Goal: Task Accomplishment & Management: Complete application form

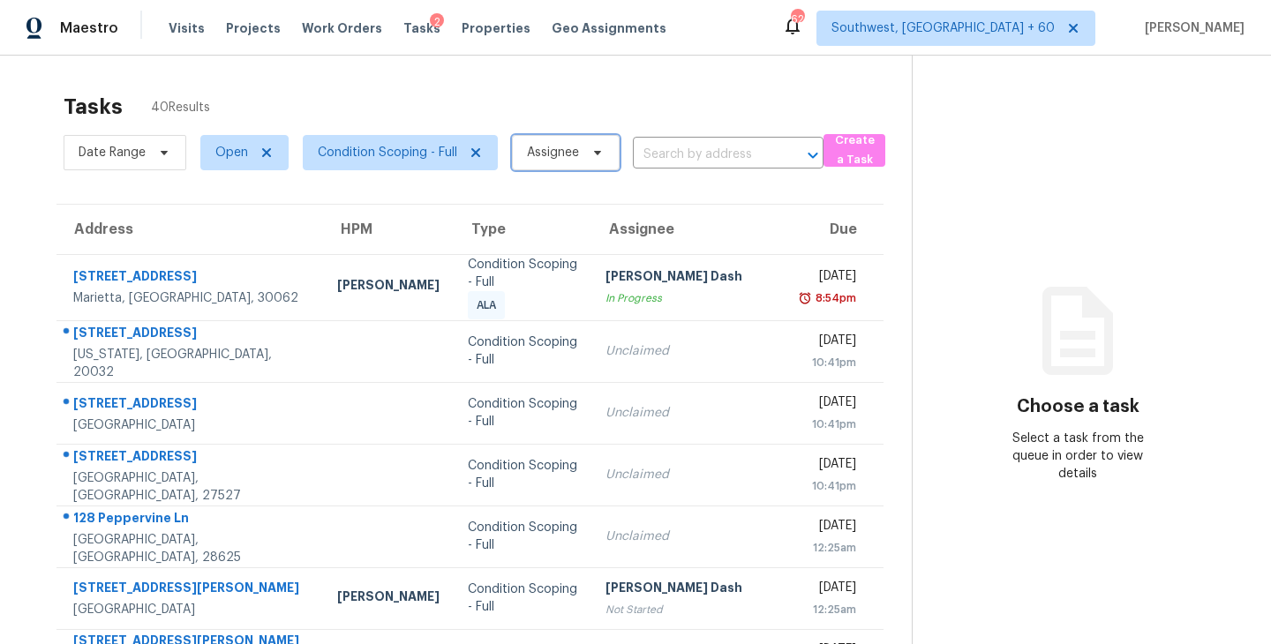
click at [562, 155] on span "Assignee" at bounding box center [553, 153] width 52 height 18
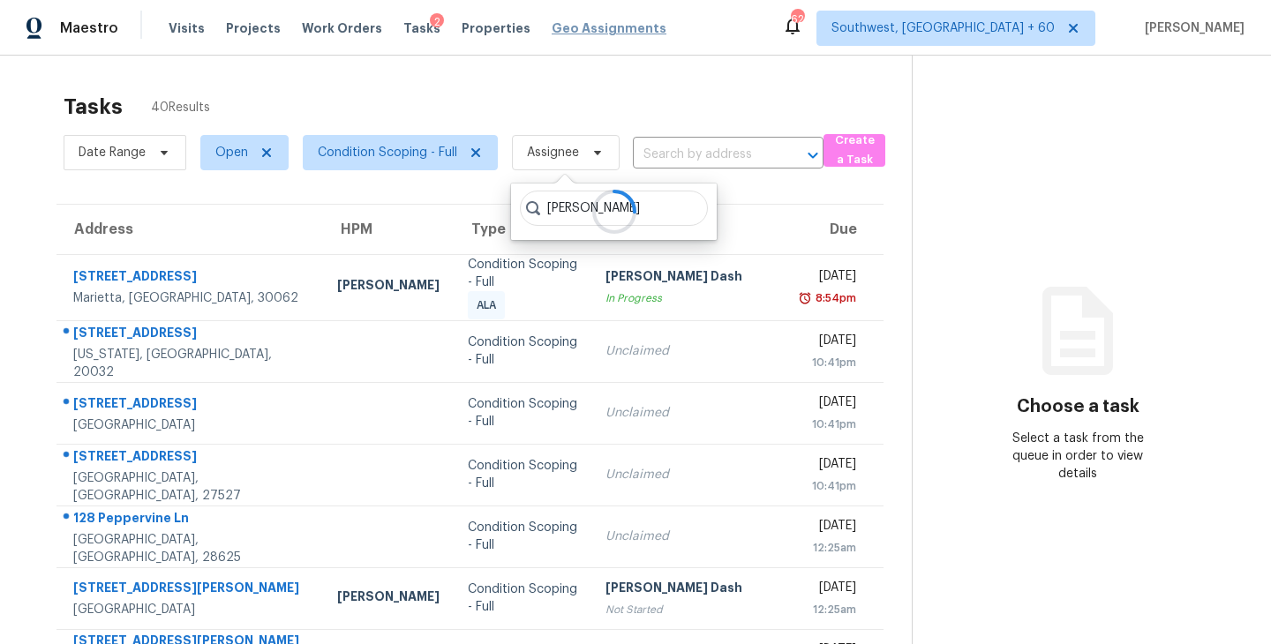
type input "[PERSON_NAME]"
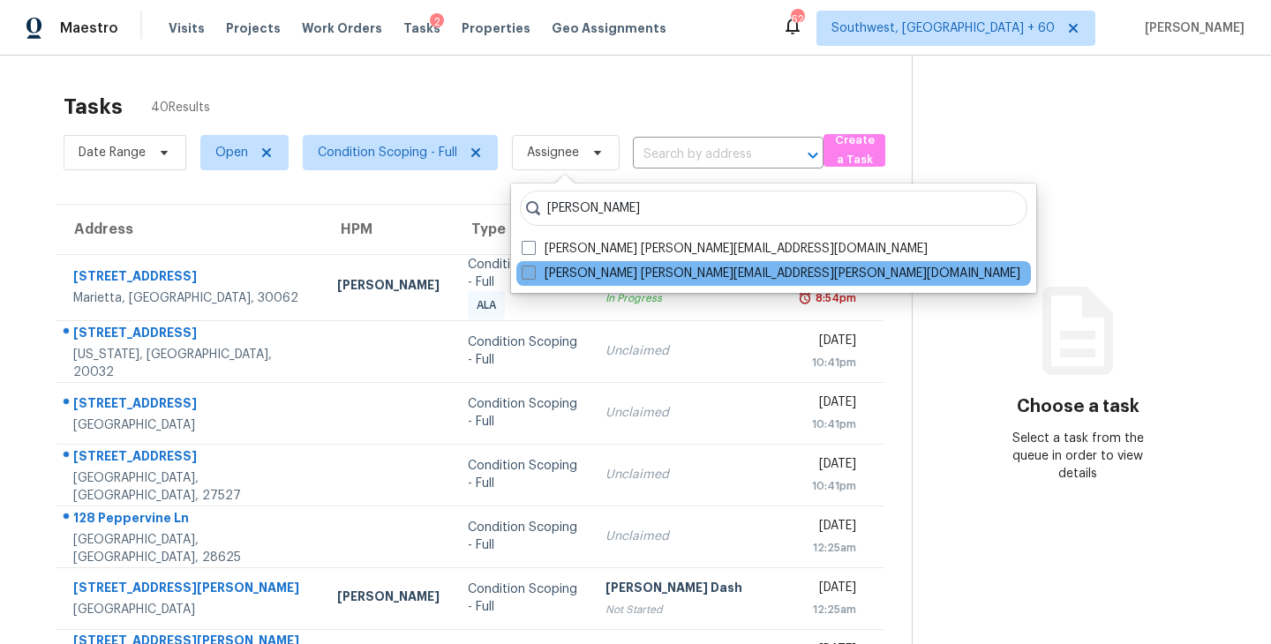
click at [575, 279] on label "[PERSON_NAME] [PERSON_NAME][EMAIL_ADDRESS][PERSON_NAME][DOMAIN_NAME]" at bounding box center [771, 274] width 499 height 18
click at [533, 276] on input "[PERSON_NAME] [PERSON_NAME][EMAIL_ADDRESS][PERSON_NAME][DOMAIN_NAME]" at bounding box center [527, 270] width 11 height 11
checkbox input "true"
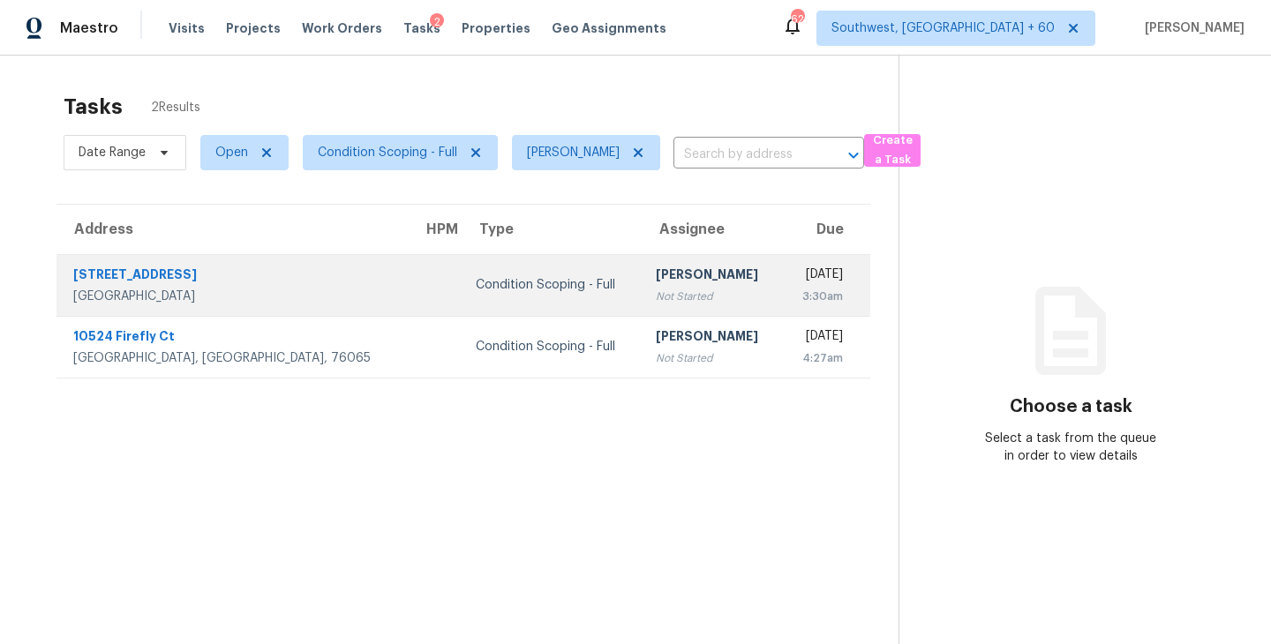
click at [656, 288] on div "Not Started" at bounding box center [712, 297] width 112 height 18
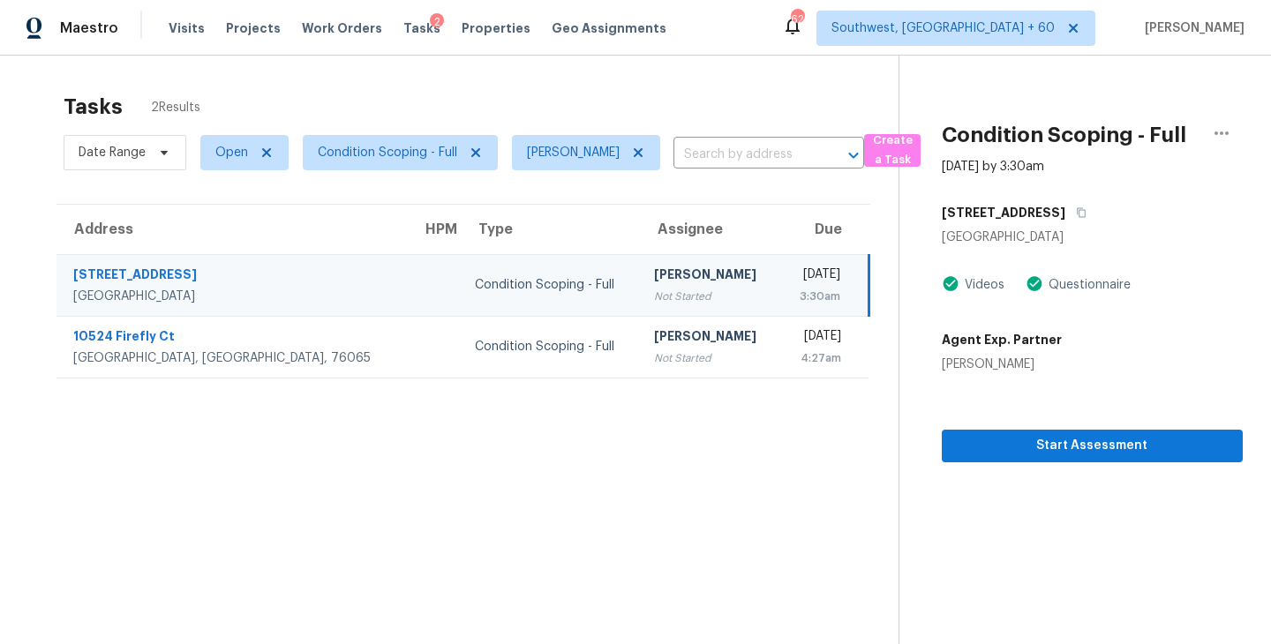
click at [1120, 467] on section "Condition Scoping - Full [DATE] by 3:30am [STREET_ADDRESS] Videos Questionnaire…" at bounding box center [1071, 378] width 344 height 644
click at [1120, 459] on button "Start Assessment" at bounding box center [1092, 446] width 301 height 33
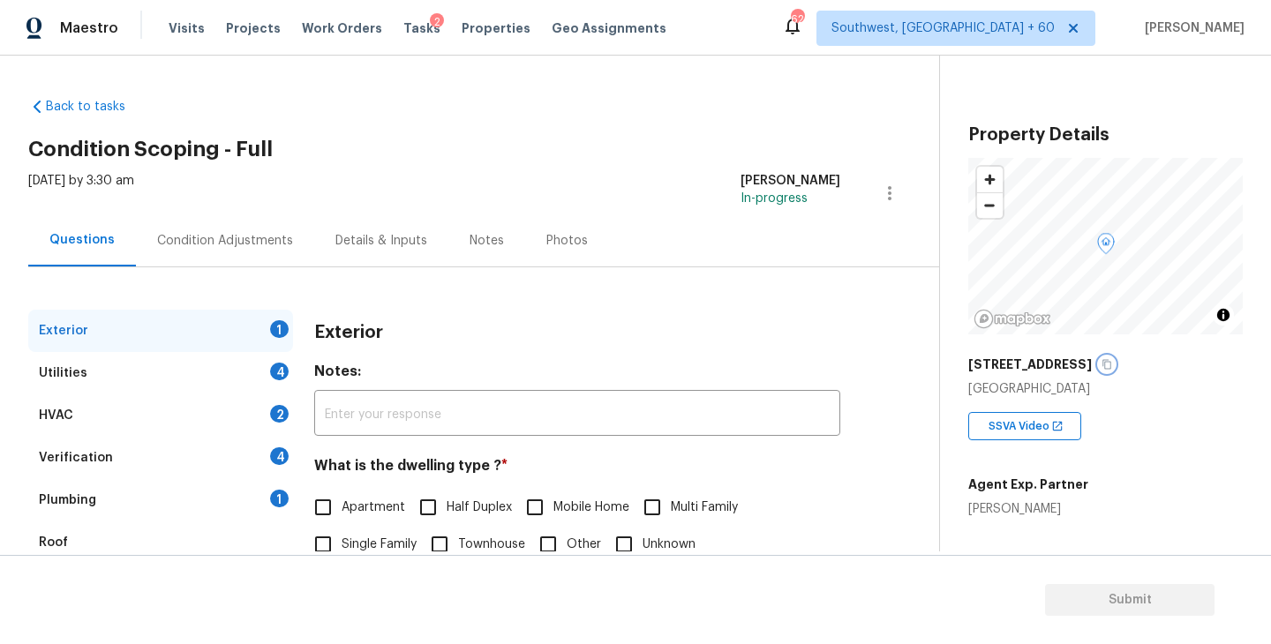
click at [1099, 358] on button "button" at bounding box center [1107, 365] width 16 height 16
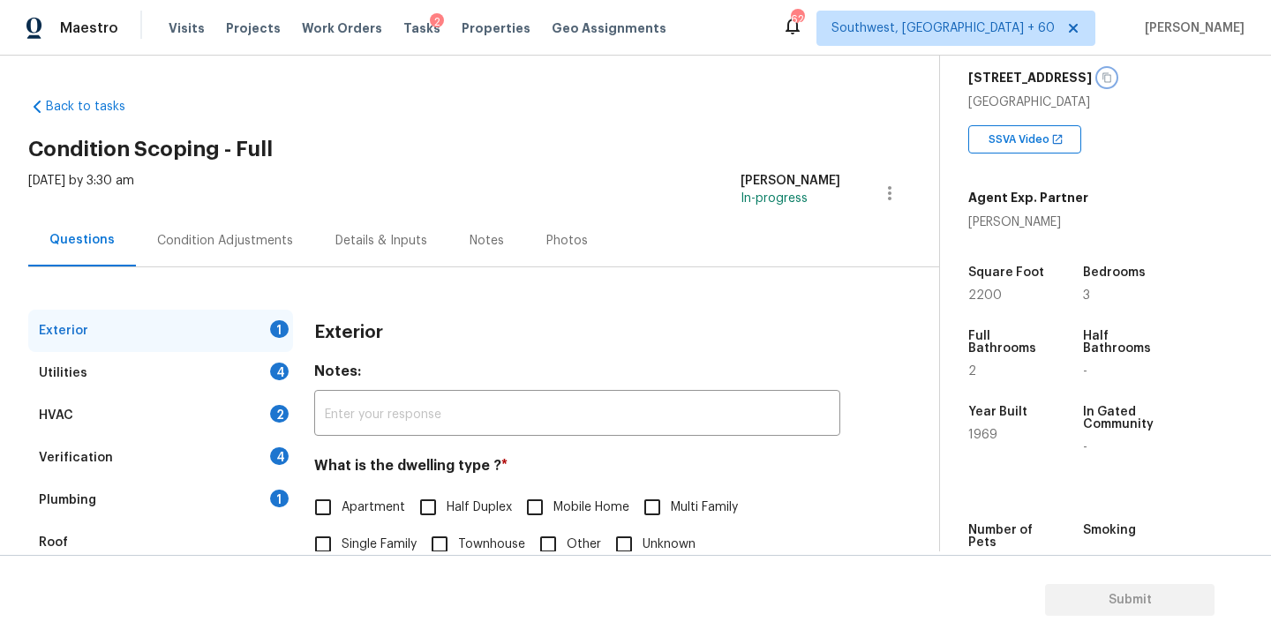
scroll to position [34, 0]
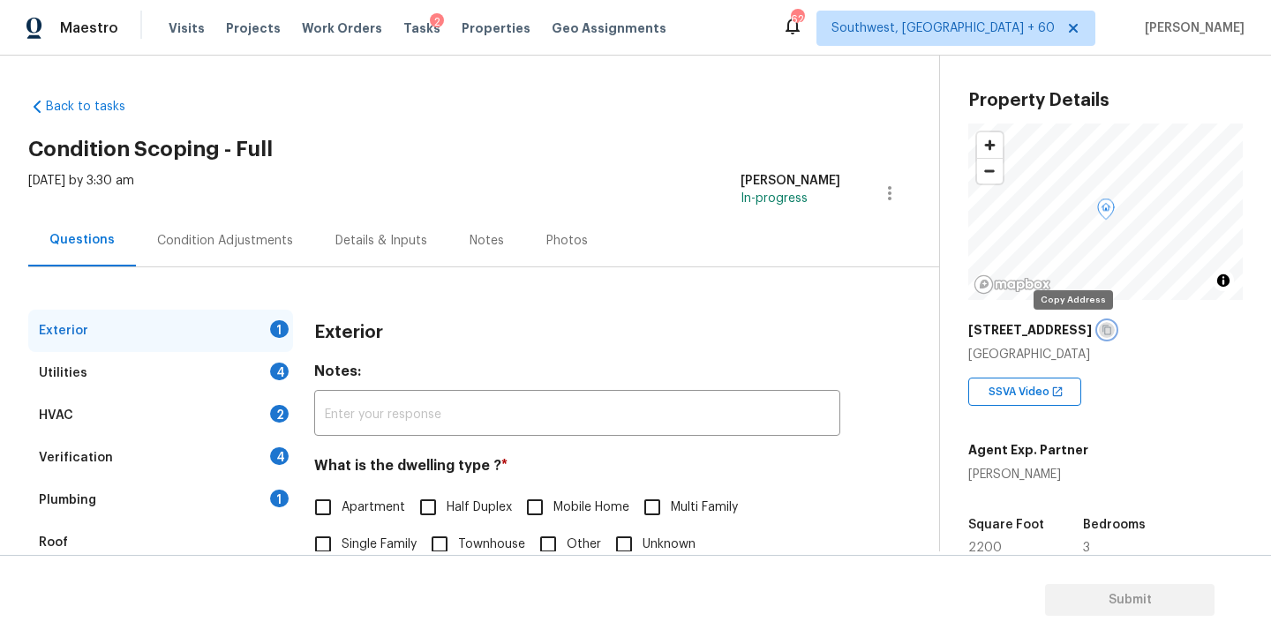
click at [1103, 332] on icon "button" at bounding box center [1107, 331] width 9 height 10
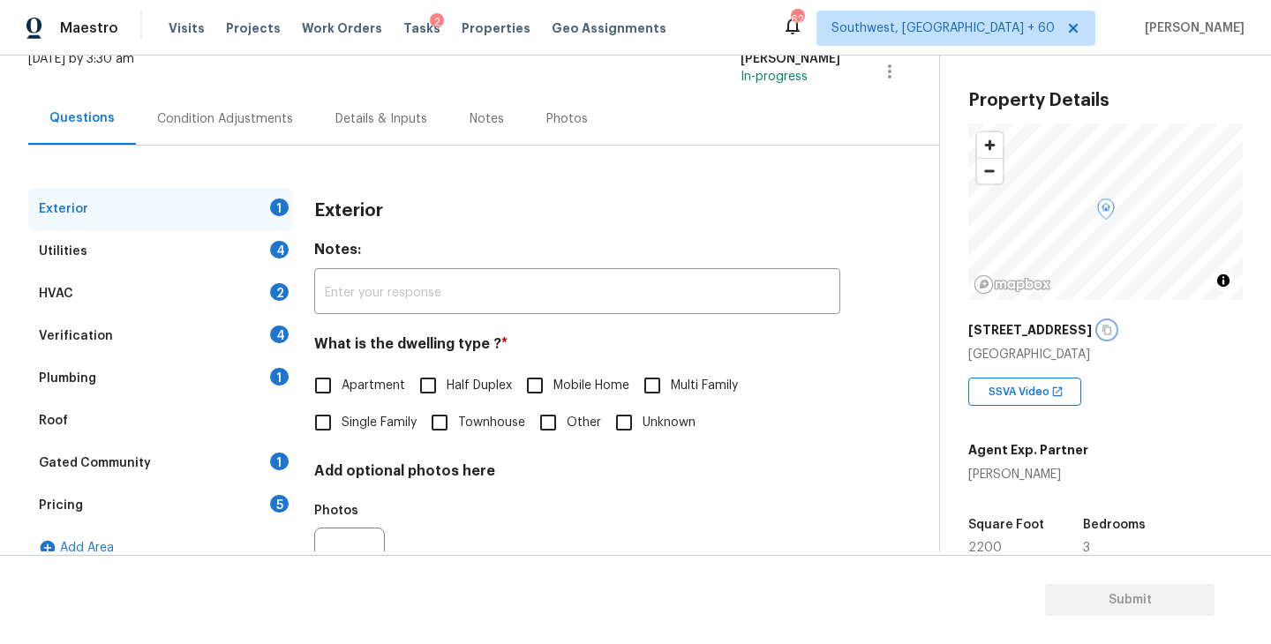
scroll to position [145, 0]
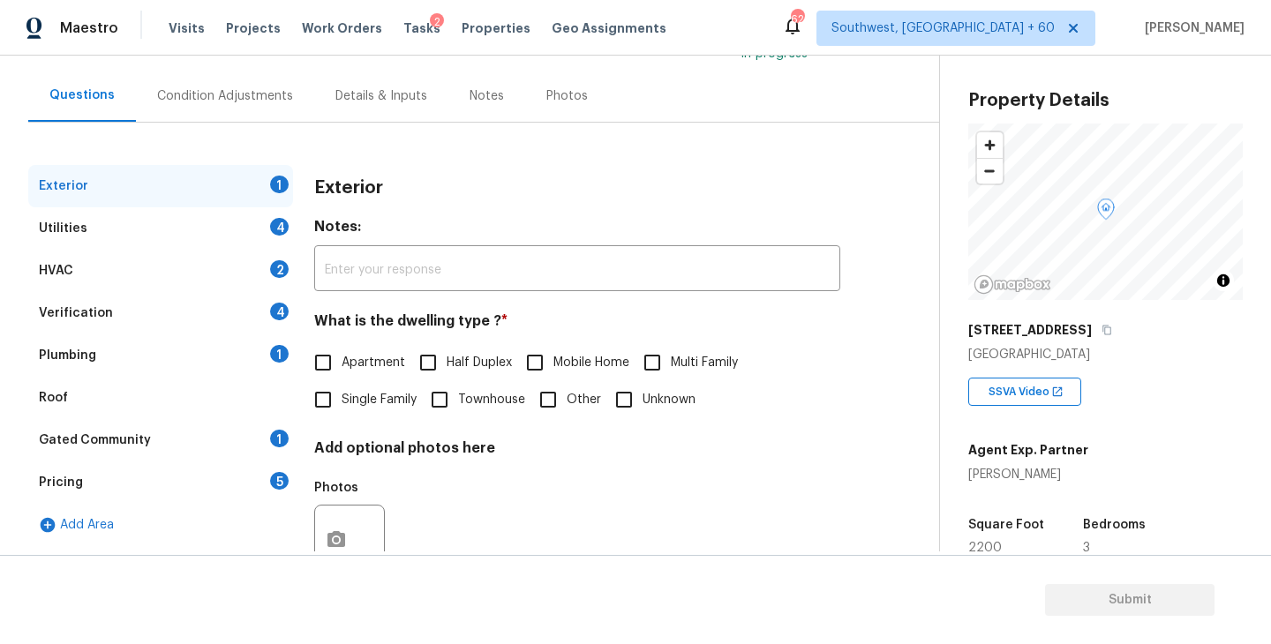
click at [383, 396] on span "Single Family" at bounding box center [379, 400] width 75 height 19
click at [342, 396] on input "Single Family" at bounding box center [323, 399] width 37 height 37
checkbox input "true"
click at [222, 230] on div "Utilities 4" at bounding box center [160, 228] width 265 height 42
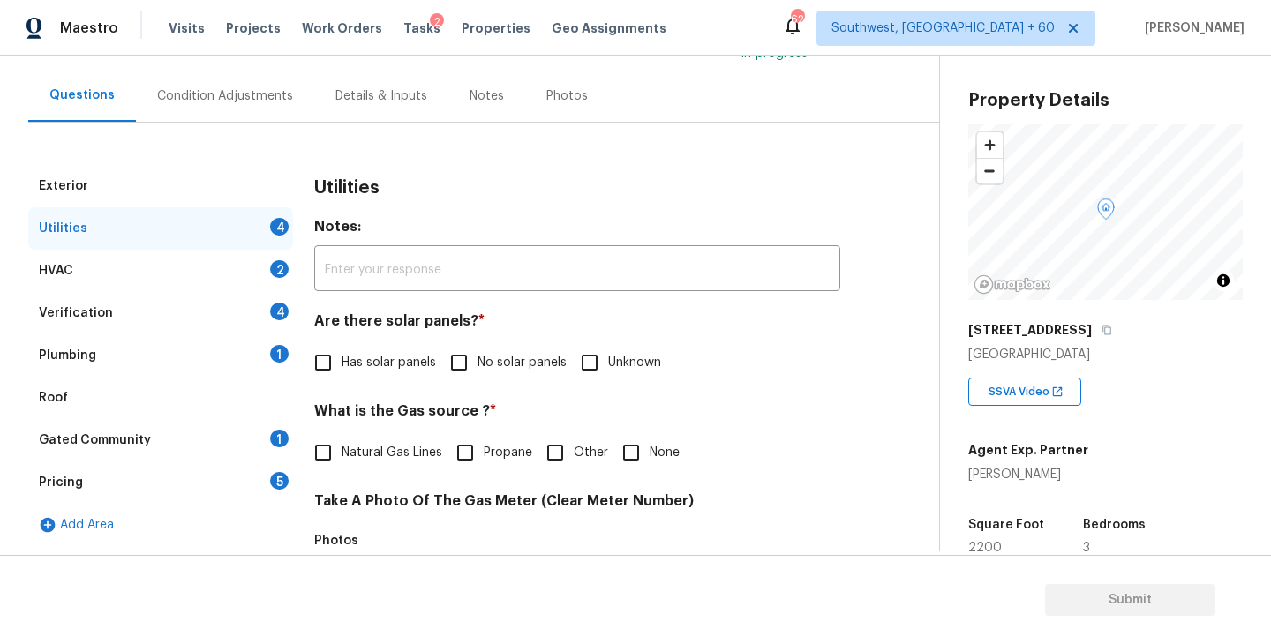
click at [489, 373] on label "No solar panels" at bounding box center [504, 362] width 126 height 37
click at [478, 373] on input "No solar panels" at bounding box center [459, 362] width 37 height 37
checkbox input "true"
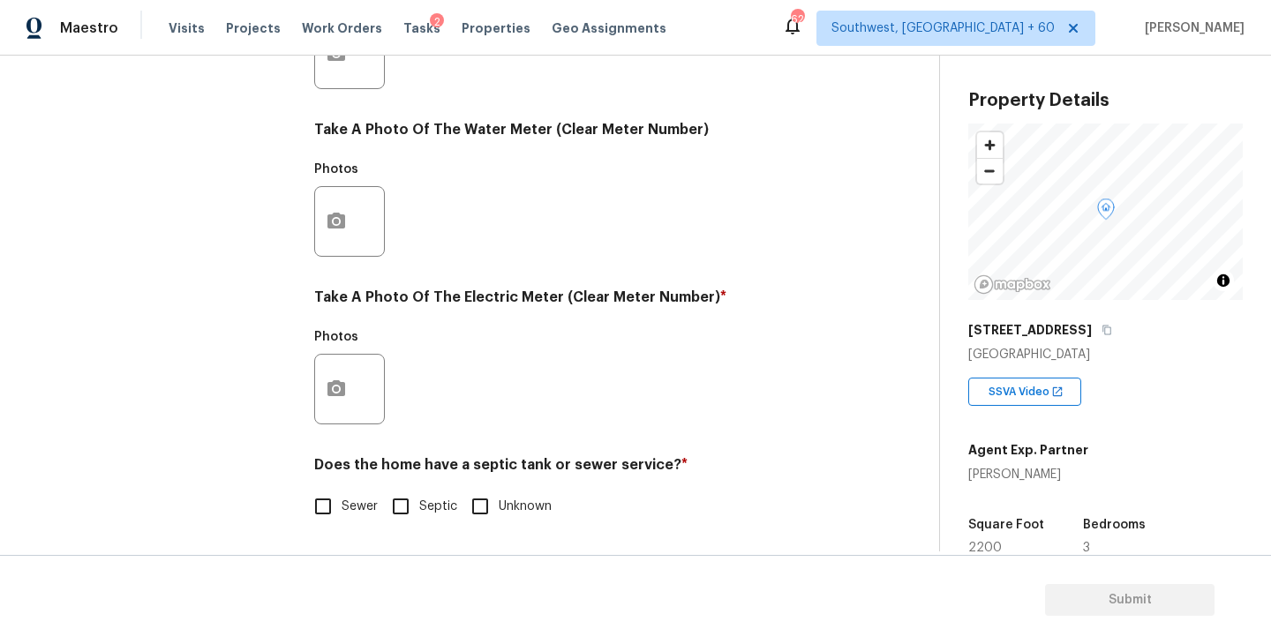
click at [341, 522] on input "Sewer" at bounding box center [323, 506] width 37 height 37
checkbox input "true"
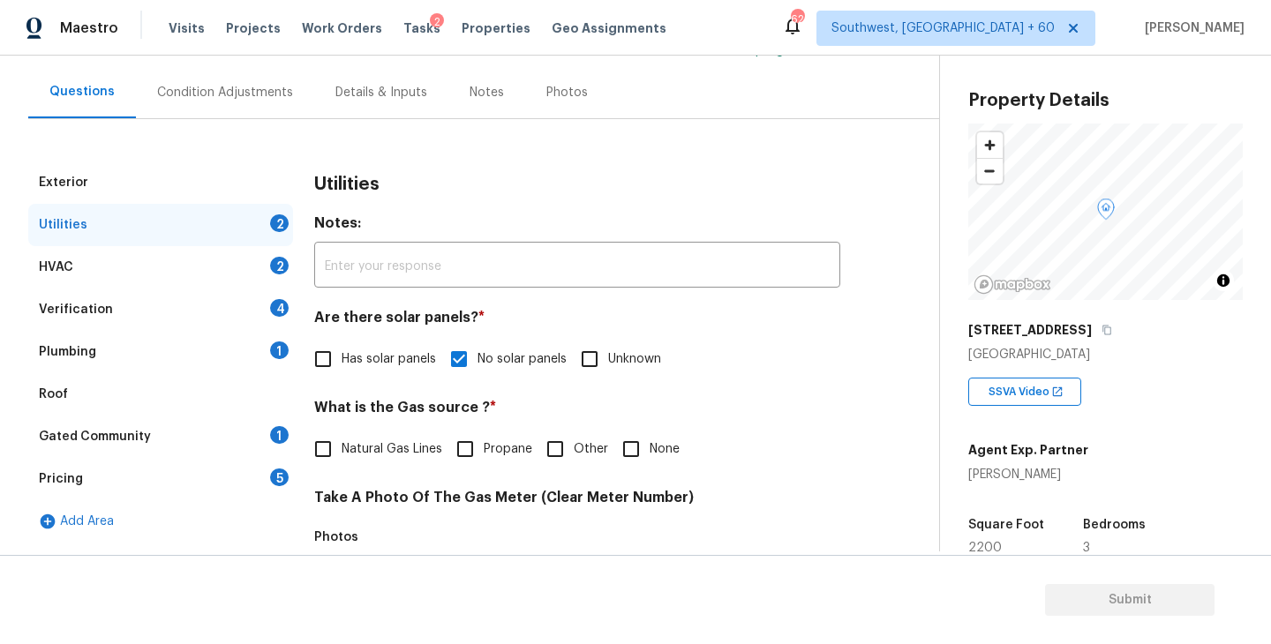
scroll to position [131, 0]
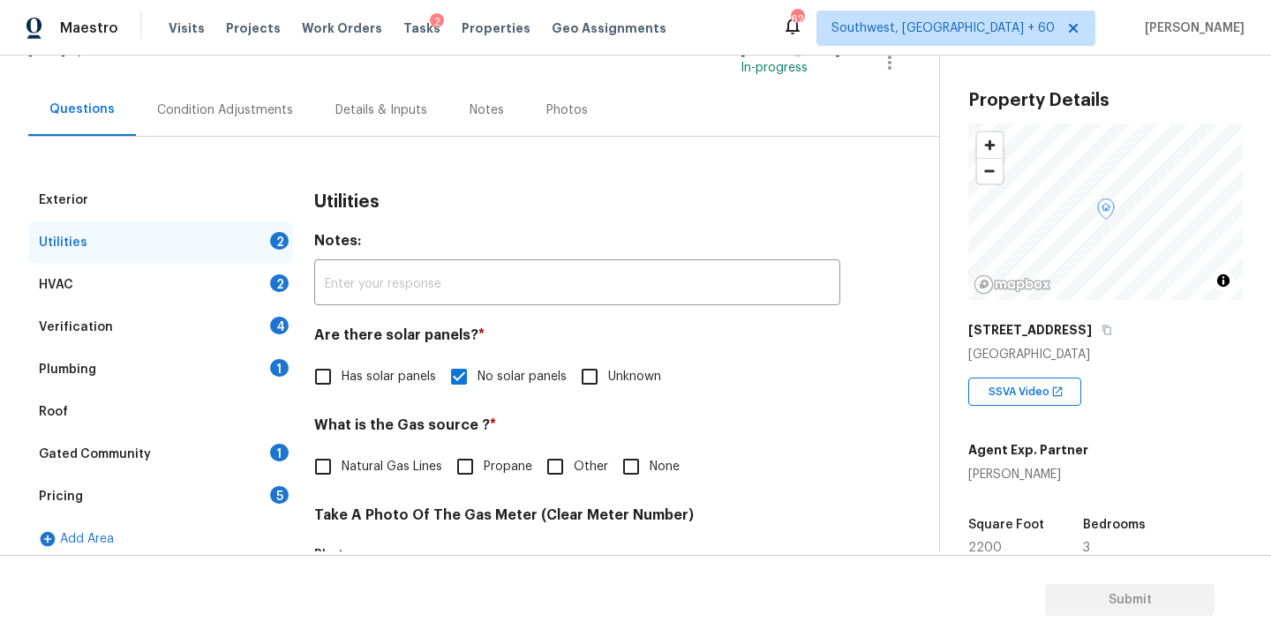
click at [257, 379] on div "Plumbing 1" at bounding box center [160, 370] width 265 height 42
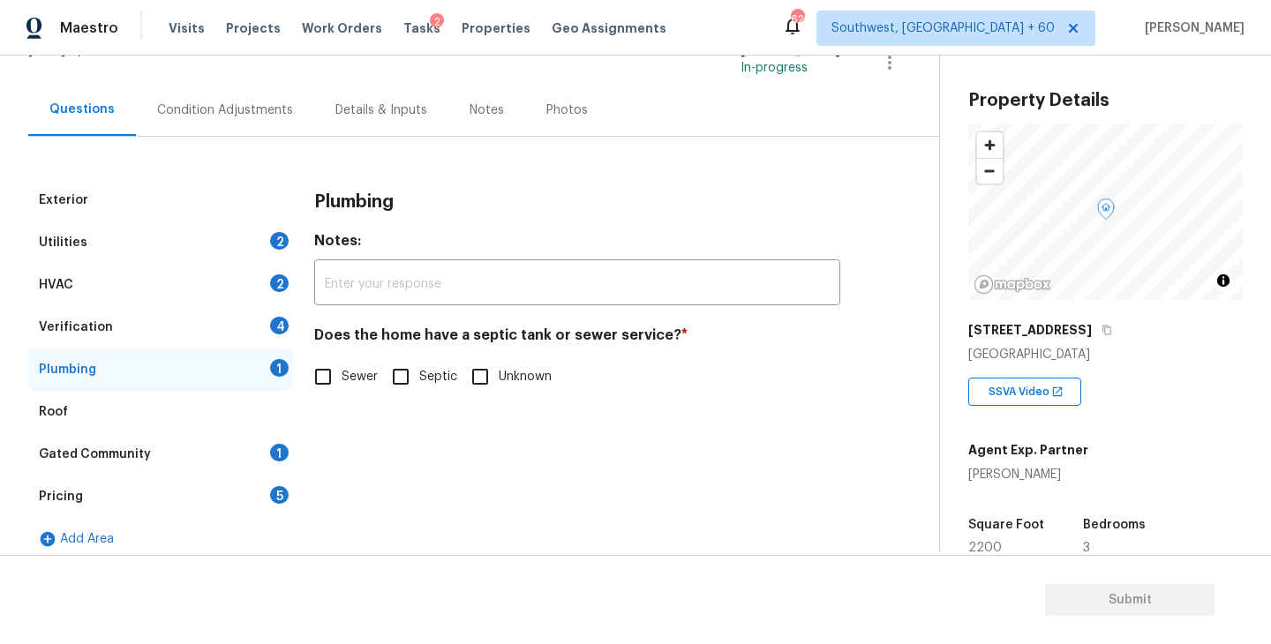
click at [335, 380] on input "Sewer" at bounding box center [323, 376] width 37 height 37
checkbox input "true"
click at [200, 459] on div "Gated Community 1" at bounding box center [160, 454] width 265 height 42
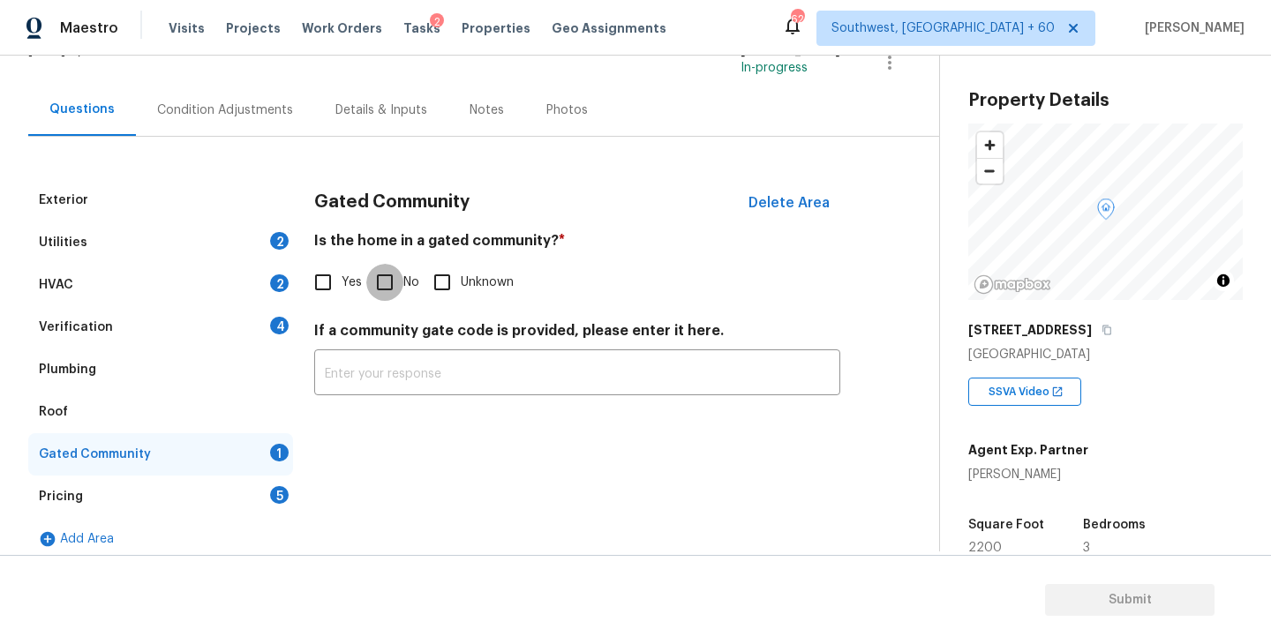
click at [395, 289] on input "No" at bounding box center [384, 282] width 37 height 37
checkbox input "true"
click at [252, 128] on div "Condition Adjustments" at bounding box center [225, 110] width 178 height 52
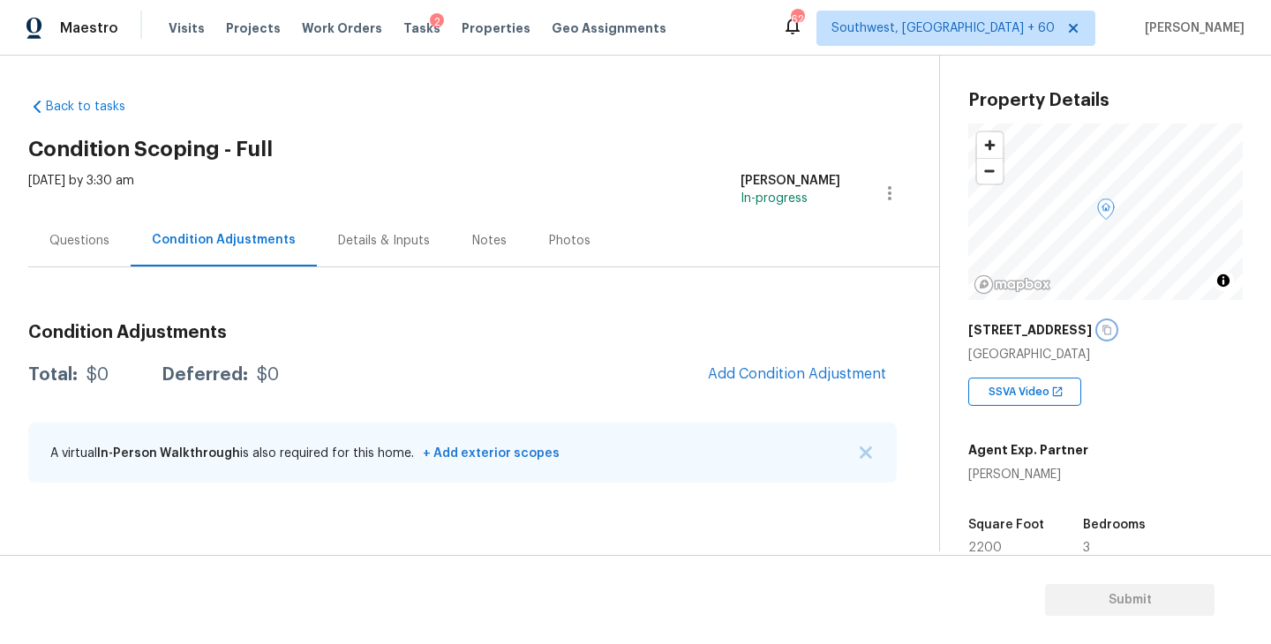
click at [1102, 325] on icon "button" at bounding box center [1107, 330] width 11 height 11
click at [792, 388] on button "Add Condition Adjustment" at bounding box center [797, 374] width 200 height 37
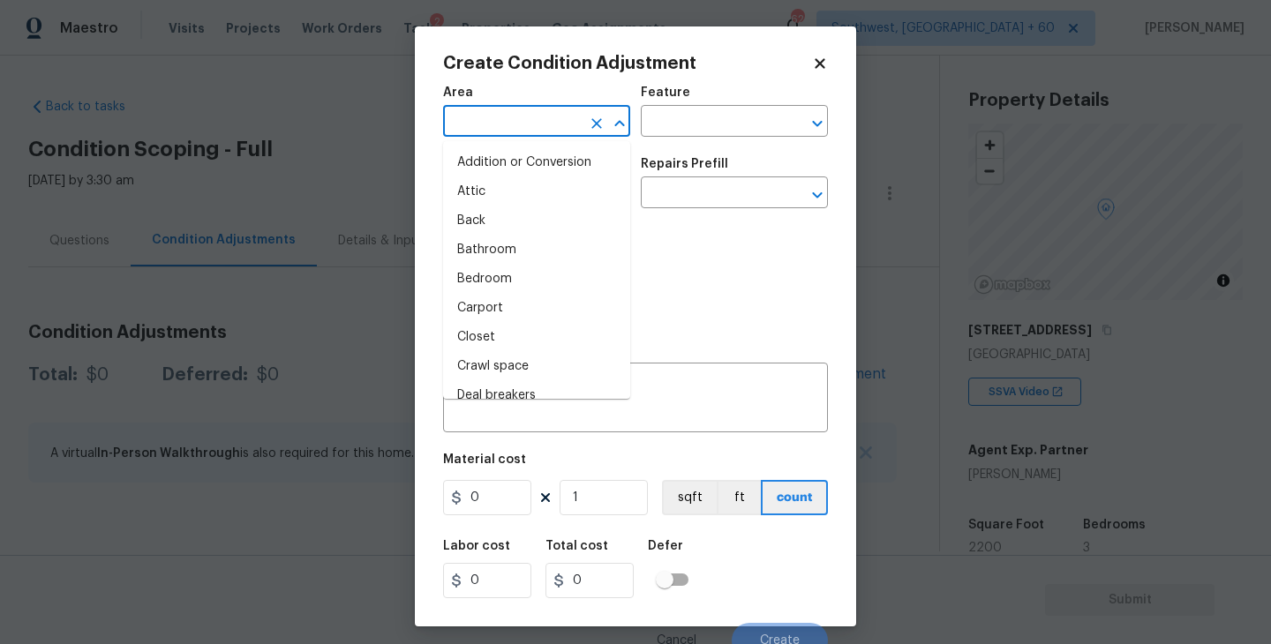
click at [516, 129] on input "text" at bounding box center [512, 122] width 138 height 27
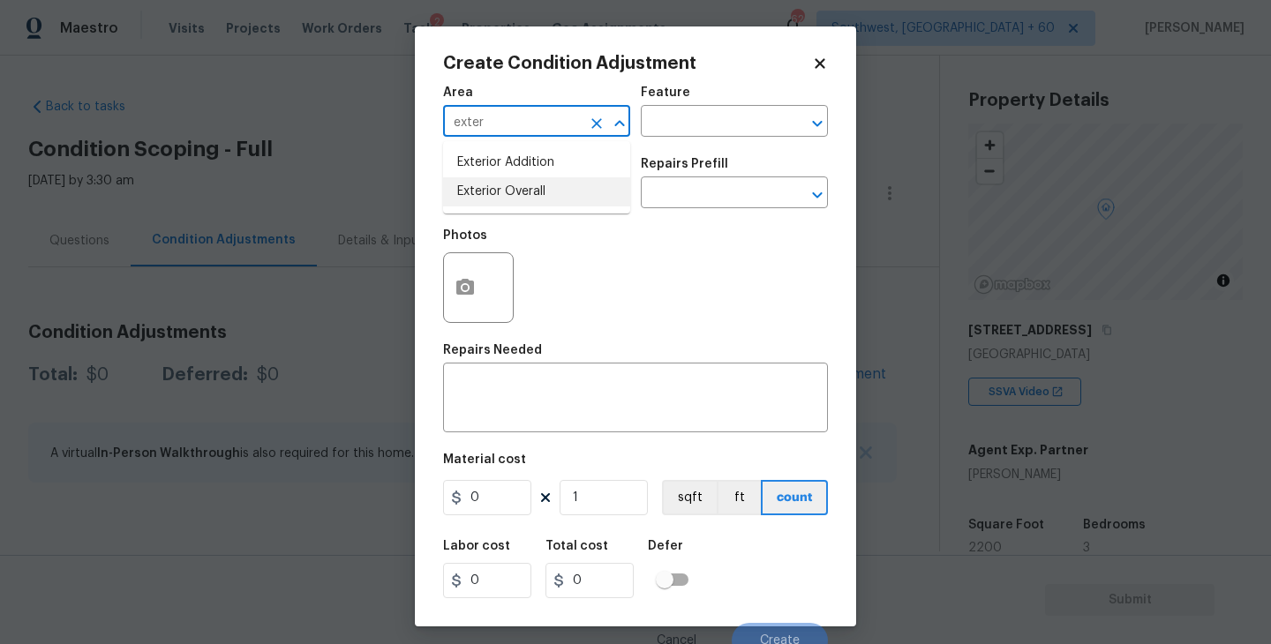
click at [520, 204] on li "Exterior Overall" at bounding box center [536, 191] width 187 height 29
type input "Exterior Overall"
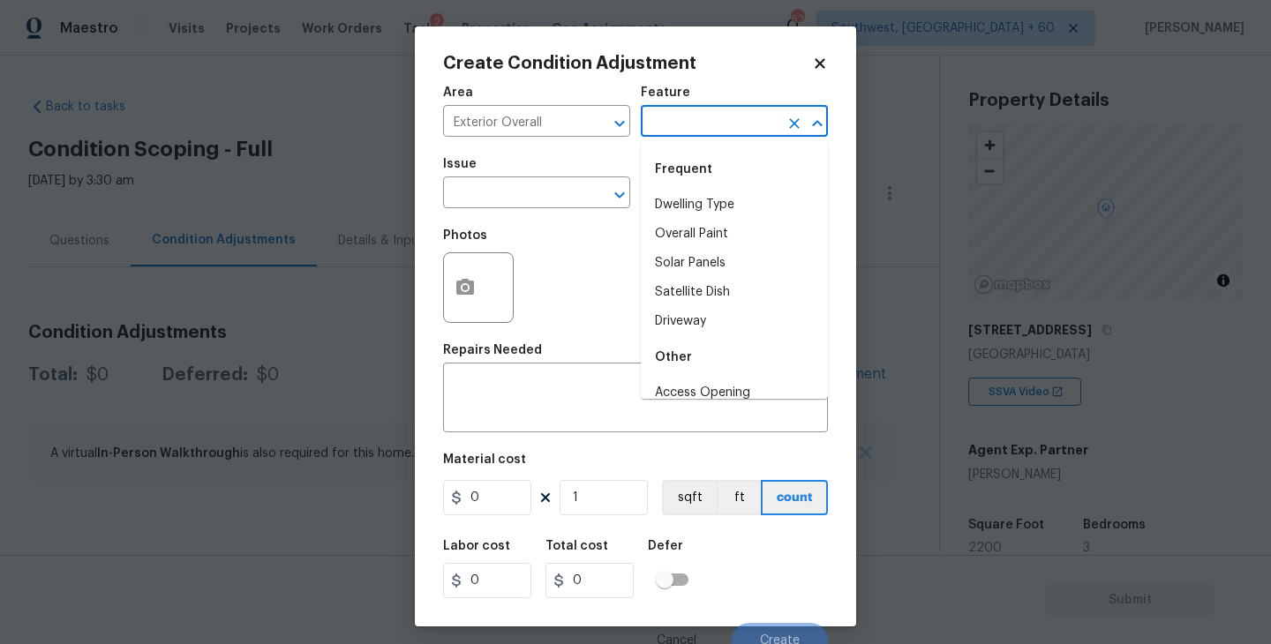
click at [686, 125] on input "text" at bounding box center [710, 122] width 138 height 27
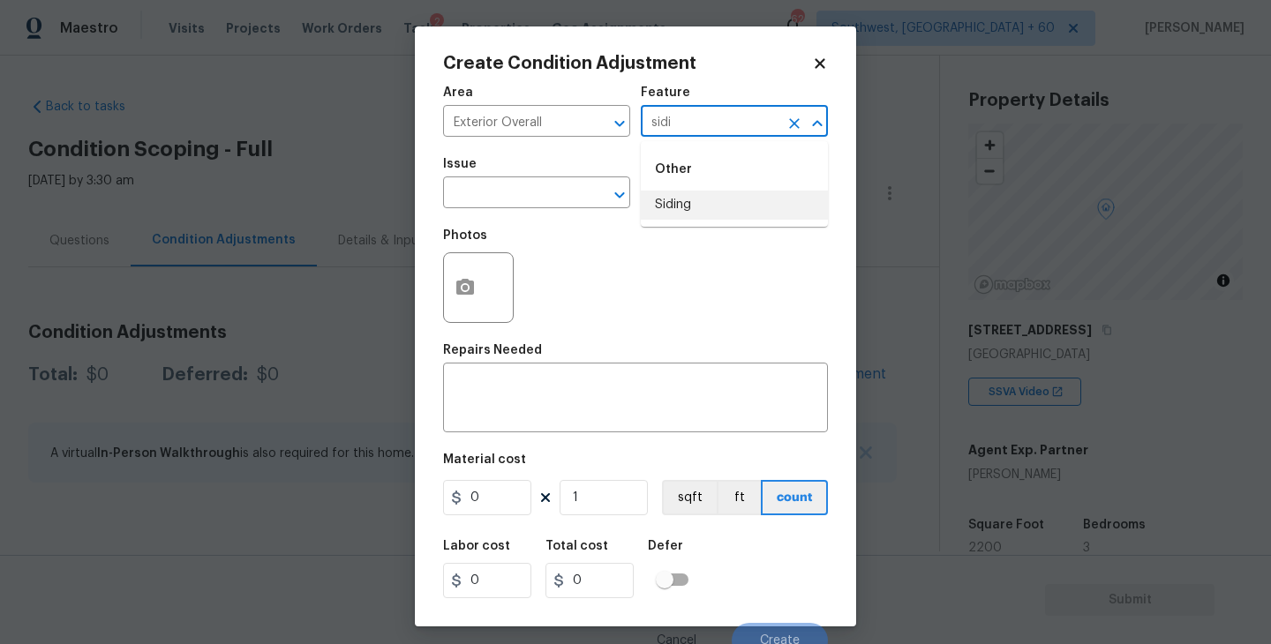
click at [682, 205] on li "Siding" at bounding box center [734, 205] width 187 height 29
click at [591, 201] on icon "Clear" at bounding box center [597, 195] width 18 height 18
type input "Siding"
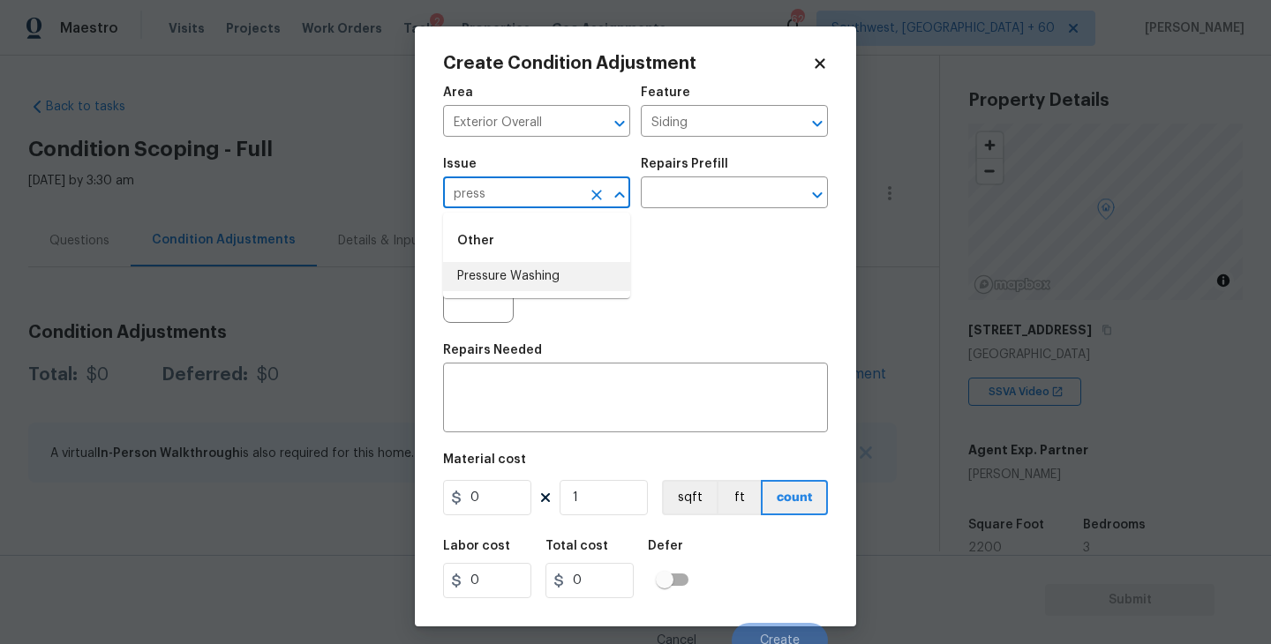
click at [543, 284] on li "Pressure Washing" at bounding box center [536, 276] width 187 height 29
type input "Pressure Washing"
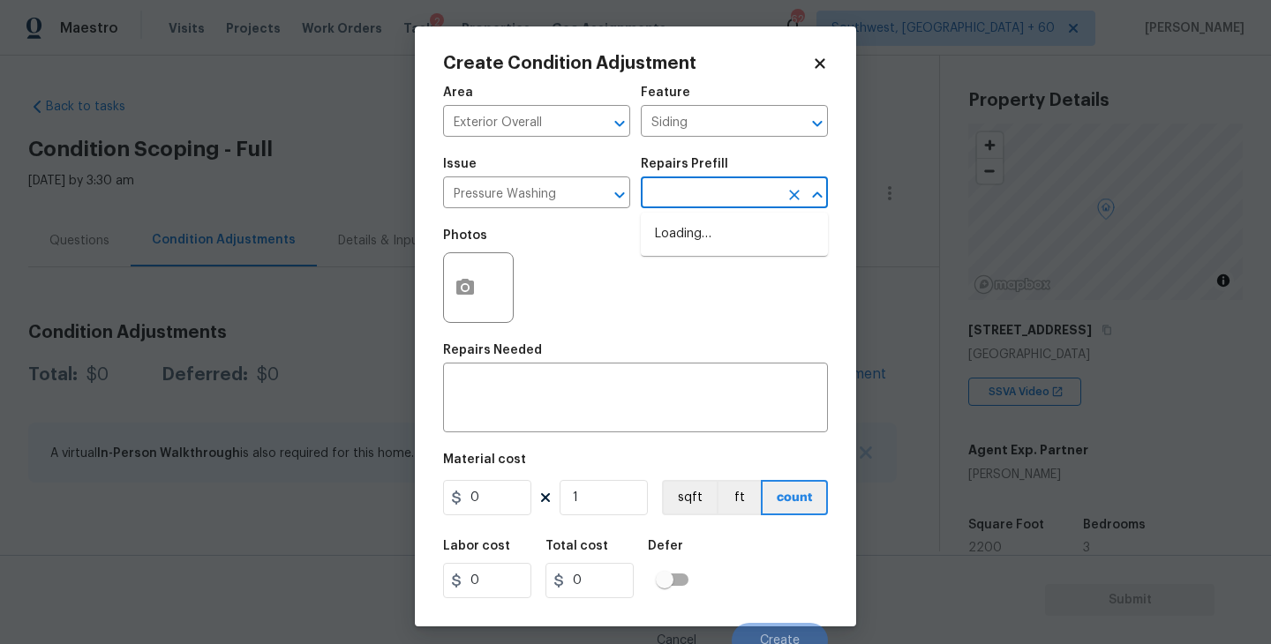
click at [674, 199] on input "text" at bounding box center [710, 194] width 138 height 27
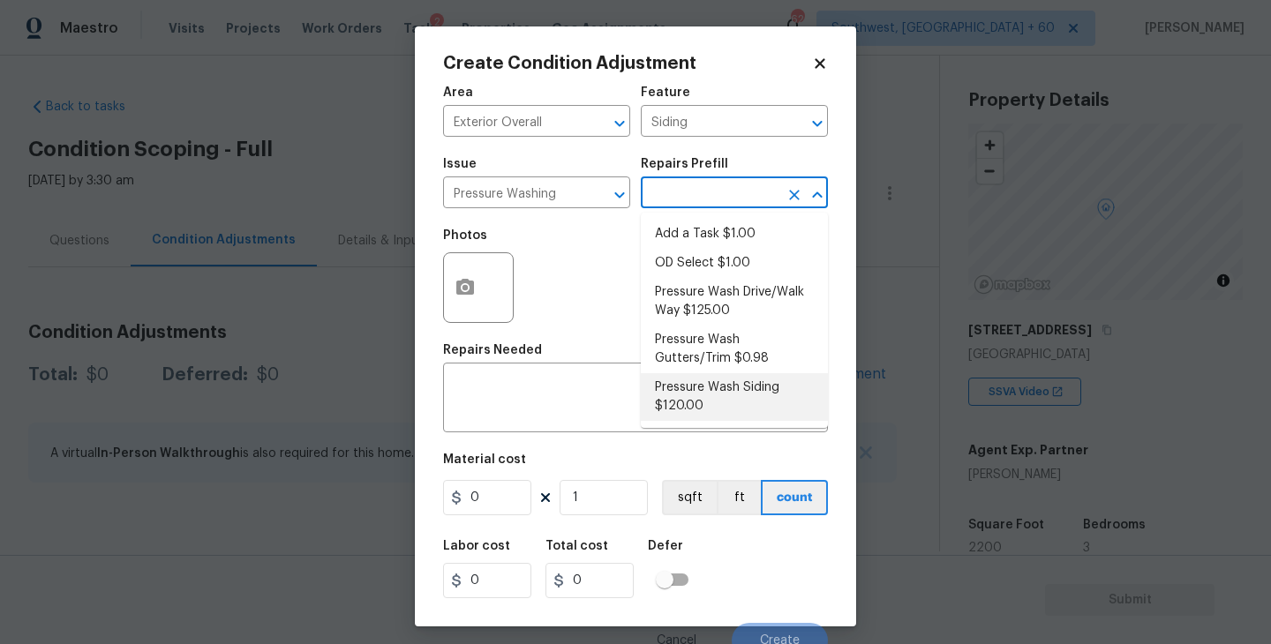
click at [712, 398] on li "Pressure Wash Siding $120.00" at bounding box center [734, 397] width 187 height 48
type textarea "Protect areas as needed for pressure washing. Pressure wash the siding on the h…"
type input "120"
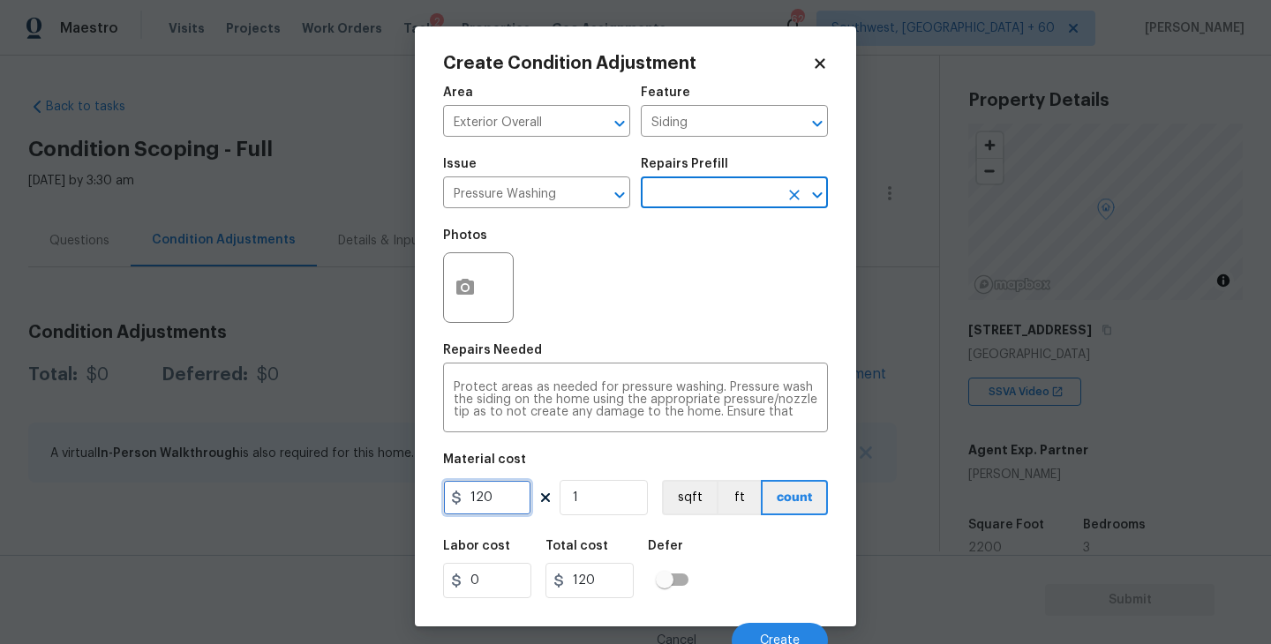
drag, startPoint x: 501, startPoint y: 501, endPoint x: 357, endPoint y: 502, distance: 144.8
click at [357, 502] on div "Create Condition Adjustment Area Exterior Overall ​ Feature Siding ​ Issue Pres…" at bounding box center [635, 322] width 1271 height 644
type input "200"
click at [476, 311] on button "button" at bounding box center [465, 287] width 42 height 69
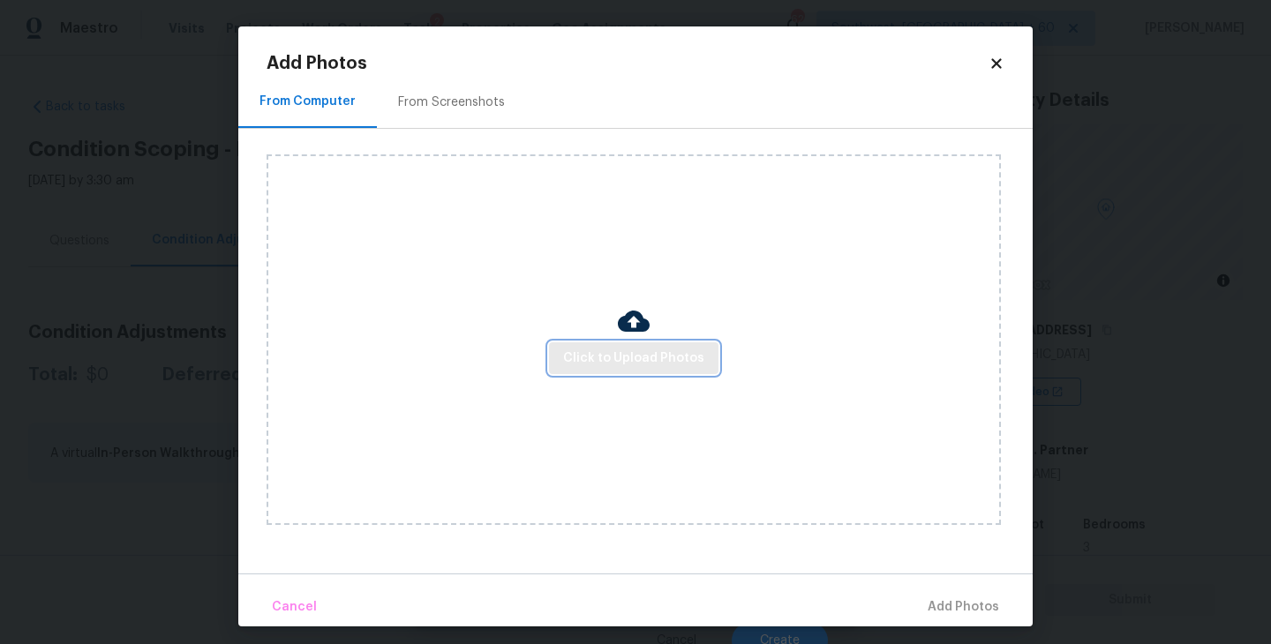
click at [603, 367] on span "Click to Upload Photos" at bounding box center [633, 359] width 141 height 22
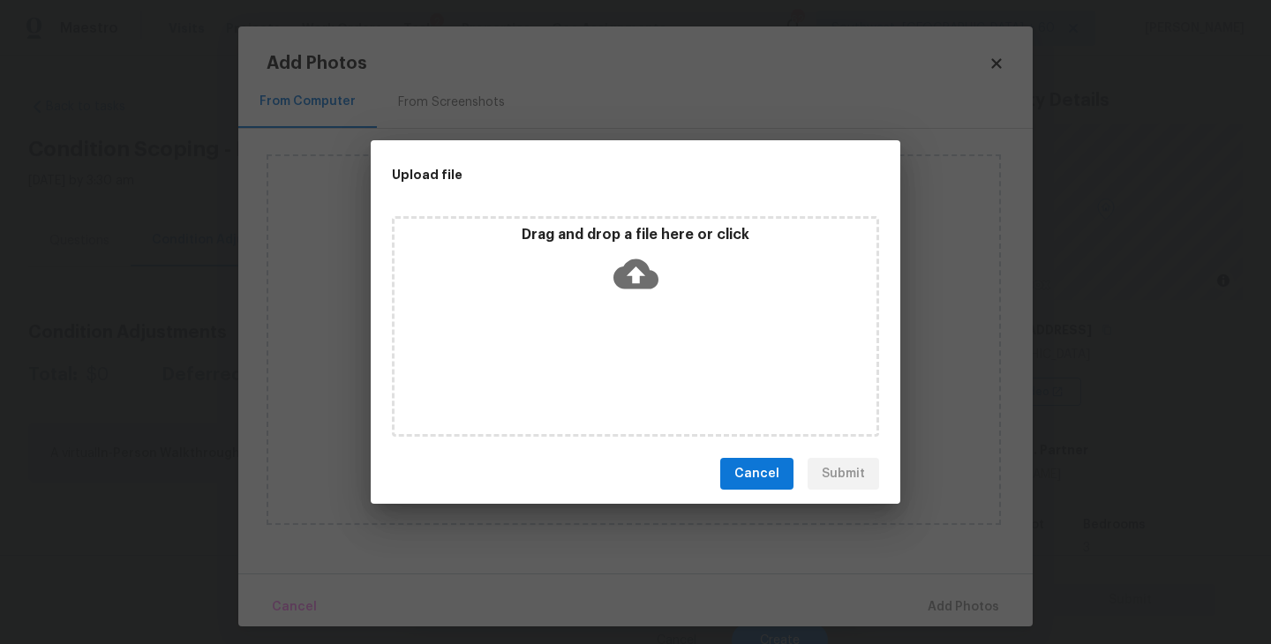
click at [621, 305] on div "Drag and drop a file here or click" at bounding box center [635, 326] width 487 height 221
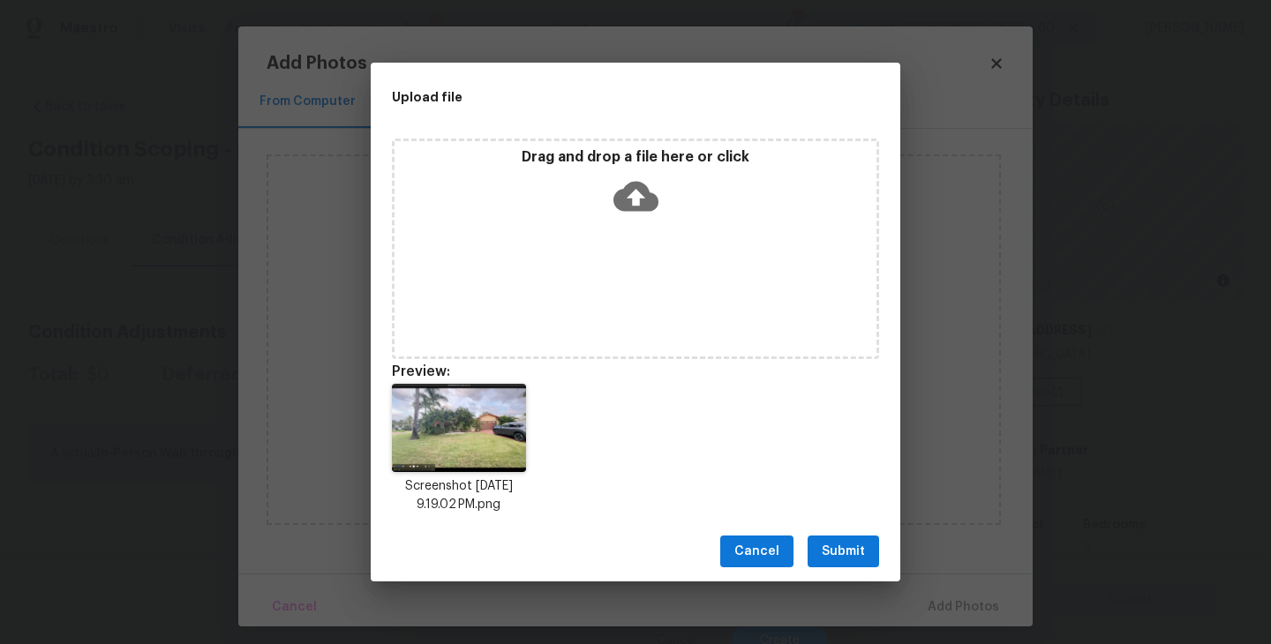
click at [856, 537] on button "Submit" at bounding box center [844, 552] width 72 height 33
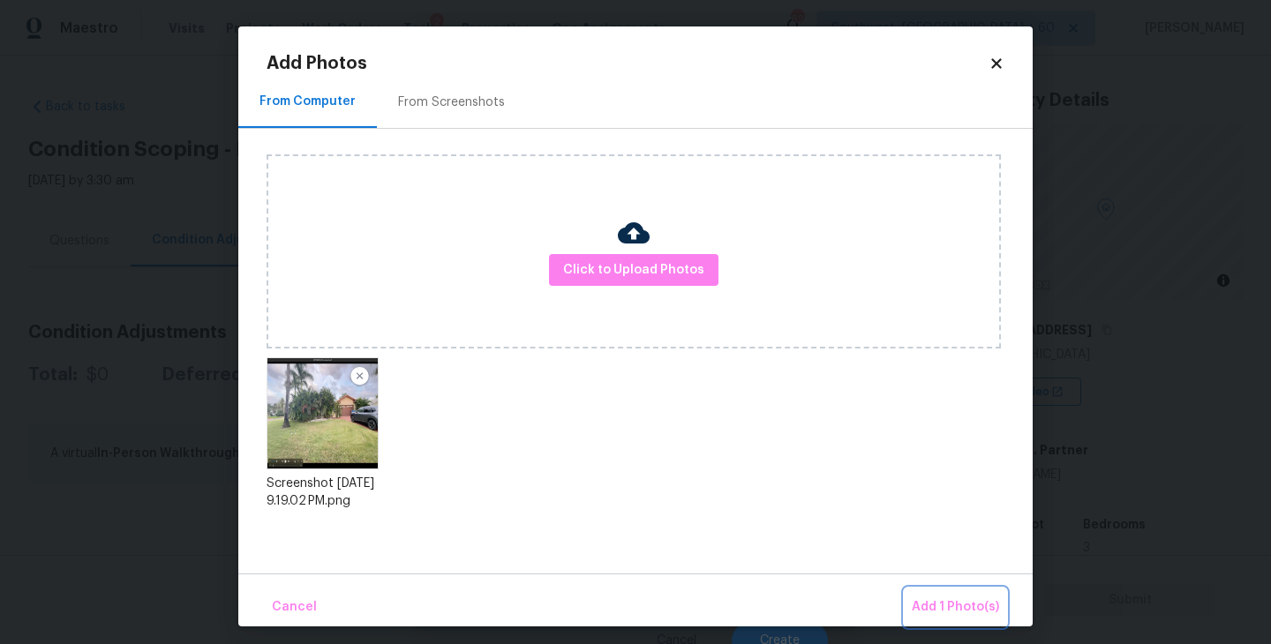
click at [908, 593] on button "Add 1 Photo(s)" at bounding box center [956, 608] width 102 height 38
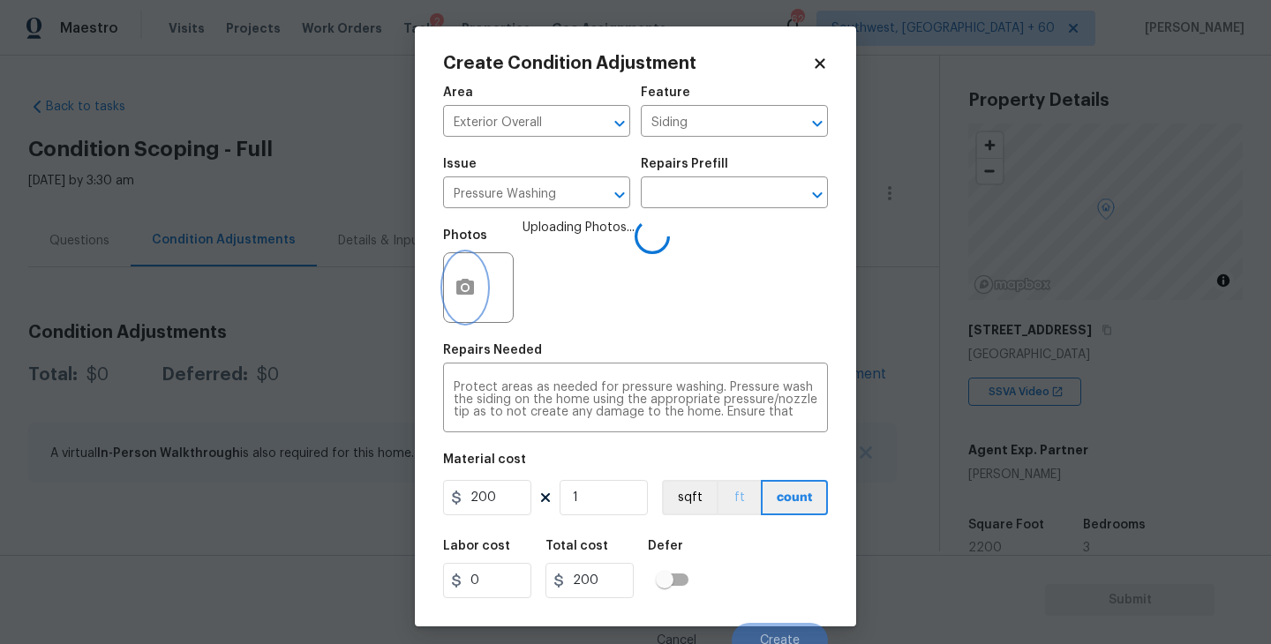
scroll to position [15, 0]
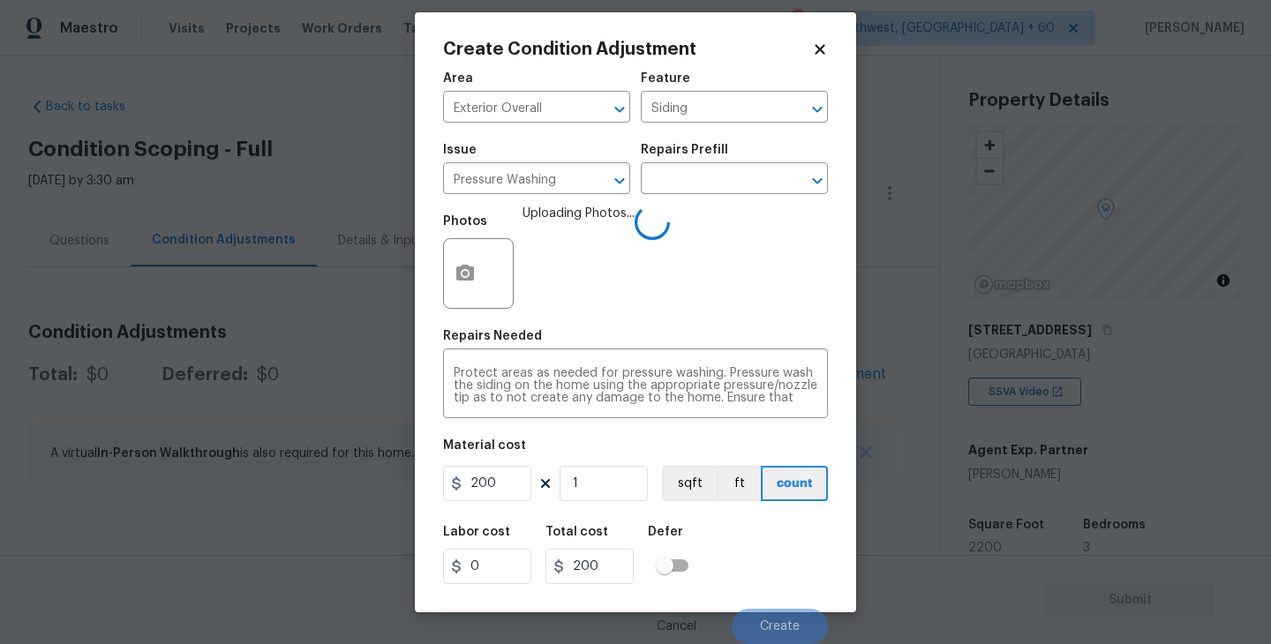
click at [749, 554] on div "Labor cost 0 Total cost 200 Defer" at bounding box center [635, 555] width 385 height 79
click at [773, 562] on div "Labor cost 0 Total cost 200 Defer" at bounding box center [635, 555] width 385 height 79
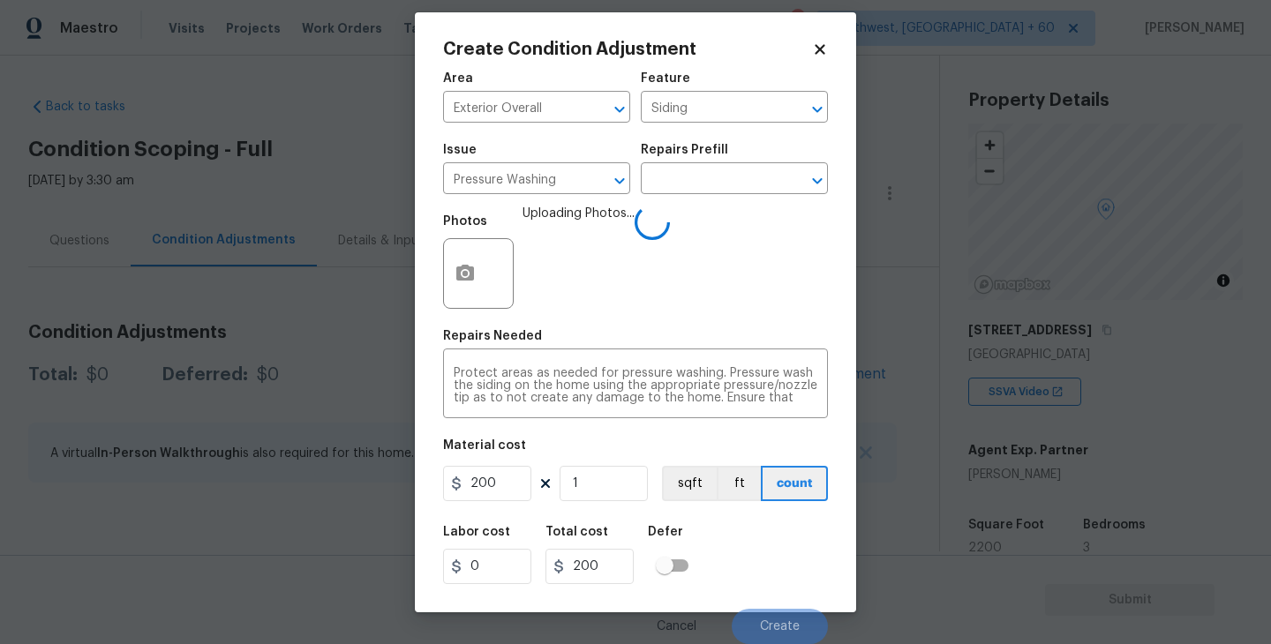
click at [773, 562] on div "Labor cost 0 Total cost 200 Defer" at bounding box center [635, 555] width 385 height 79
click at [772, 562] on div "Labor cost 0 Total cost 200 Defer" at bounding box center [635, 555] width 385 height 79
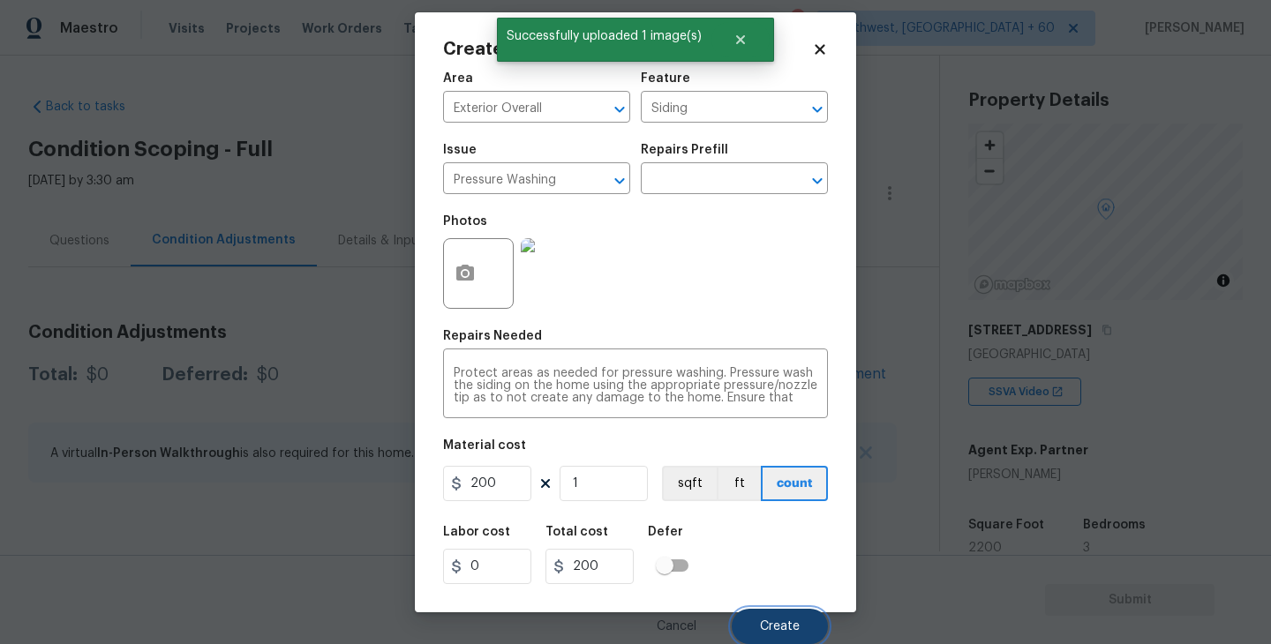
click at [777, 622] on span "Create" at bounding box center [780, 627] width 40 height 13
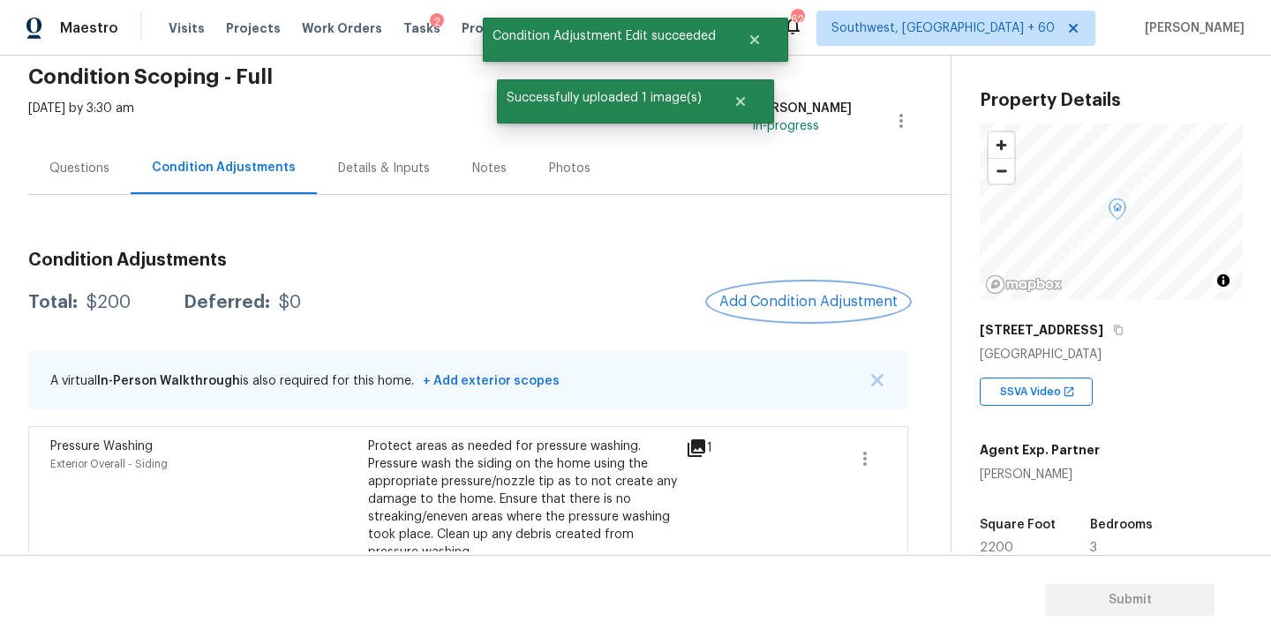
scroll to position [86, 0]
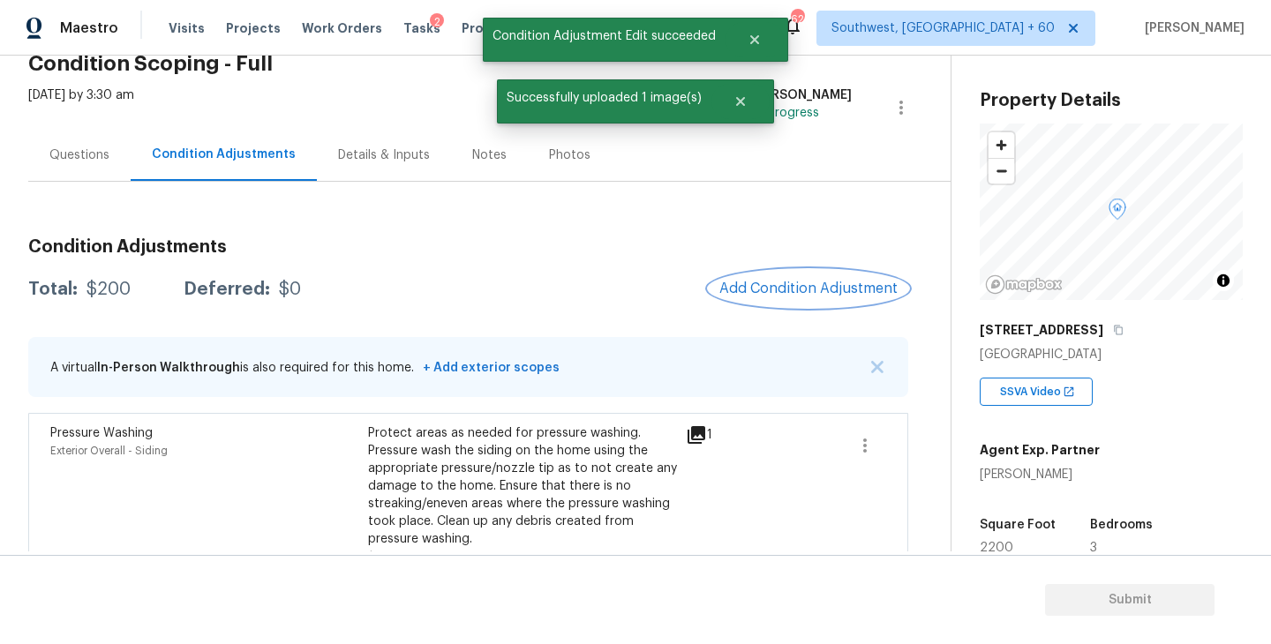
click at [799, 282] on span "Add Condition Adjustment" at bounding box center [808, 289] width 178 height 16
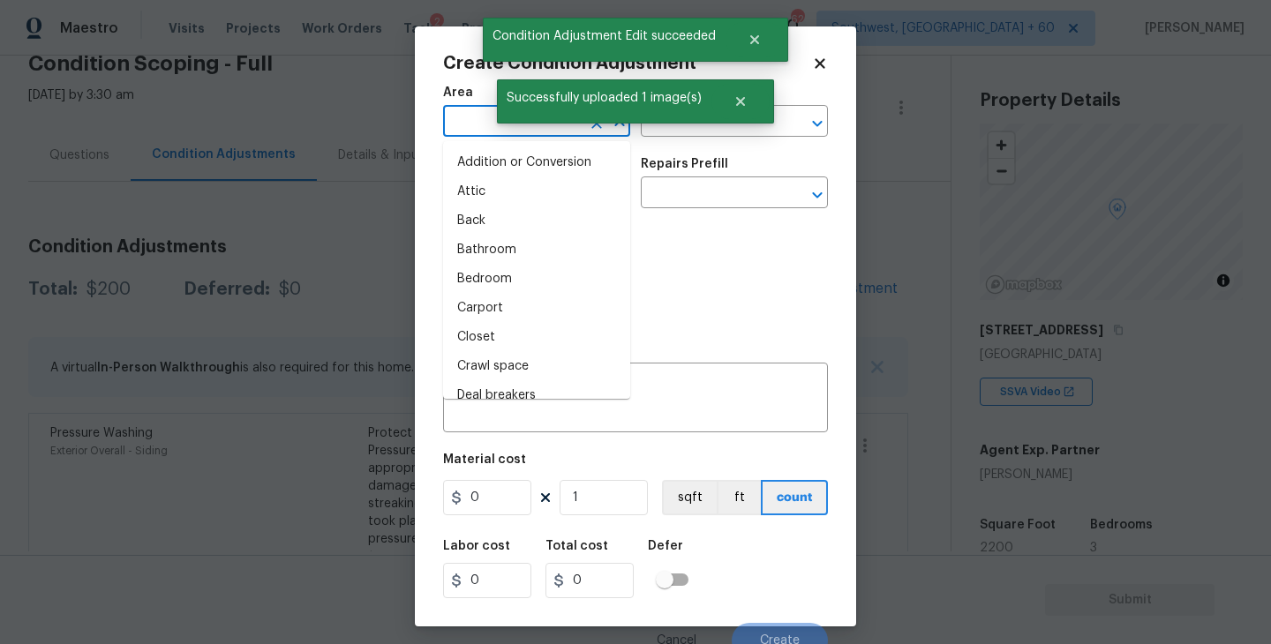
click at [456, 122] on input "text" at bounding box center [512, 122] width 138 height 27
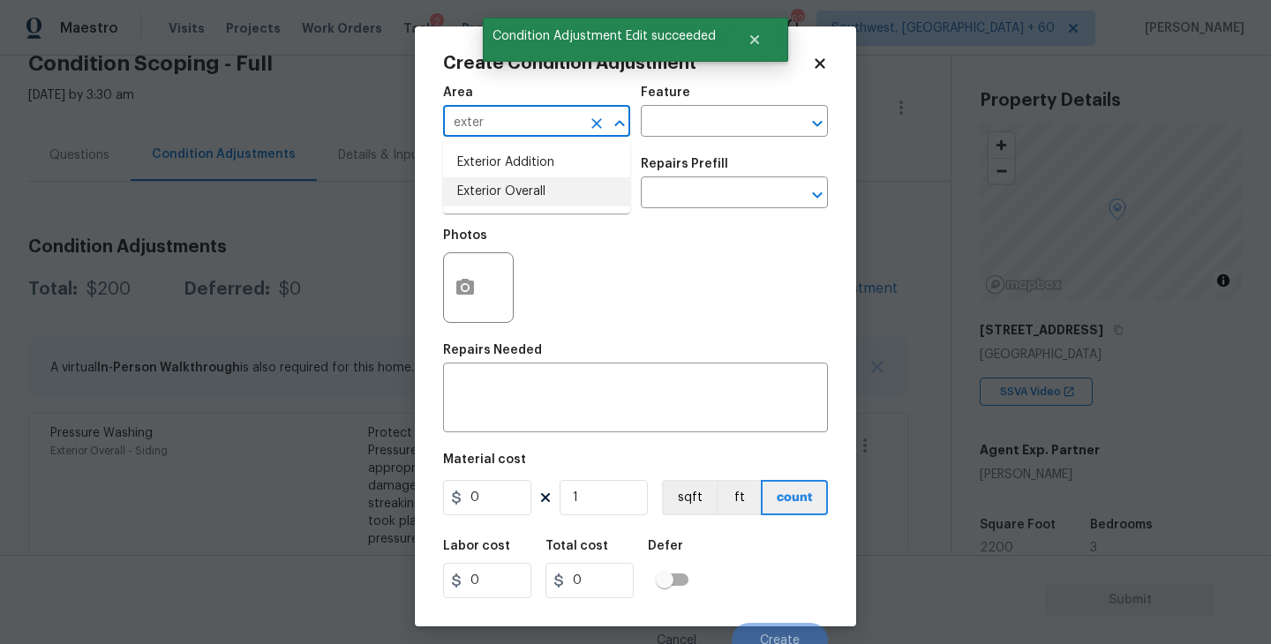
click at [516, 190] on li "Exterior Overall" at bounding box center [536, 191] width 187 height 29
type input "Exterior Overall"
click at [659, 103] on div "Feature" at bounding box center [734, 98] width 187 height 23
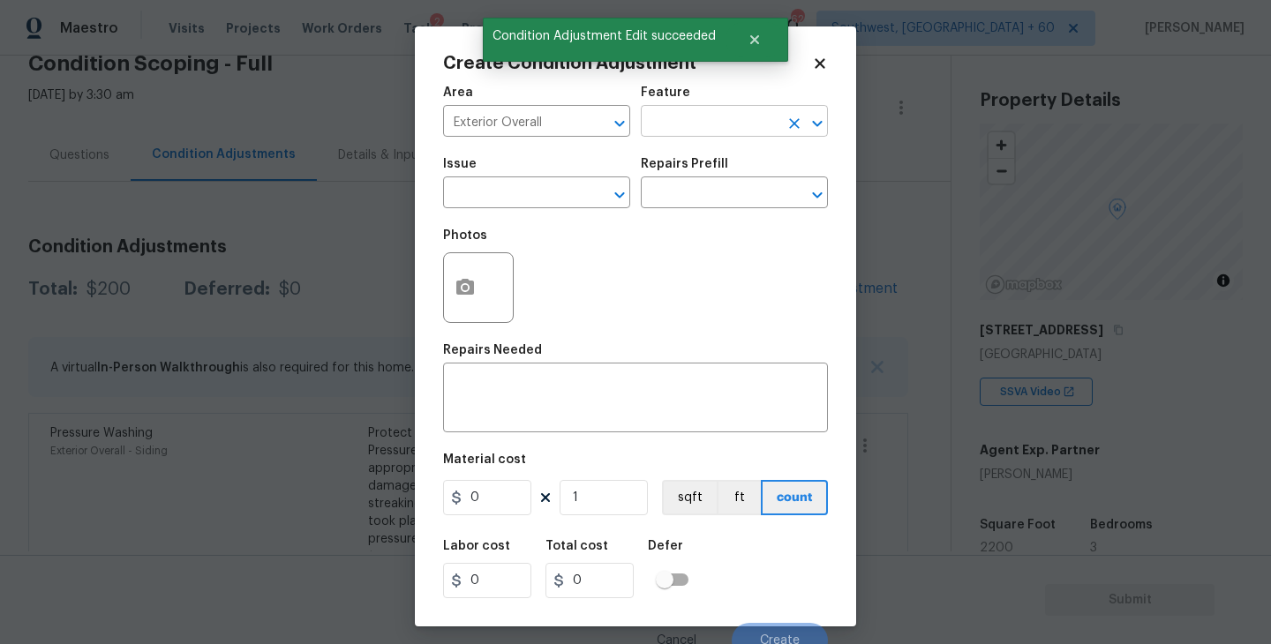
click at [659, 109] on input "text" at bounding box center [710, 122] width 138 height 27
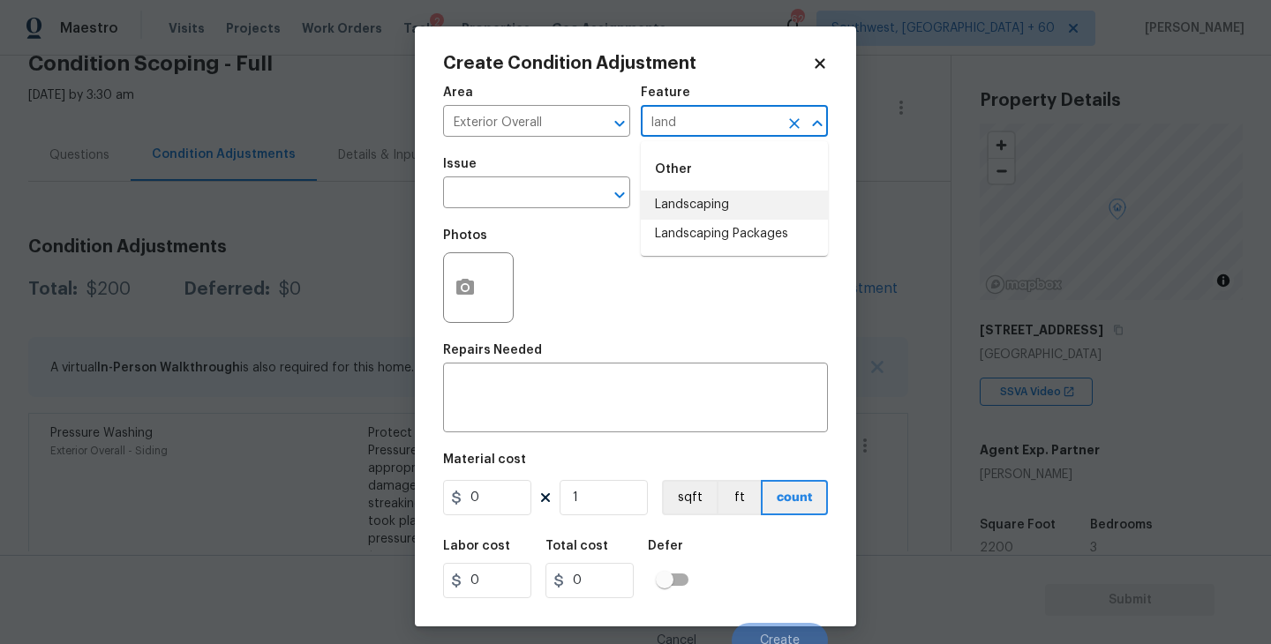
click at [706, 235] on li "Landscaping Packages" at bounding box center [734, 234] width 187 height 29
type input "Landscaping Packages"
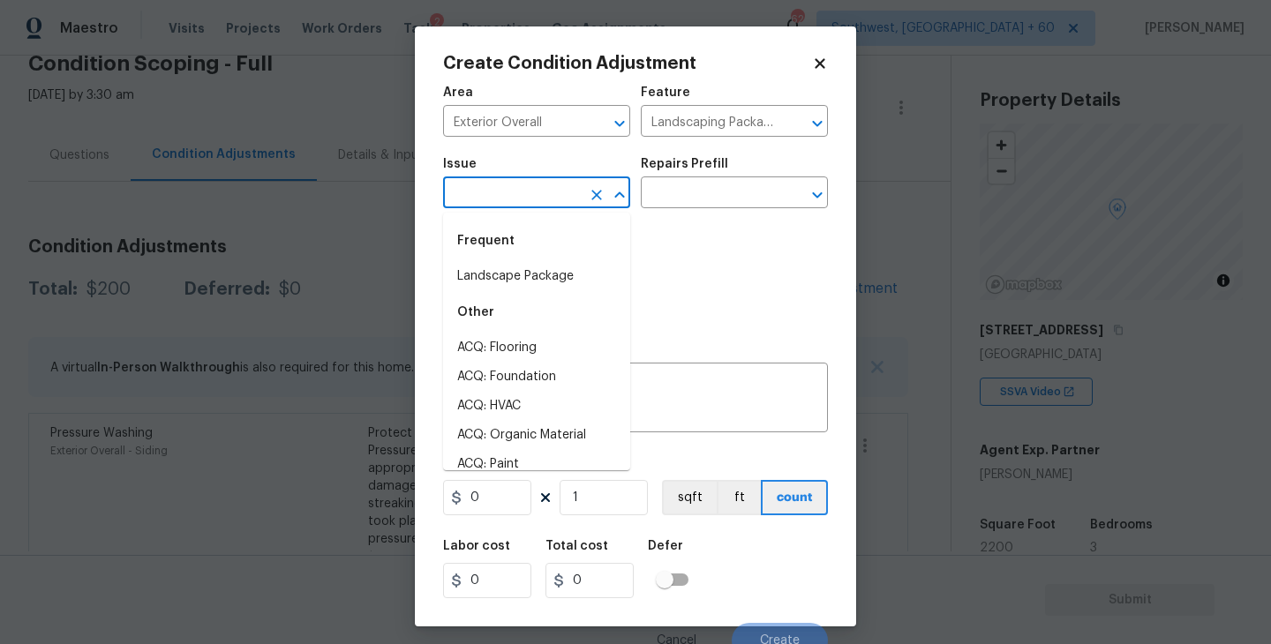
click at [517, 190] on input "text" at bounding box center [512, 194] width 138 height 27
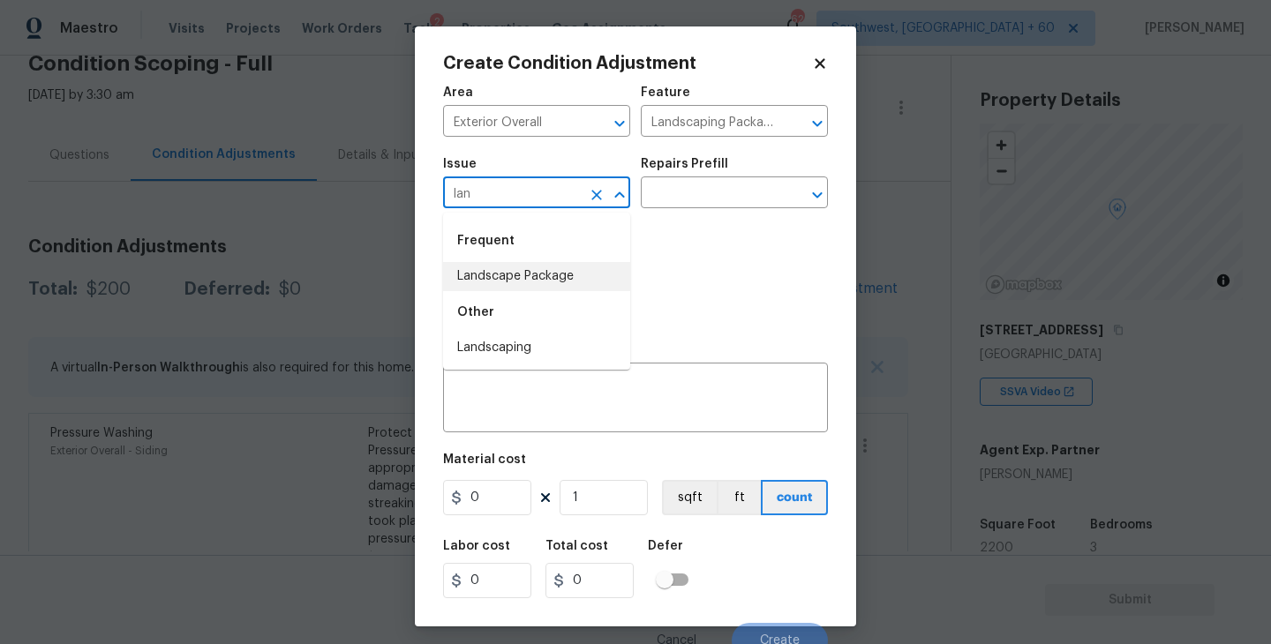
click at [545, 271] on li "Landscape Package" at bounding box center [536, 276] width 187 height 29
type input "Landscape Package"
click at [706, 173] on div "Repairs Prefill" at bounding box center [734, 169] width 187 height 23
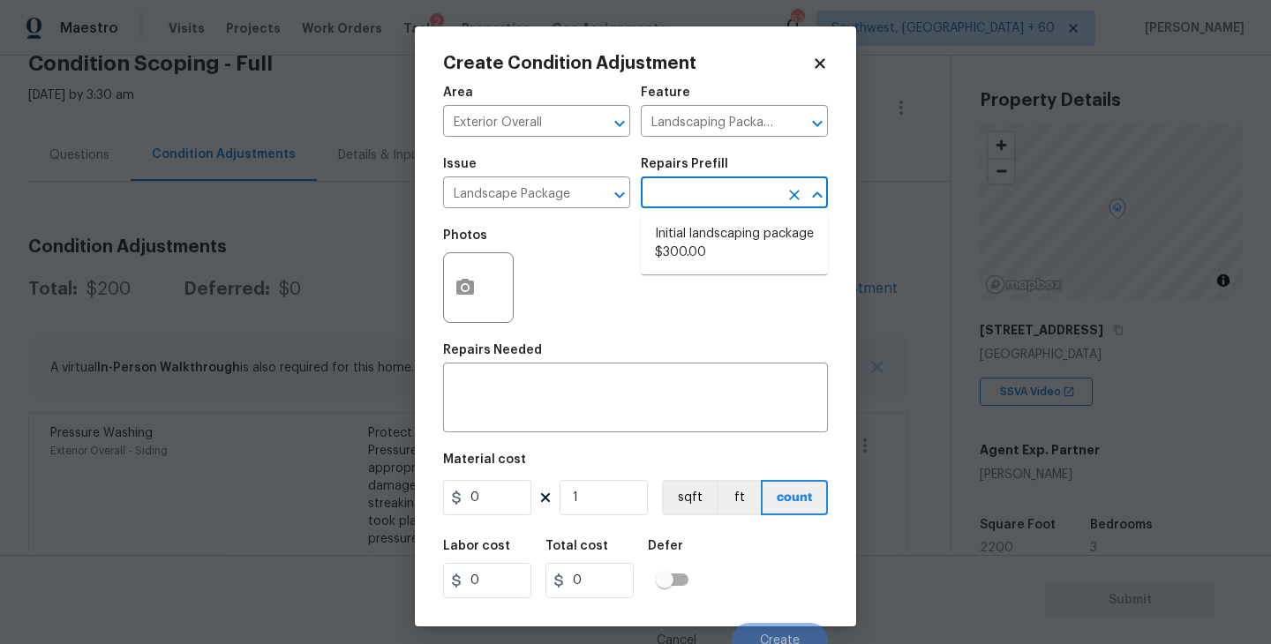
click at [706, 194] on input "text" at bounding box center [710, 194] width 138 height 27
click at [711, 230] on li "Initial landscaping package $300.00" at bounding box center [734, 244] width 187 height 48
type input "Home Readiness Packages"
type textarea "Mowing of grass up to 6" in height. Mow, edge along driveways & sidewalks, trim…"
type input "300"
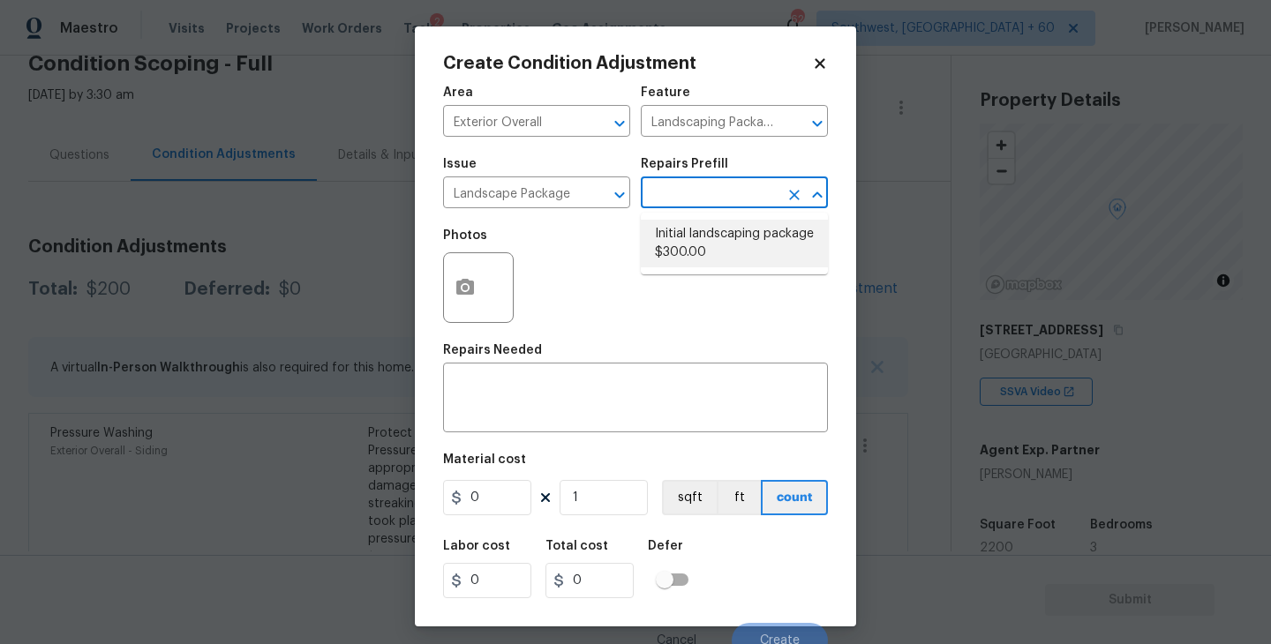
type input "300"
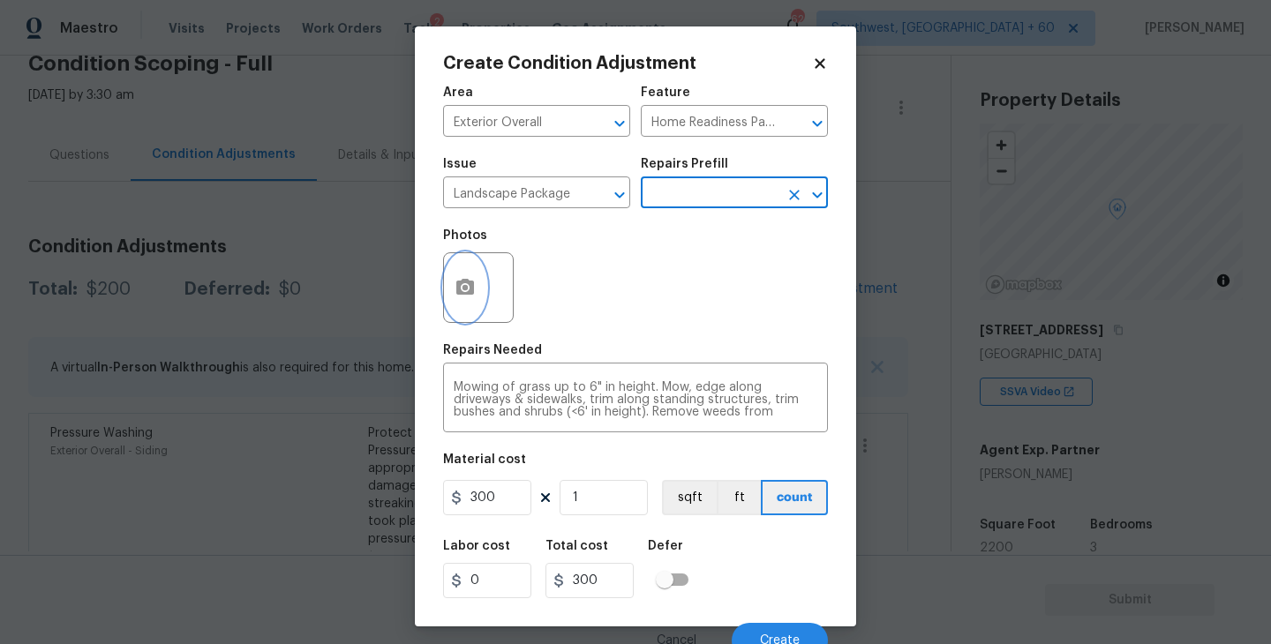
click at [468, 289] on icon "button" at bounding box center [465, 287] width 21 height 21
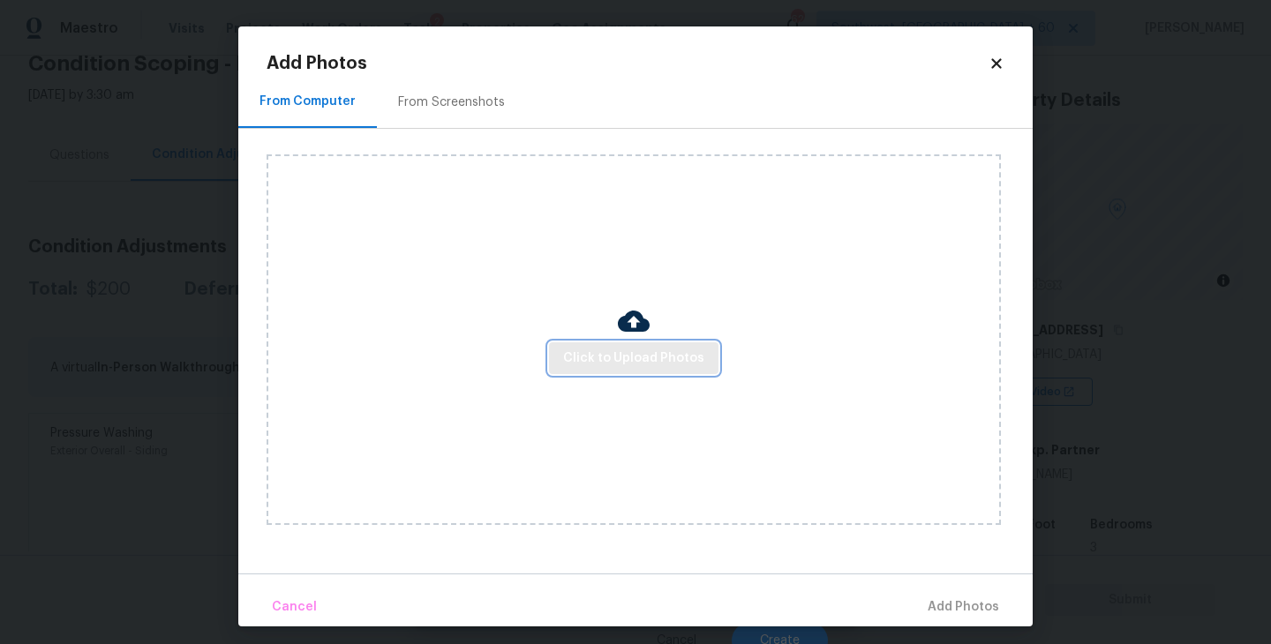
click at [583, 355] on span "Click to Upload Photos" at bounding box center [633, 359] width 141 height 22
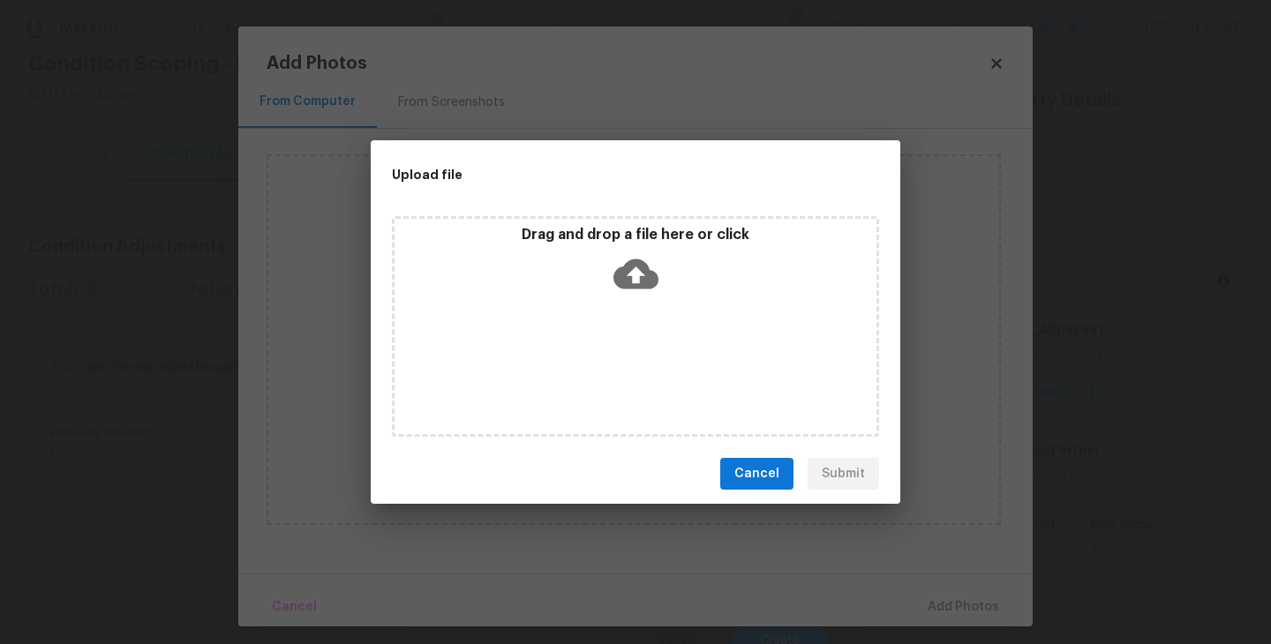
click at [614, 289] on icon at bounding box center [636, 274] width 45 height 45
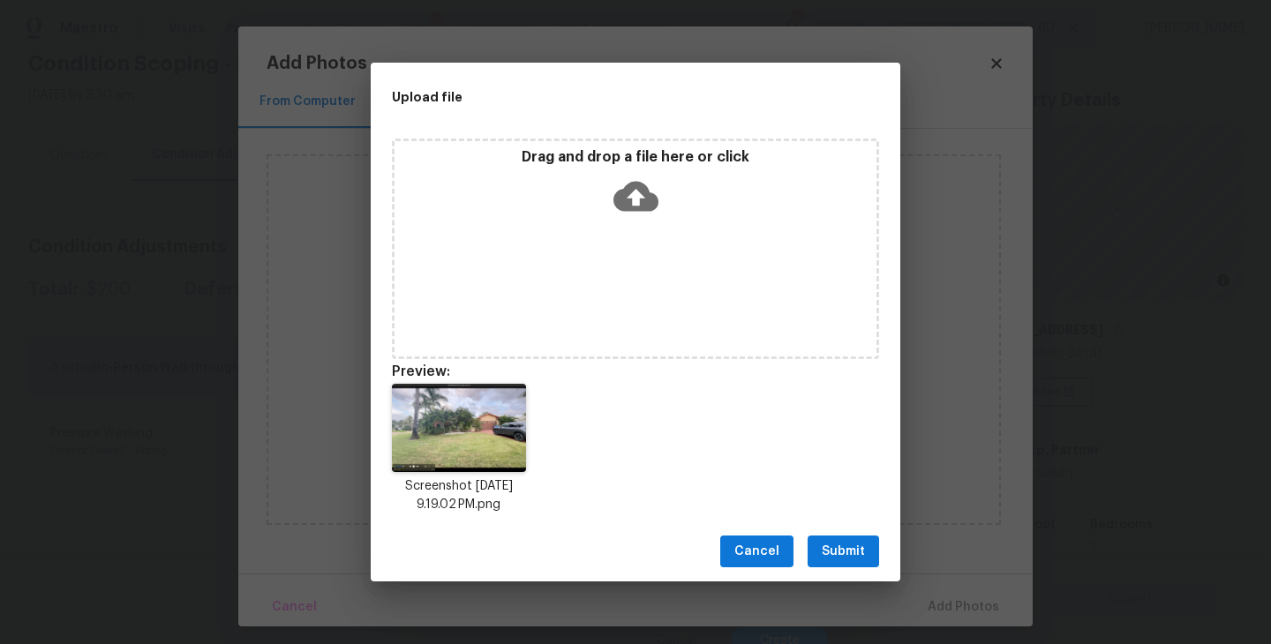
click at [819, 544] on button "Submit" at bounding box center [844, 552] width 72 height 33
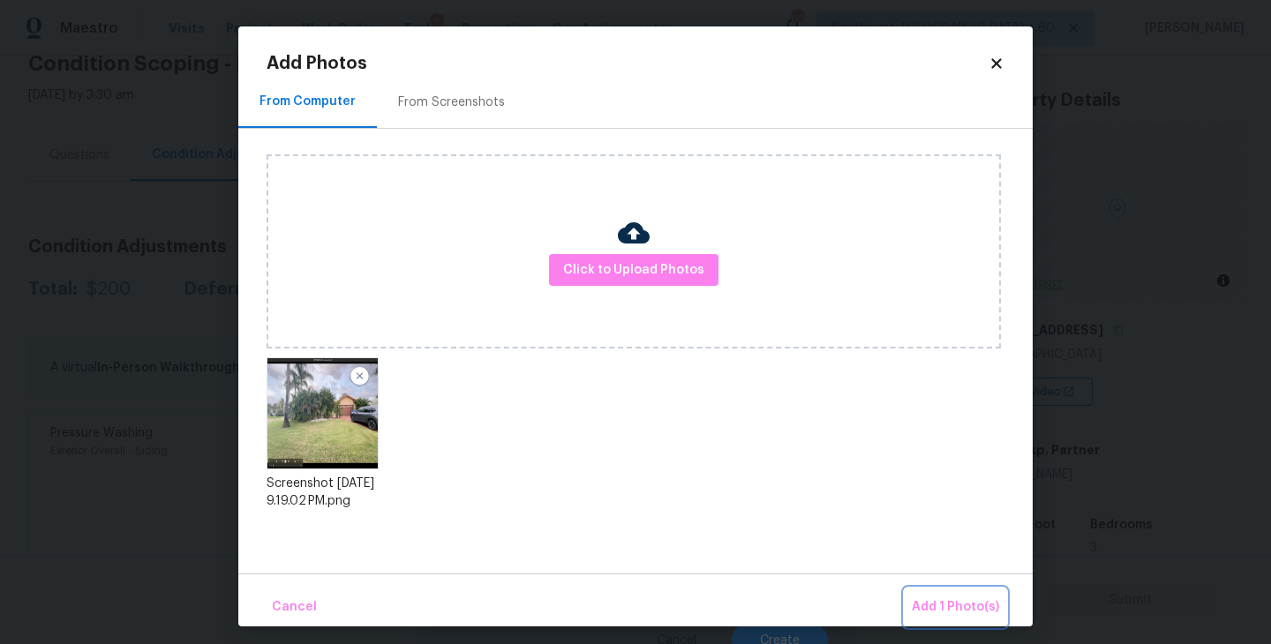
click at [917, 610] on span "Add 1 Photo(s)" at bounding box center [955, 608] width 87 height 22
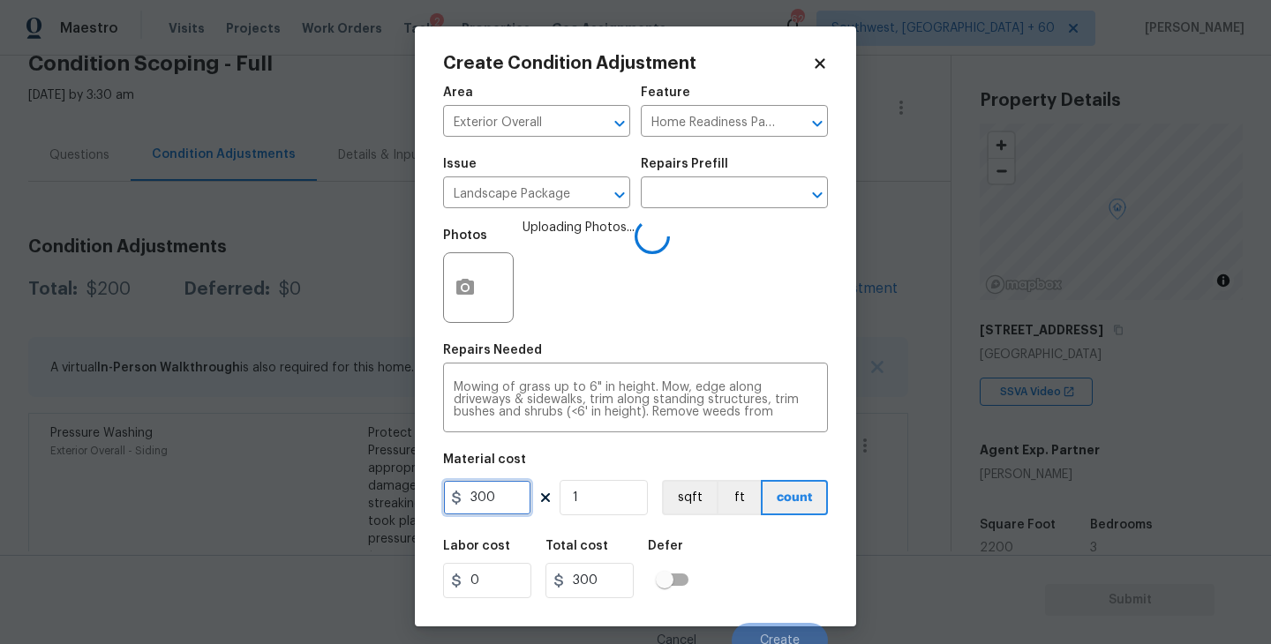
drag, startPoint x: 509, startPoint y: 502, endPoint x: 374, endPoint y: 485, distance: 136.2
click at [374, 485] on div "Create Condition Adjustment Area Exterior Overall ​ Feature Home Readiness Pack…" at bounding box center [635, 322] width 1271 height 644
type input "750"
click at [721, 535] on div "Labor cost 0 Total cost 750 Defer" at bounding box center [635, 569] width 385 height 79
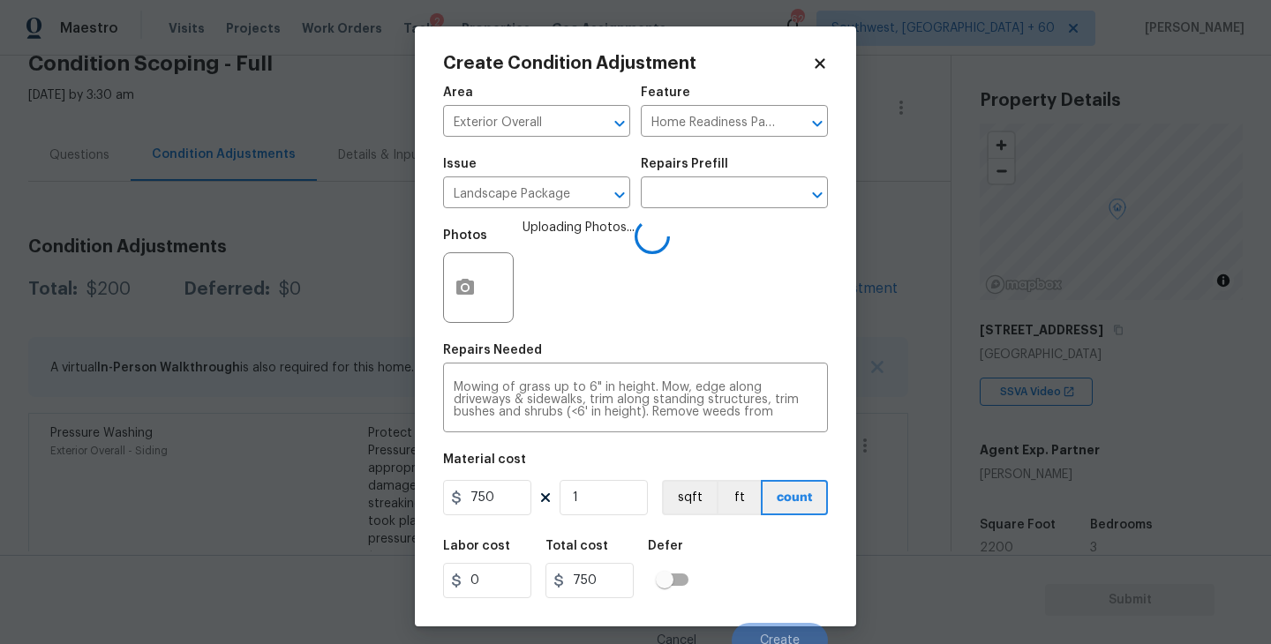
scroll to position [15, 0]
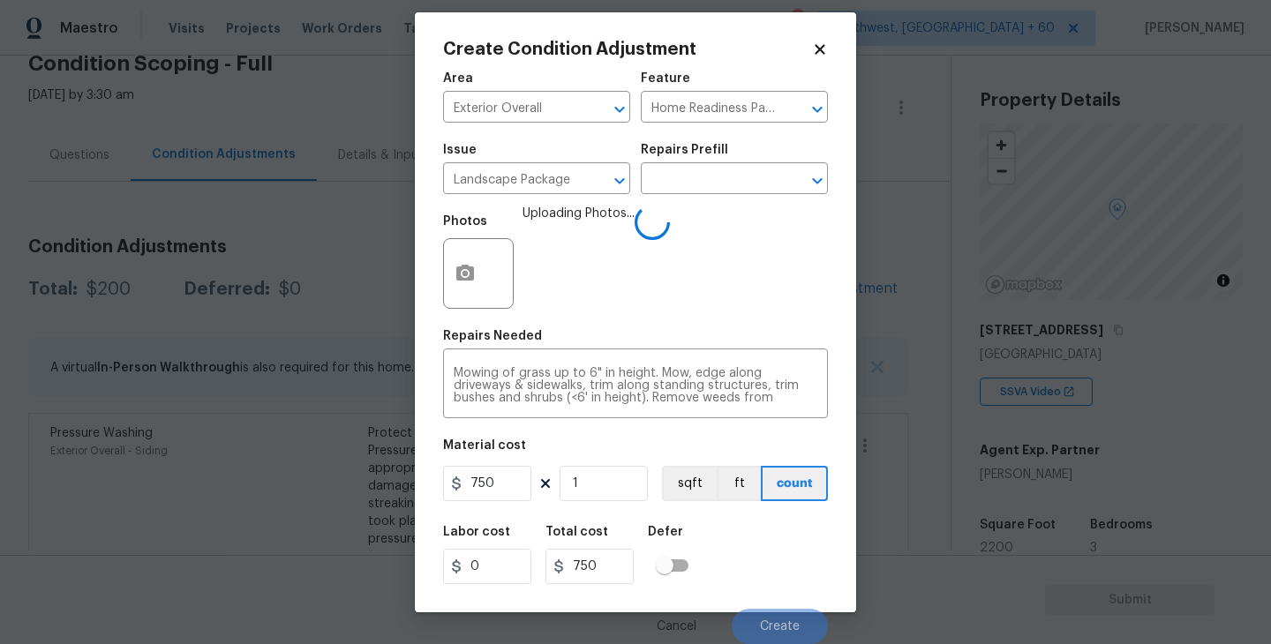
click at [763, 571] on div "Labor cost 0 Total cost 750 Defer" at bounding box center [635, 555] width 385 height 79
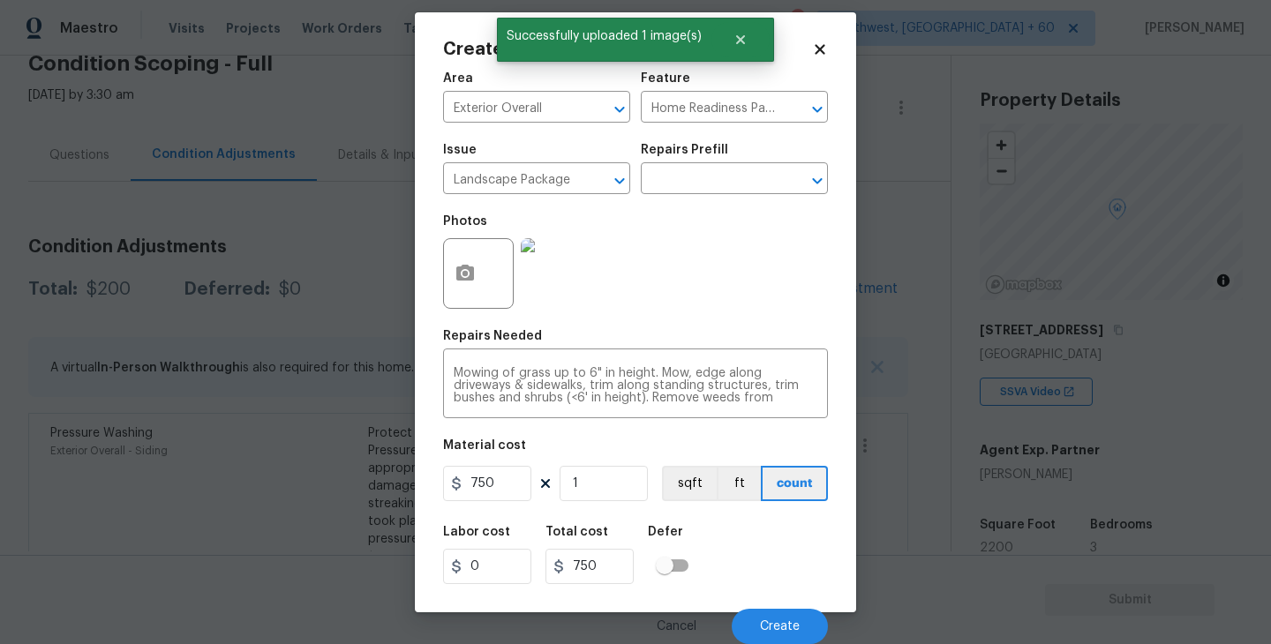
click at [763, 571] on div "Labor cost 0 Total cost 750 Defer" at bounding box center [635, 555] width 385 height 79
click at [777, 627] on span "Create" at bounding box center [780, 627] width 40 height 13
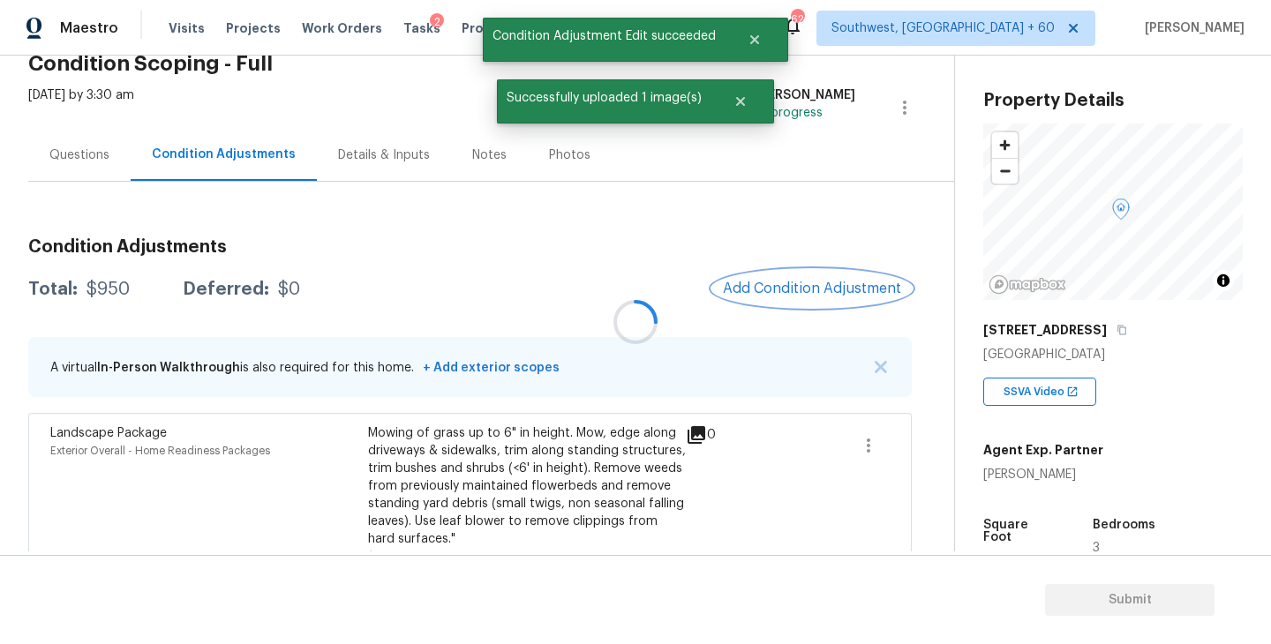
scroll to position [0, 0]
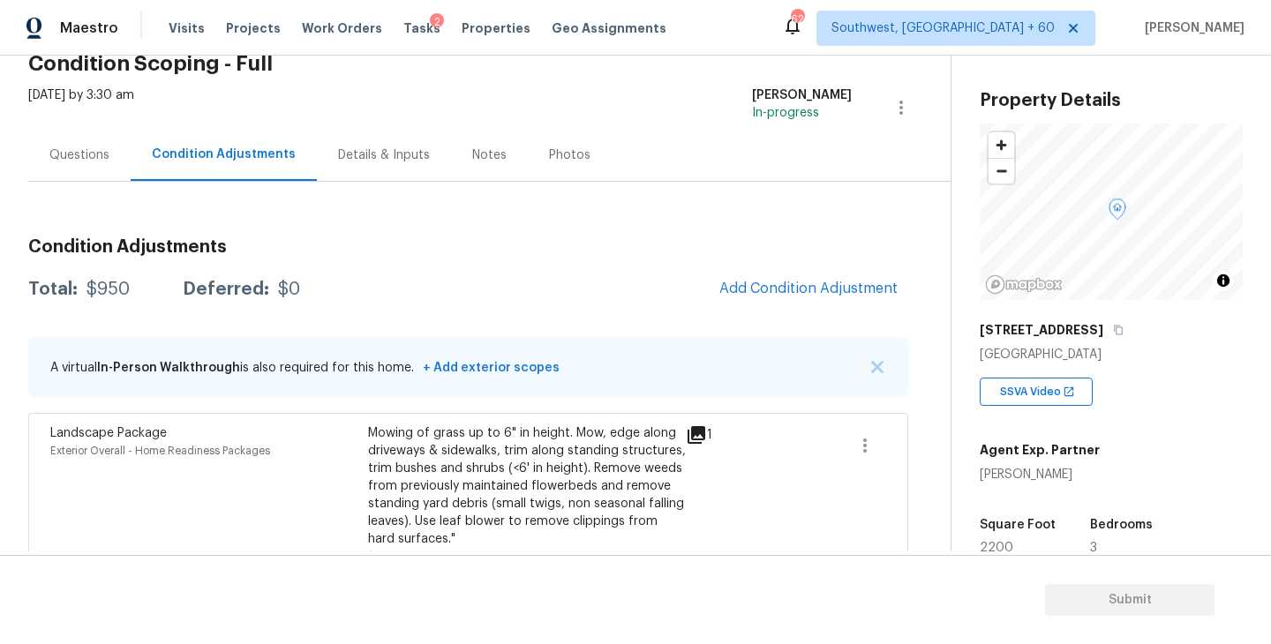
click at [662, 307] on div "Total: $950 Deferred: $0 Add Condition Adjustment" at bounding box center [468, 289] width 880 height 39
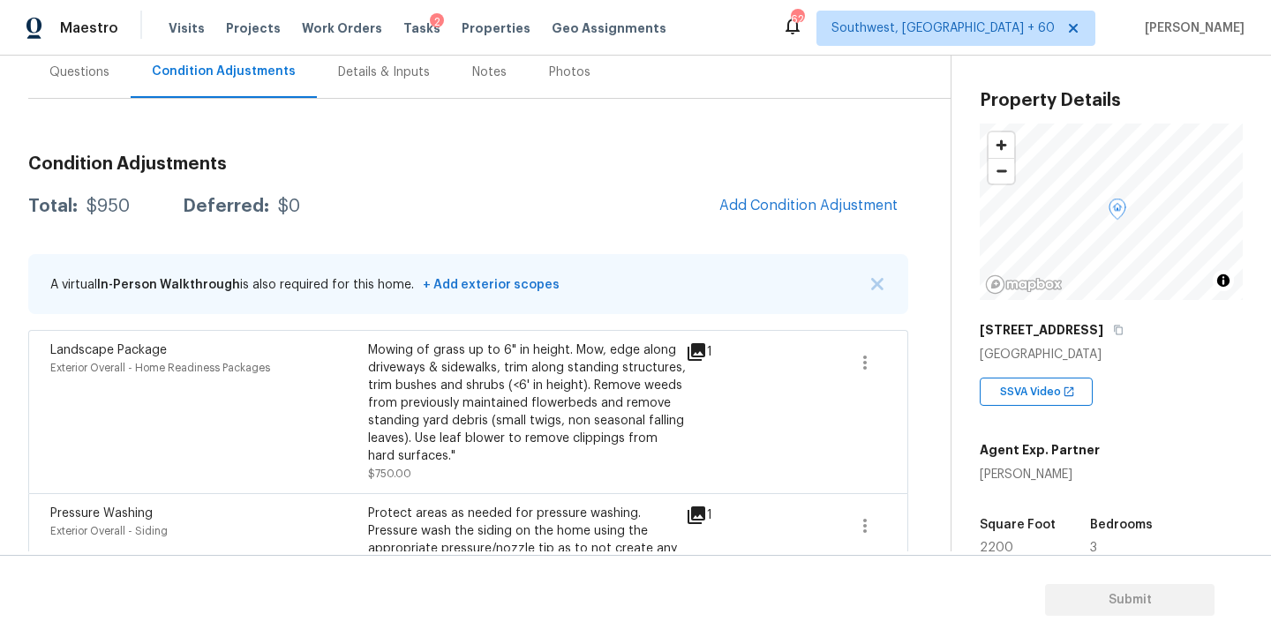
scroll to position [214, 0]
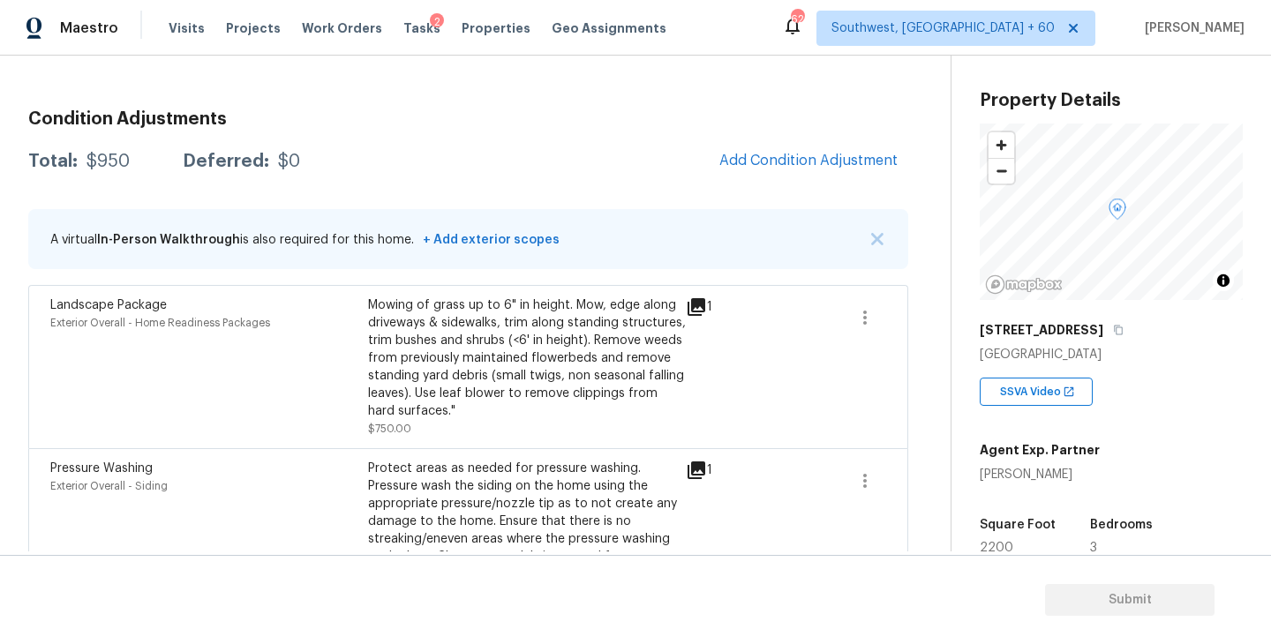
click at [613, 372] on div "Mowing of grass up to 6" in height. Mow, edge along driveways & sidewalks, trim…" at bounding box center [527, 359] width 318 height 124
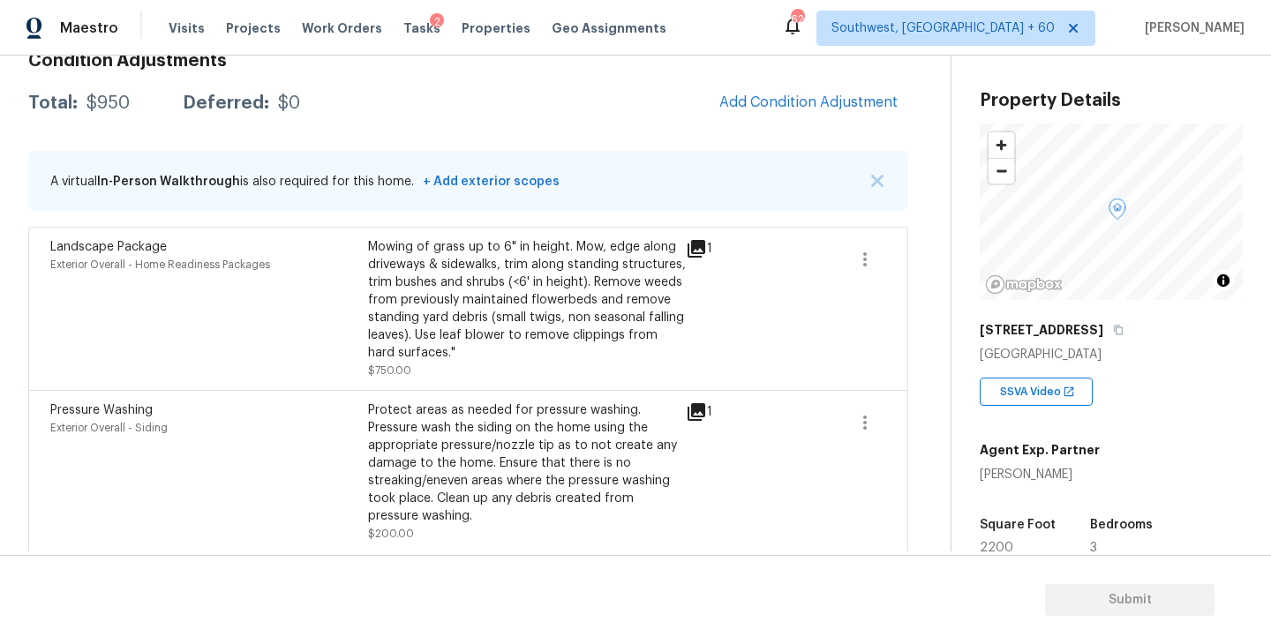
click at [588, 313] on div "Mowing of grass up to 6" in height. Mow, edge along driveways & sidewalks, trim…" at bounding box center [527, 300] width 318 height 124
click at [828, 100] on span "Add Condition Adjustment" at bounding box center [808, 102] width 178 height 16
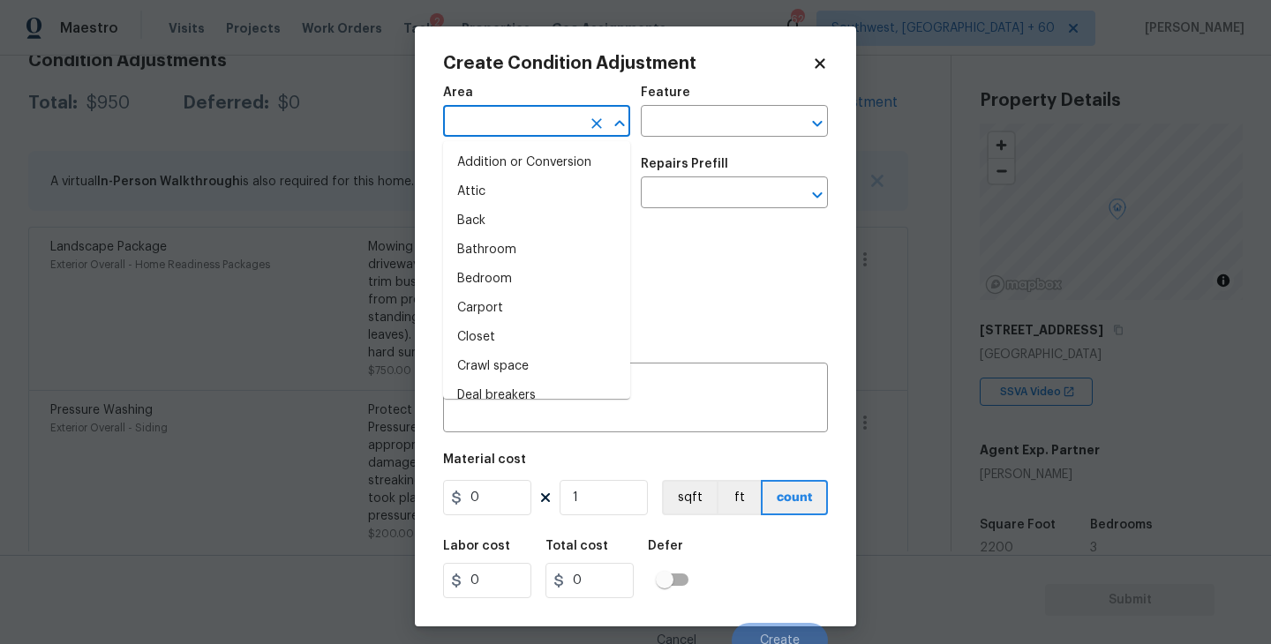
click at [542, 129] on input "text" at bounding box center [512, 122] width 138 height 27
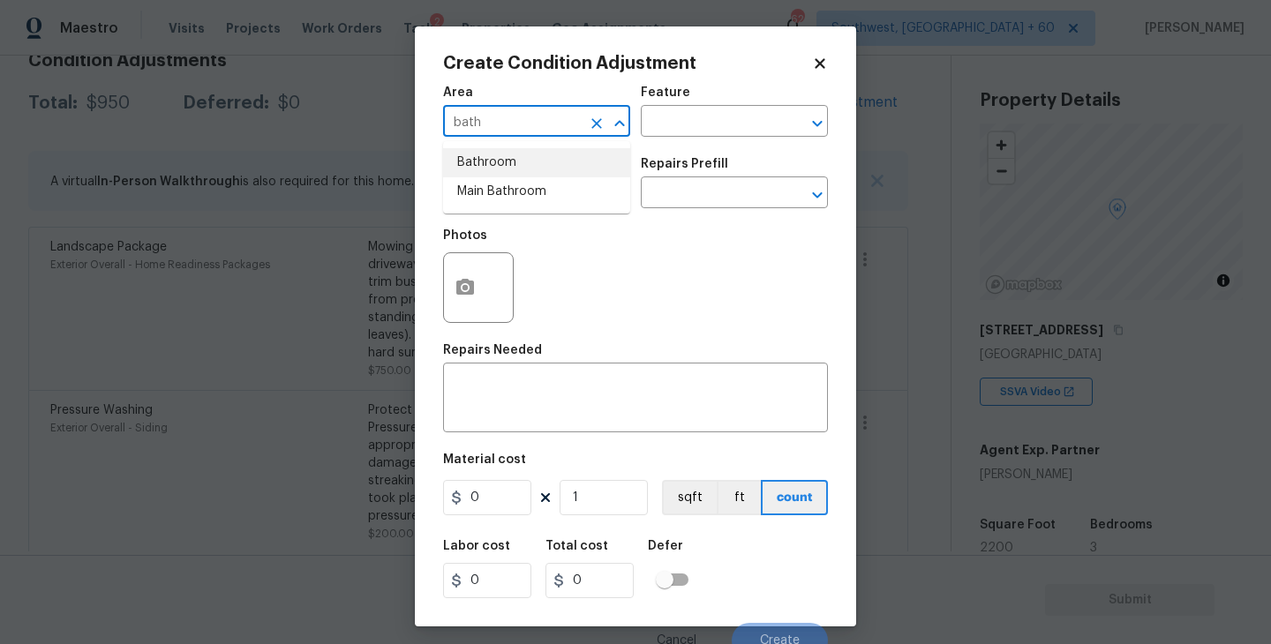
click at [572, 169] on li "Bathroom" at bounding box center [536, 162] width 187 height 29
type input "Bathroom"
click at [719, 117] on input "text" at bounding box center [710, 122] width 138 height 27
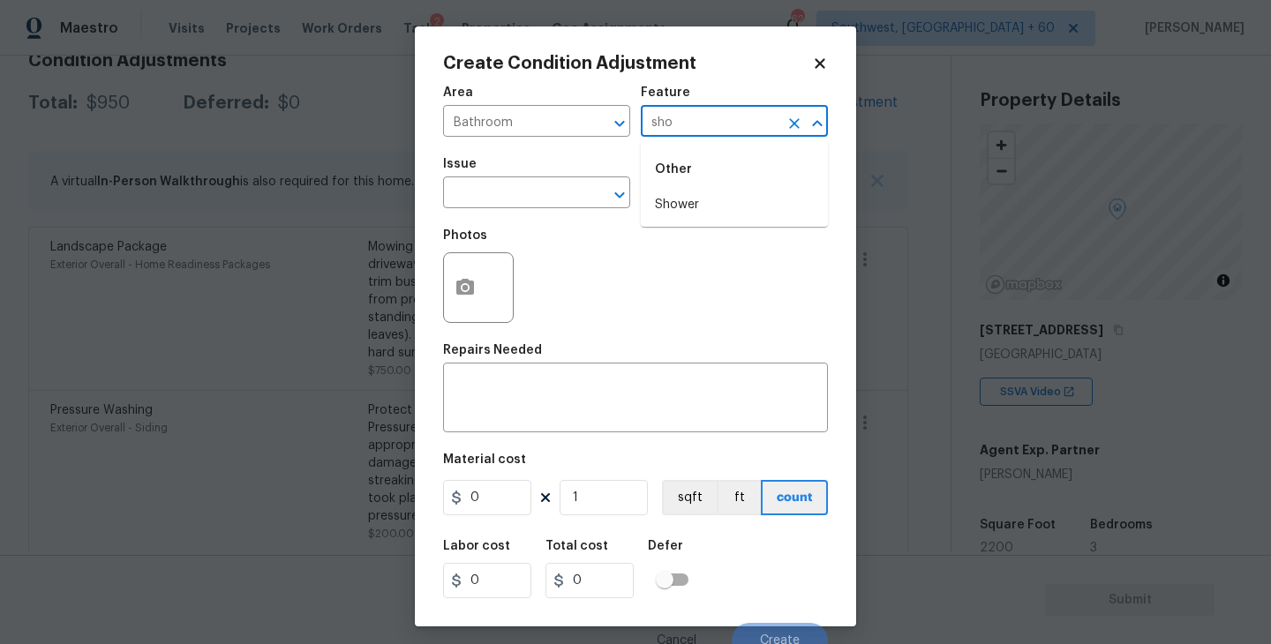
click at [712, 211] on li "Shower" at bounding box center [734, 205] width 187 height 29
type input "Shower"
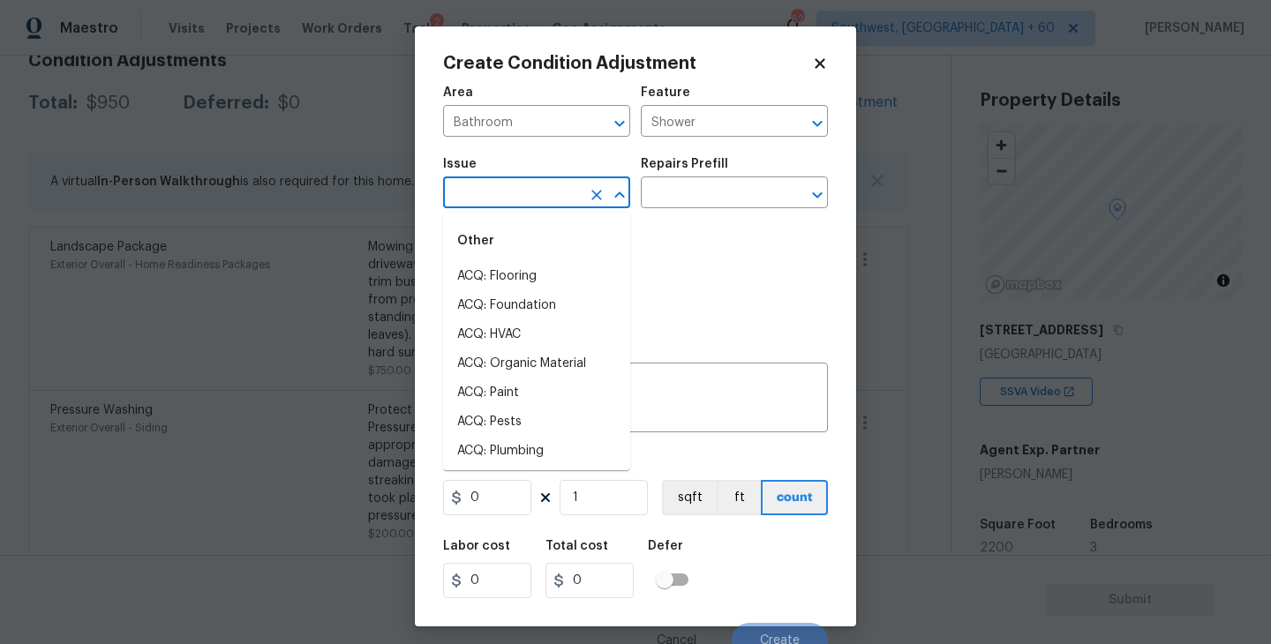
click at [574, 200] on input "text" at bounding box center [512, 194] width 138 height 27
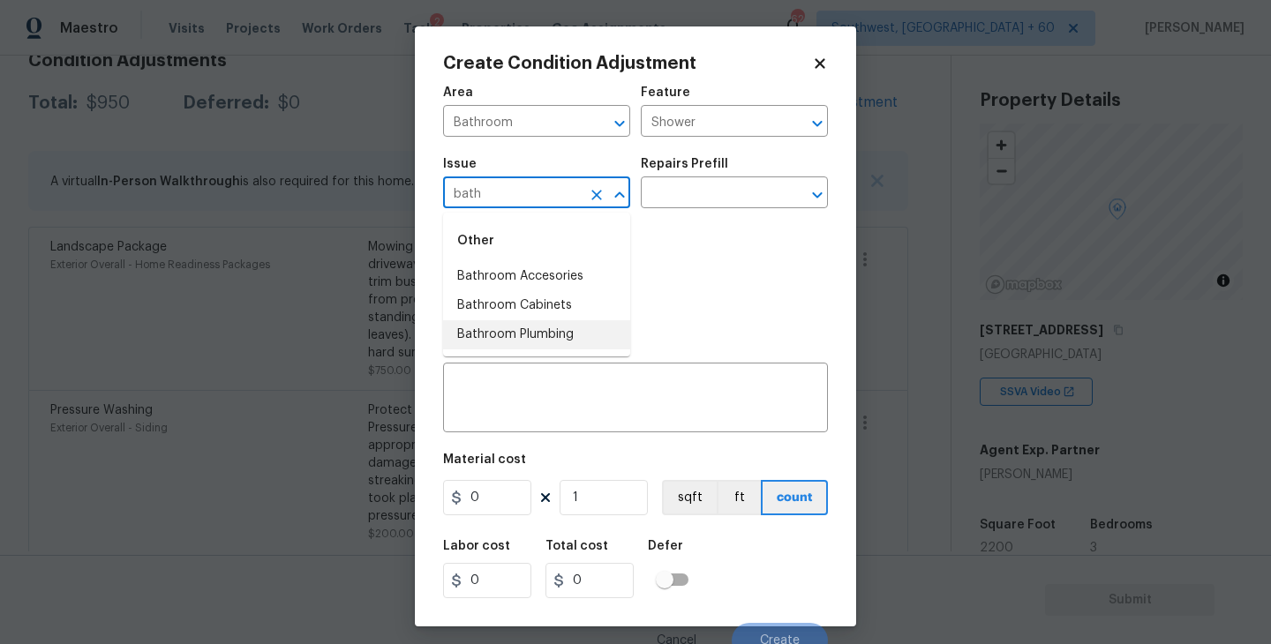
click at [576, 325] on li "Bathroom Plumbing" at bounding box center [536, 334] width 187 height 29
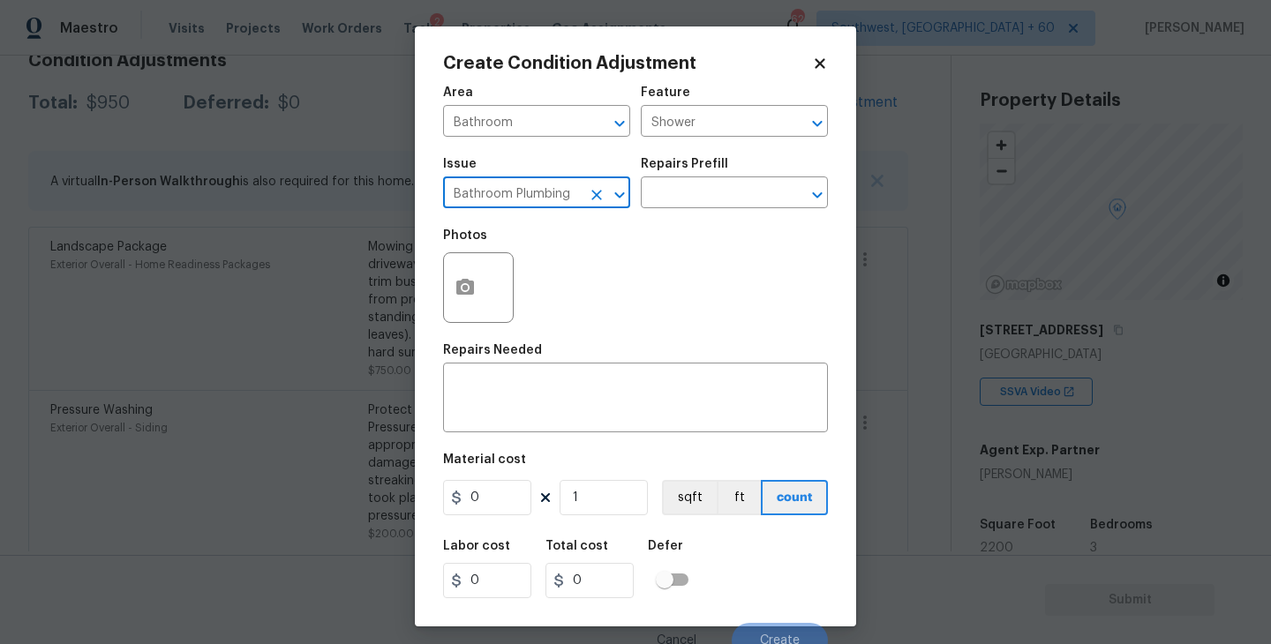
type input "Bathroom Plumbing"
click at [700, 233] on div "Photos" at bounding box center [635, 276] width 385 height 115
click at [730, 204] on input "text" at bounding box center [710, 194] width 138 height 27
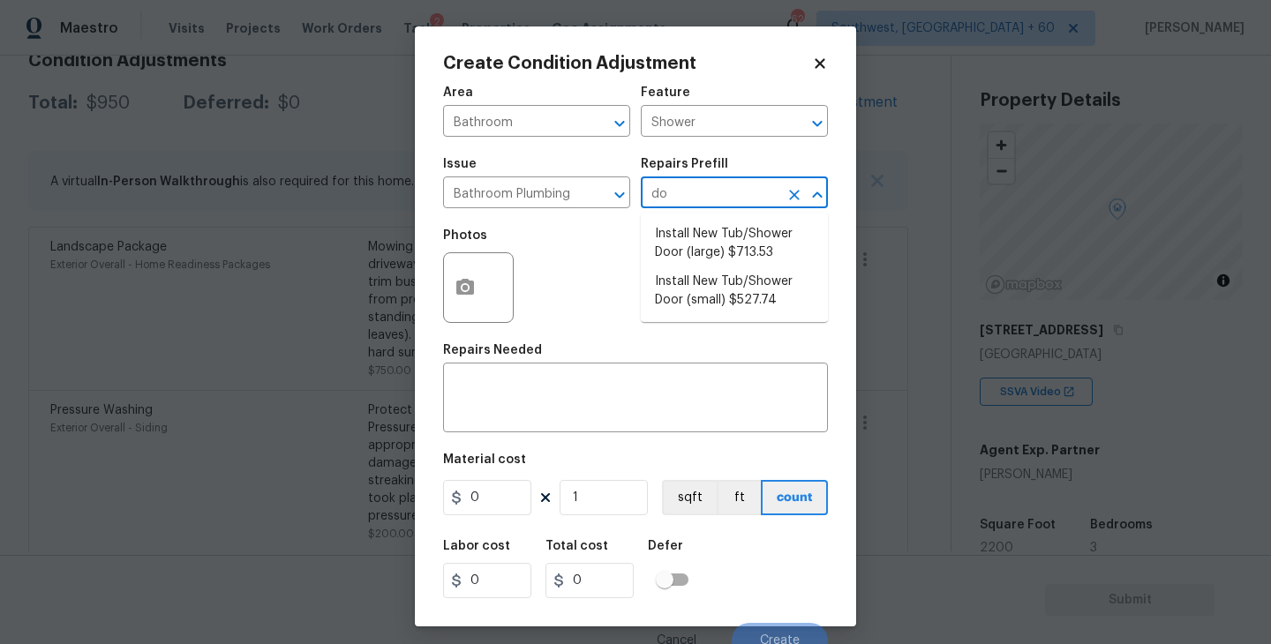
type input "doo"
click at [721, 278] on li "Install New Tub/Shower Door (small) $527.74" at bounding box center [734, 291] width 187 height 48
type input "Plumbing"
type textarea "Prep the tub/shower surround and install a new 32''-36'' tempered shower door. …"
type input "527.74"
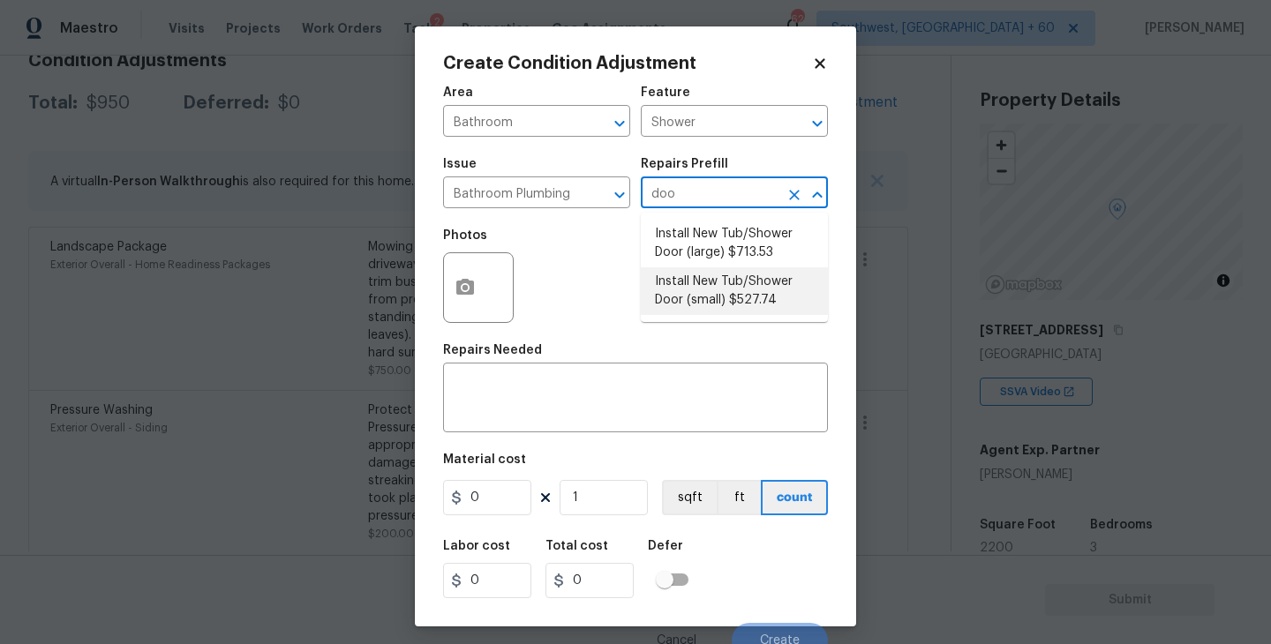
type input "527.74"
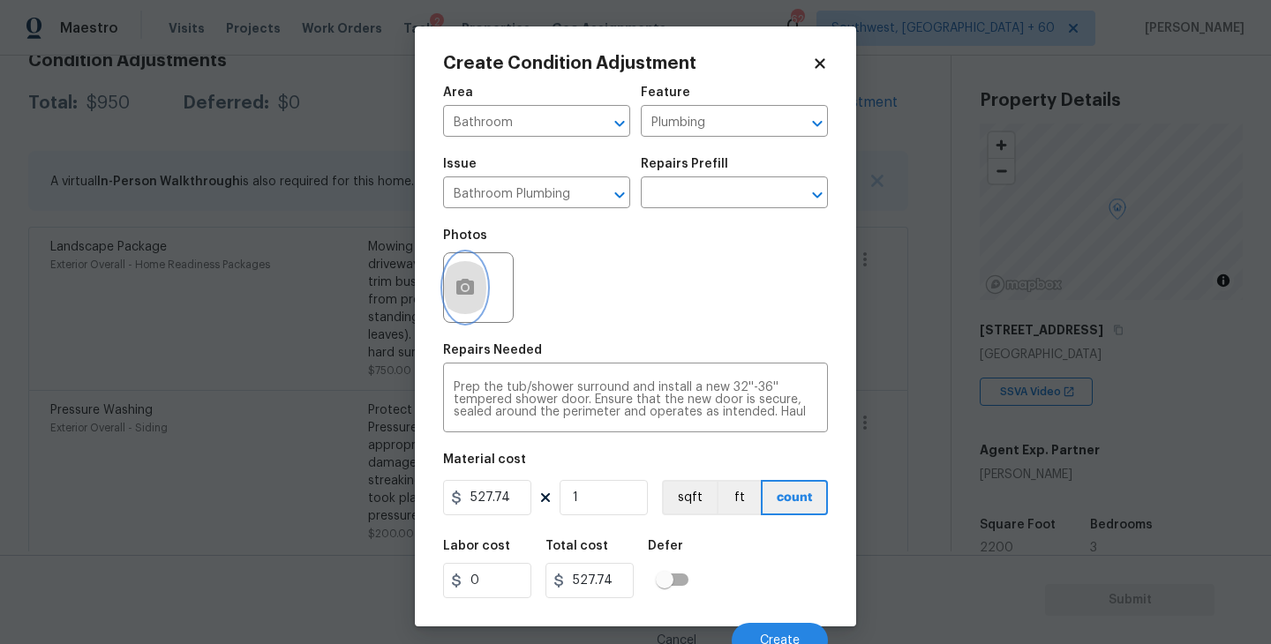
click at [475, 297] on icon "button" at bounding box center [465, 287] width 21 height 21
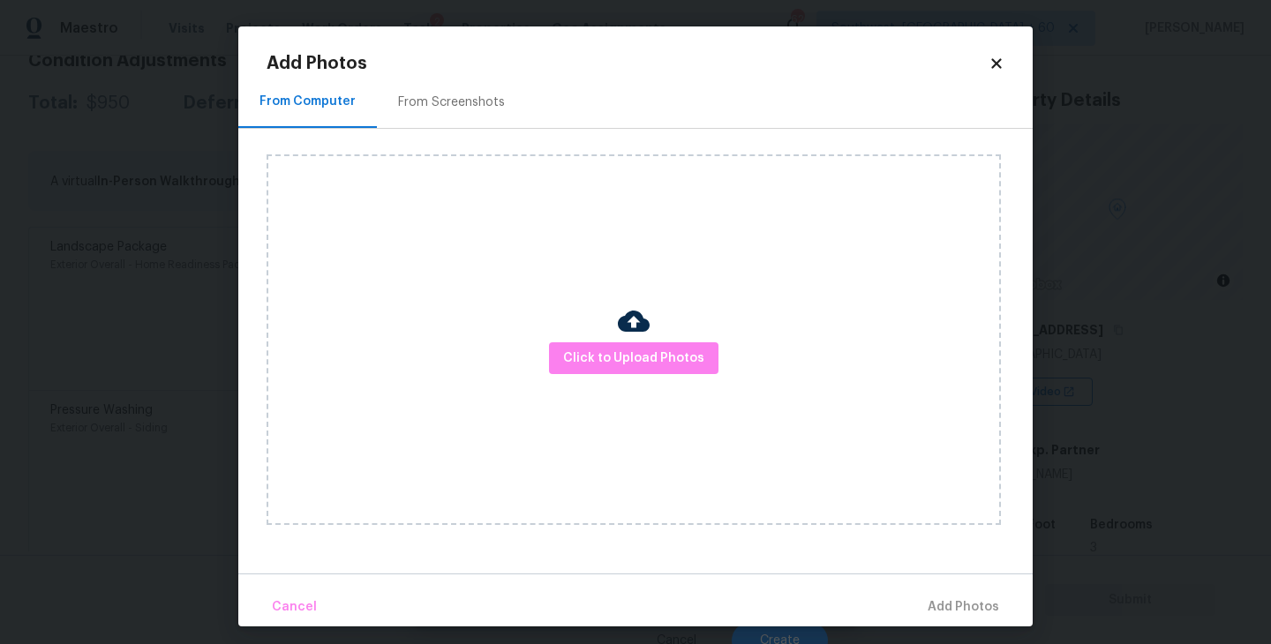
click at [572, 323] on div "Click to Upload Photos" at bounding box center [634, 339] width 734 height 371
click at [601, 353] on span "Click to Upload Photos" at bounding box center [633, 359] width 141 height 22
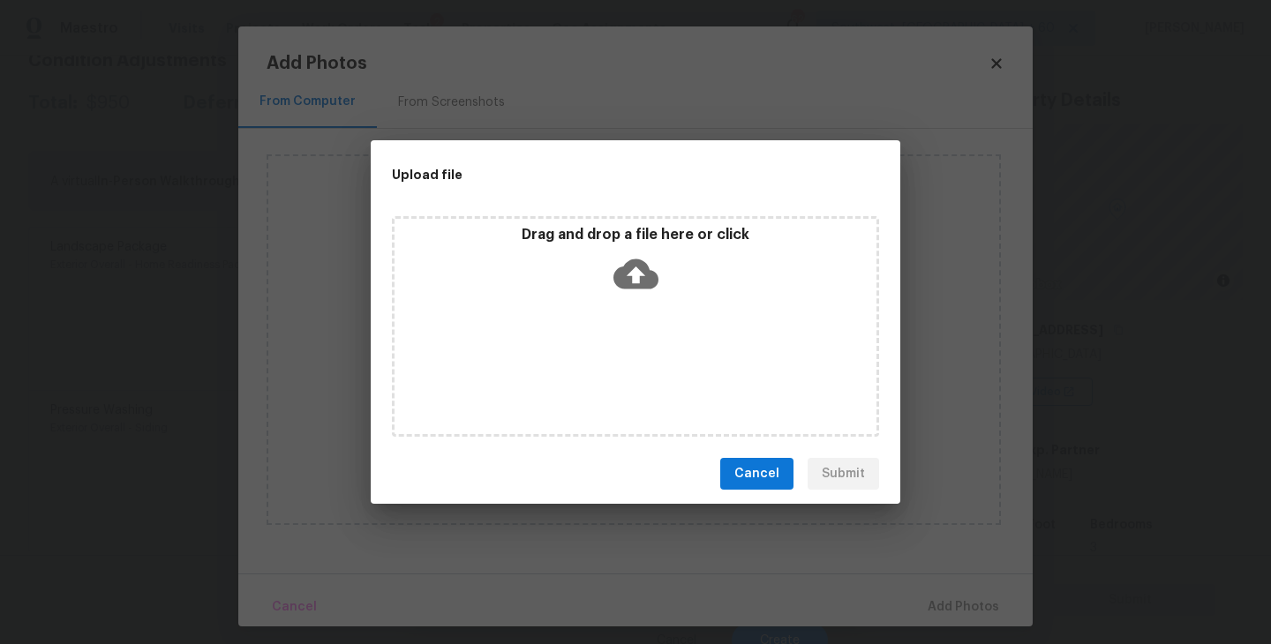
click at [618, 298] on div "Drag and drop a file here or click" at bounding box center [636, 264] width 482 height 76
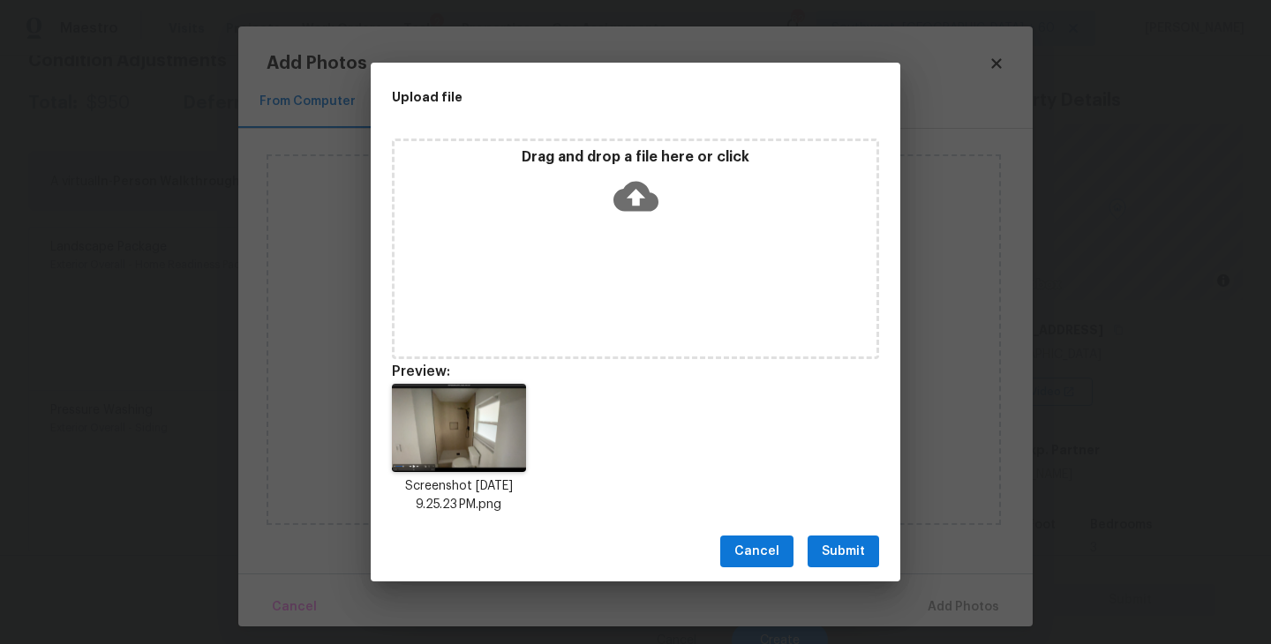
click at [846, 545] on span "Submit" at bounding box center [843, 552] width 43 height 22
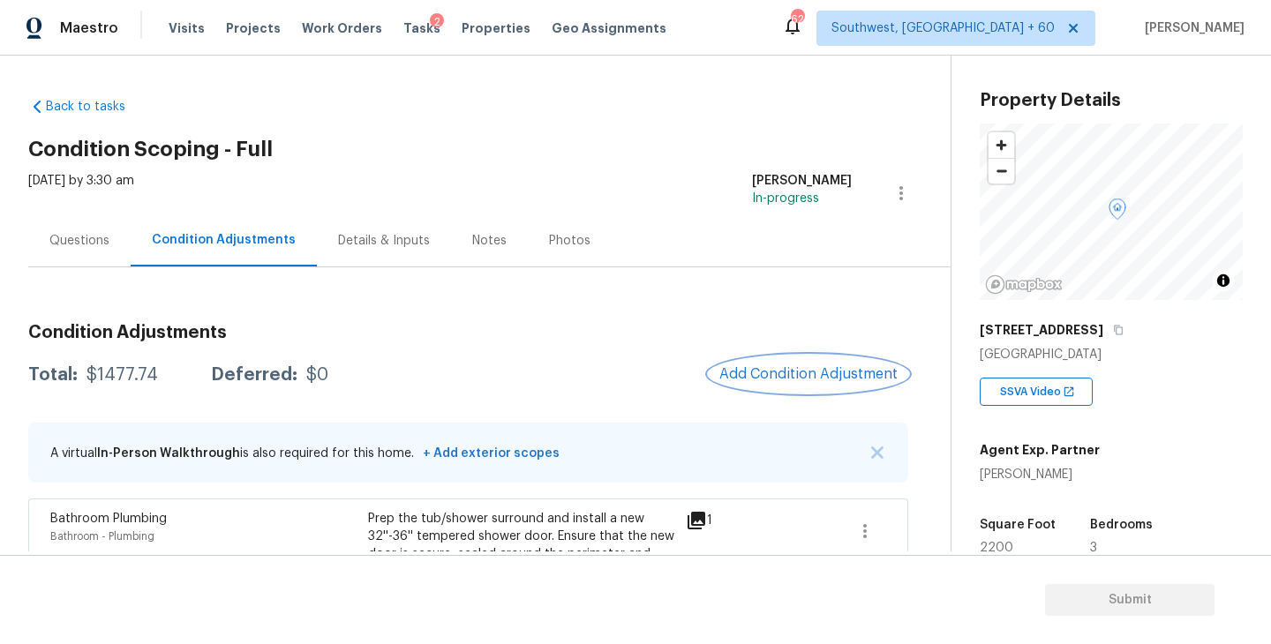
click at [739, 365] on button "Add Condition Adjustment" at bounding box center [809, 374] width 200 height 37
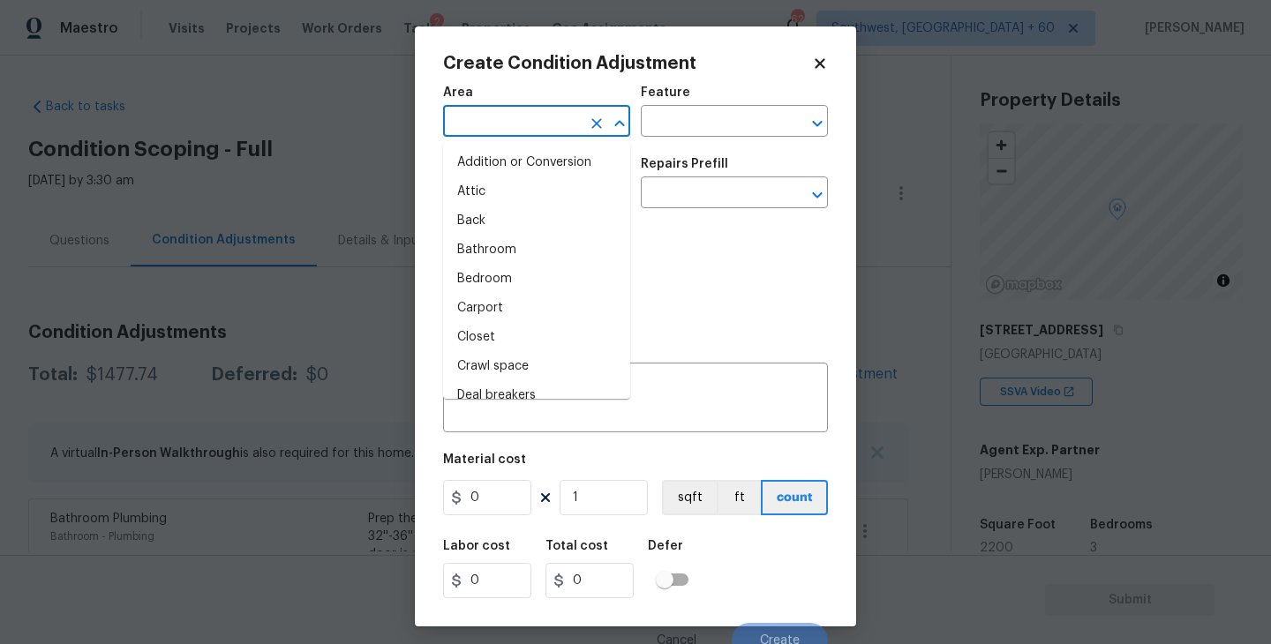
click at [523, 124] on input "text" at bounding box center [512, 122] width 138 height 27
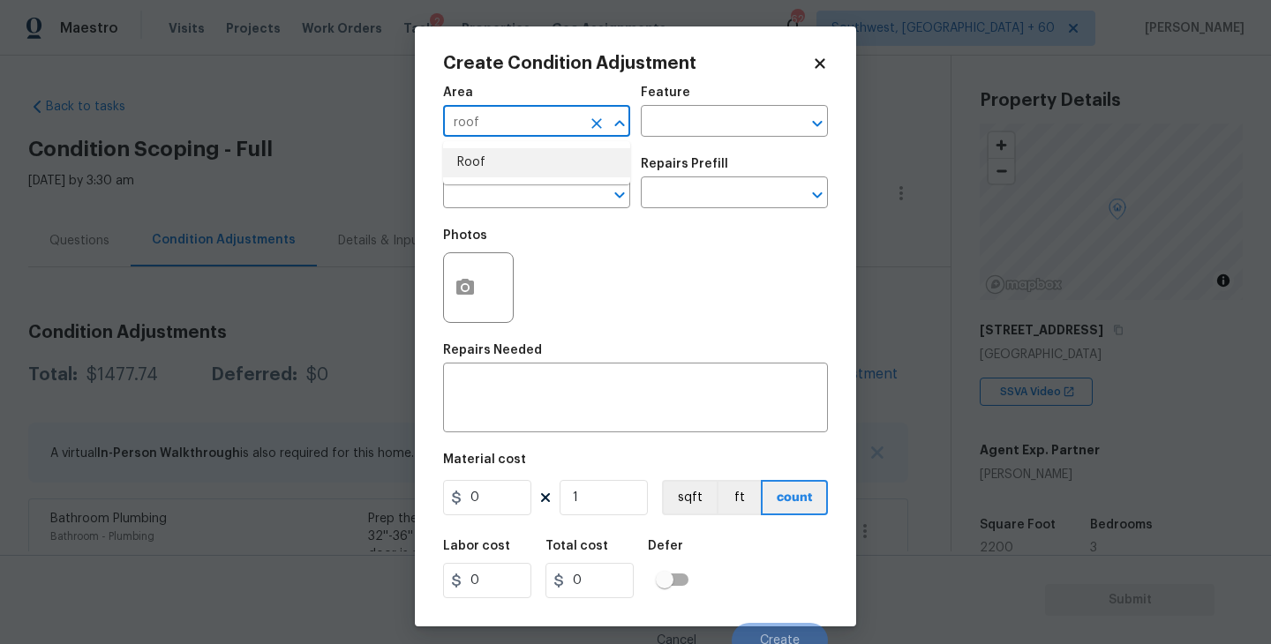
click at [521, 169] on li "Roof" at bounding box center [536, 162] width 187 height 29
type input "Roof"
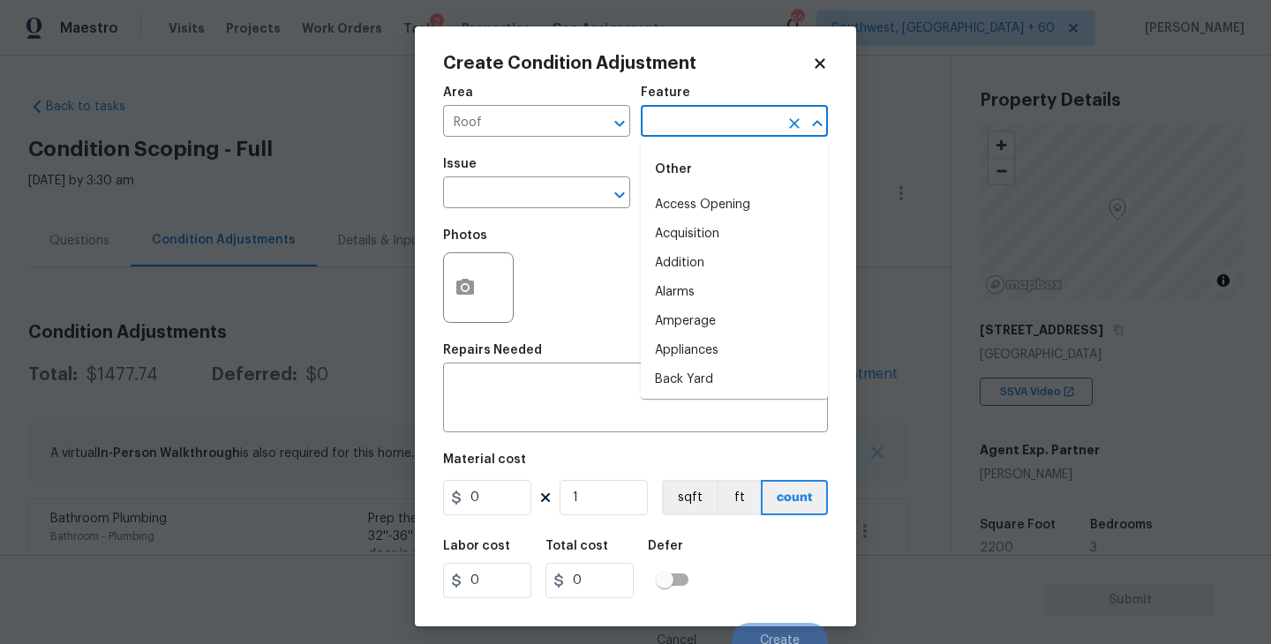
click at [689, 120] on input "text" at bounding box center [710, 122] width 138 height 27
click at [682, 239] on li "Roof" at bounding box center [734, 234] width 187 height 29
type input "Roof"
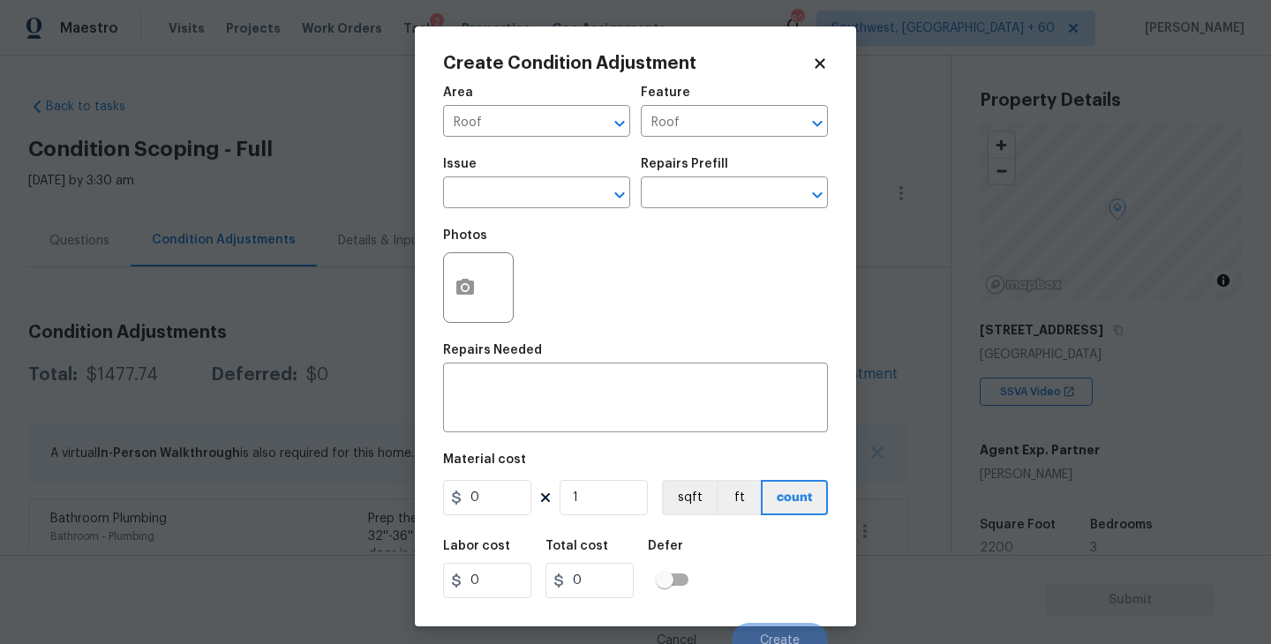
click at [579, 215] on span "Issue ​" at bounding box center [536, 183] width 187 height 72
click at [534, 204] on input "text" at bounding box center [512, 194] width 138 height 27
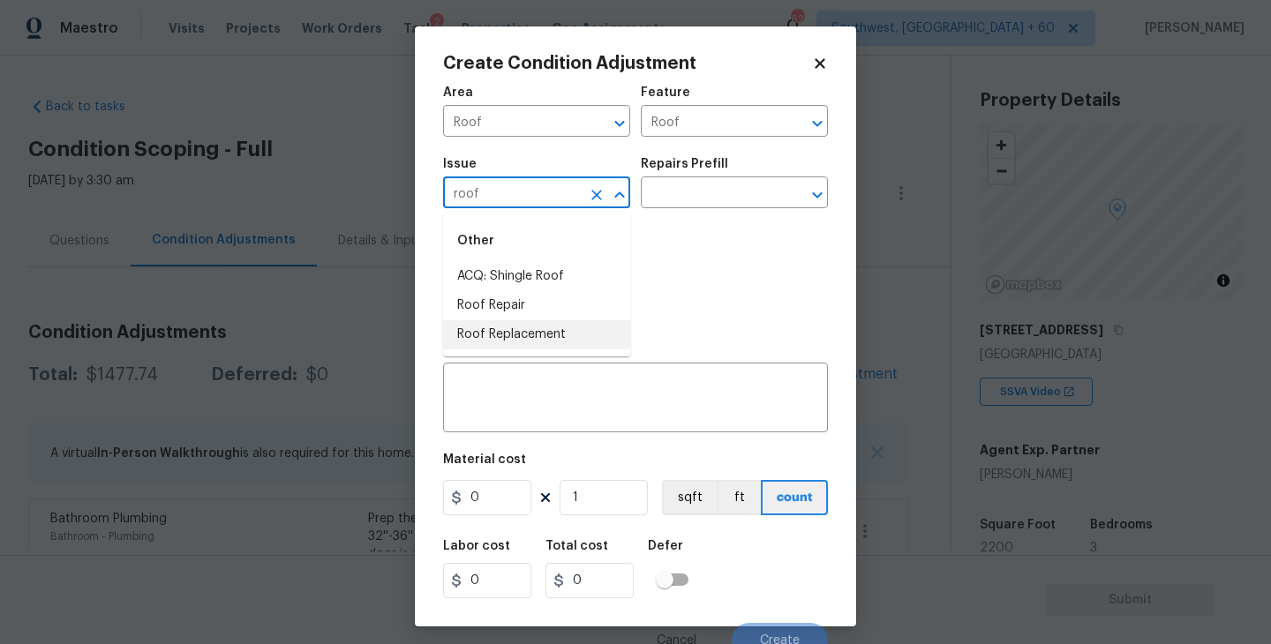
click at [534, 331] on li "Roof Replacement" at bounding box center [536, 334] width 187 height 29
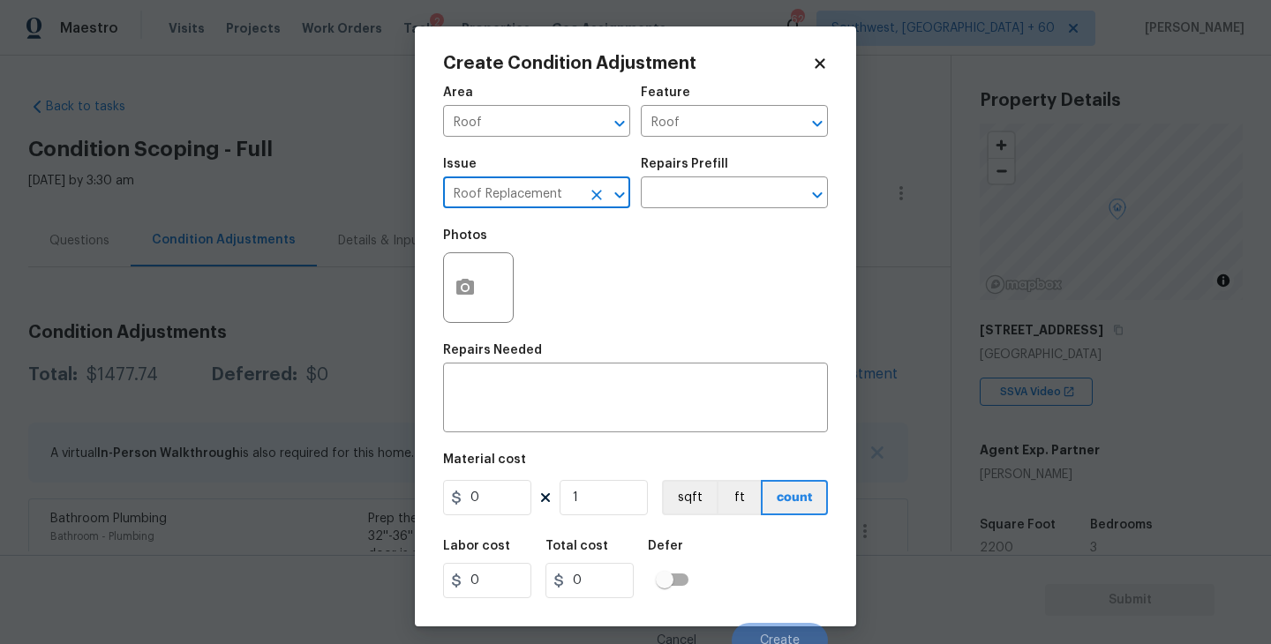
type input "Roof Replacement"
click at [682, 237] on div "Photos" at bounding box center [635, 276] width 385 height 115
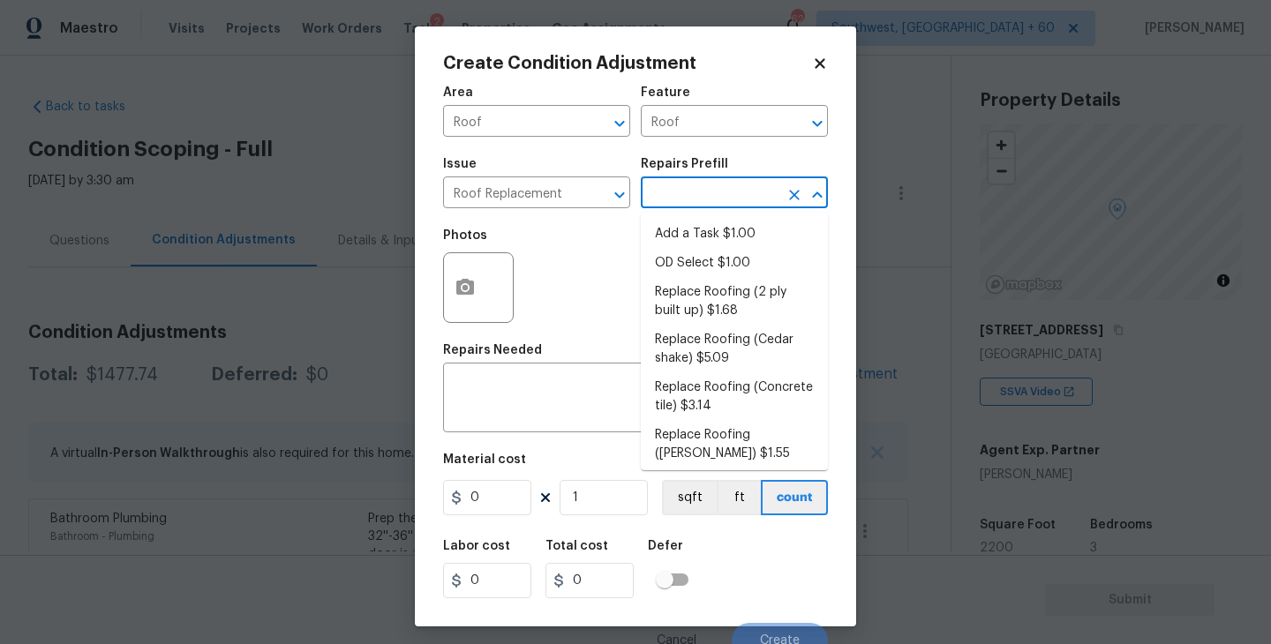
click at [704, 202] on input "text" at bounding box center [710, 194] width 138 height 27
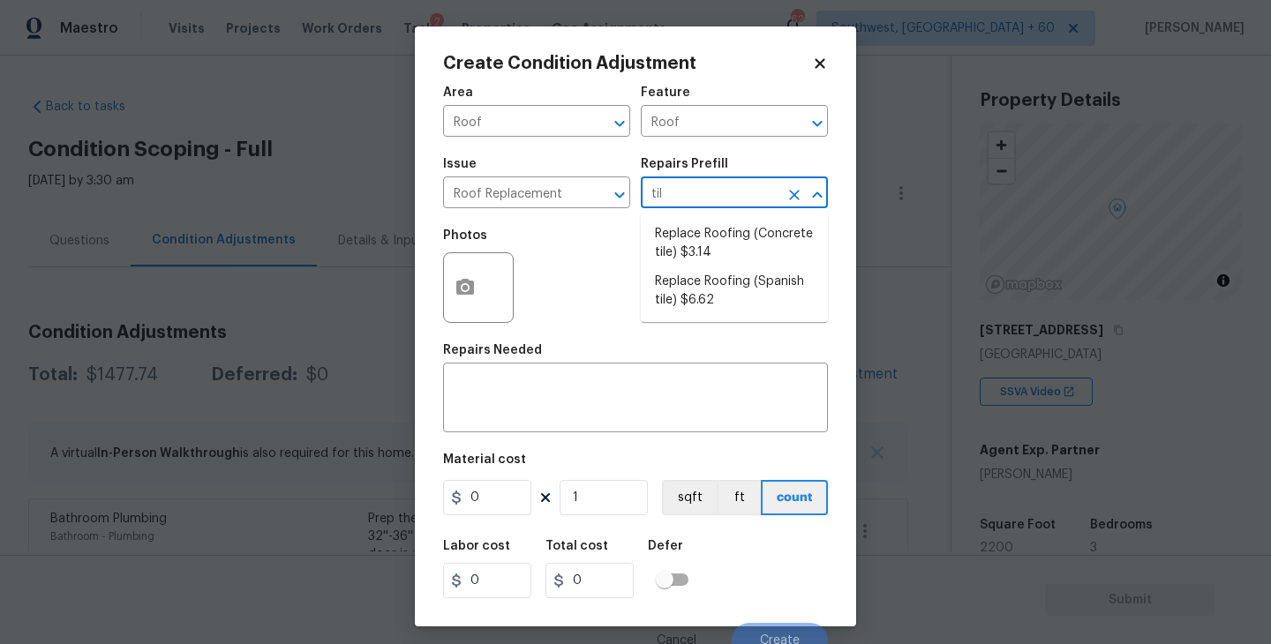
type input "tile"
click at [702, 258] on li "Replace Roofing (Concrete tile) $3.14" at bounding box center [734, 244] width 187 height 48
type input "[PERSON_NAME] and Trim"
type textarea "Concrete Tile Roof: Remove the existing roof covering, prep the substrate and i…"
type input "3.14"
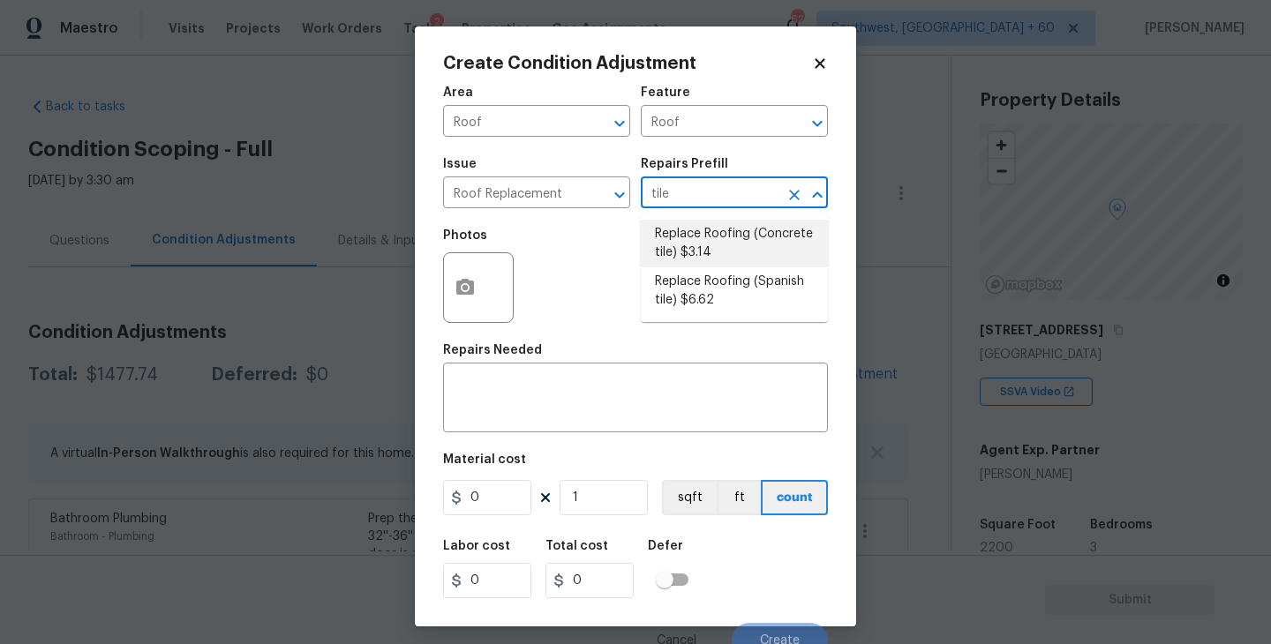
type input "3.14"
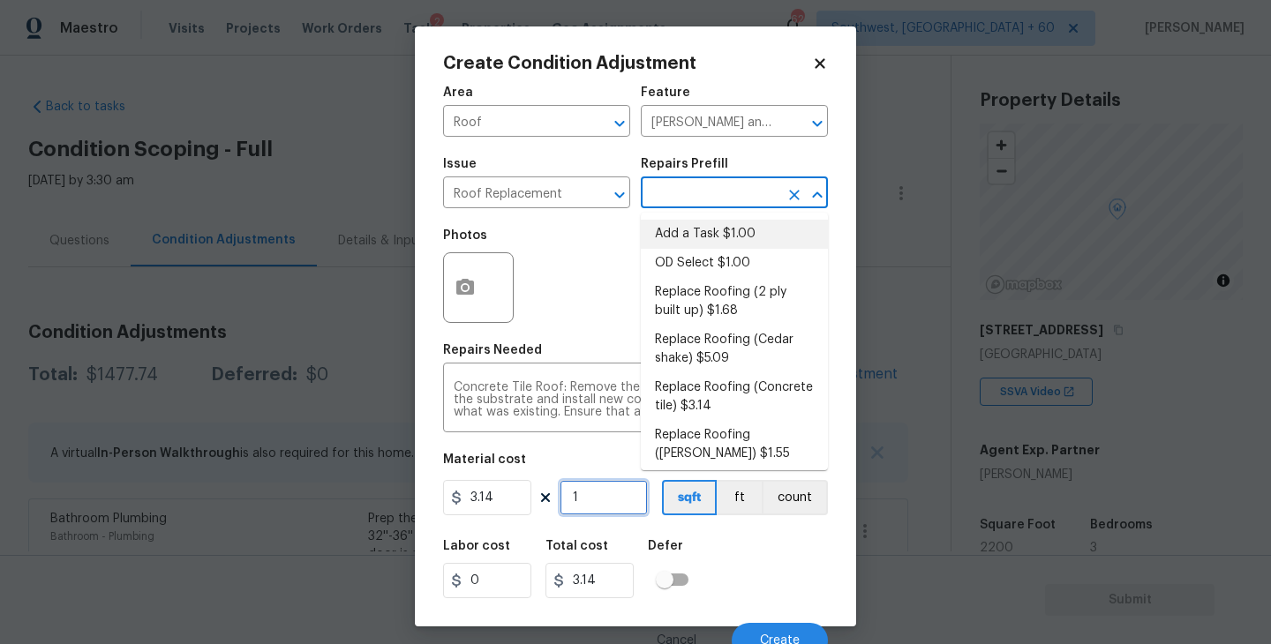
click at [586, 499] on input "1" at bounding box center [604, 497] width 88 height 35
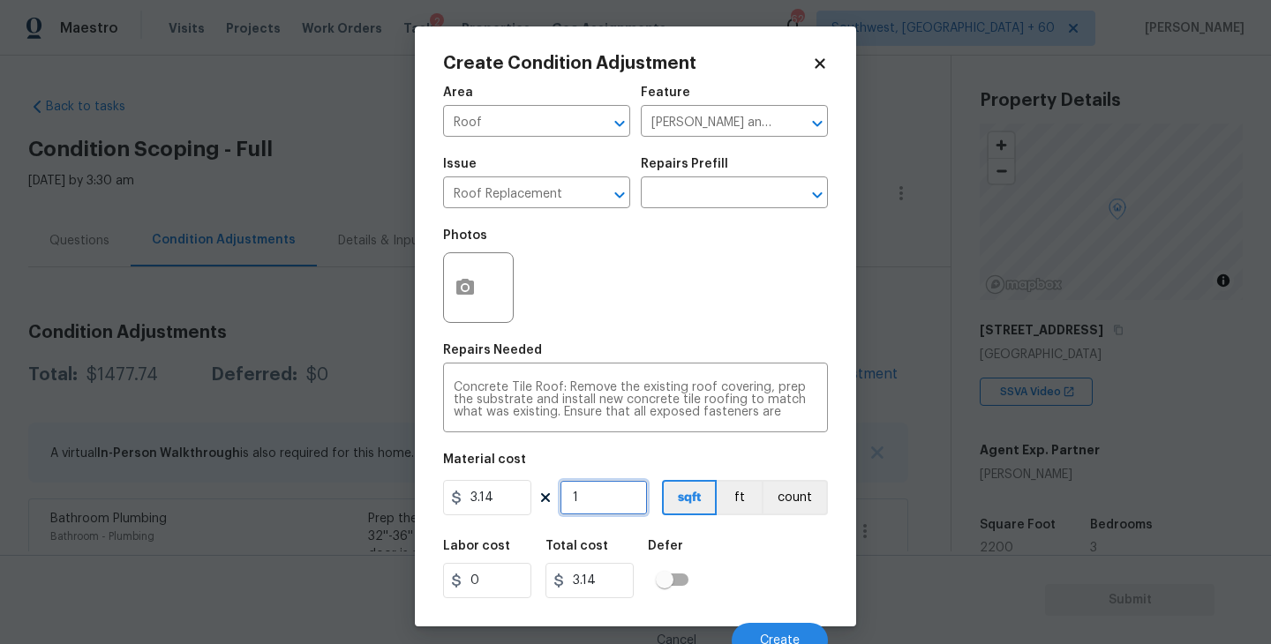
type input "0"
type input "2"
type input "6.28"
type input "22"
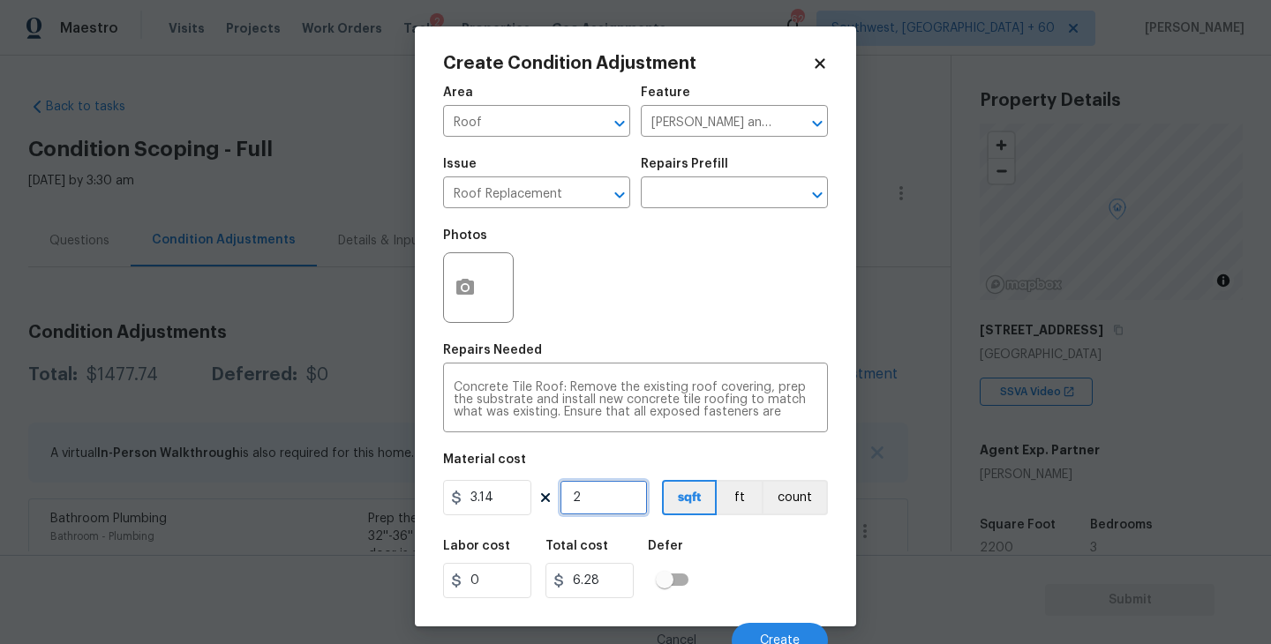
type input "69.08"
type input "220"
type input "690.8"
type input "2200"
type input "6908"
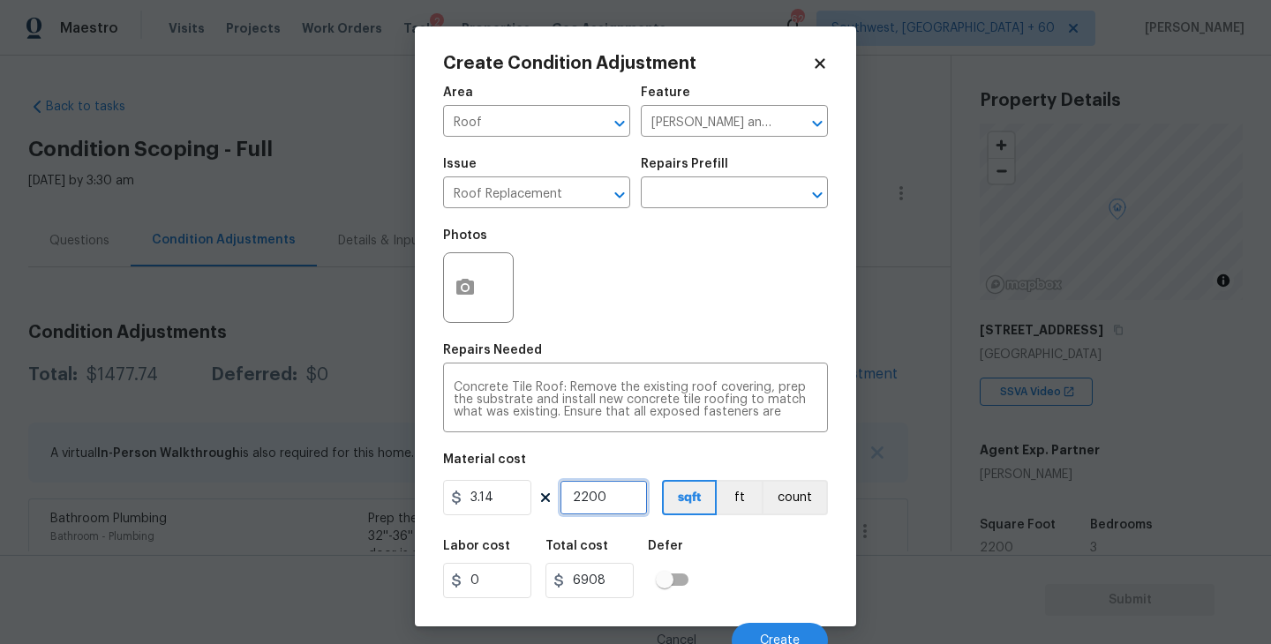
type input "2200"
click at [725, 569] on div "Labor cost 0 Total cost 6908 Defer" at bounding box center [635, 569] width 385 height 79
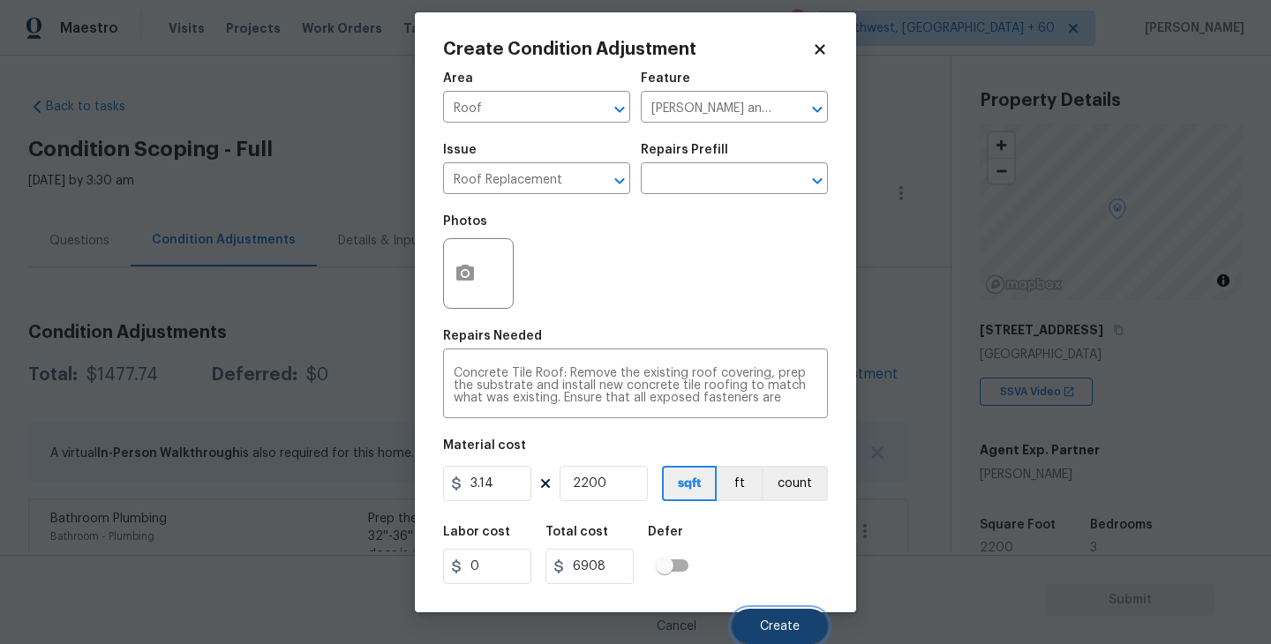
click at [798, 628] on span "Create" at bounding box center [780, 627] width 40 height 13
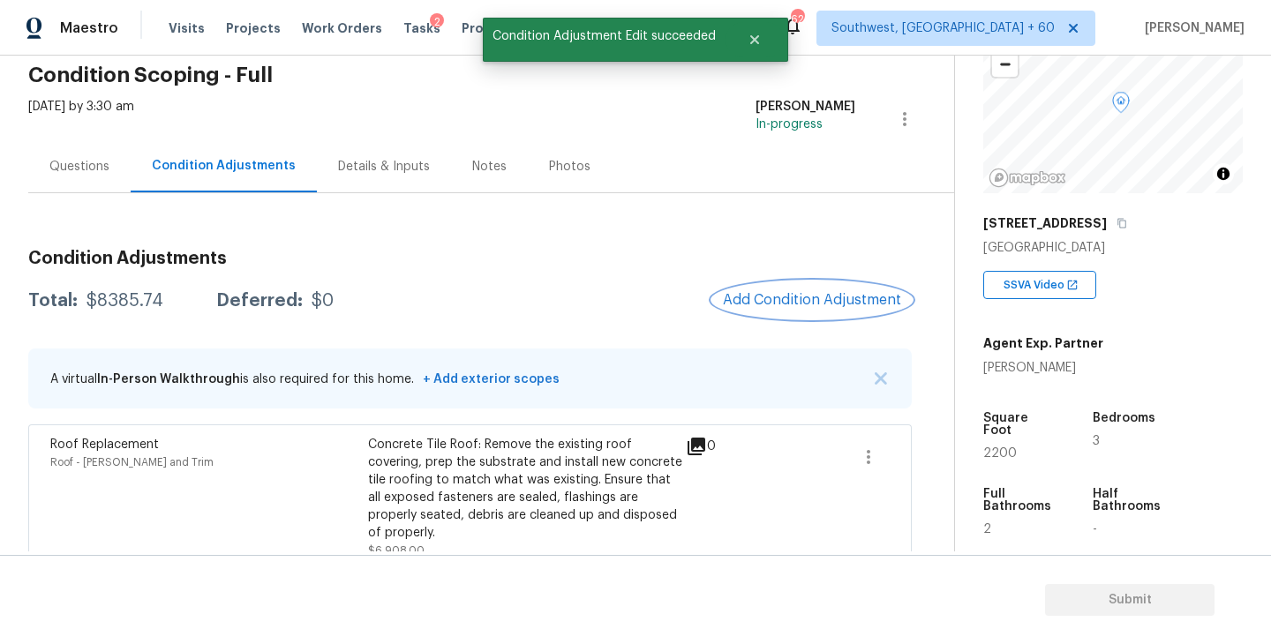
scroll to position [115, 0]
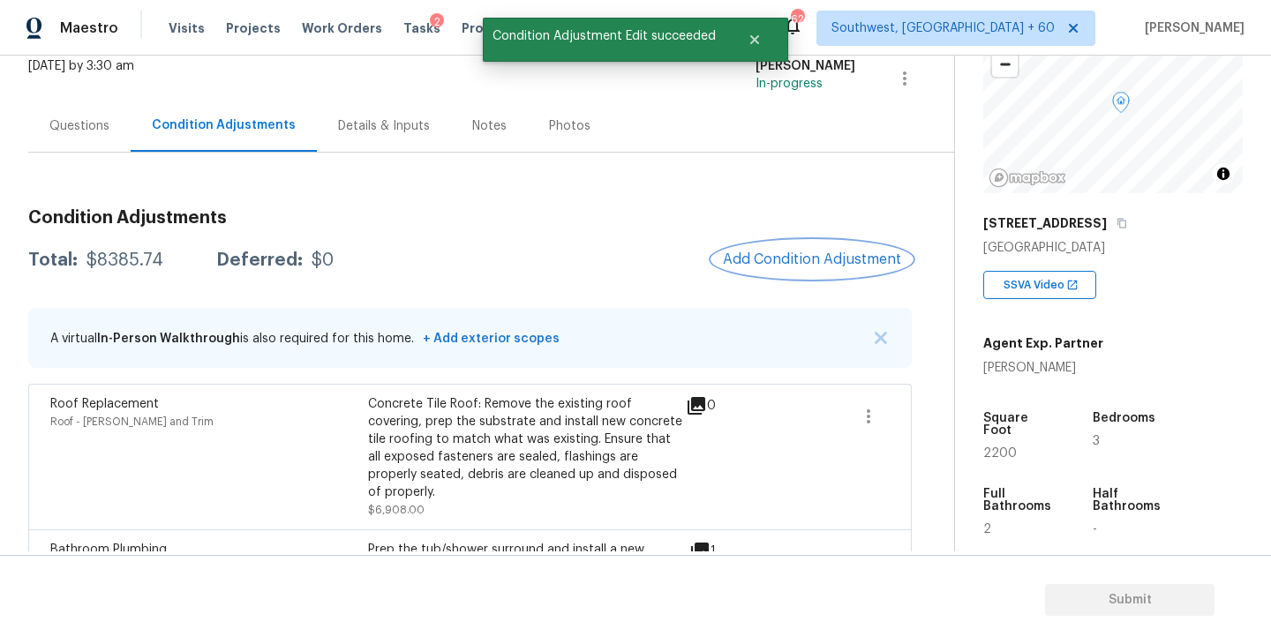
click at [785, 256] on span "Add Condition Adjustment" at bounding box center [812, 260] width 178 height 16
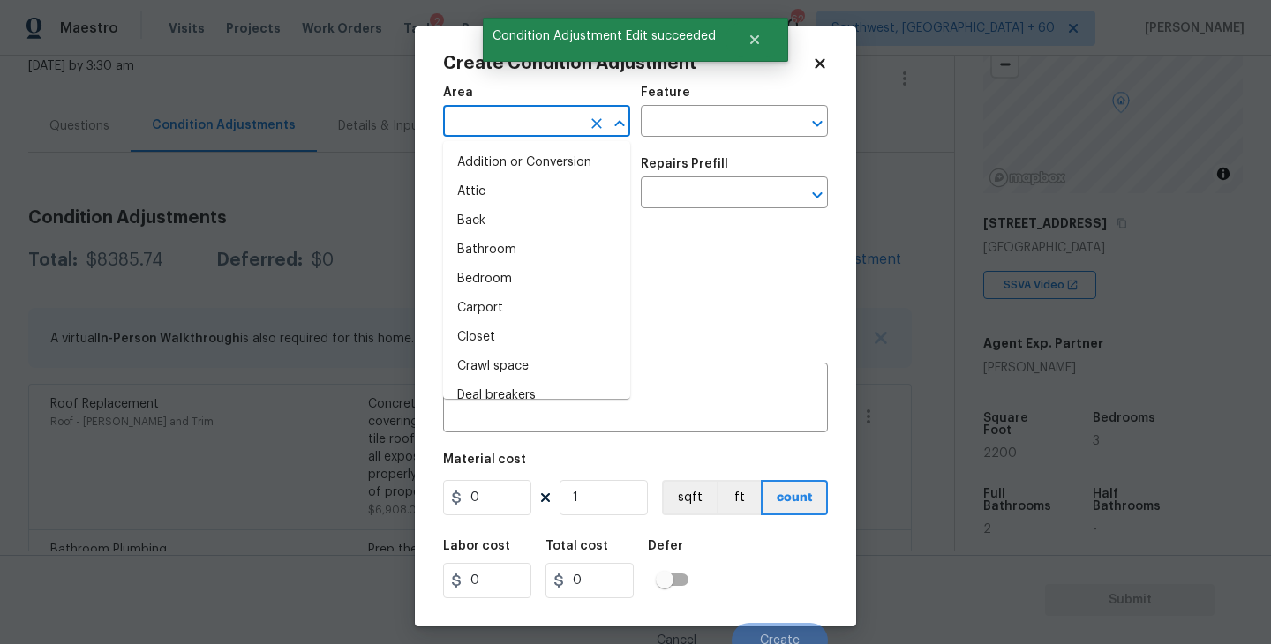
click at [501, 122] on input "text" at bounding box center [512, 122] width 138 height 27
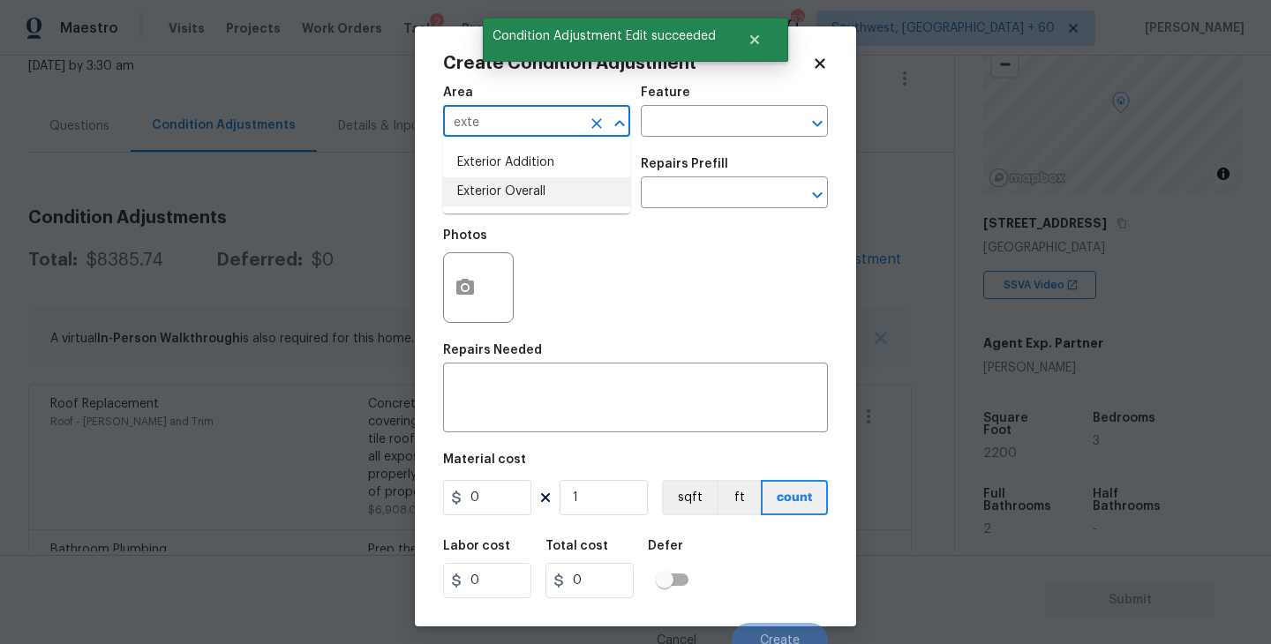
click at [524, 198] on li "Exterior Overall" at bounding box center [536, 191] width 187 height 29
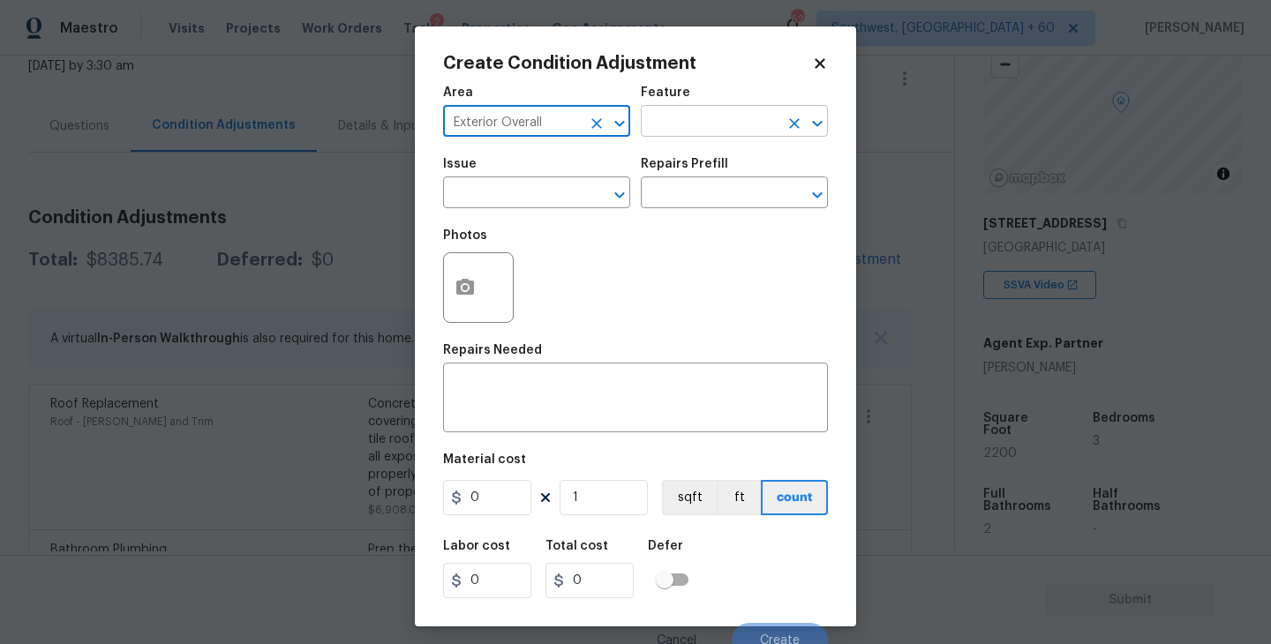
type input "Exterior Overall"
click at [673, 130] on input "text" at bounding box center [710, 122] width 138 height 27
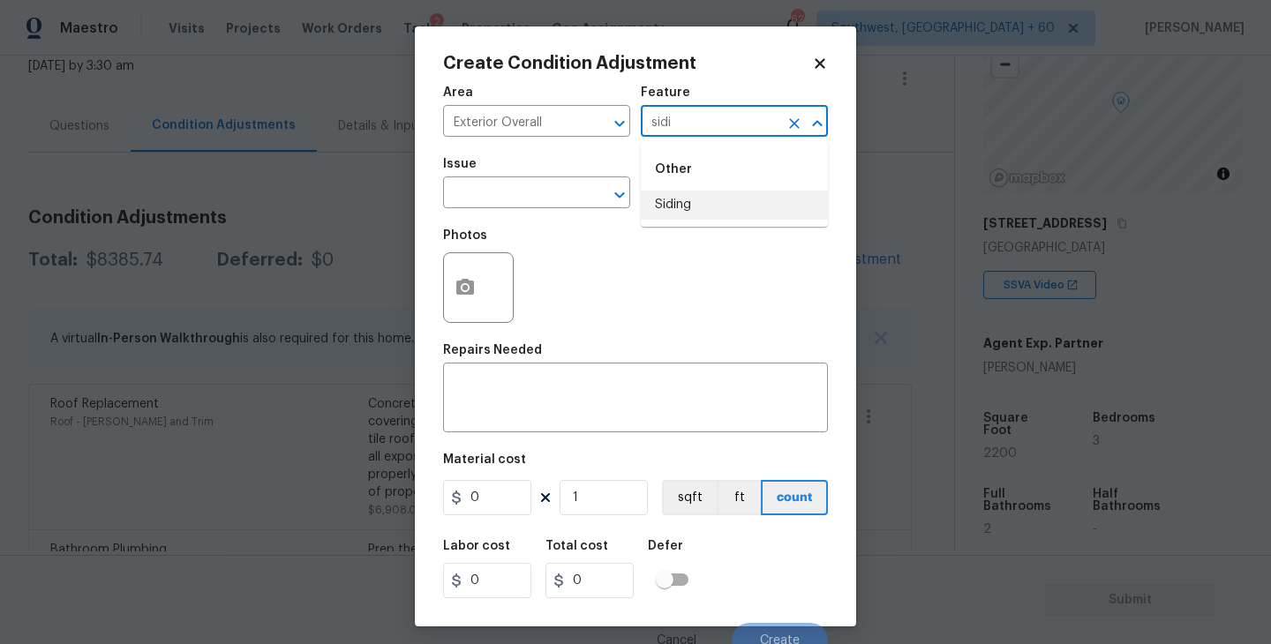
click at [674, 222] on ul "Other Siding" at bounding box center [734, 184] width 187 height 86
click at [697, 206] on li "Siding" at bounding box center [734, 205] width 187 height 29
type input "Siding"
click at [518, 197] on input "text" at bounding box center [512, 194] width 138 height 27
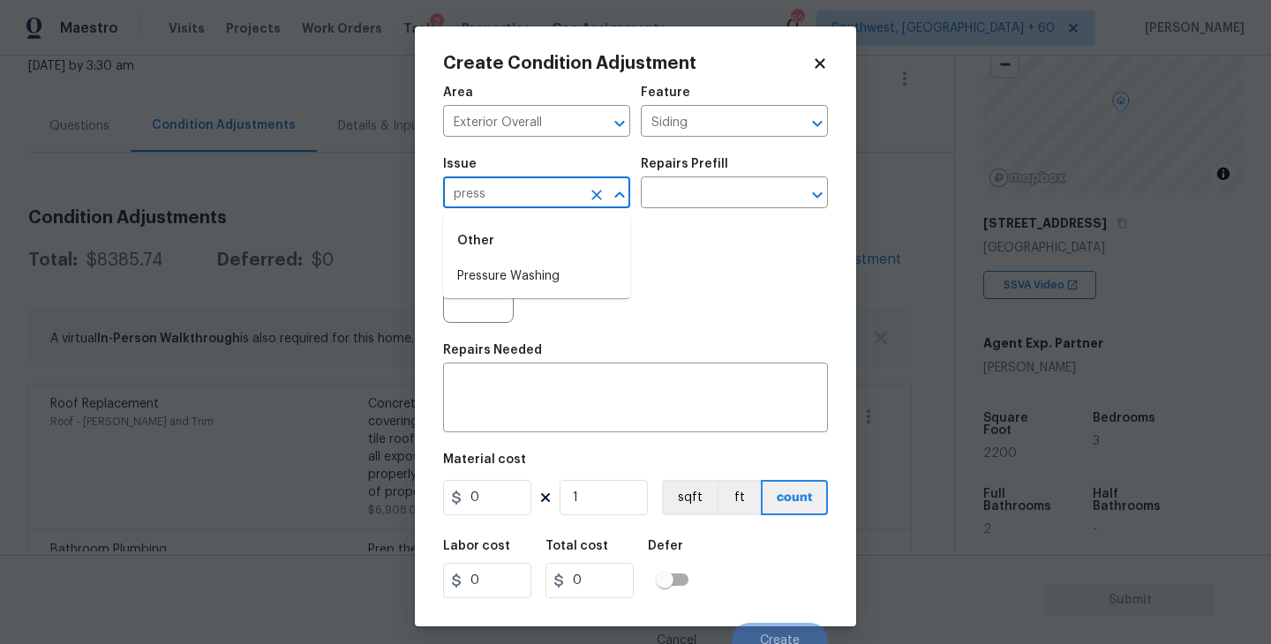
click at [537, 276] on li "Pressure Washing" at bounding box center [536, 276] width 187 height 29
type input "Pressure Washing"
click at [689, 206] on input "text" at bounding box center [710, 194] width 138 height 27
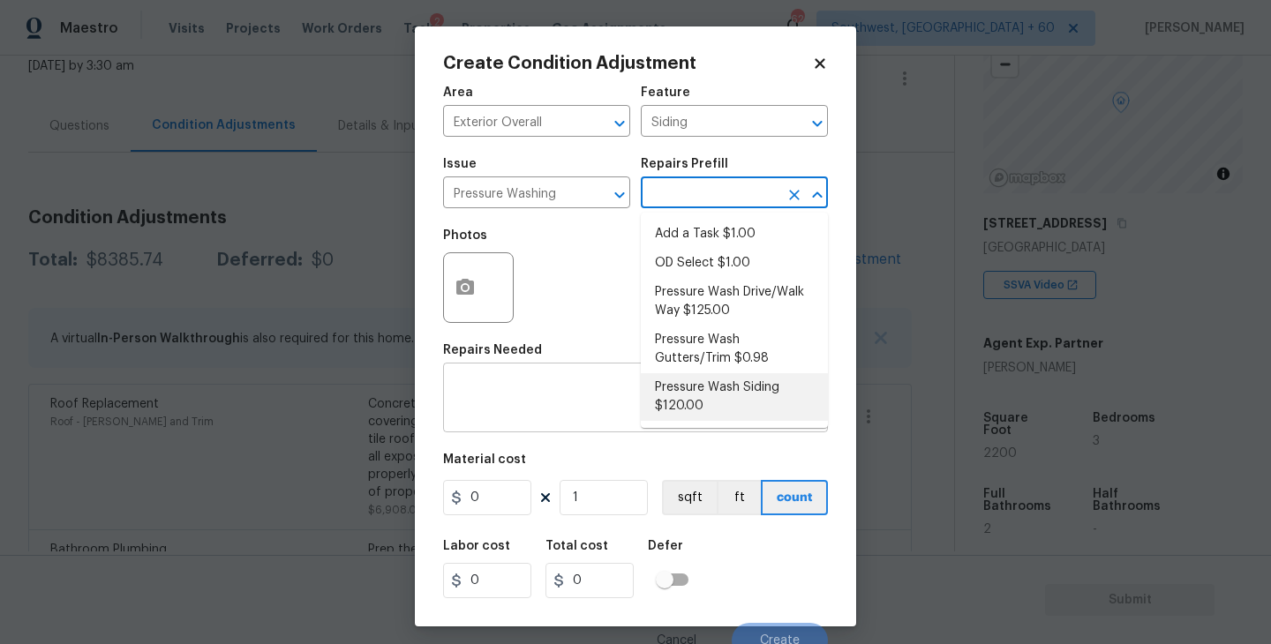
click at [689, 394] on li "Pressure Wash Siding $120.00" at bounding box center [734, 397] width 187 height 48
type textarea "Protect areas as needed for pressure washing. Pressure wash the siding on the h…"
type input "120"
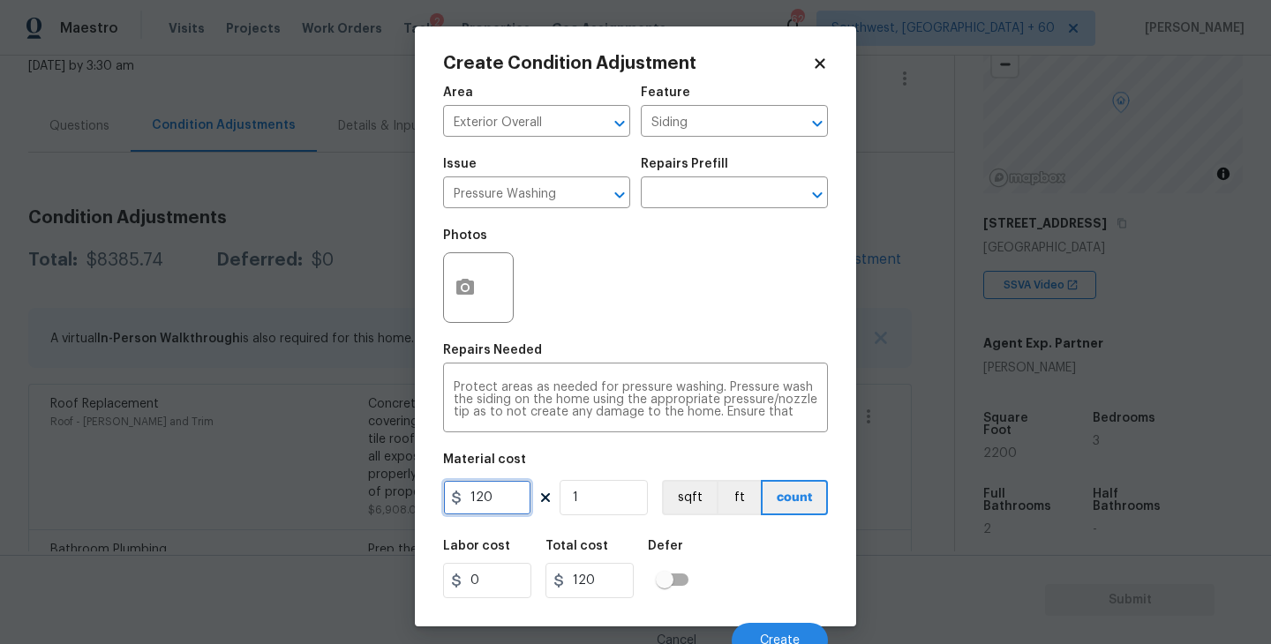
drag, startPoint x: 505, startPoint y: 486, endPoint x: 373, endPoint y: 504, distance: 132.7
click at [373, 504] on div "Create Condition Adjustment Area Exterior Overall ​ Feature Siding ​ Issue Pres…" at bounding box center [635, 322] width 1271 height 644
type input "200"
click at [479, 322] on div at bounding box center [478, 287] width 71 height 71
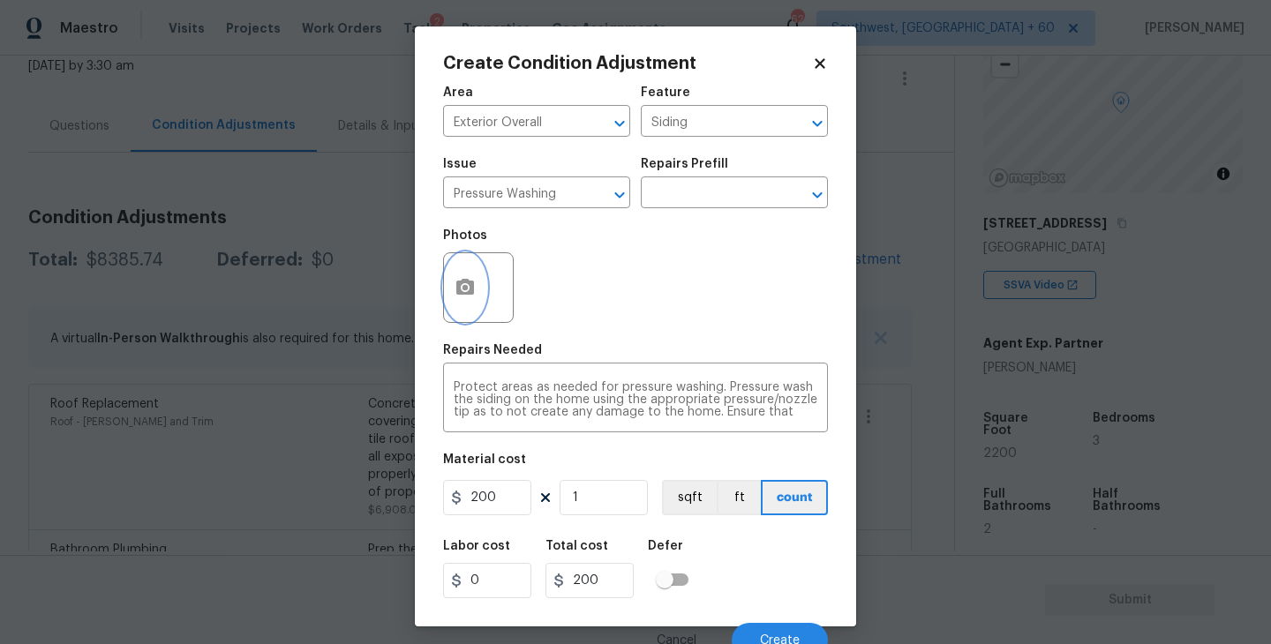
click at [473, 292] on icon "button" at bounding box center [465, 287] width 18 height 16
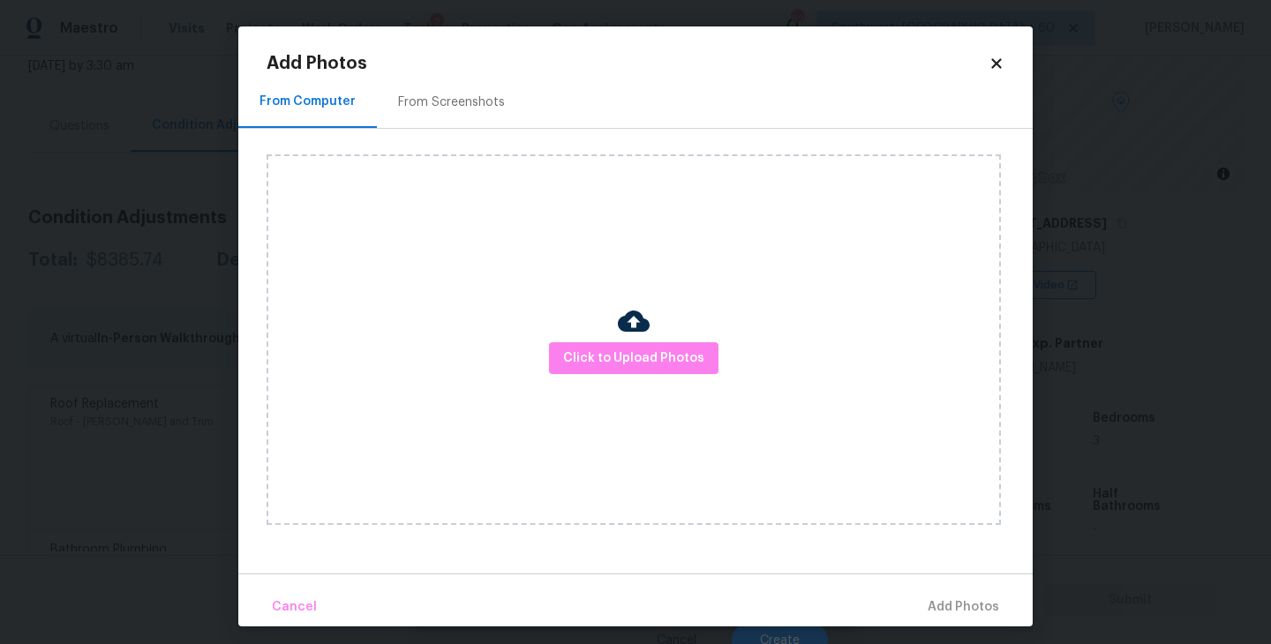
click at [588, 327] on div "Click to Upload Photos" at bounding box center [634, 339] width 734 height 371
click at [606, 339] on div "Click to Upload Photos" at bounding box center [634, 339] width 734 height 371
click at [636, 356] on span "Click to Upload Photos" at bounding box center [633, 359] width 141 height 22
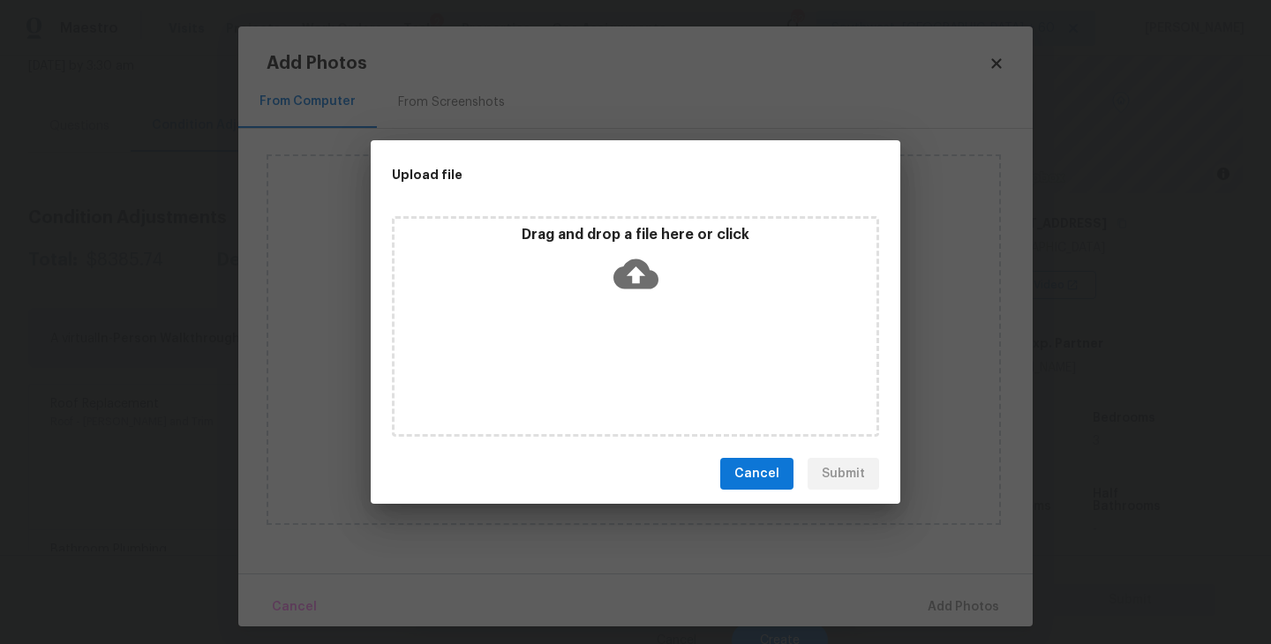
click at [649, 285] on icon at bounding box center [636, 275] width 45 height 30
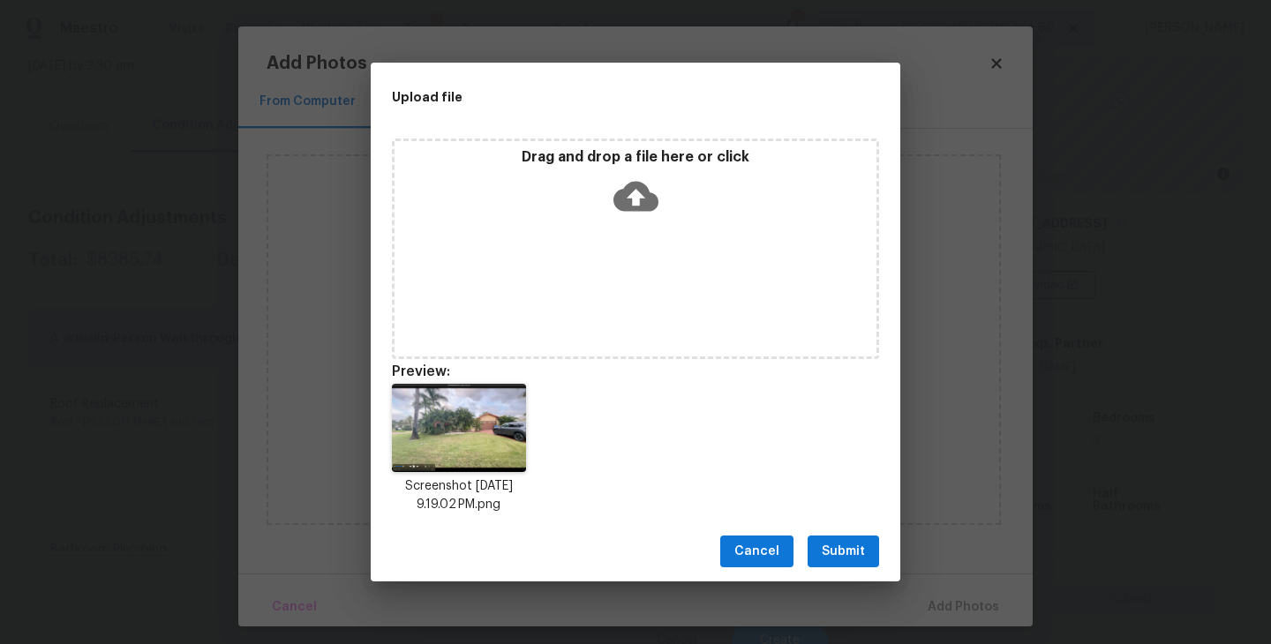
click at [836, 563] on button "Submit" at bounding box center [844, 552] width 72 height 33
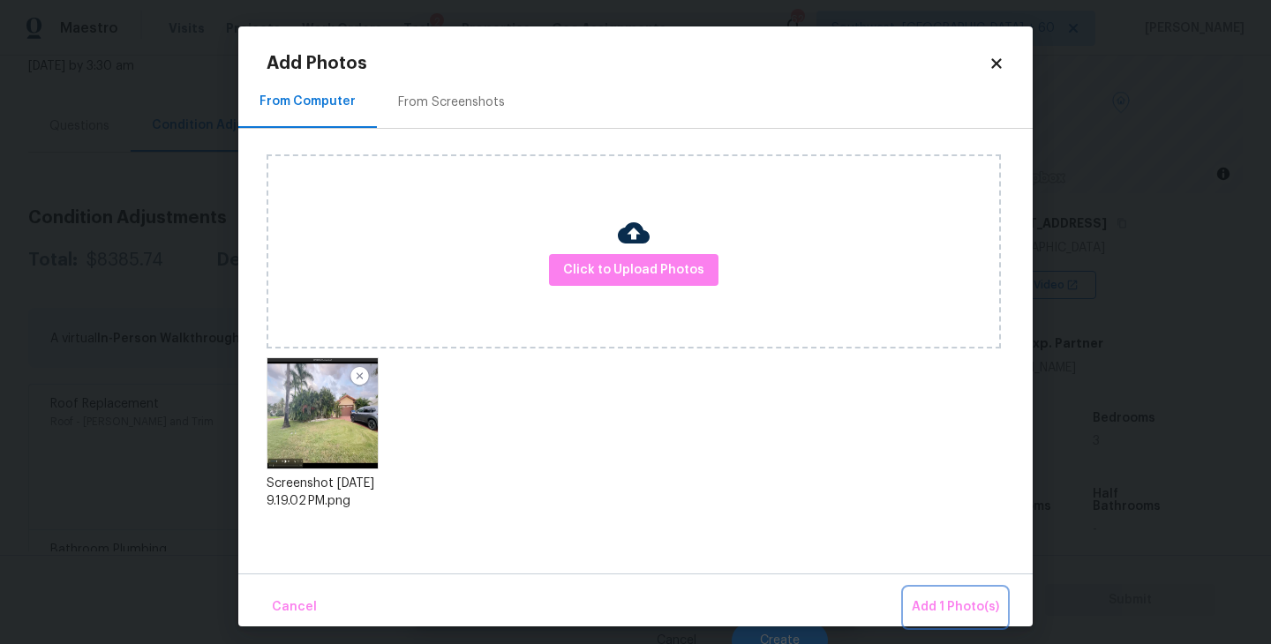
click at [937, 597] on span "Add 1 Photo(s)" at bounding box center [955, 608] width 87 height 22
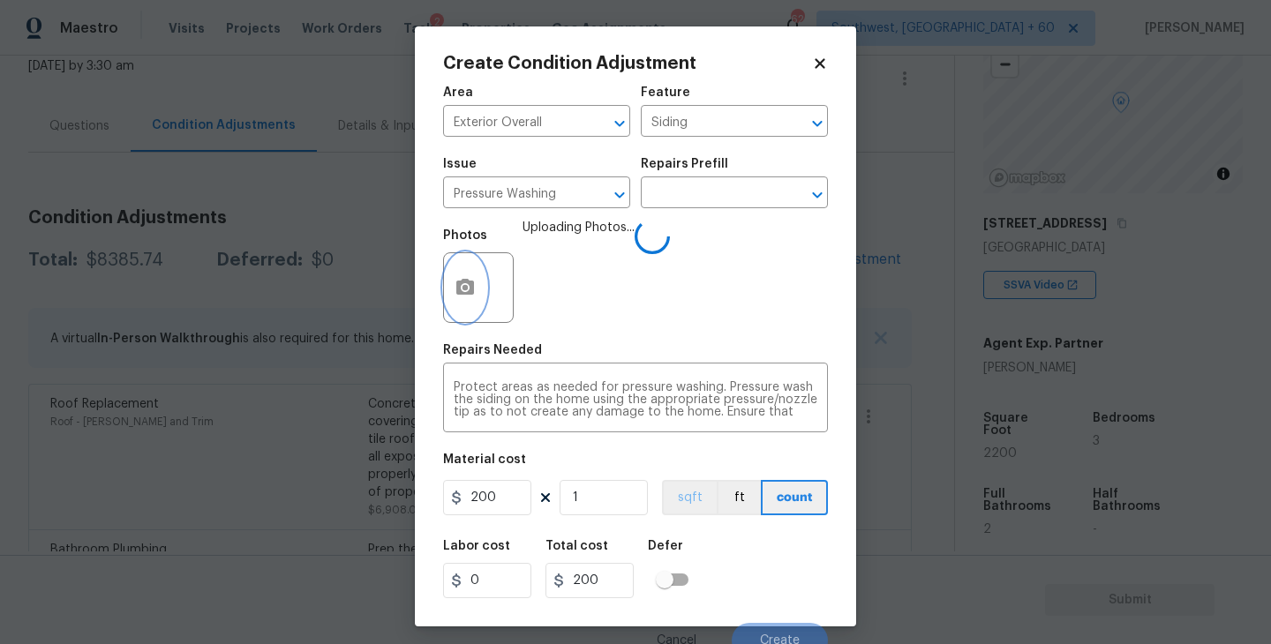
scroll to position [15, 0]
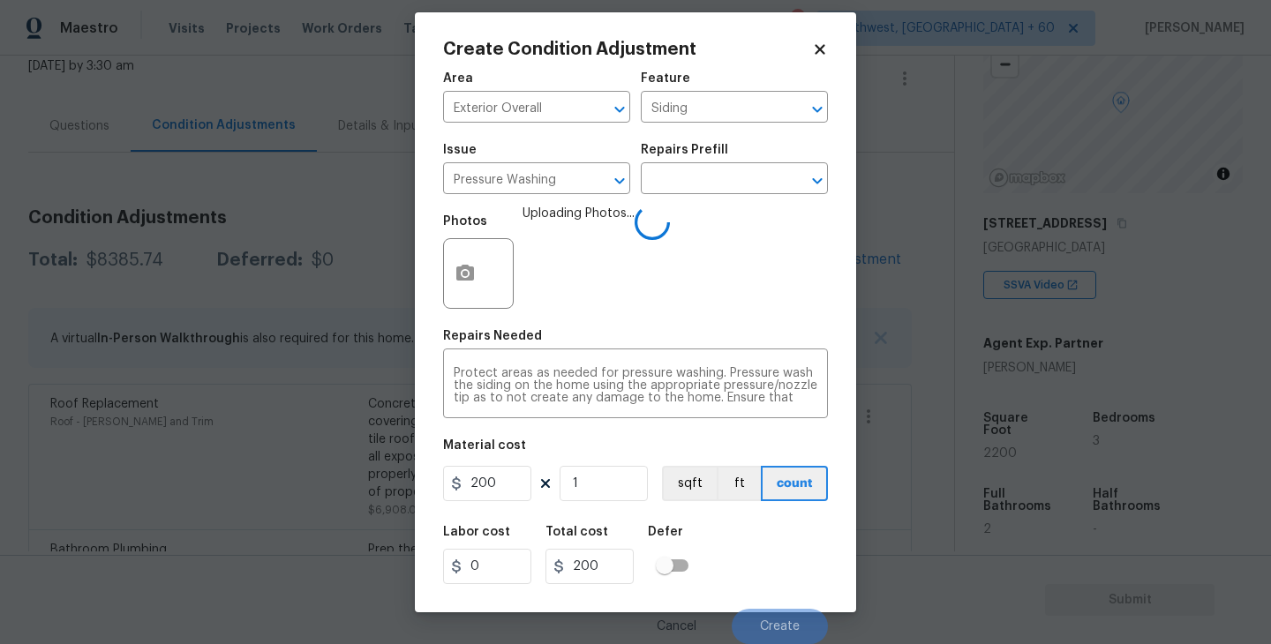
click at [756, 535] on div "Labor cost 0 Total cost 200 Defer" at bounding box center [635, 555] width 385 height 79
click at [785, 550] on div "Labor cost 0 Total cost 200 Defer" at bounding box center [635, 555] width 385 height 79
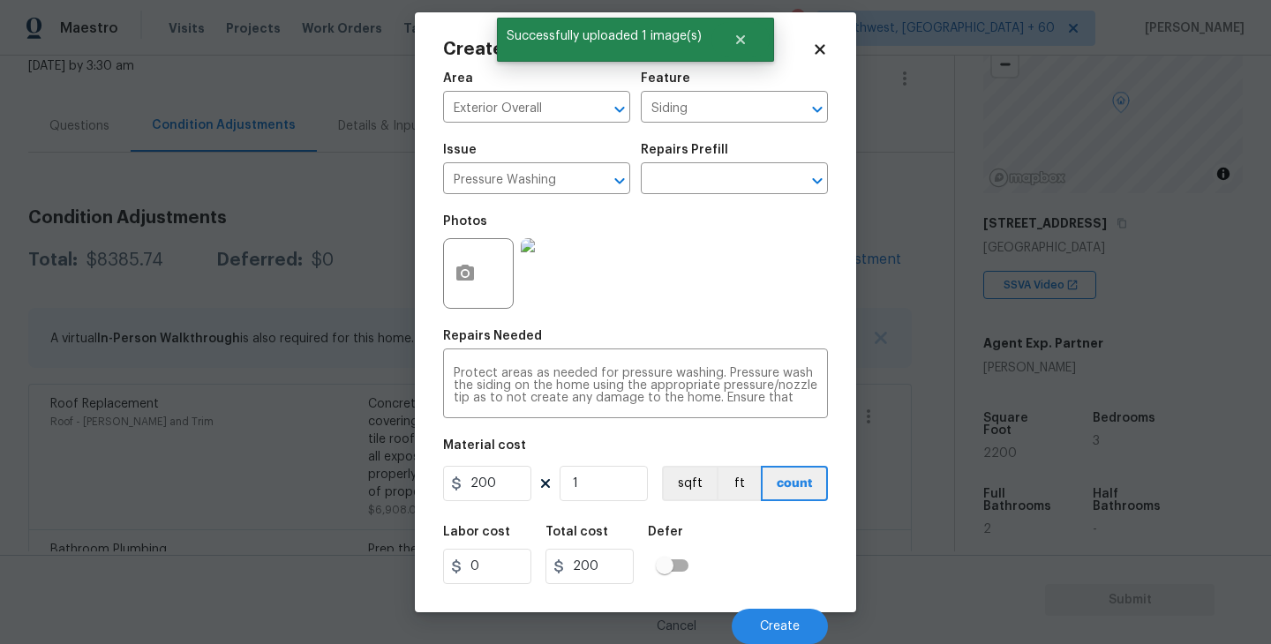
click at [777, 579] on div "Labor cost 0 Total cost 200 Defer" at bounding box center [635, 555] width 385 height 79
click at [780, 617] on button "Create" at bounding box center [780, 626] width 96 height 35
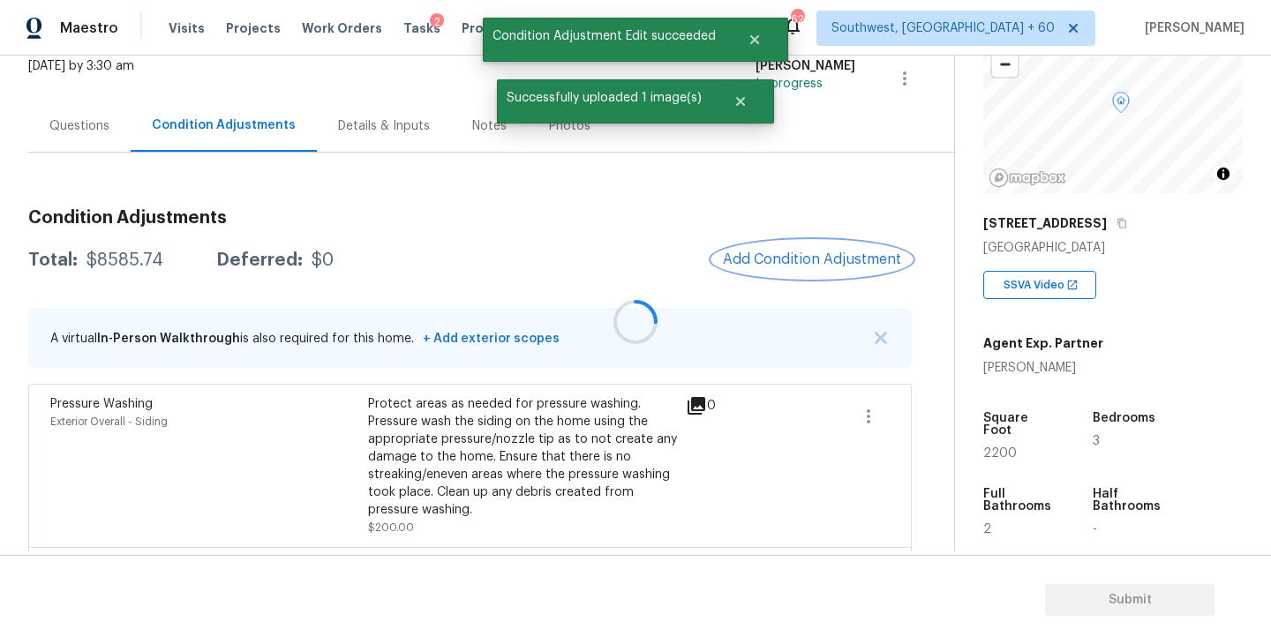
scroll to position [0, 0]
click at [802, 264] on span "Add Condition Adjustment" at bounding box center [812, 260] width 178 height 16
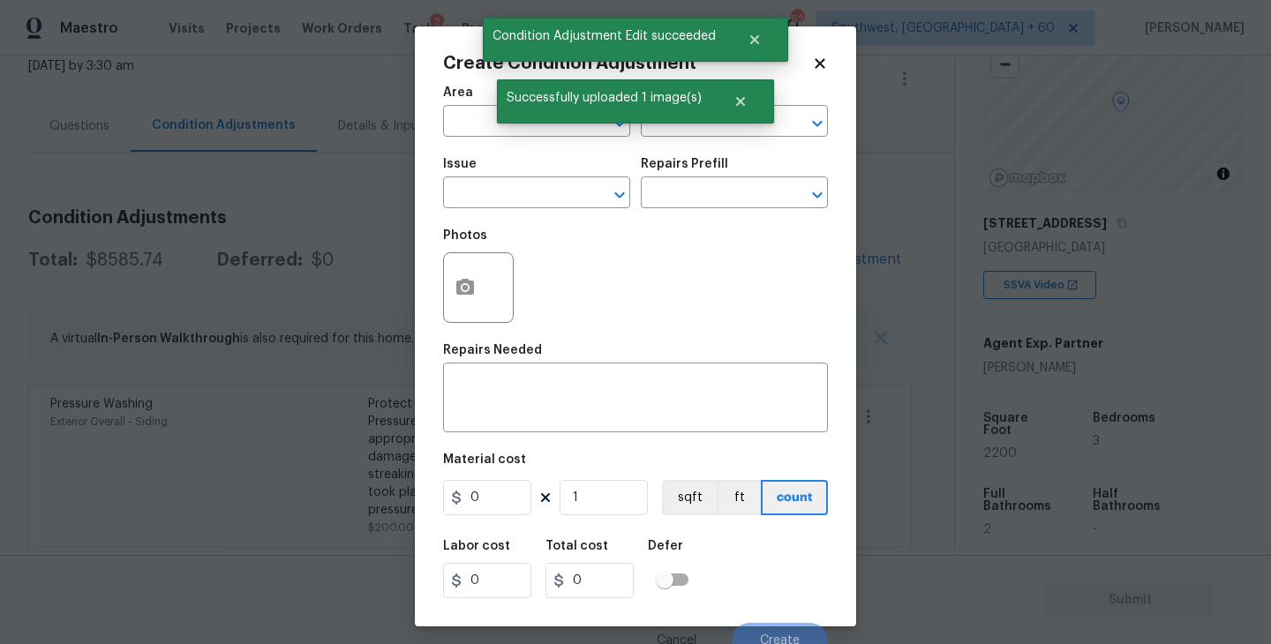
click at [507, 139] on span "Area ​" at bounding box center [536, 112] width 187 height 72
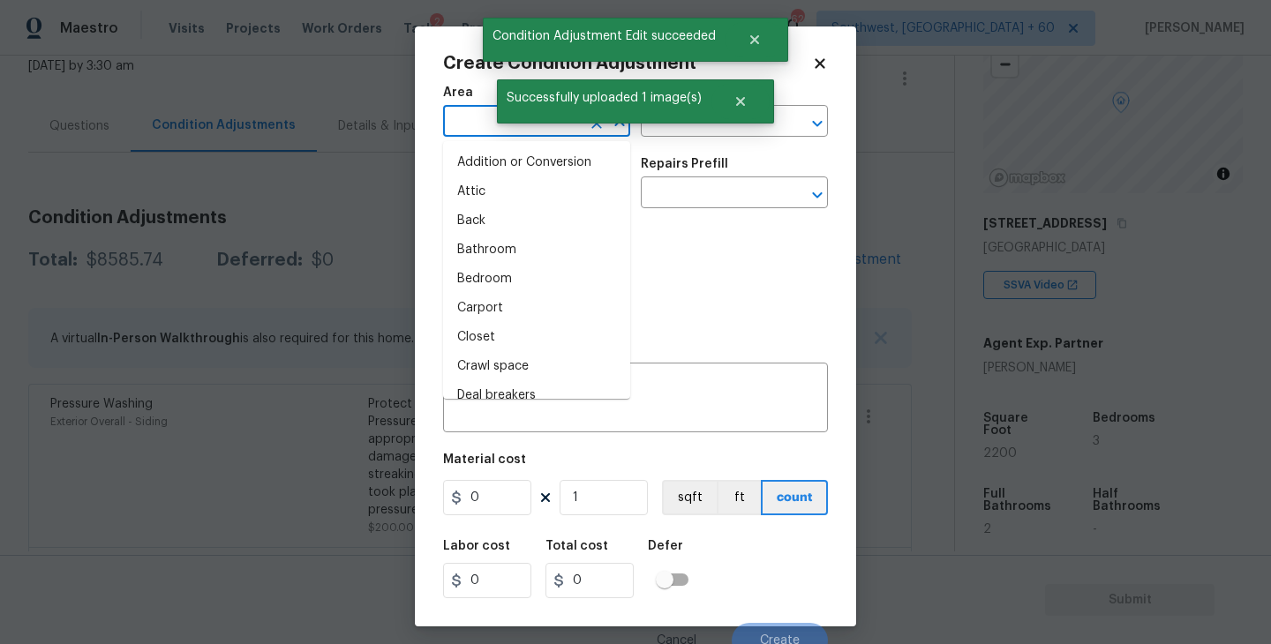
click at [487, 132] on input "text" at bounding box center [512, 122] width 138 height 27
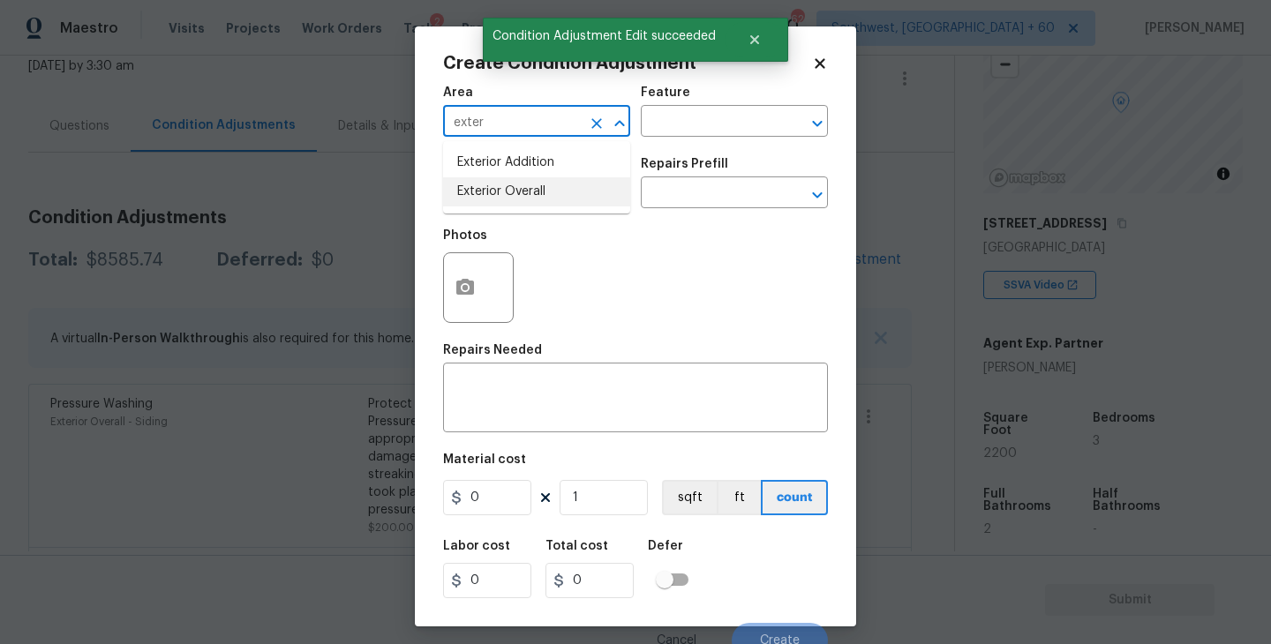
click at [503, 185] on li "Exterior Overall" at bounding box center [536, 191] width 187 height 29
type input "Exterior Overall"
click at [707, 127] on input "text" at bounding box center [710, 122] width 138 height 27
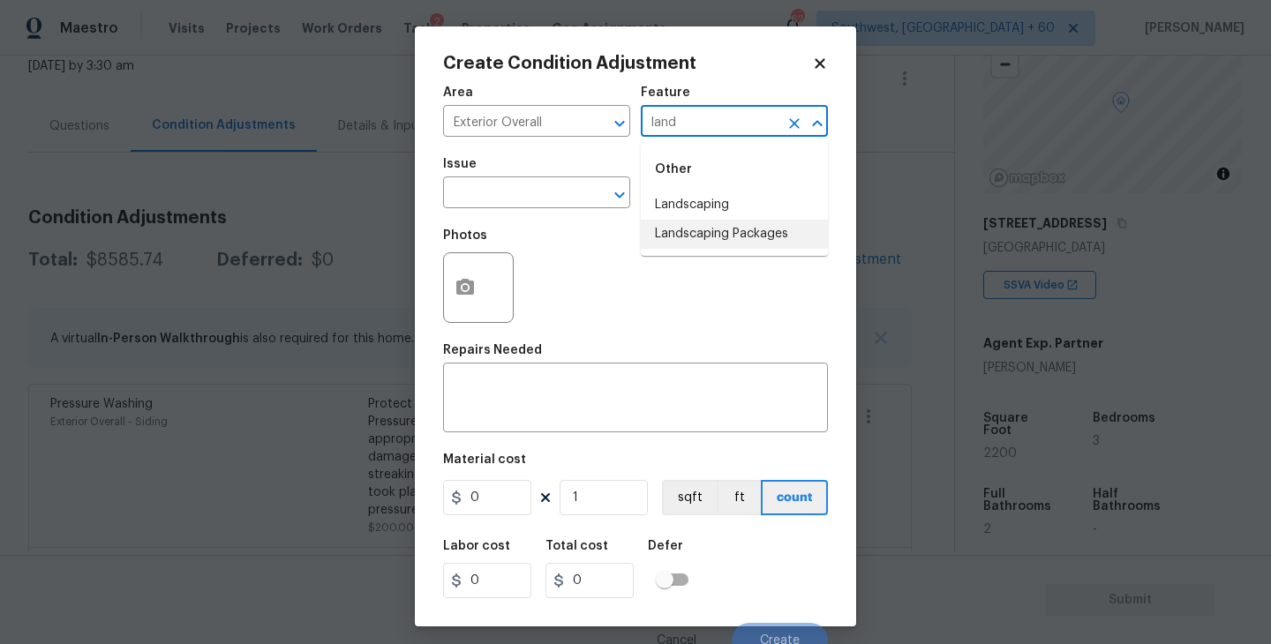
click at [731, 229] on li "Landscaping Packages" at bounding box center [734, 234] width 187 height 29
click at [586, 190] on button "Clear" at bounding box center [596, 195] width 25 height 25
type input "Landscaping Packages"
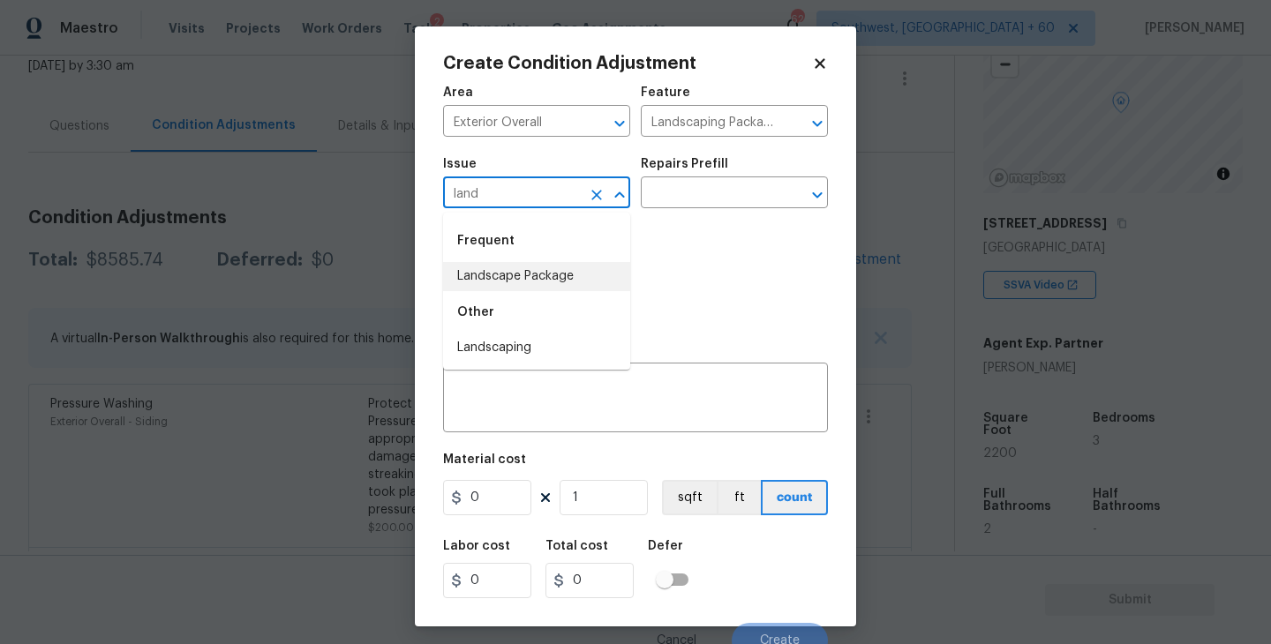
click at [594, 284] on li "Landscape Package" at bounding box center [536, 276] width 187 height 29
type input "Landscape Package"
click at [741, 183] on input "text" at bounding box center [710, 194] width 138 height 27
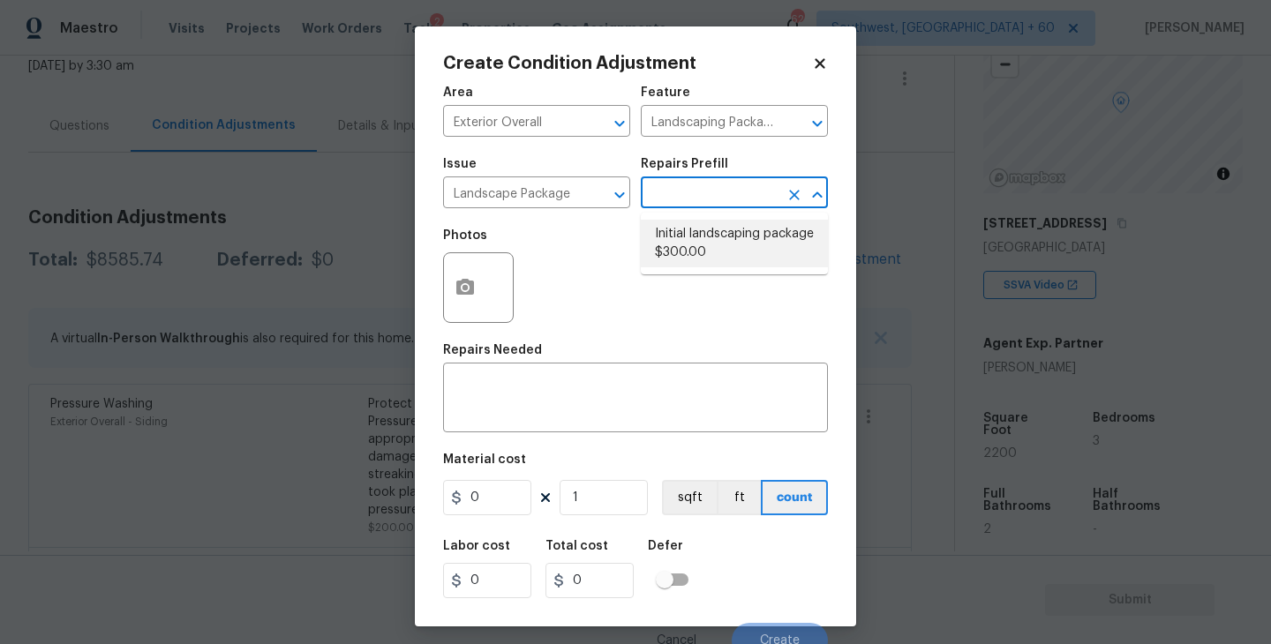
click at [729, 243] on li "Initial landscaping package $300.00" at bounding box center [734, 244] width 187 height 48
type input "Home Readiness Packages"
type textarea "Mowing of grass up to 6" in height. Mow, edge along driveways & sidewalks, trim…"
type input "300"
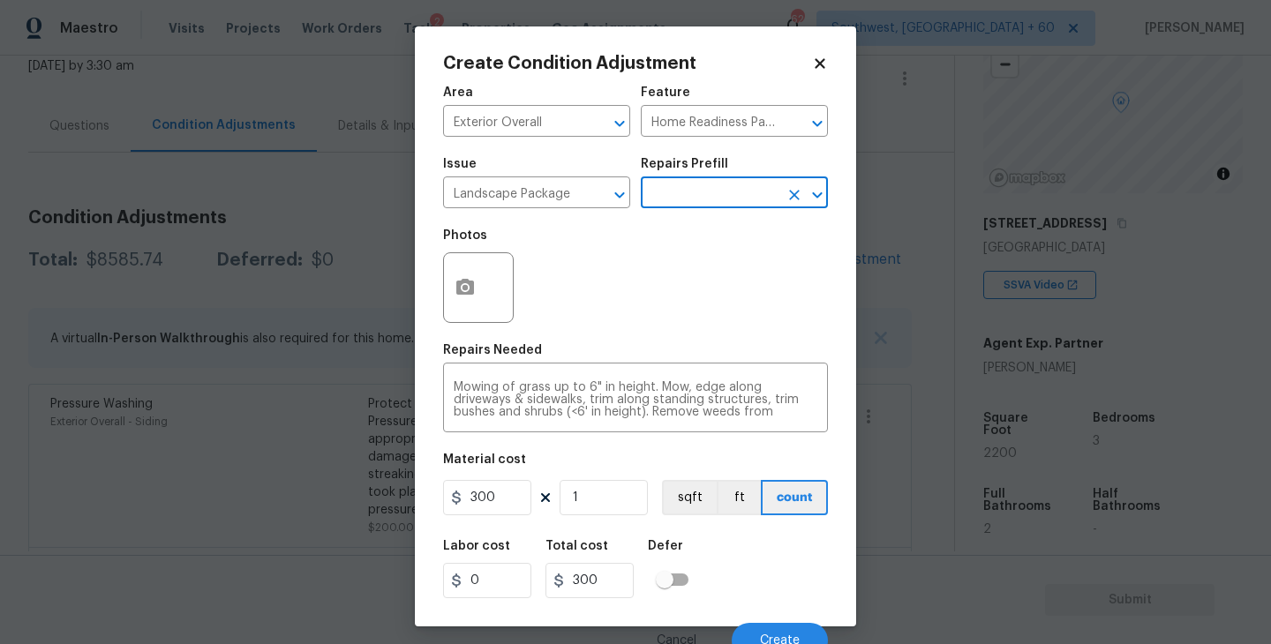
click at [926, 393] on body "Maestro Visits Projects Work Orders Tasks 2 Properties Geo Assignments 626 Sout…" at bounding box center [635, 322] width 1271 height 644
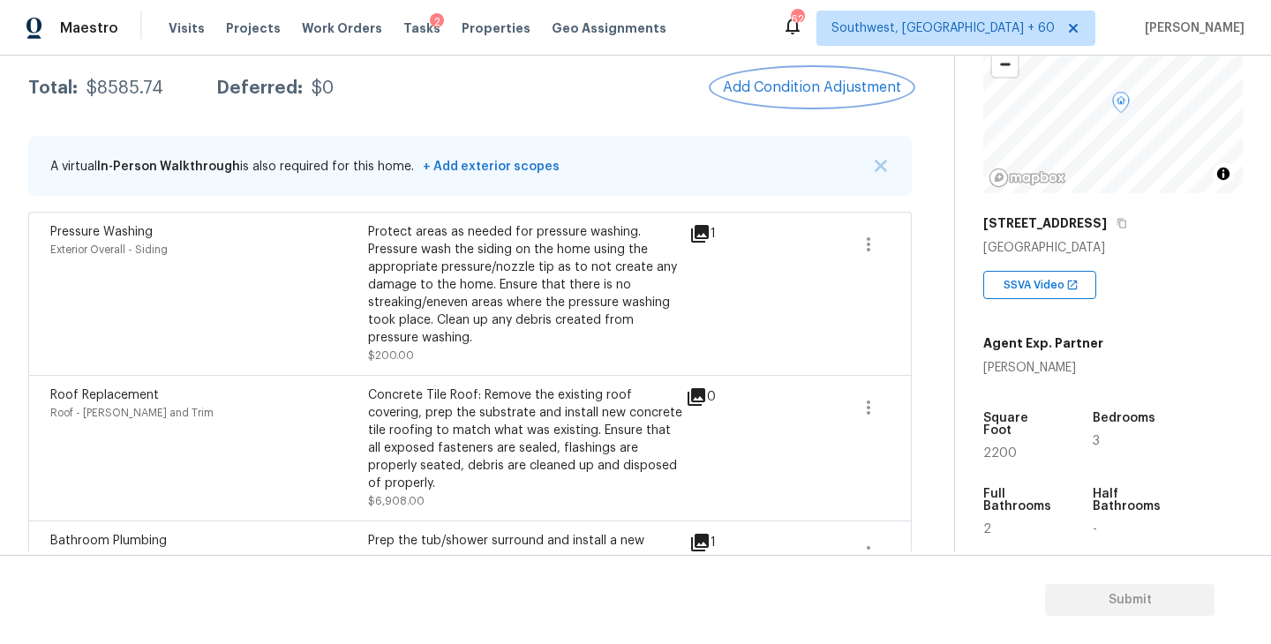
scroll to position [279, 0]
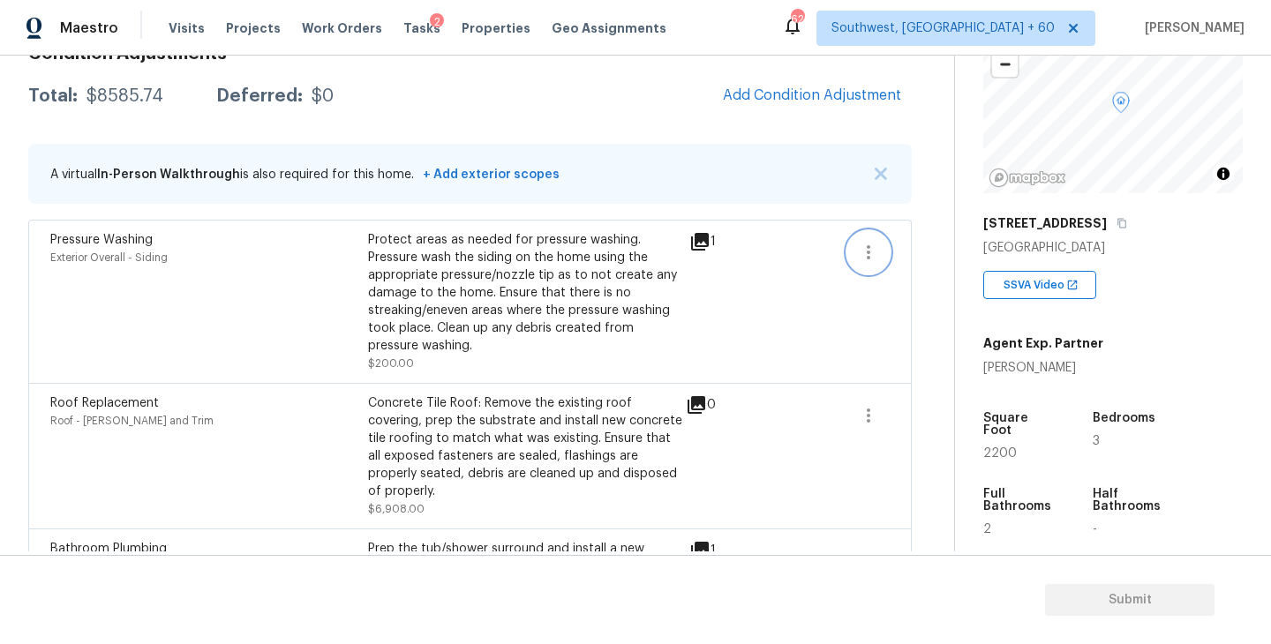
click at [877, 257] on icon "button" at bounding box center [868, 252] width 21 height 21
click at [957, 249] on div "Edit" at bounding box center [969, 249] width 138 height 18
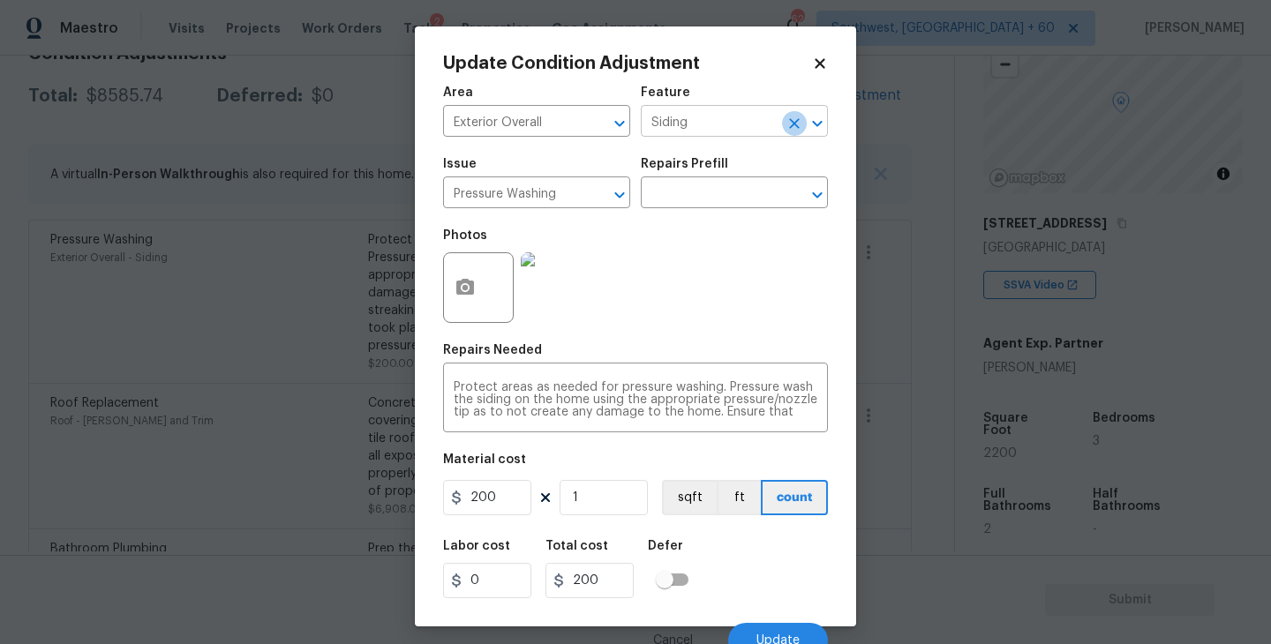
click at [790, 124] on icon "Clear" at bounding box center [795, 124] width 18 height 18
click at [596, 132] on icon "Clear" at bounding box center [597, 124] width 18 height 18
click at [606, 195] on button "Clear" at bounding box center [596, 195] width 25 height 25
click at [523, 110] on input "text" at bounding box center [512, 122] width 138 height 27
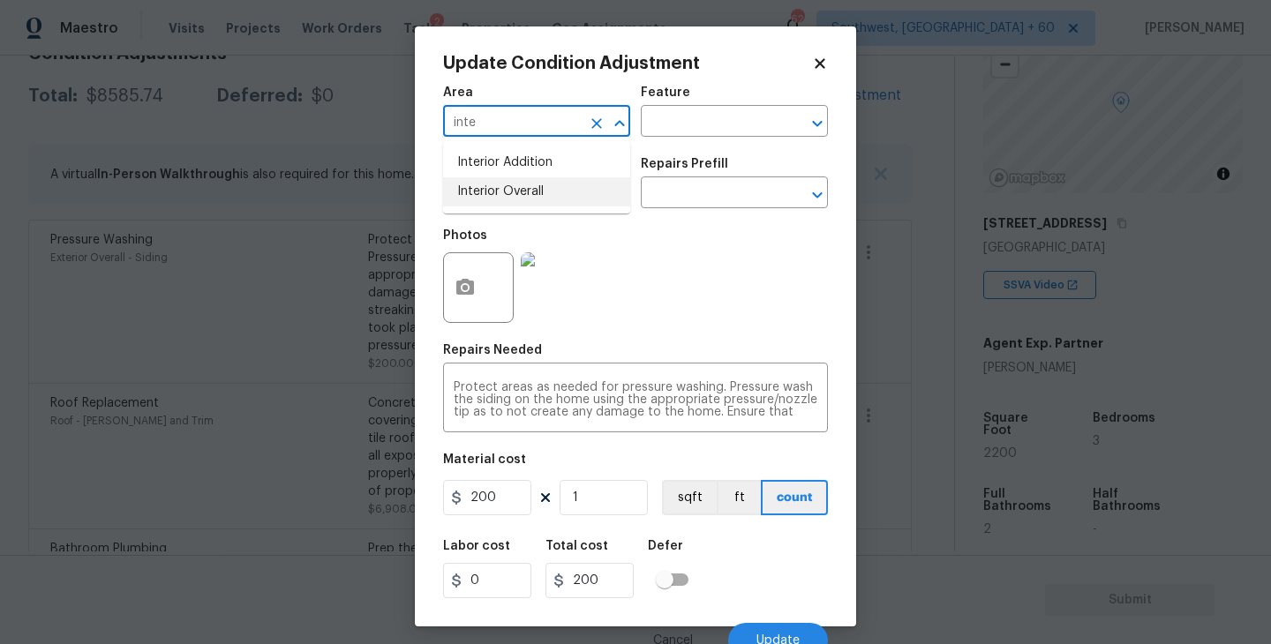
click at [536, 191] on li "Interior Overall" at bounding box center [536, 191] width 187 height 29
type input "Interior Overall"
click at [727, 114] on input "text" at bounding box center [710, 122] width 138 height 27
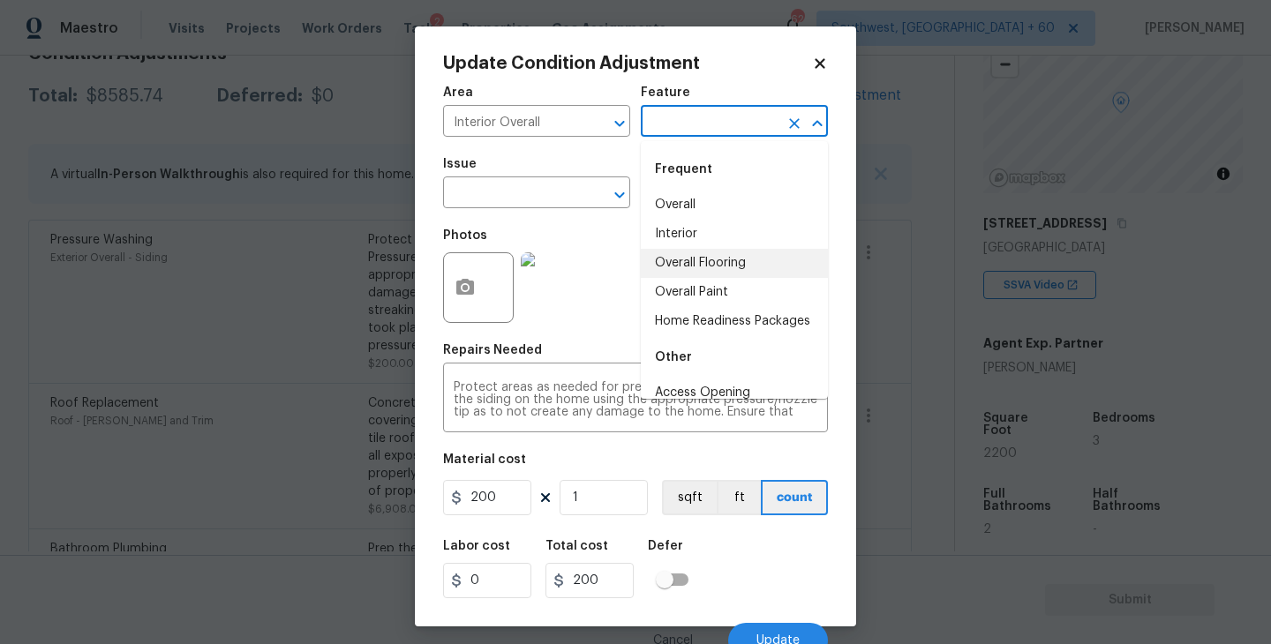
click at [713, 285] on li "Overall Paint" at bounding box center [734, 292] width 187 height 29
type input "Overall Paint"
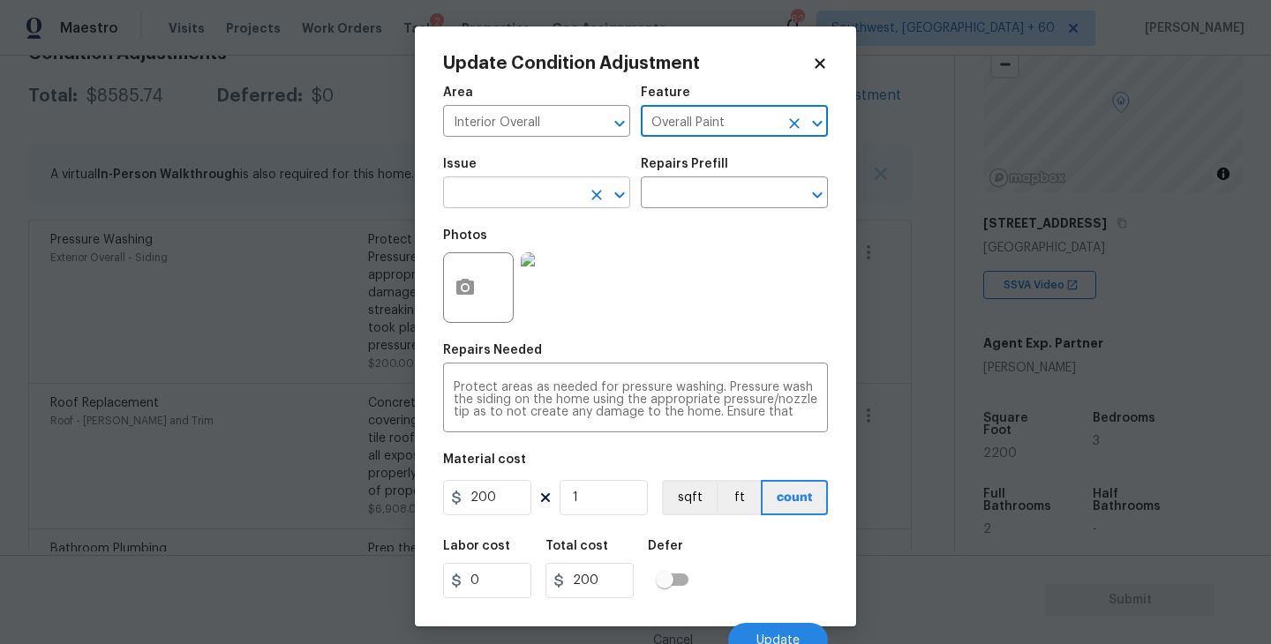
click at [560, 206] on input "text" at bounding box center [512, 194] width 138 height 27
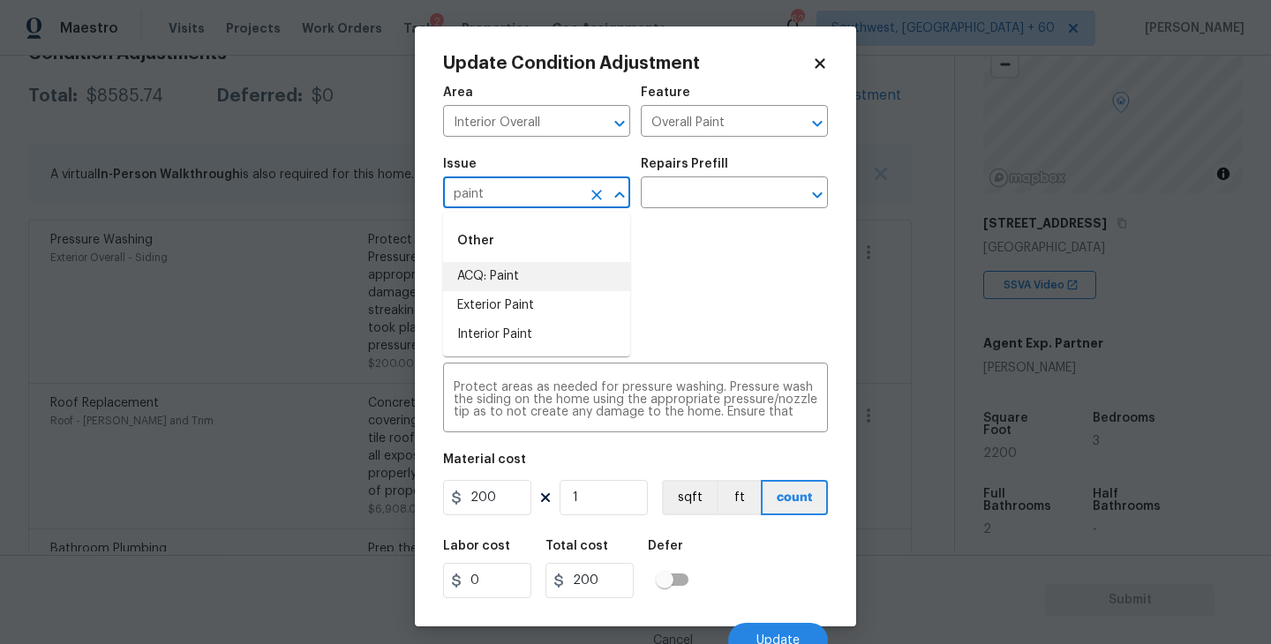
click at [554, 282] on li "ACQ: Paint" at bounding box center [536, 276] width 187 height 29
type input "ACQ: Paint"
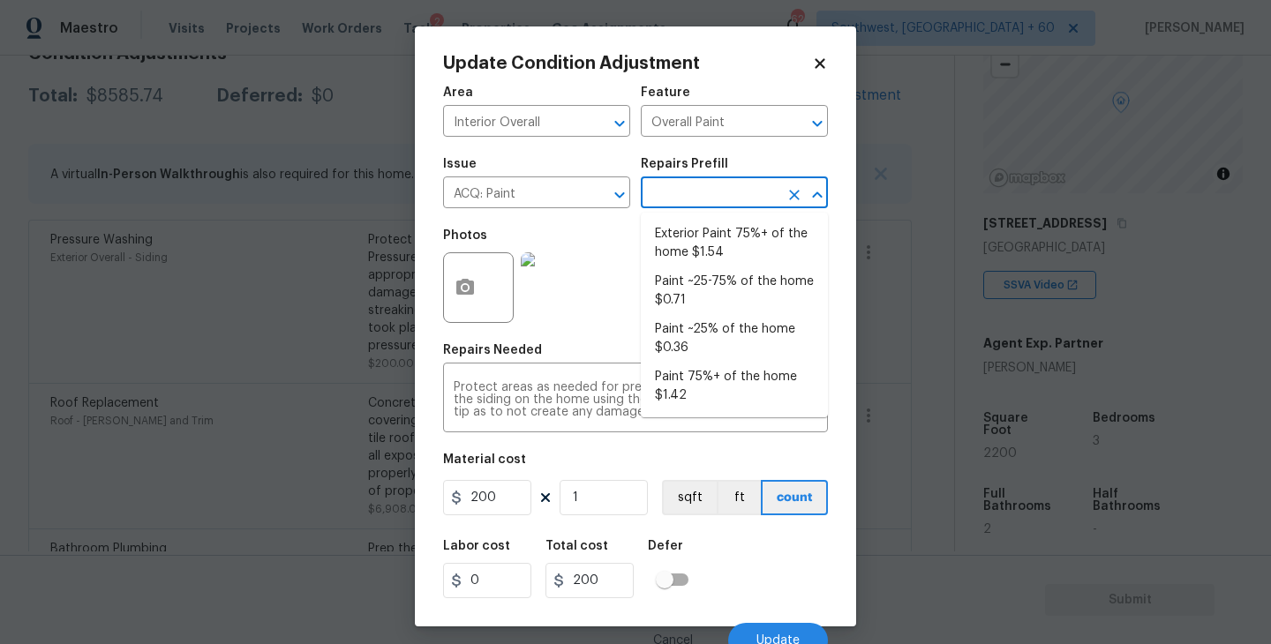
click at [744, 205] on input "text" at bounding box center [710, 194] width 138 height 27
click at [732, 334] on li "Paint ~25% of the home $0.36" at bounding box center [734, 339] width 187 height 48
type input "Acquisition"
type textarea "Acquisition Scope: ~25% of the home needs interior paint"
type input "0.36"
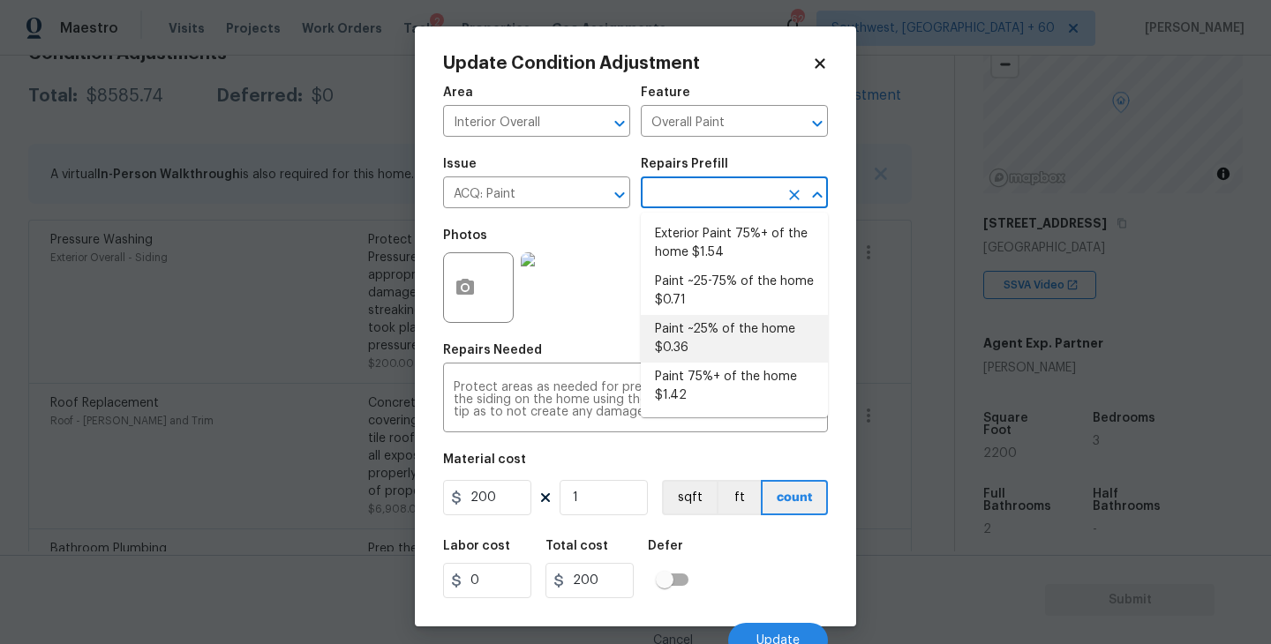
type input "0.36"
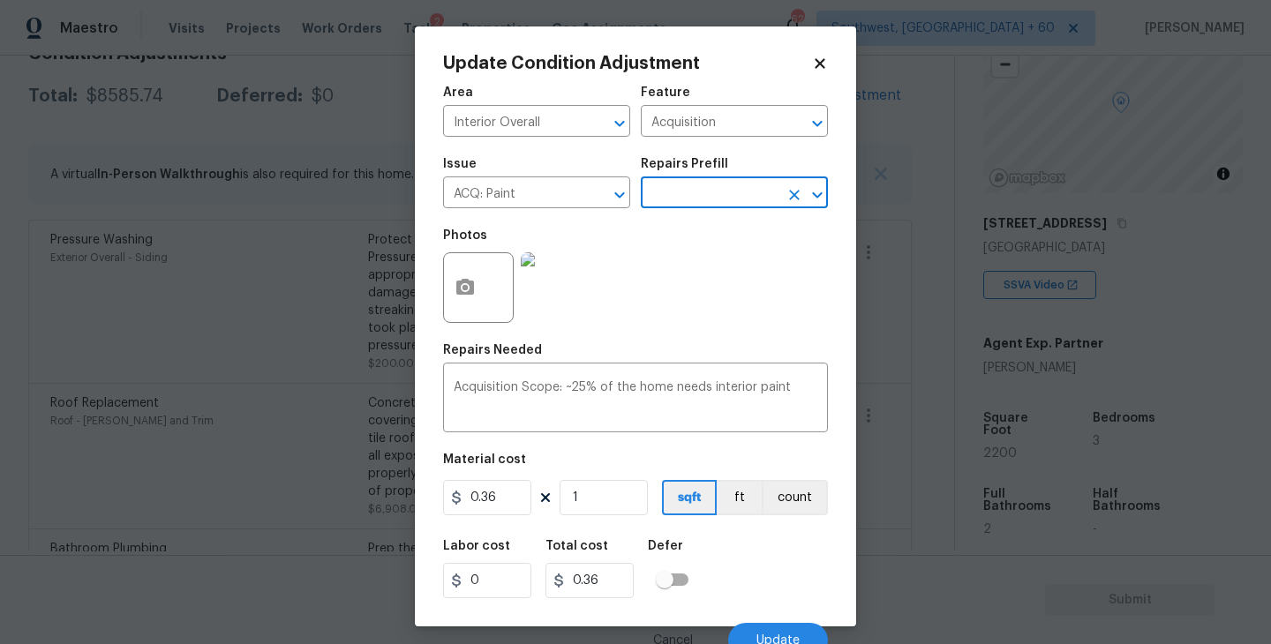
scroll to position [15, 0]
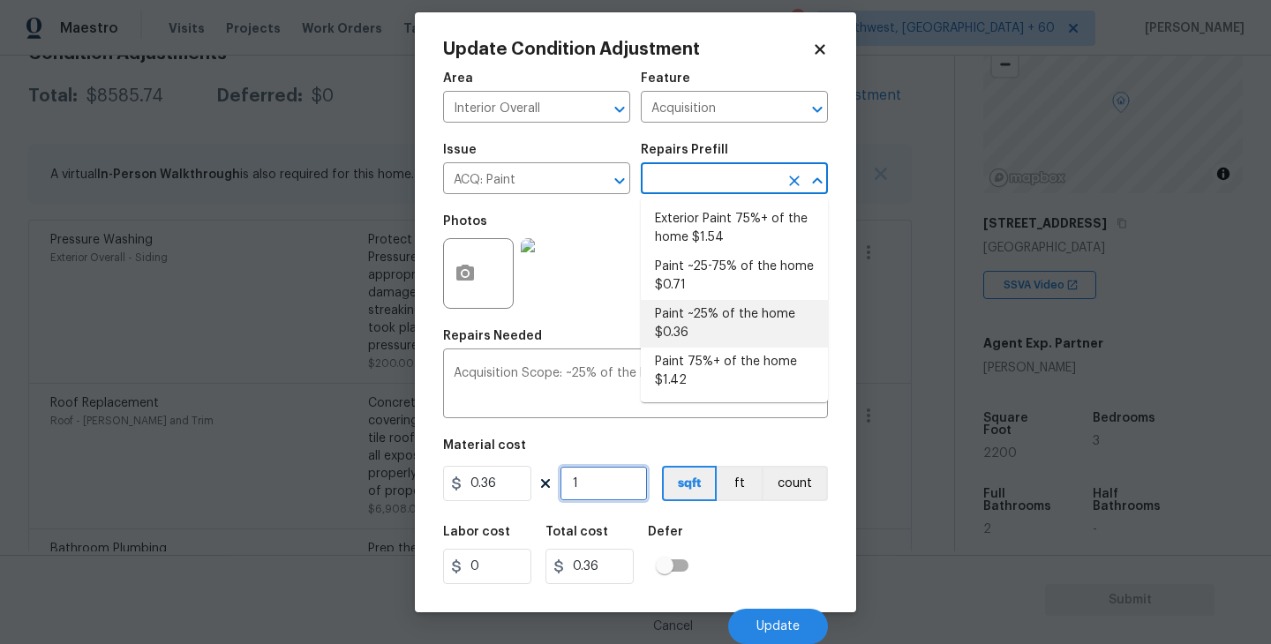
click at [596, 478] on input "1" at bounding box center [604, 483] width 88 height 35
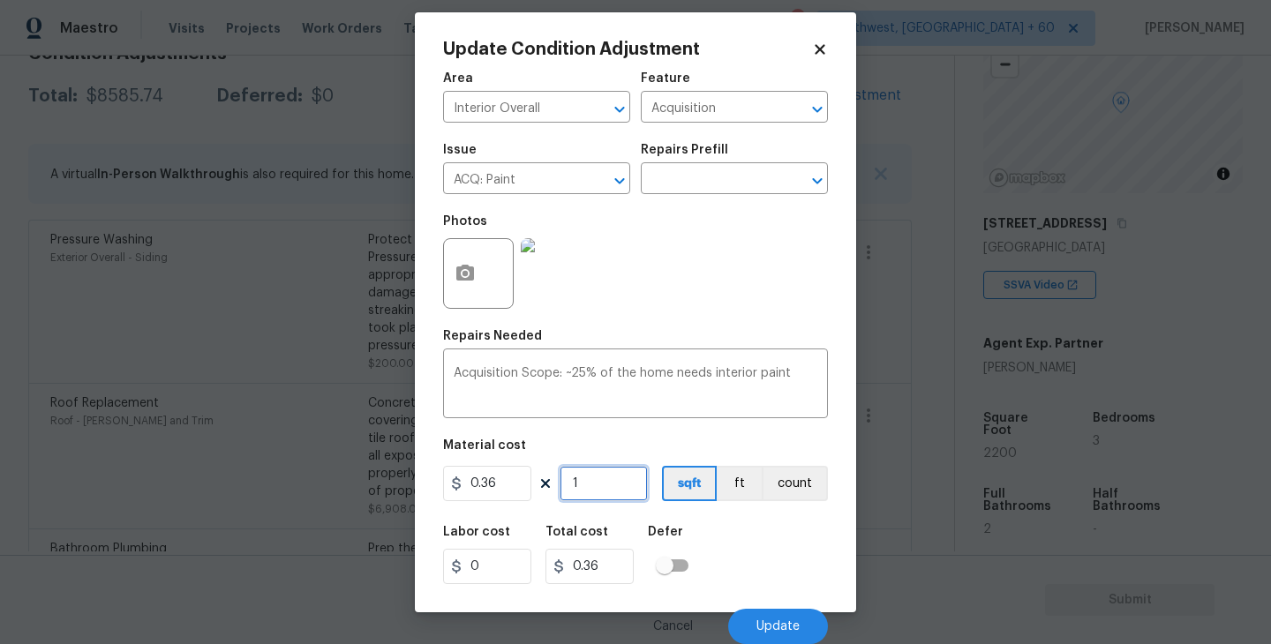
type input "0"
type input "2"
type input "0.72"
type input "22"
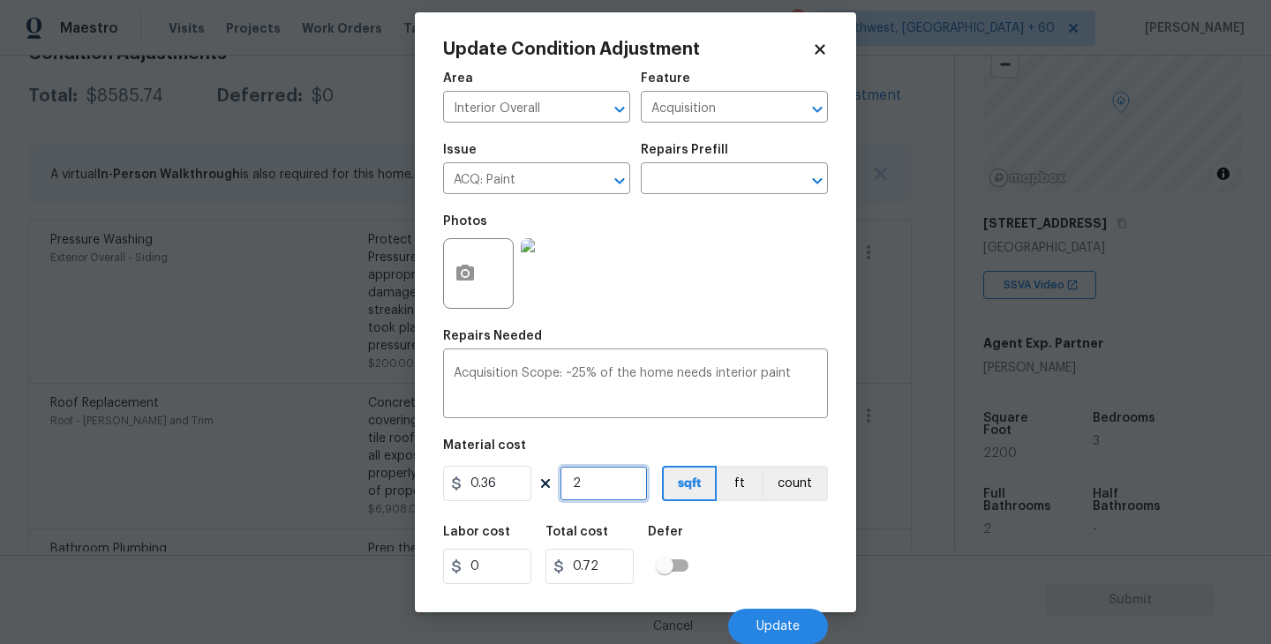
type input "7.92"
type input "220"
type input "79.2"
type input "2200"
type input "792"
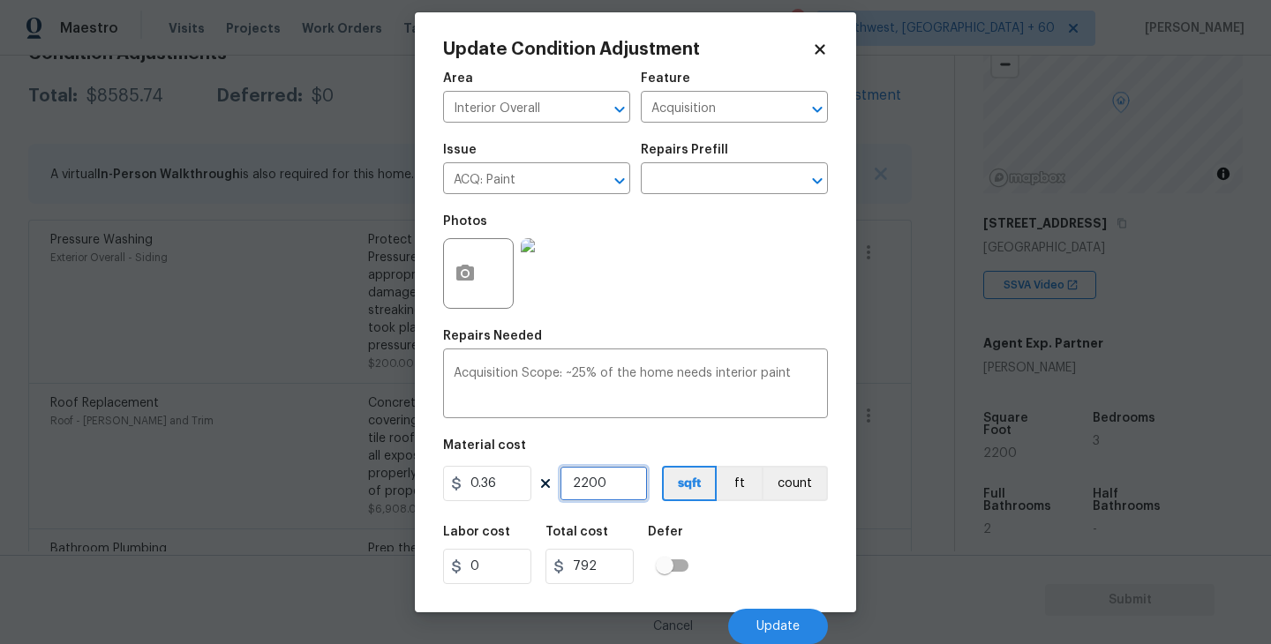
type input "2200"
click at [734, 535] on div "Labor cost 0 Total cost 792 Defer" at bounding box center [635, 555] width 385 height 79
click at [767, 621] on span "Update" at bounding box center [778, 627] width 43 height 13
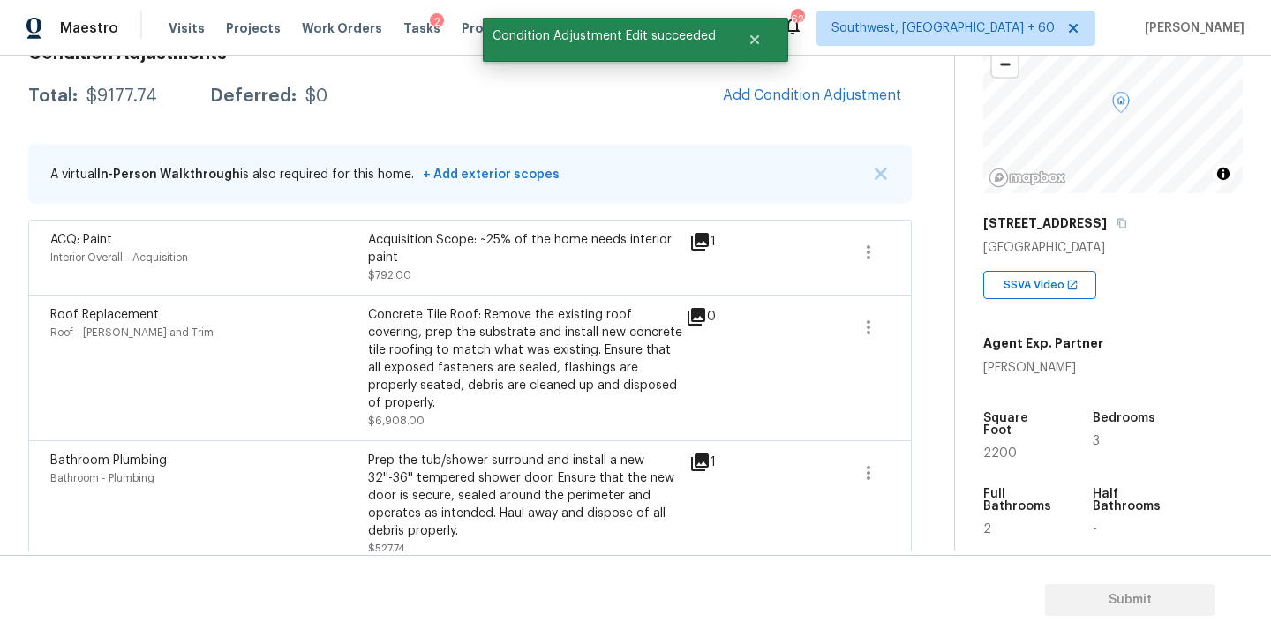
scroll to position [0, 0]
click at [791, 94] on span "Add Condition Adjustment" at bounding box center [812, 95] width 178 height 16
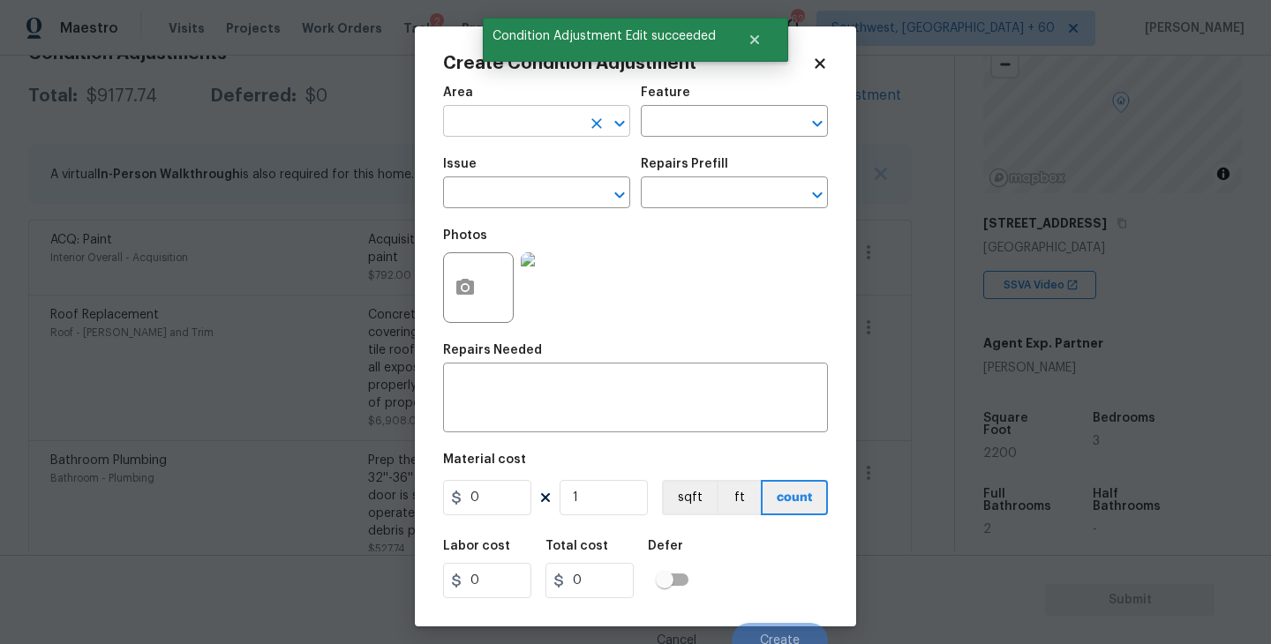
click at [506, 124] on input "text" at bounding box center [512, 122] width 138 height 27
click at [538, 203] on li "Interior Overall" at bounding box center [536, 191] width 187 height 29
type input "Interior Overall"
click at [729, 107] on div "Feature" at bounding box center [734, 98] width 187 height 23
click at [727, 142] on div "Area Interior Overall ​ Feature ​" at bounding box center [635, 112] width 385 height 72
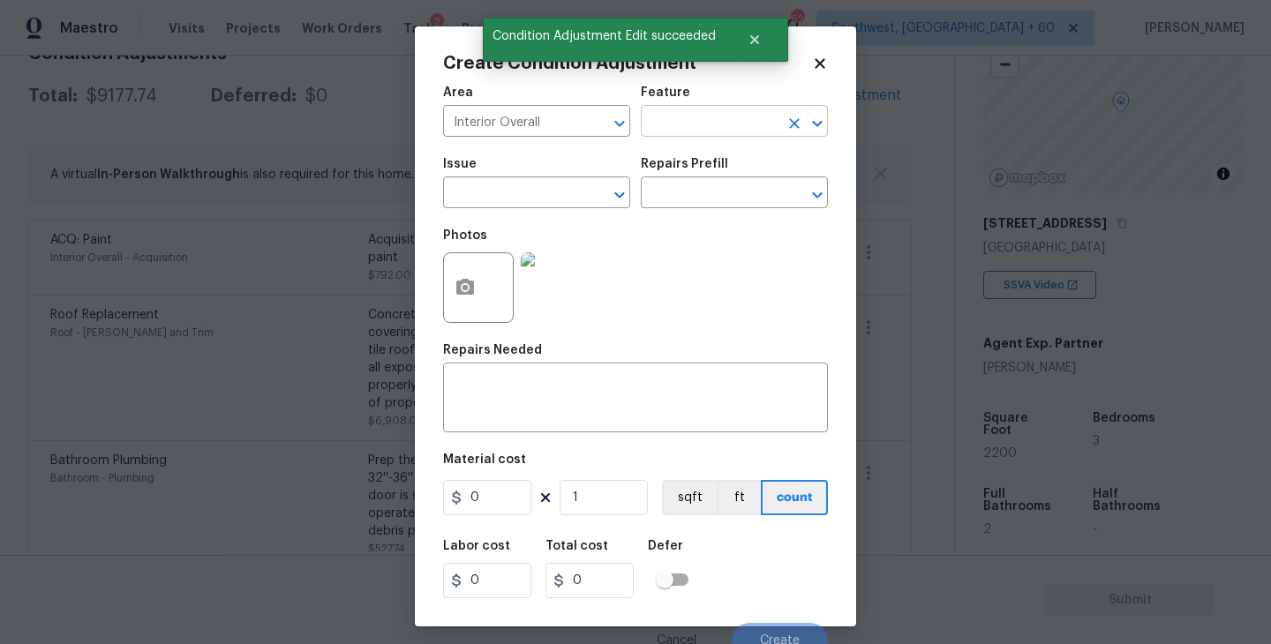
click at [742, 131] on input "text" at bounding box center [710, 122] width 138 height 27
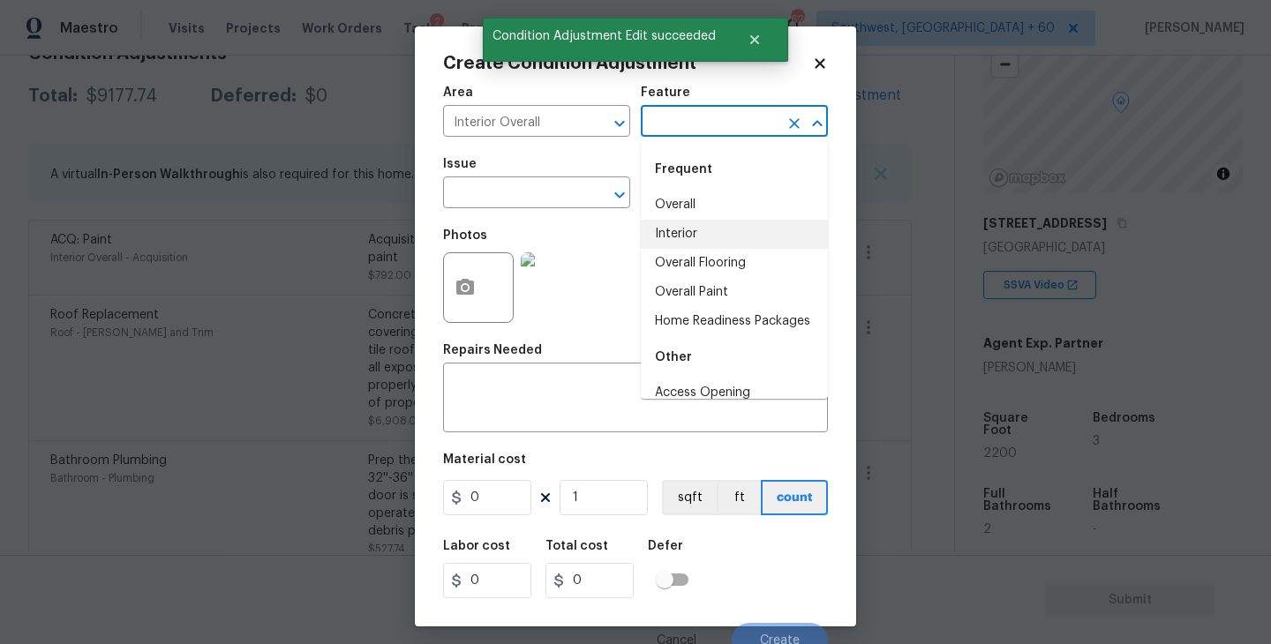
click at [724, 270] on li "Overall Flooring" at bounding box center [734, 263] width 187 height 29
type input "Overall Flooring"
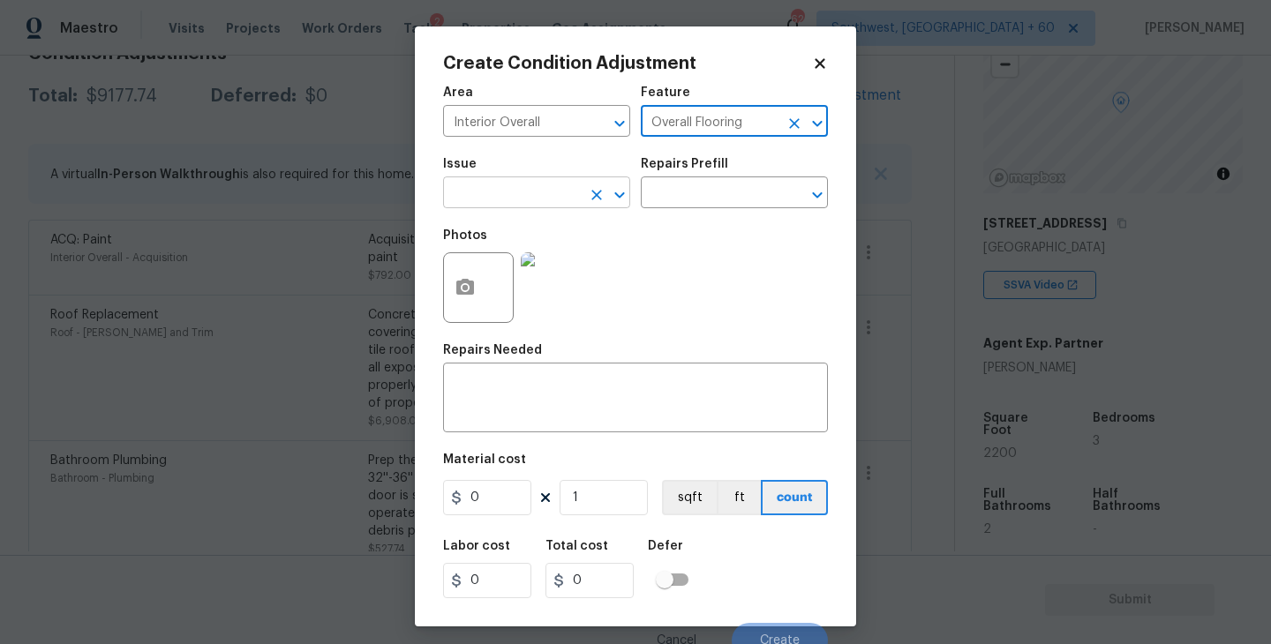
click at [550, 197] on input "text" at bounding box center [512, 194] width 138 height 27
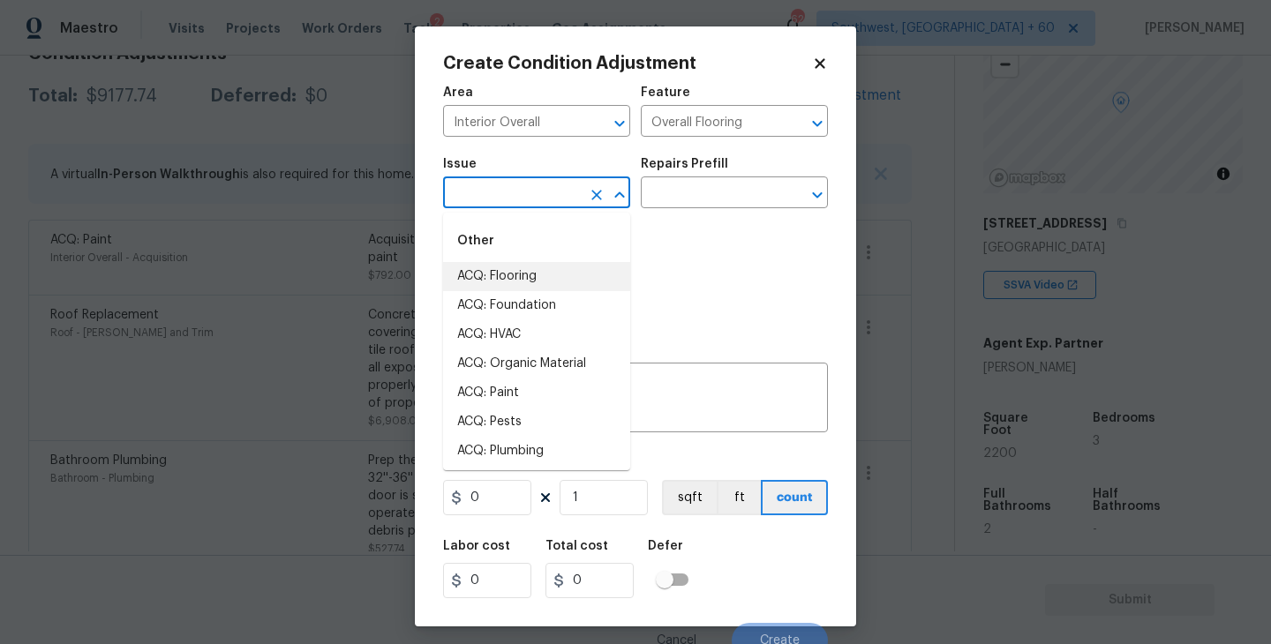
click at [546, 268] on li "ACQ: Flooring" at bounding box center [536, 276] width 187 height 29
type input "ACQ: Flooring"
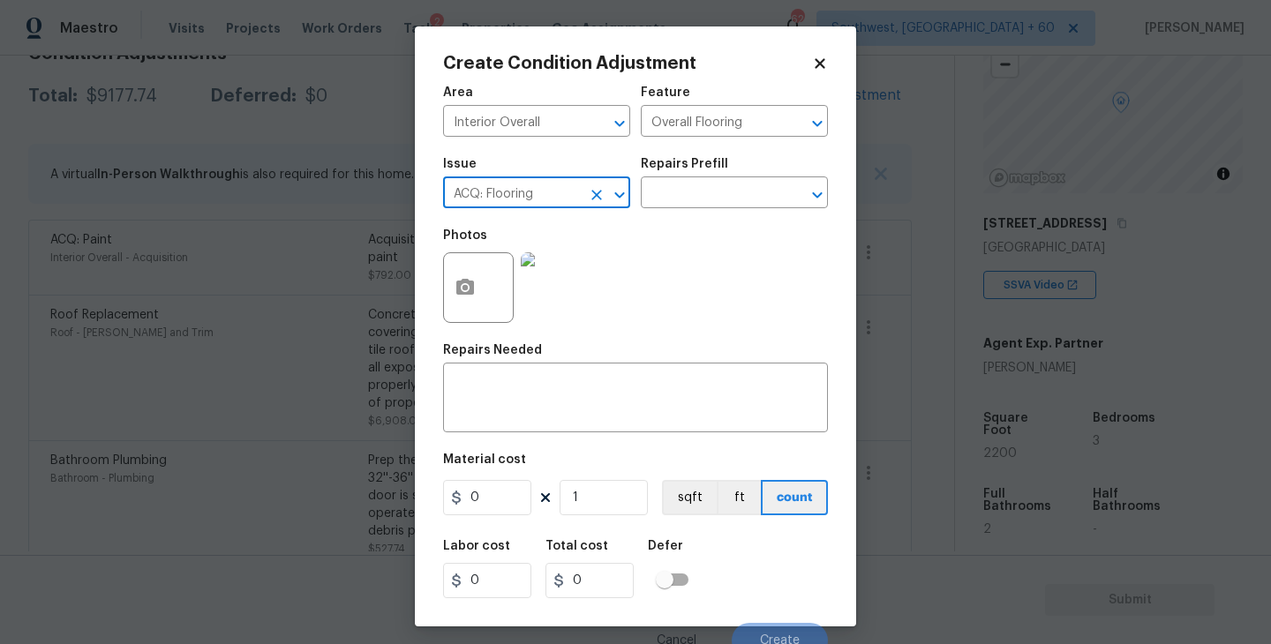
click at [769, 170] on div "Repairs Prefill" at bounding box center [734, 169] width 187 height 23
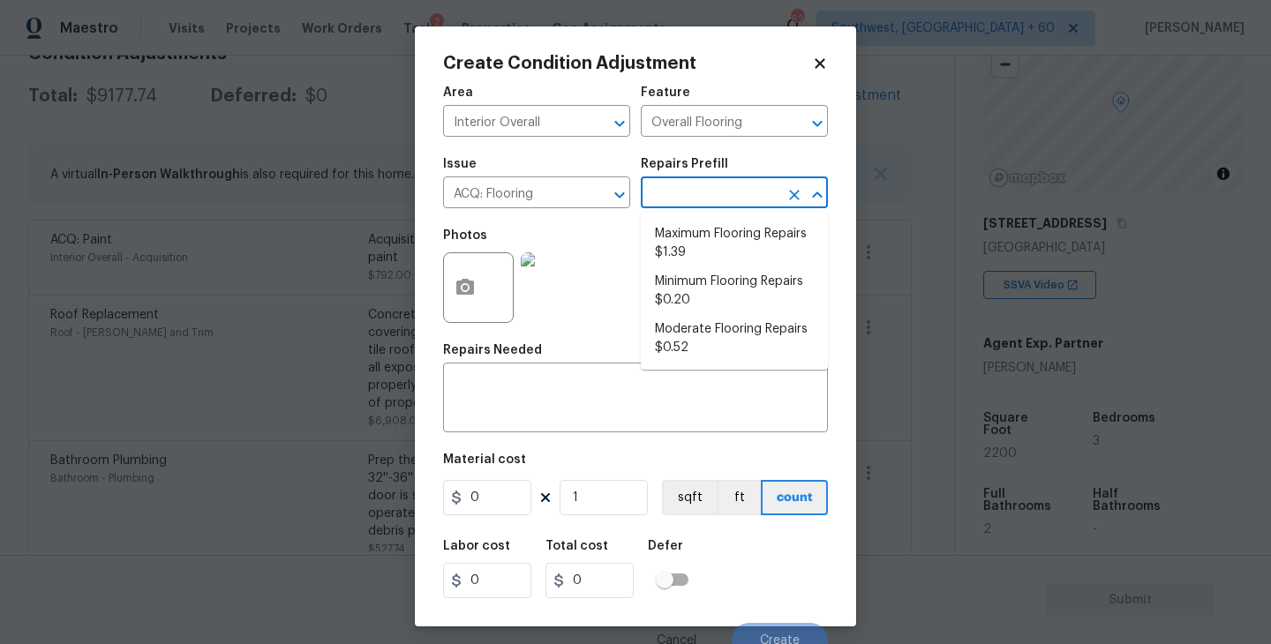
click at [755, 191] on input "text" at bounding box center [710, 194] width 138 height 27
click at [734, 279] on li "Minimum Flooring Repairs $0.20" at bounding box center [734, 291] width 187 height 48
type input "Acquisition"
type textarea "Acquisition Scope: Minimum flooring repairs"
type input "0.2"
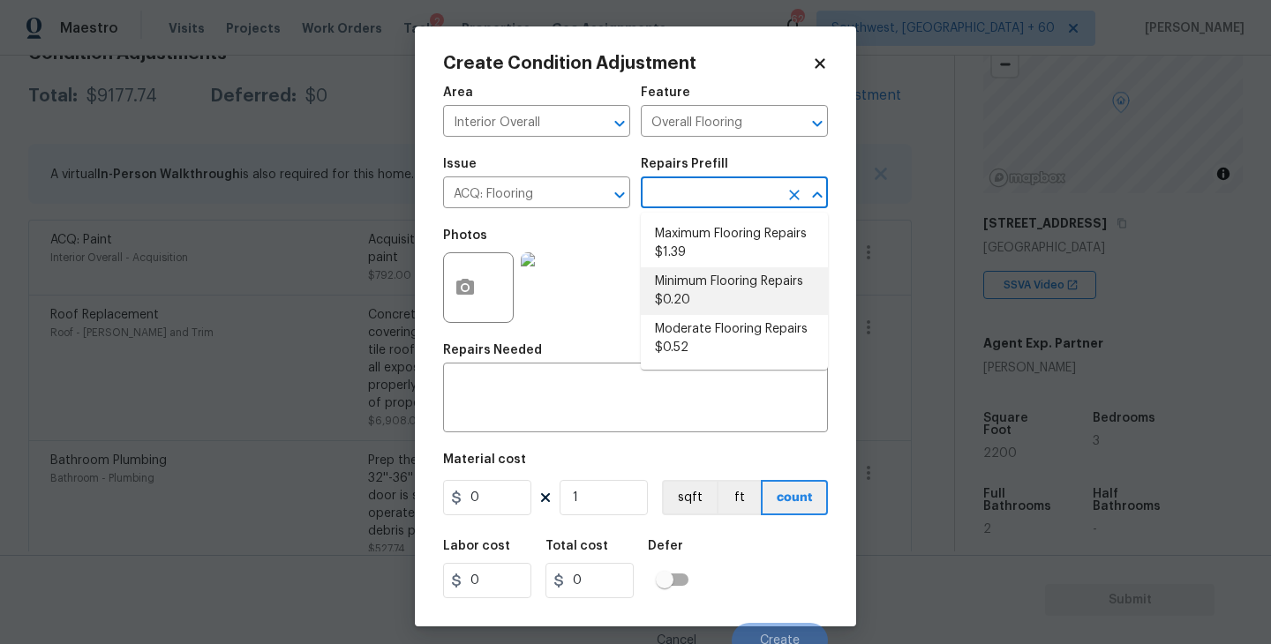
type input "0.2"
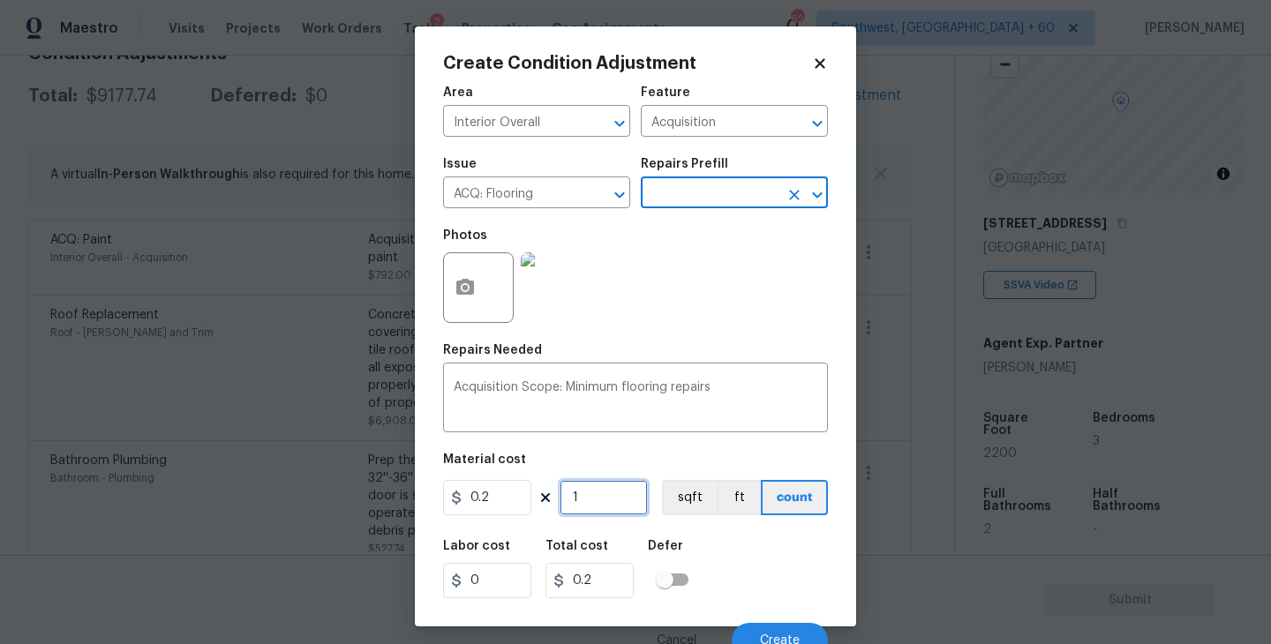
click at [608, 491] on input "1" at bounding box center [604, 497] width 88 height 35
type input "0"
type input "2"
type input "0.4"
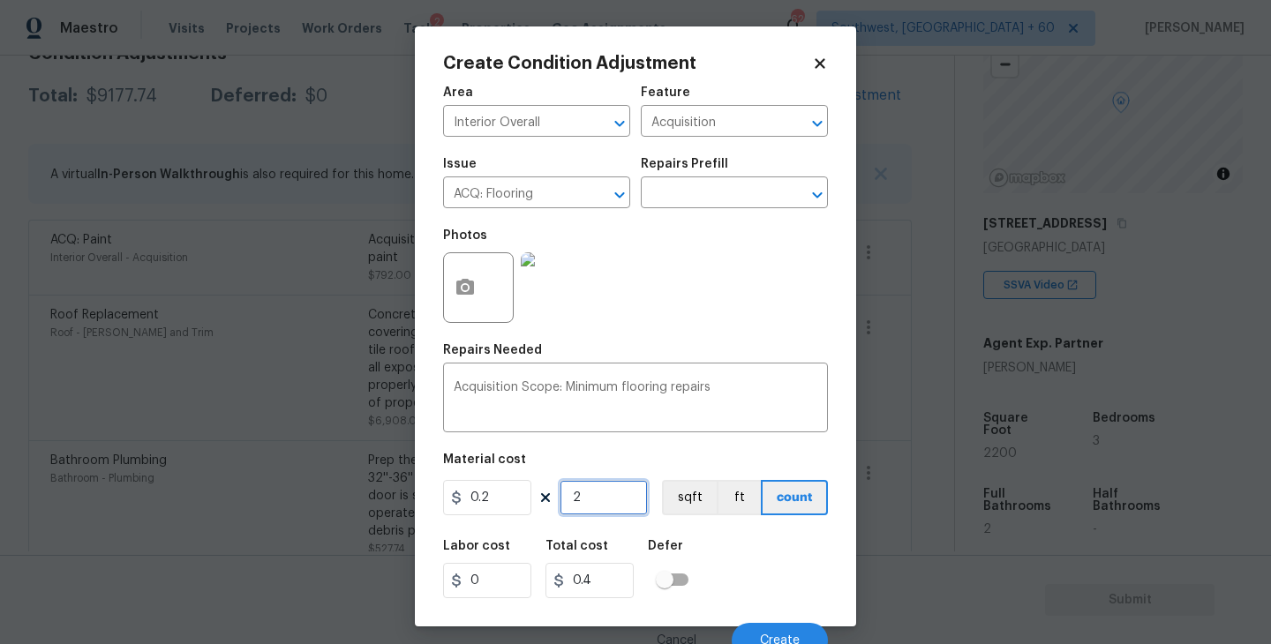
type input "22"
type input "4.4"
type input "220"
type input "44"
type input "2200"
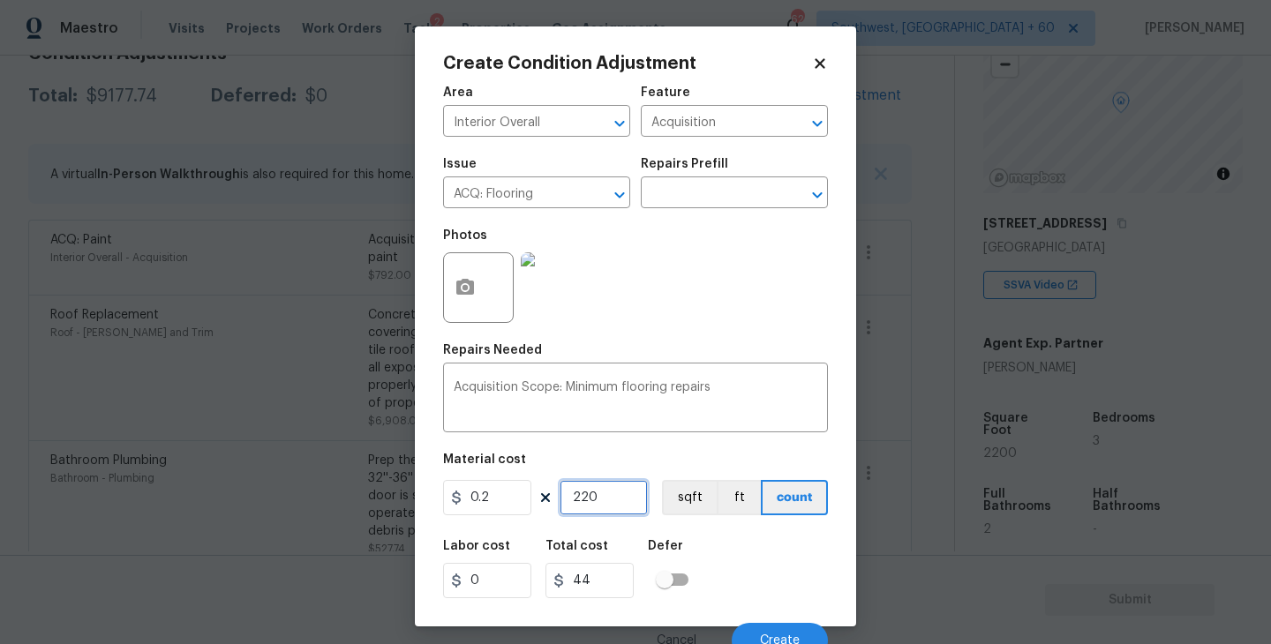
type input "440"
type input "2200"
click at [787, 570] on div "Labor cost 0 Total cost 440 Defer" at bounding box center [635, 569] width 385 height 79
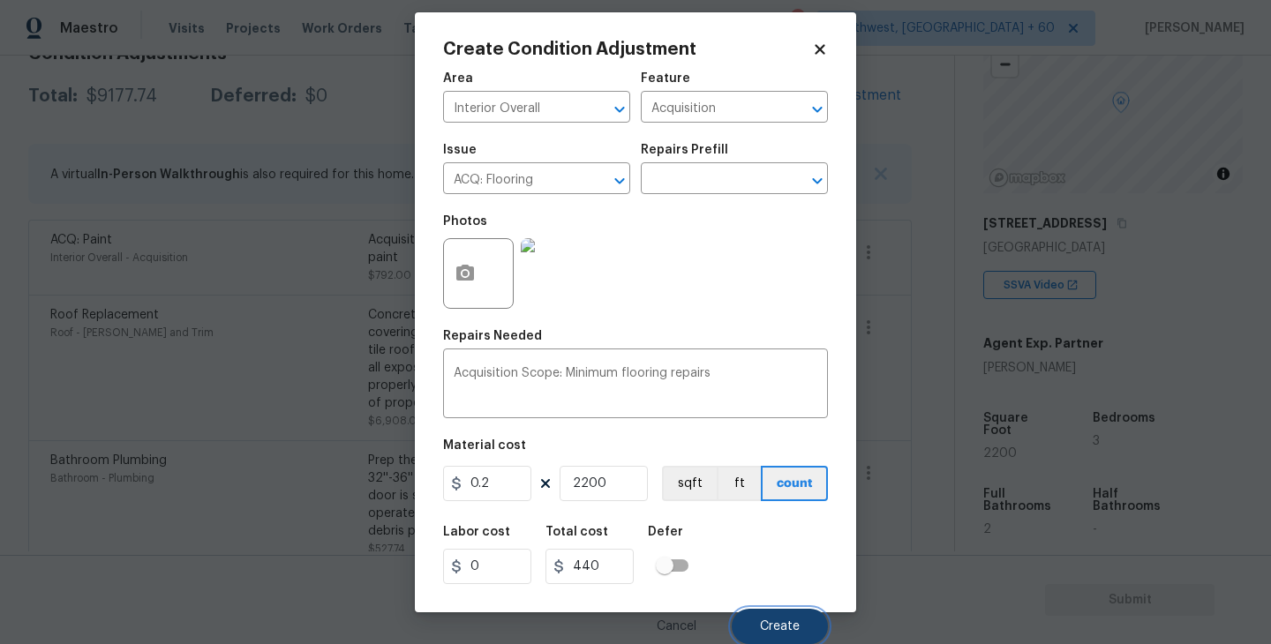
click at [785, 629] on span "Create" at bounding box center [780, 627] width 40 height 13
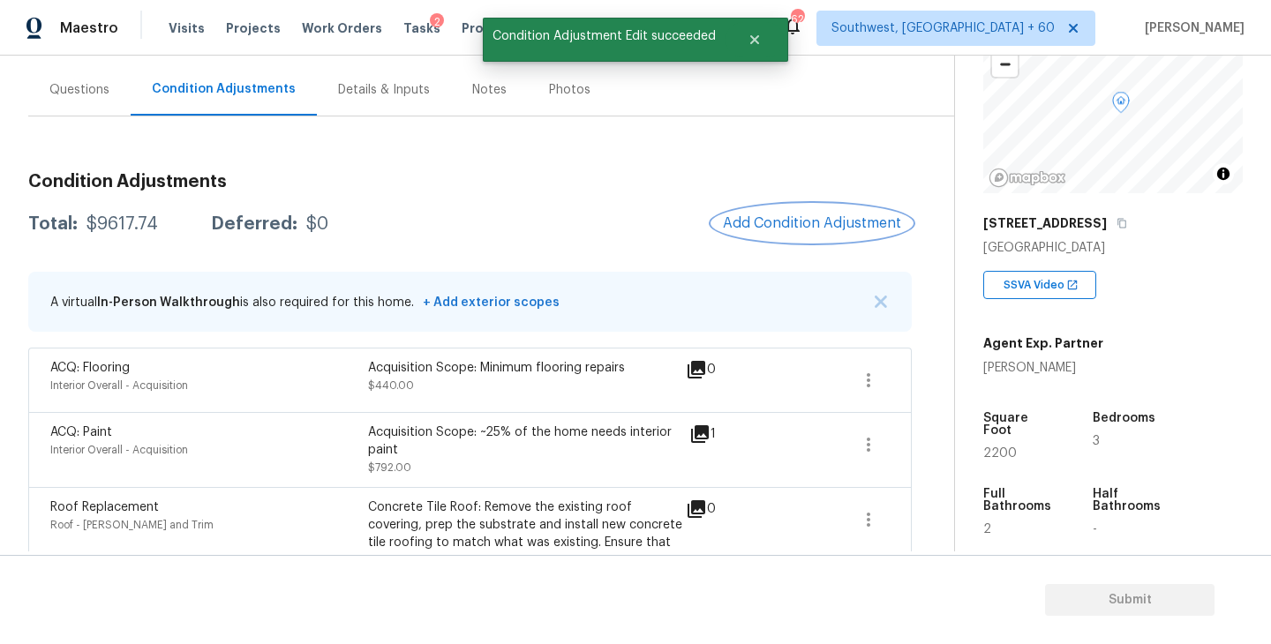
scroll to position [107, 0]
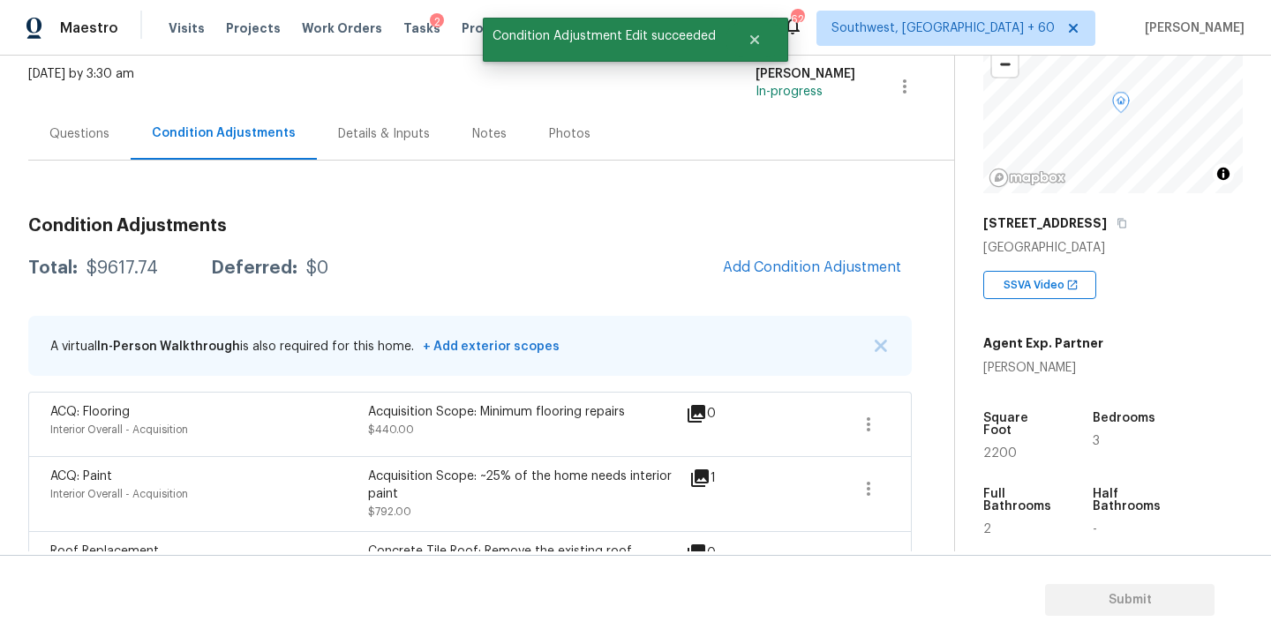
click at [81, 143] on div "Questions" at bounding box center [79, 134] width 102 height 52
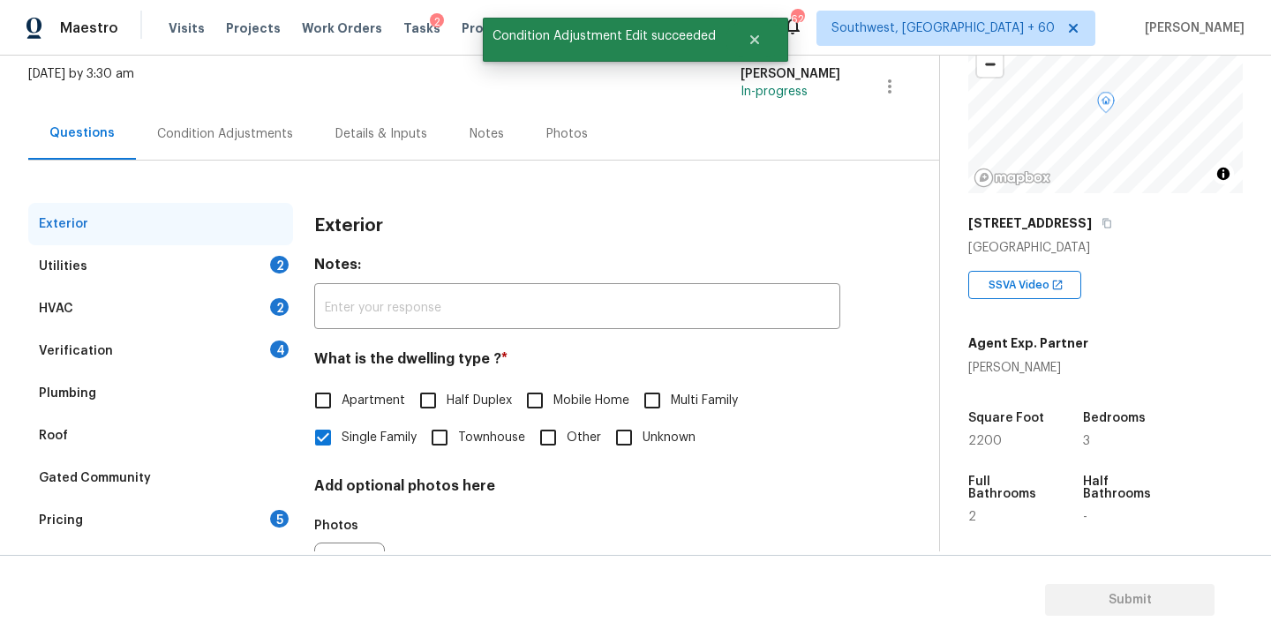
click at [231, 265] on div "Utilities 2" at bounding box center [160, 266] width 265 height 42
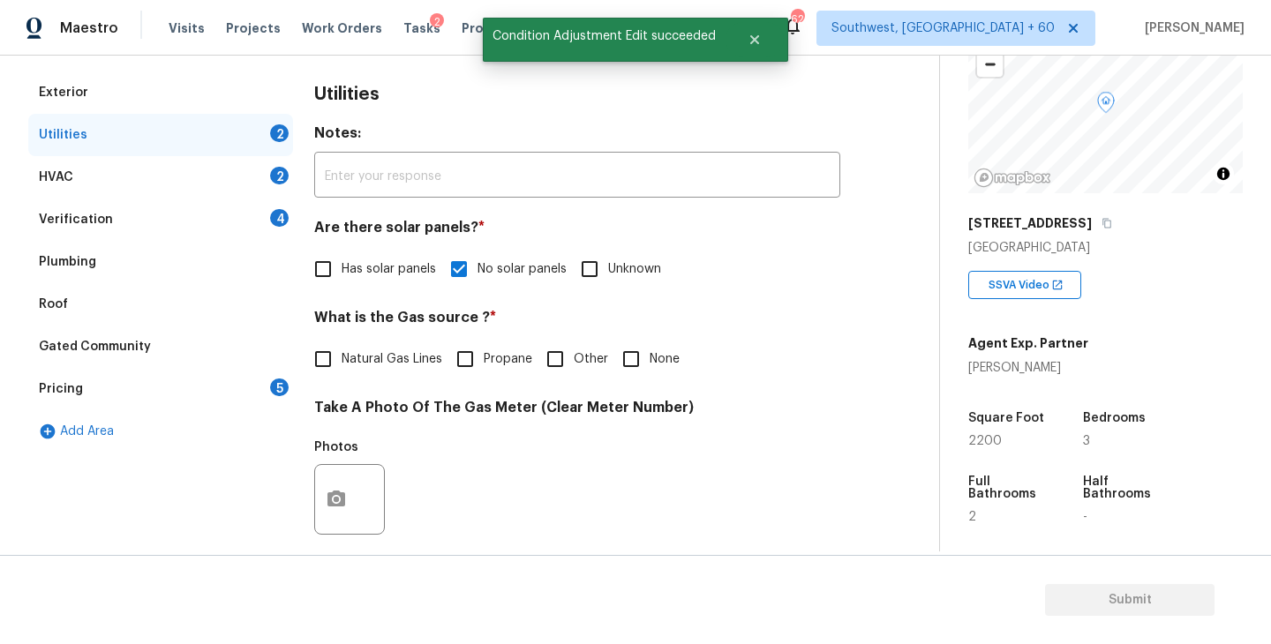
scroll to position [292, 0]
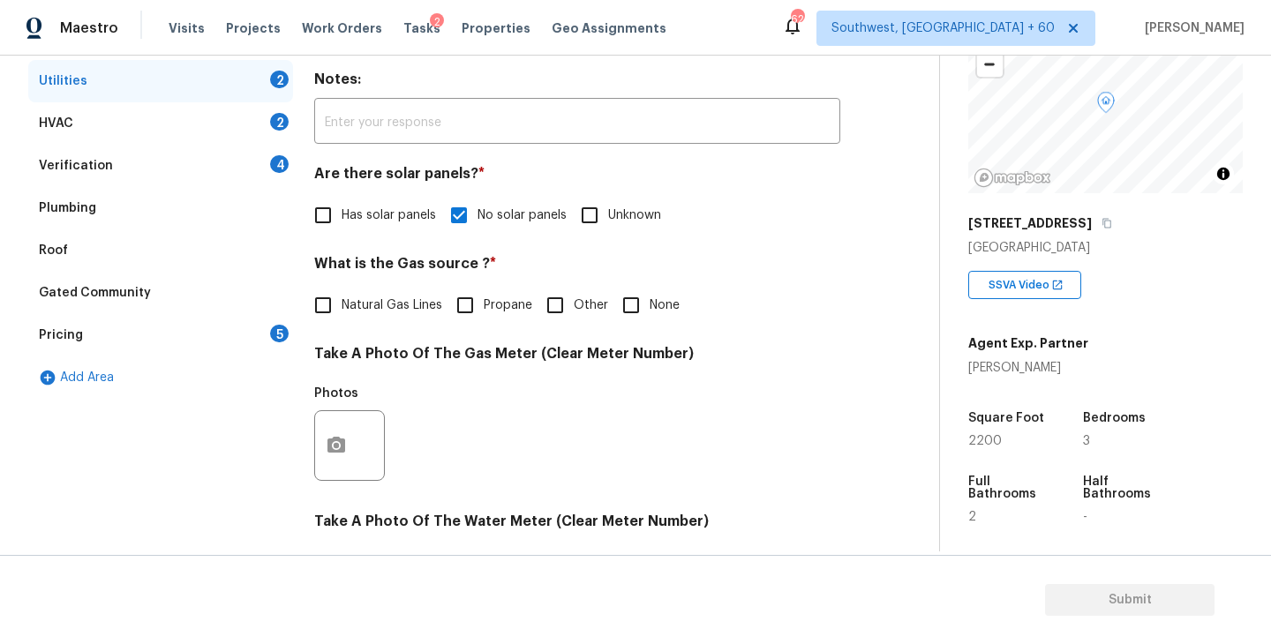
click at [313, 306] on input "Natural Gas Lines" at bounding box center [323, 305] width 37 height 37
checkbox input "true"
click at [333, 434] on button "button" at bounding box center [336, 445] width 42 height 69
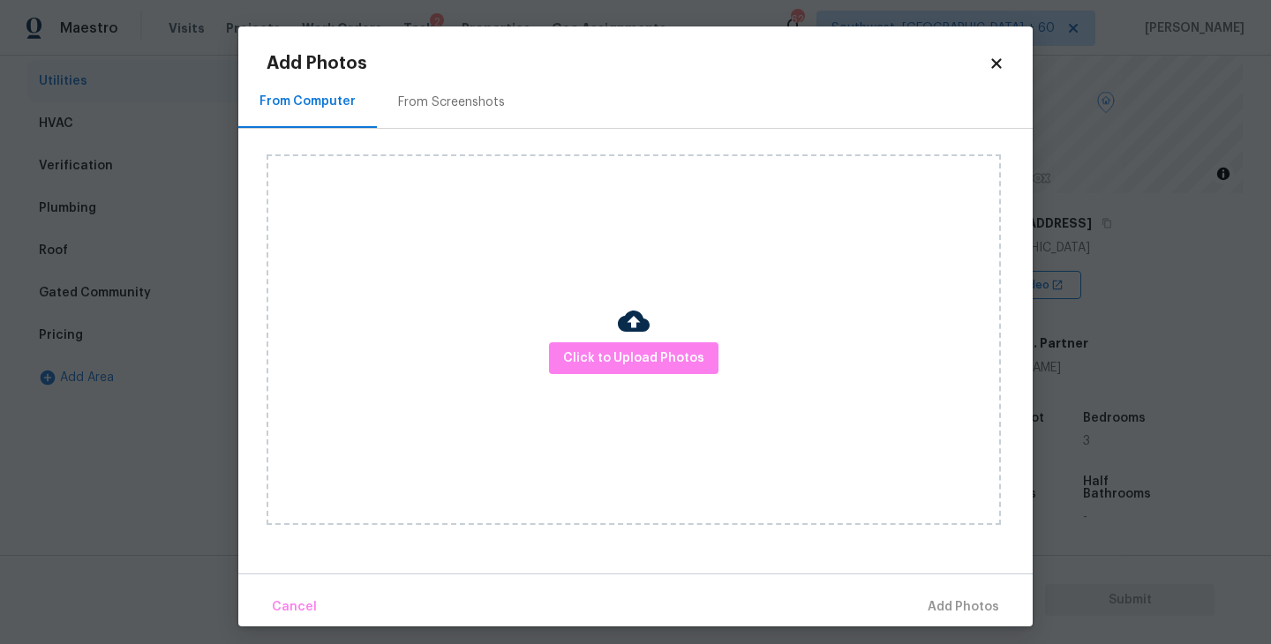
click at [636, 324] on img at bounding box center [634, 321] width 32 height 32
click at [626, 343] on button "Click to Upload Photos" at bounding box center [633, 359] width 169 height 33
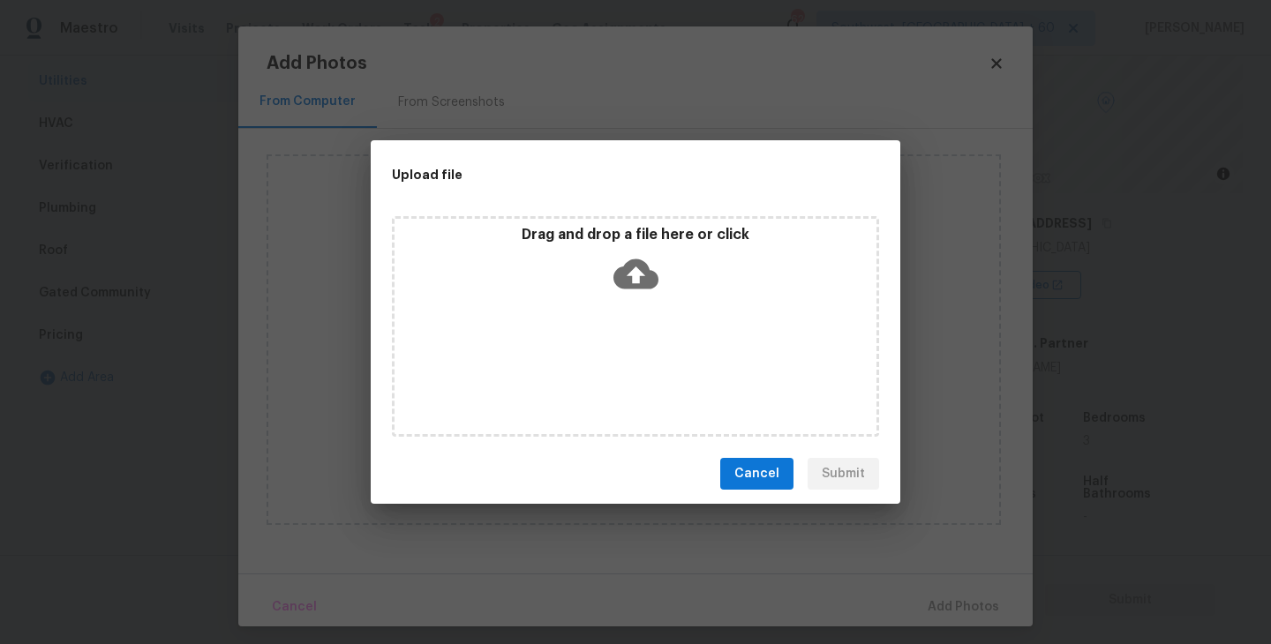
click at [637, 305] on div "Drag and drop a file here or click" at bounding box center [635, 326] width 487 height 221
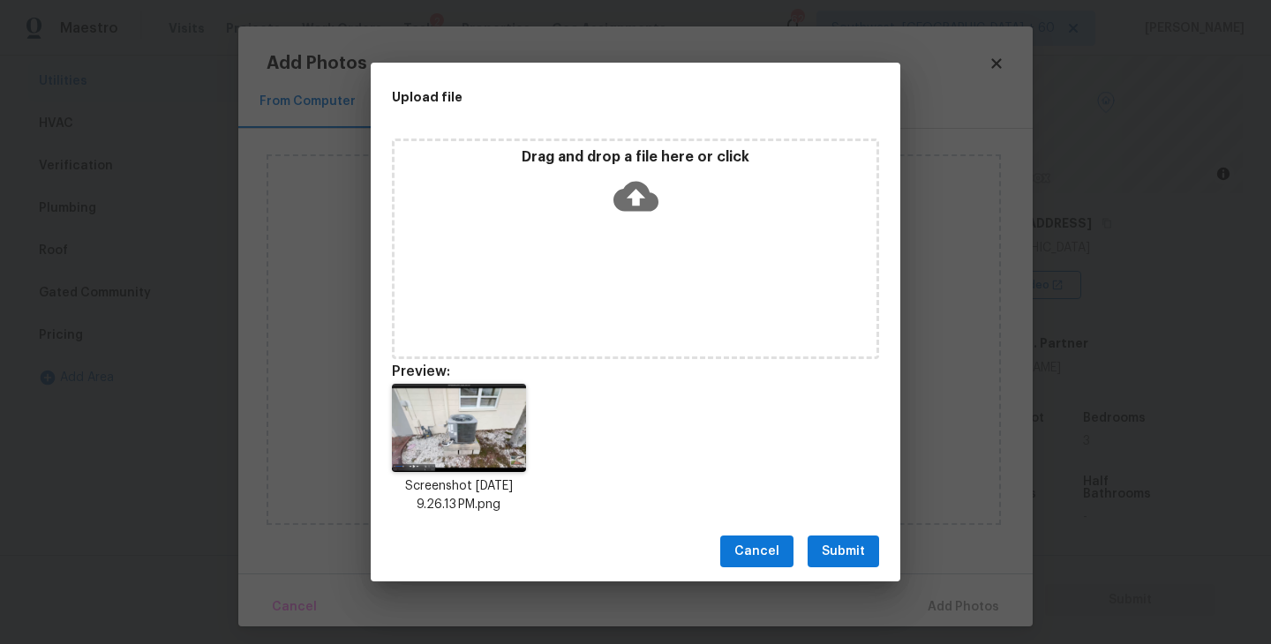
click at [827, 551] on span "Submit" at bounding box center [843, 552] width 43 height 22
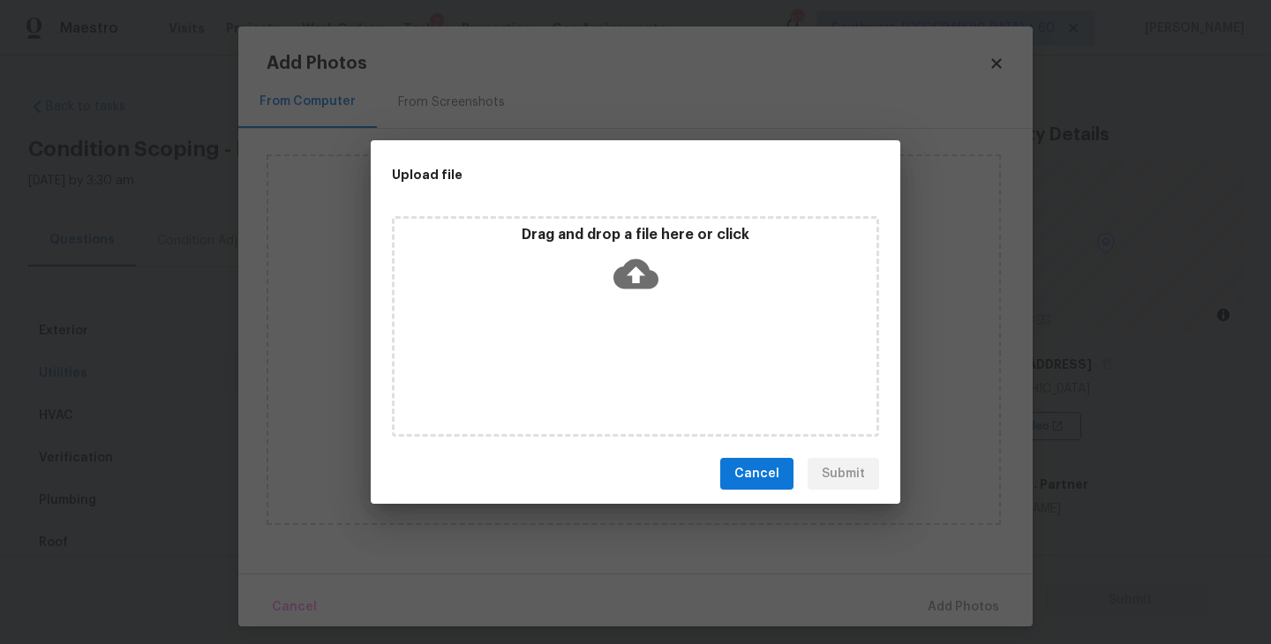
scroll to position [141, 0]
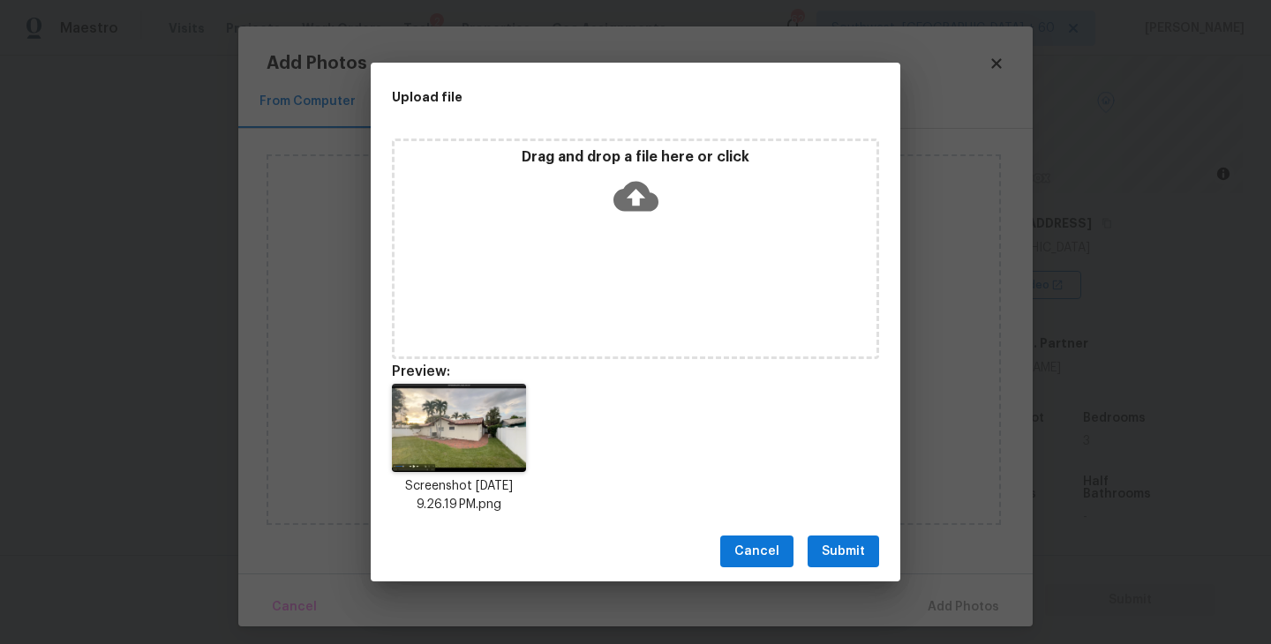
click at [840, 539] on button "Submit" at bounding box center [844, 552] width 72 height 33
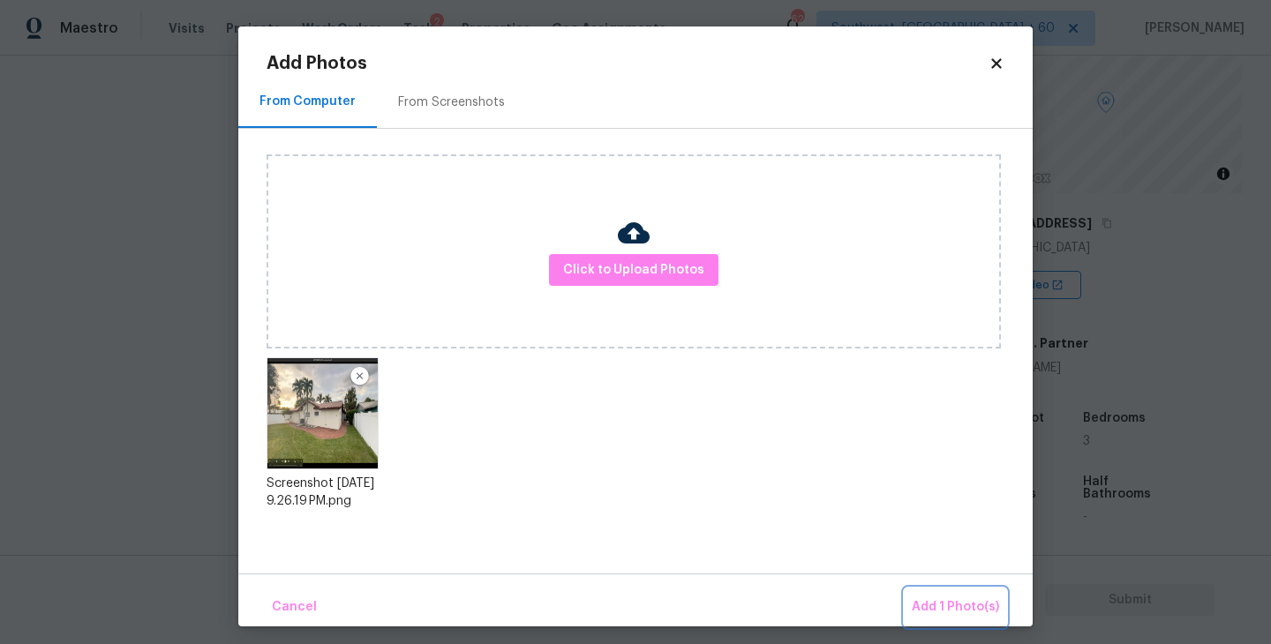
click at [925, 611] on span "Add 1 Photo(s)" at bounding box center [955, 608] width 87 height 22
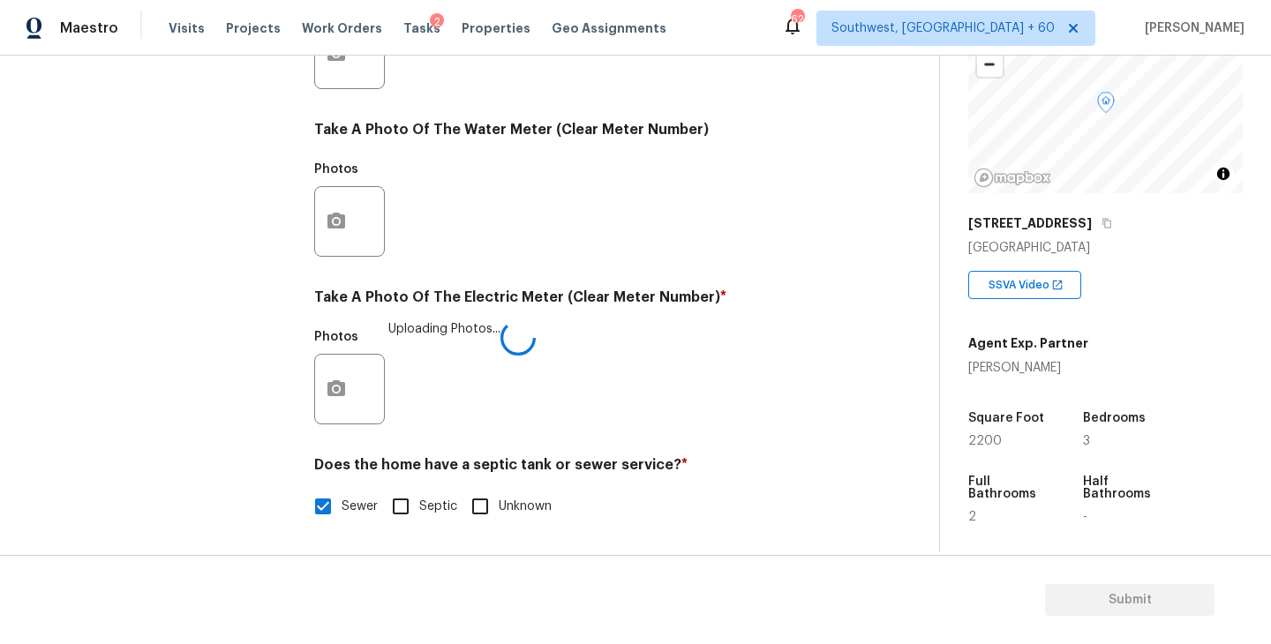
click at [688, 408] on div "Photos Uploading Photos..." at bounding box center [577, 377] width 526 height 115
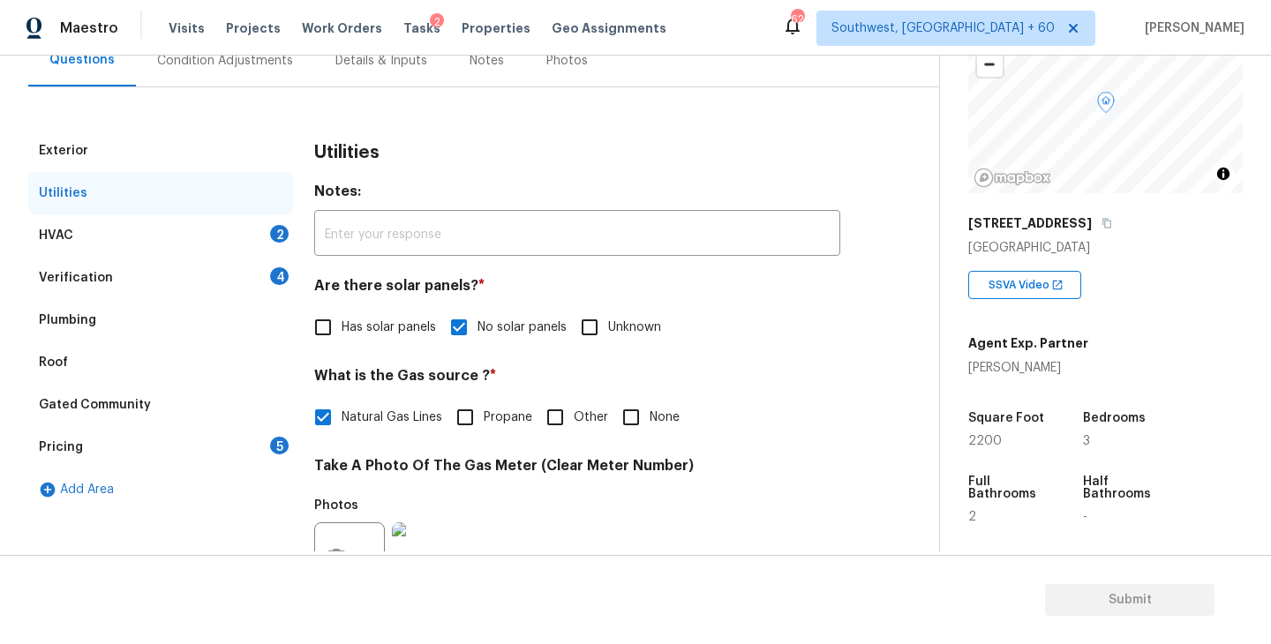
scroll to position [90, 0]
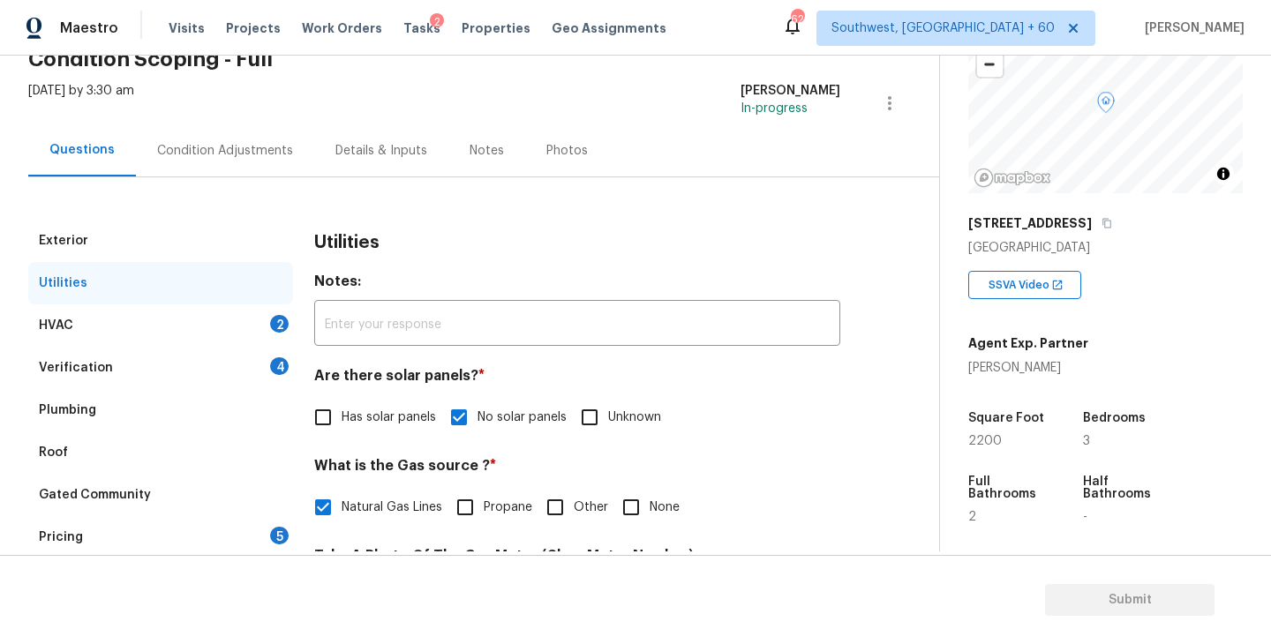
click at [207, 314] on div "HVAC 2" at bounding box center [160, 326] width 265 height 42
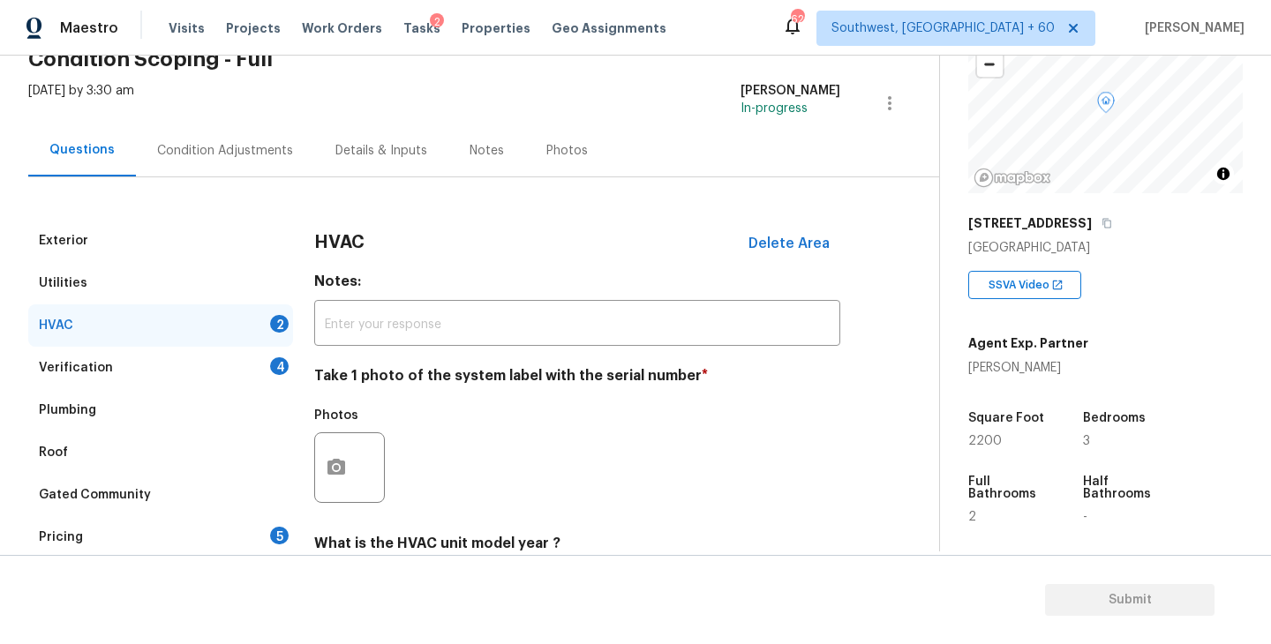
scroll to position [196, 0]
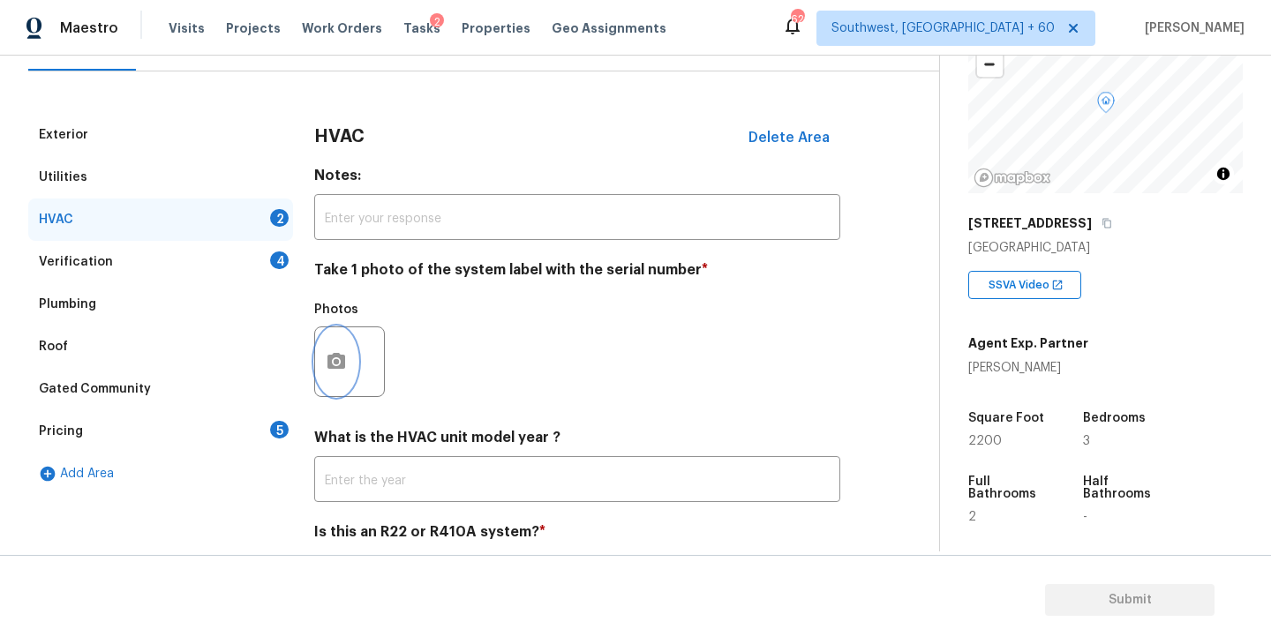
click at [336, 375] on button "button" at bounding box center [336, 362] width 42 height 69
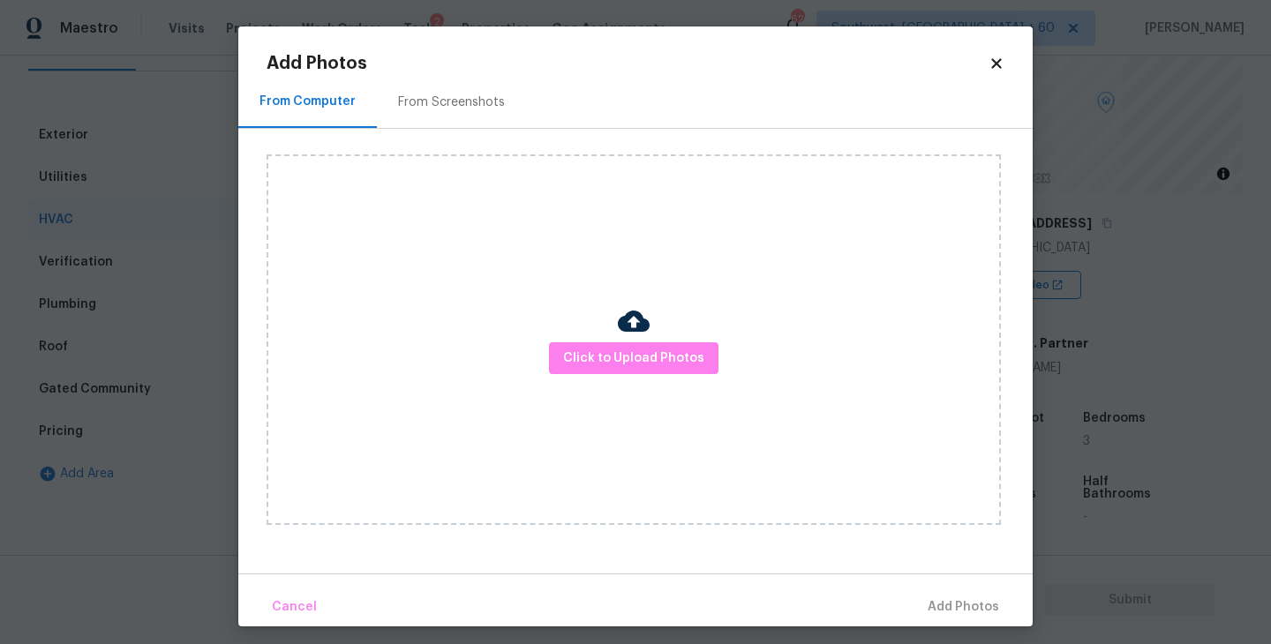
click at [544, 395] on div "Click to Upload Photos" at bounding box center [634, 339] width 734 height 371
click at [598, 379] on div "Click to Upload Photos" at bounding box center [634, 339] width 734 height 371
click at [616, 349] on span "Click to Upload Photos" at bounding box center [633, 359] width 141 height 22
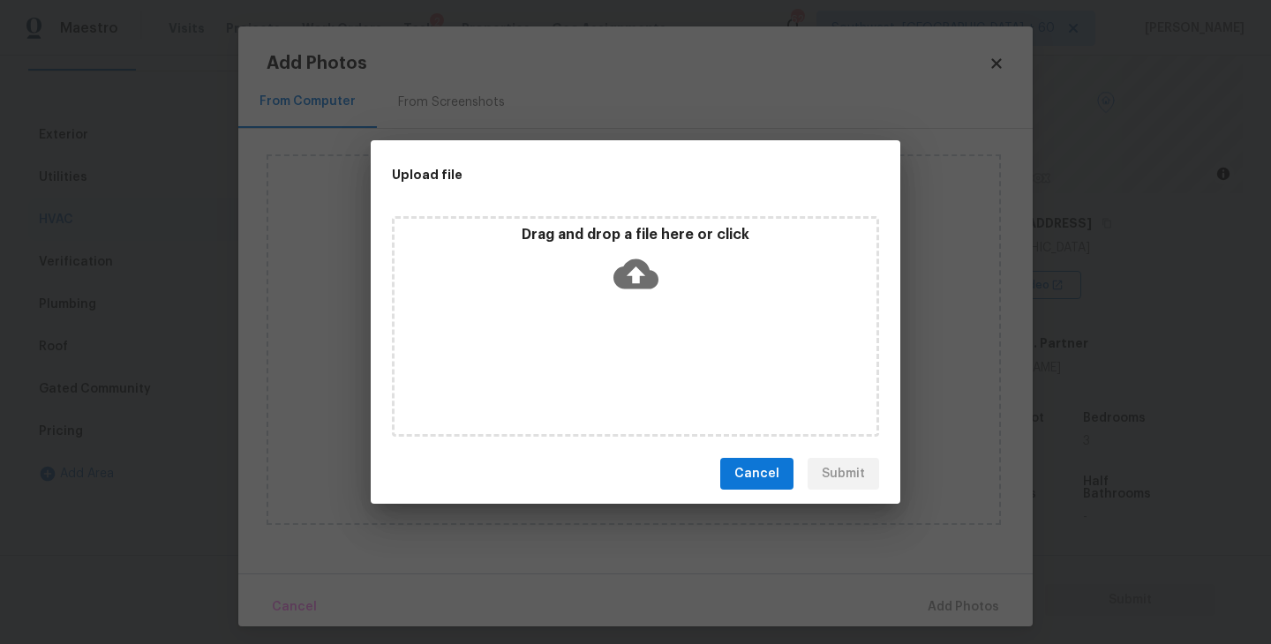
click at [630, 292] on icon at bounding box center [636, 274] width 45 height 45
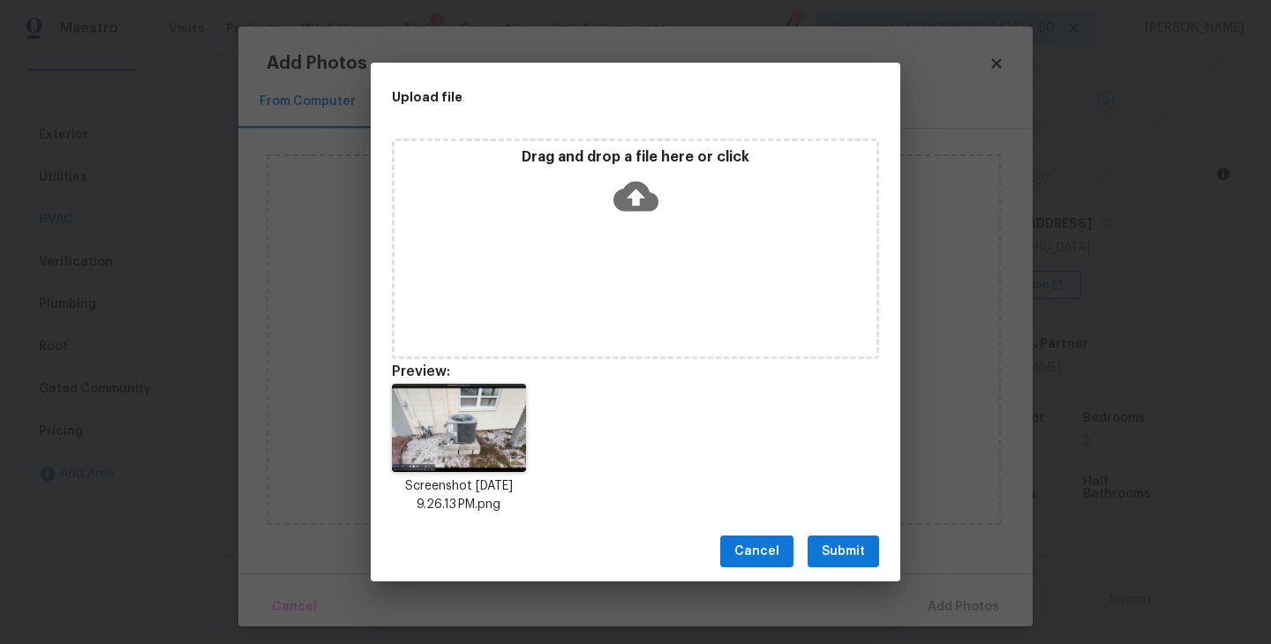
click at [863, 545] on span "Submit" at bounding box center [843, 552] width 43 height 22
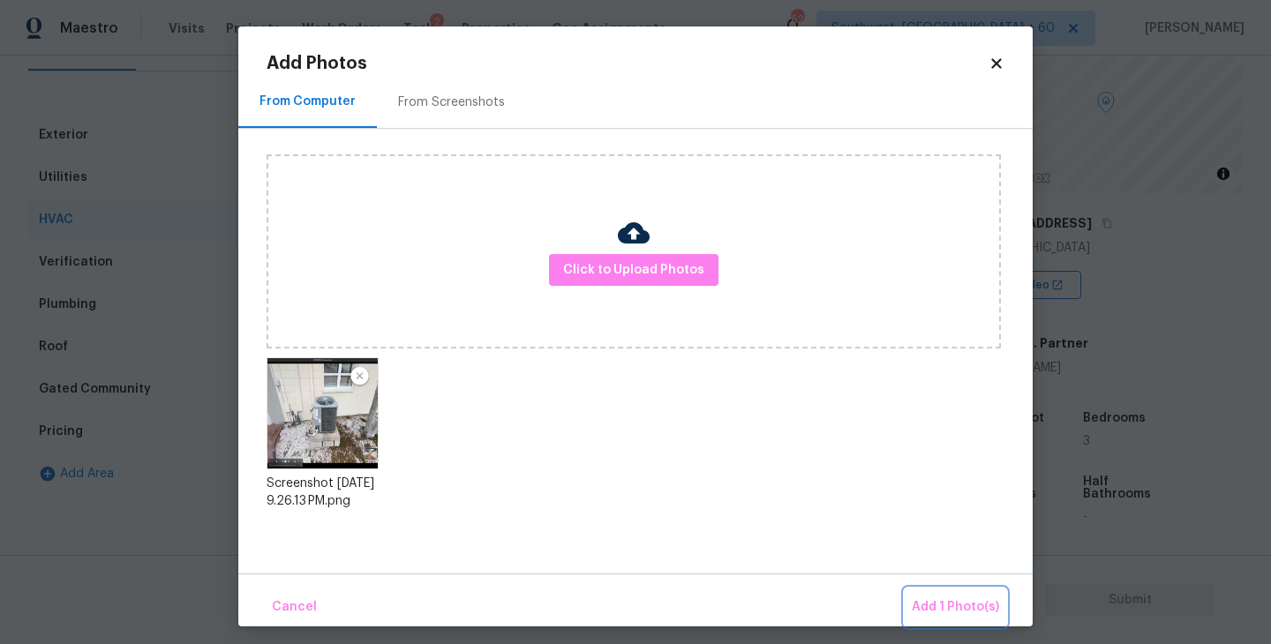
click at [923, 605] on span "Add 1 Photo(s)" at bounding box center [955, 608] width 87 height 22
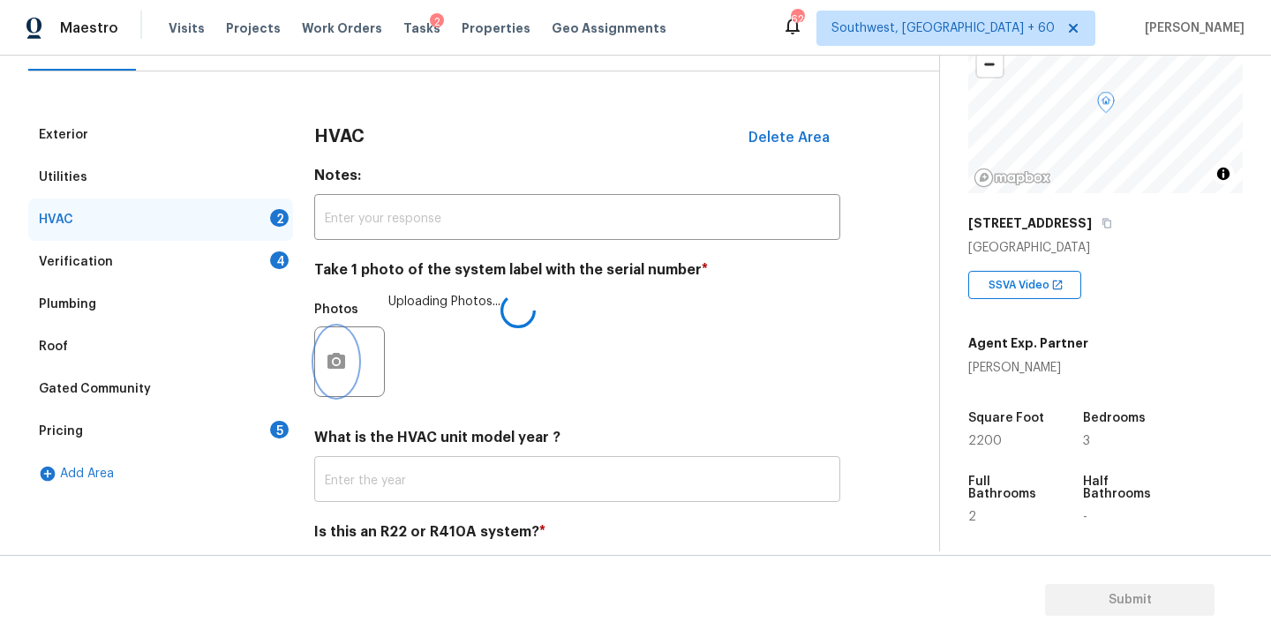
scroll to position [264, 0]
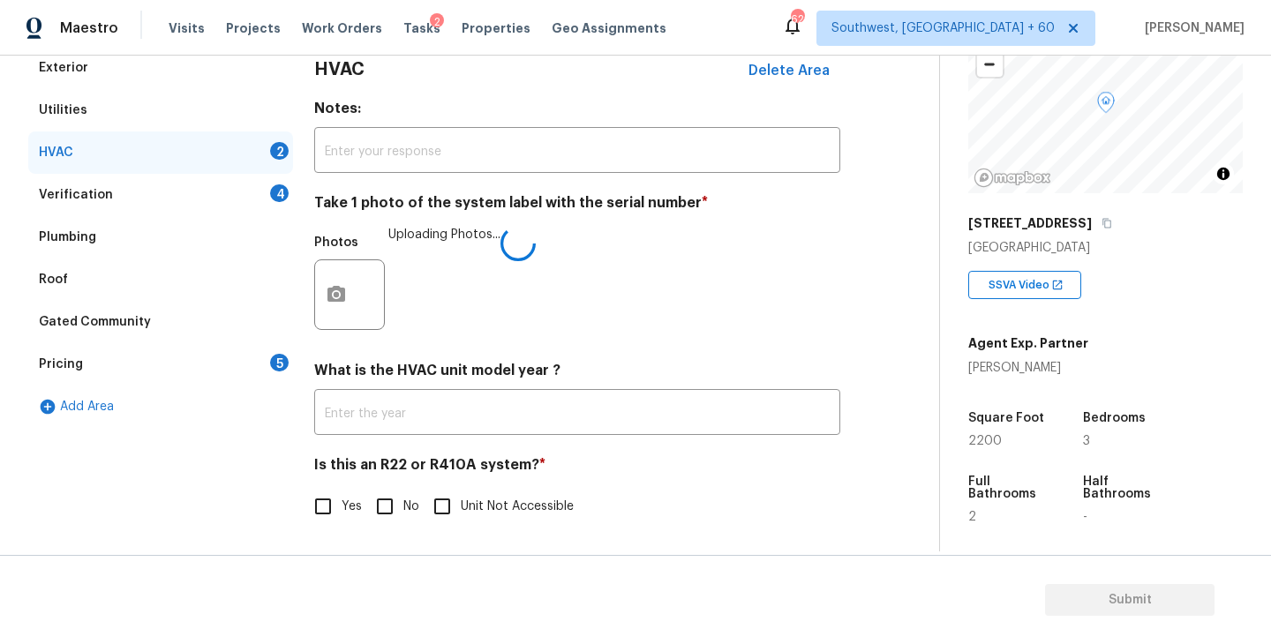
click at [395, 500] on input "No" at bounding box center [384, 506] width 37 height 37
checkbox input "true"
click at [155, 204] on div "Verification 4" at bounding box center [160, 195] width 265 height 42
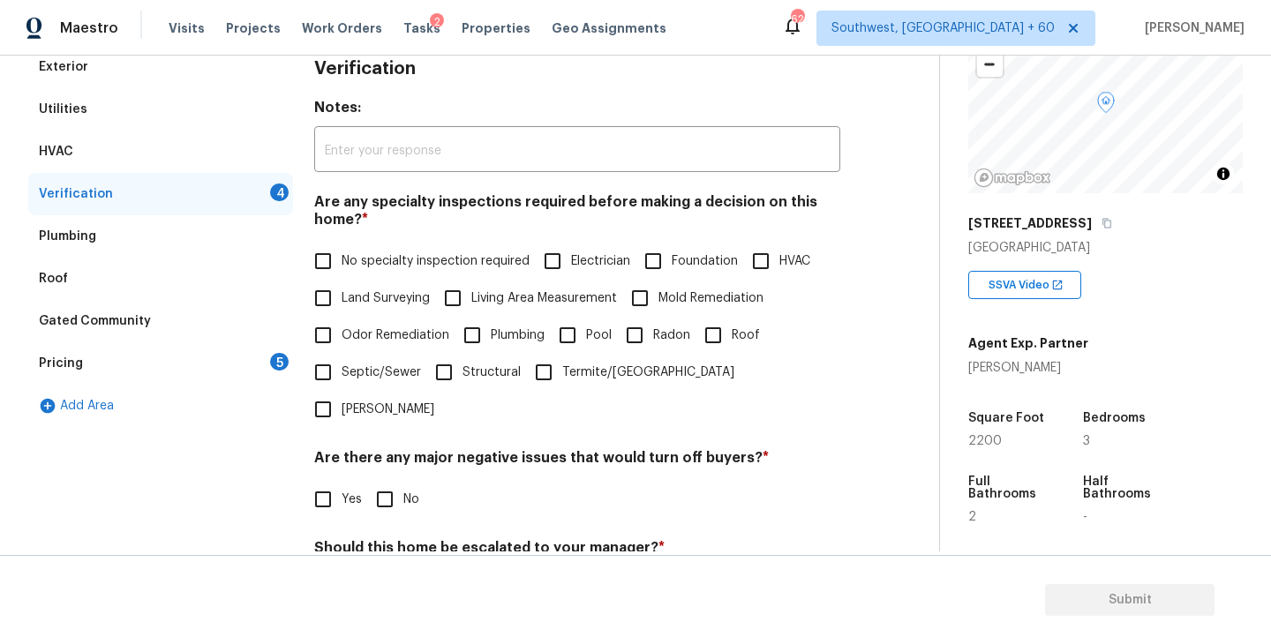
click at [456, 264] on span "No specialty inspection required" at bounding box center [436, 261] width 188 height 19
click at [342, 264] on input "No specialty inspection required" at bounding box center [323, 261] width 37 height 37
checkbox input "true"
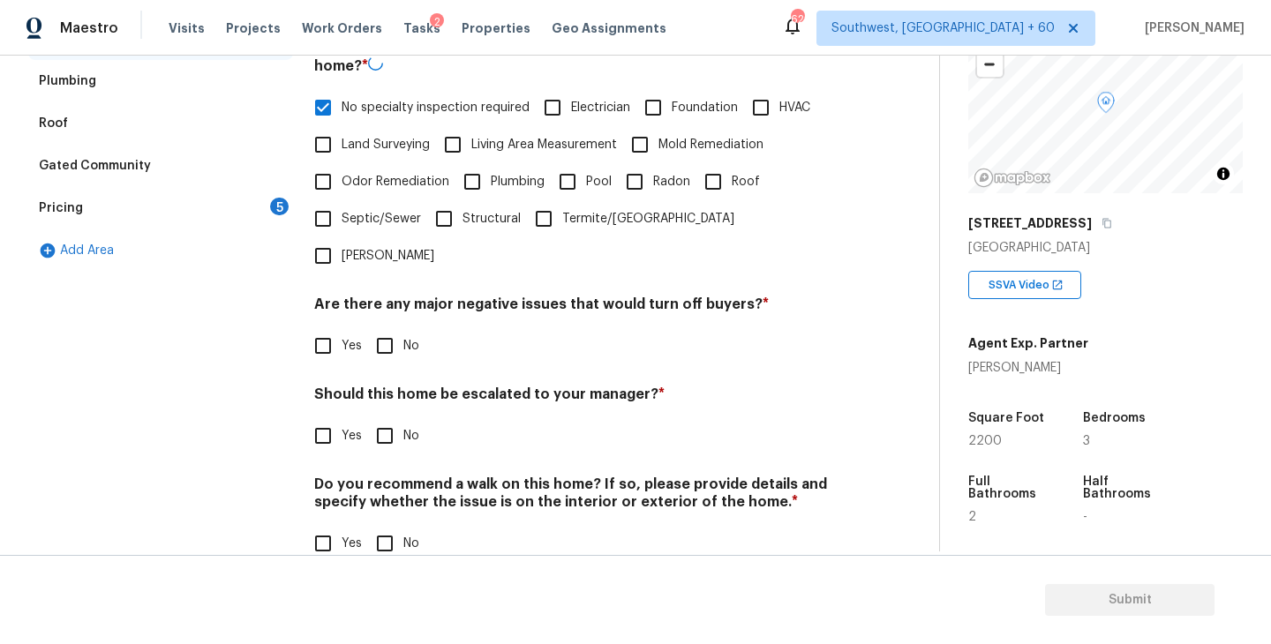
click at [385, 328] on input "No" at bounding box center [384, 346] width 37 height 37
checkbox input "true"
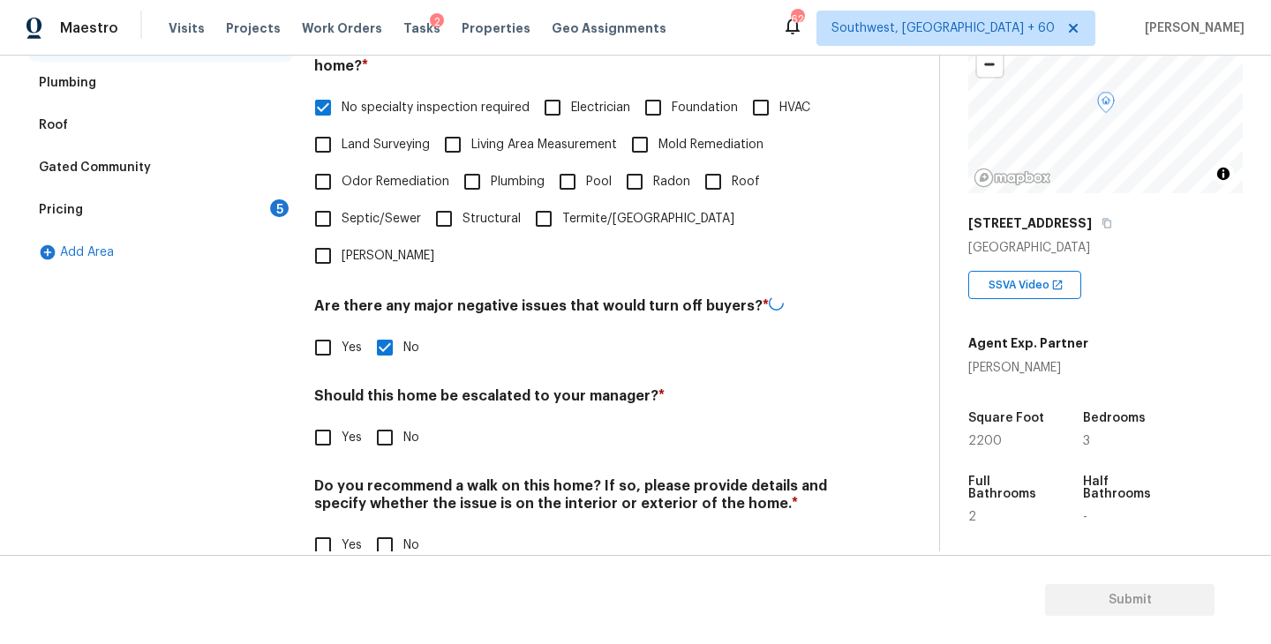
click at [385, 419] on input "No" at bounding box center [384, 437] width 37 height 37
checkbox input "true"
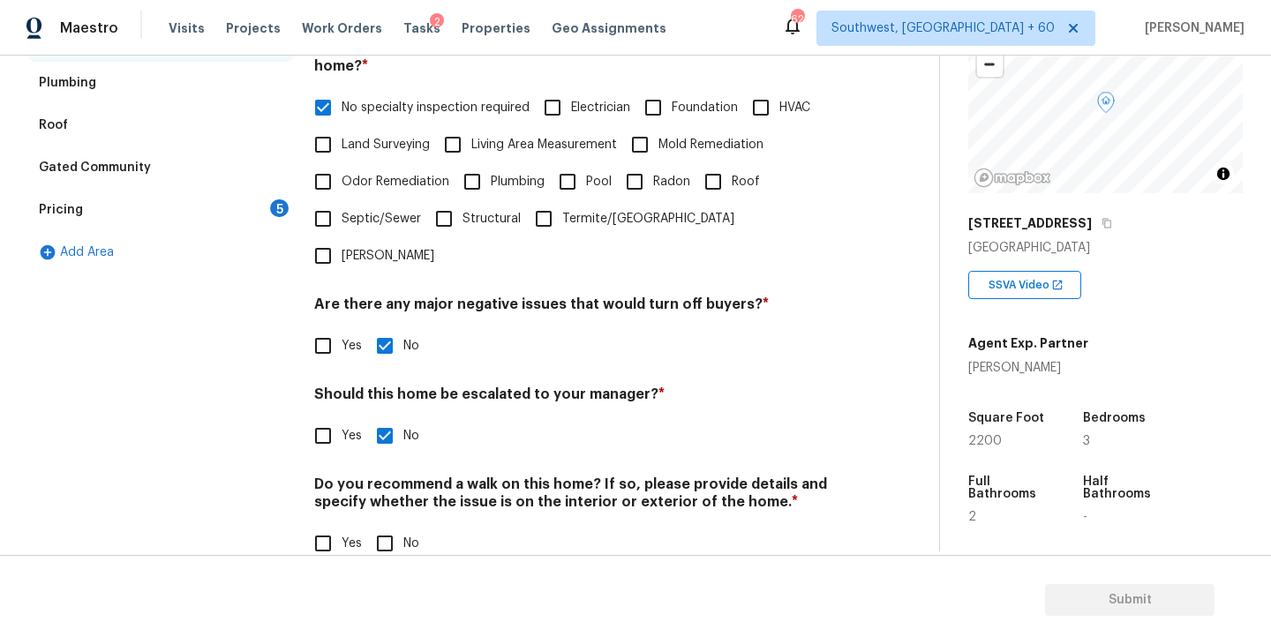
click at [384, 525] on input "No" at bounding box center [384, 543] width 37 height 37
checkbox input "true"
click at [245, 209] on div "Pricing 5" at bounding box center [160, 210] width 265 height 42
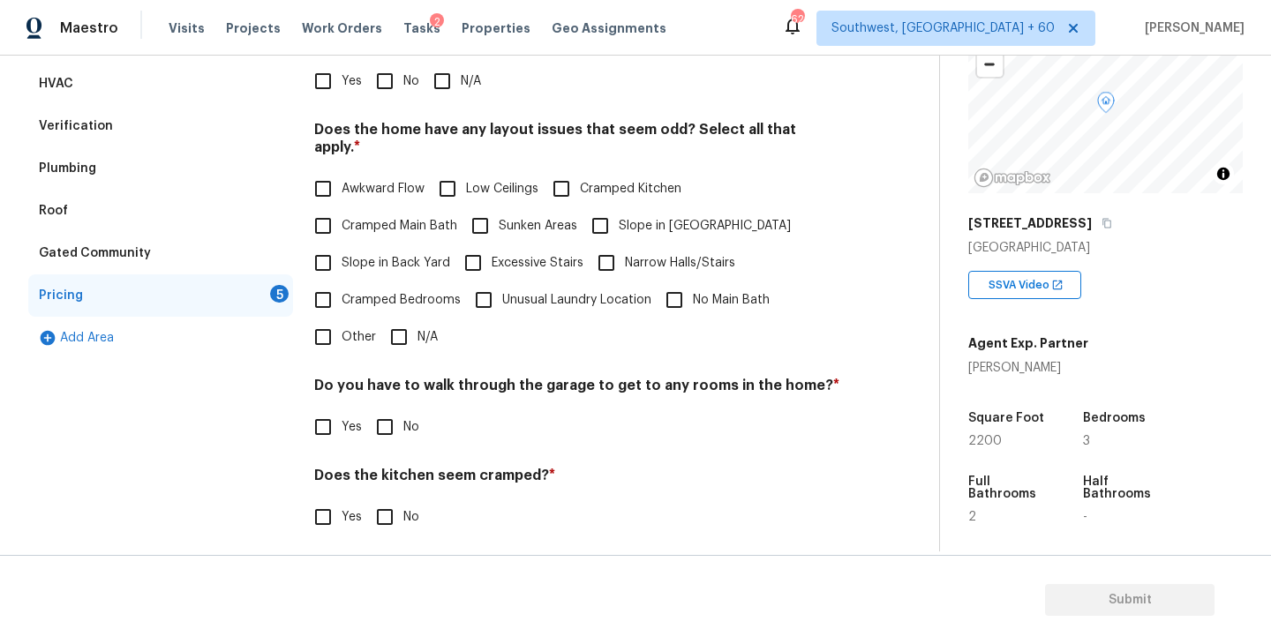
scroll to position [242, 0]
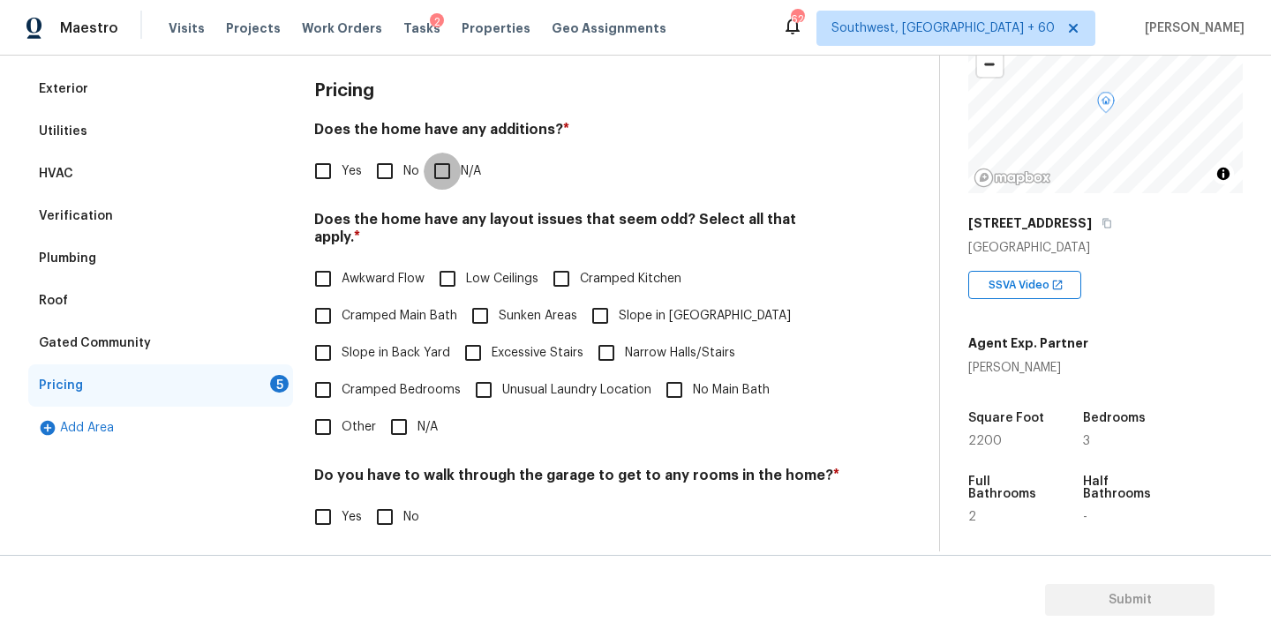
click at [451, 180] on input "N/A" at bounding box center [442, 171] width 37 height 37
checkbox input "true"
click at [414, 411] on input "N/A" at bounding box center [398, 427] width 37 height 37
checkbox input "true"
click at [396, 499] on input "No" at bounding box center [384, 517] width 37 height 37
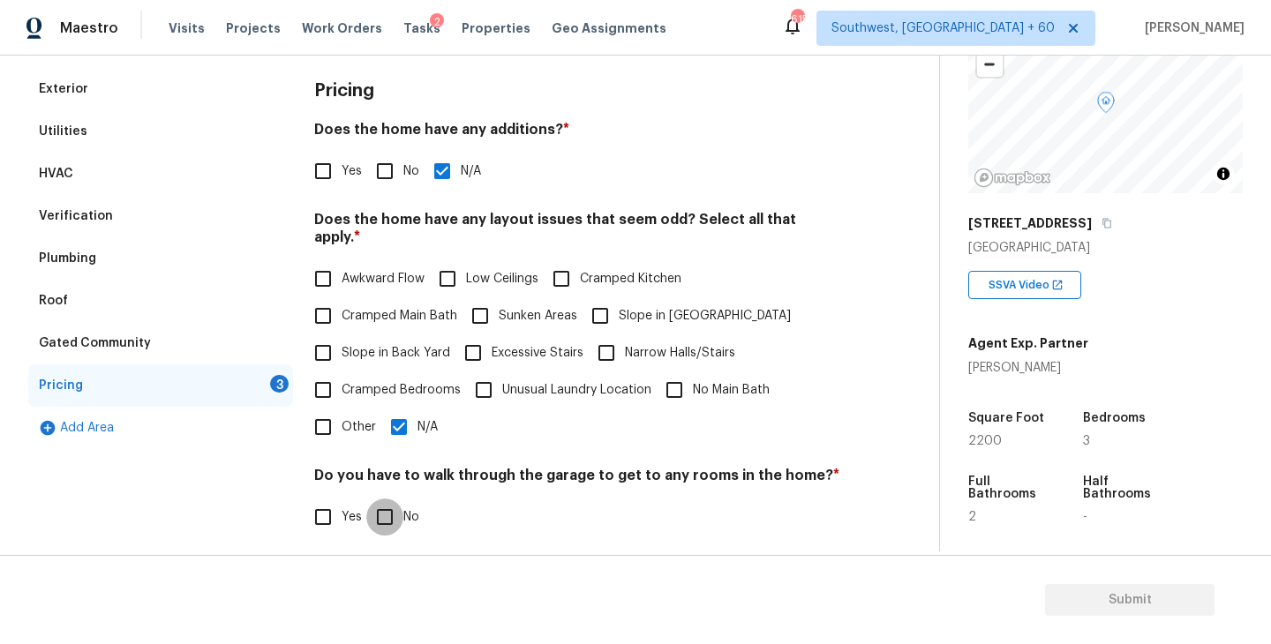
checkbox input "true"
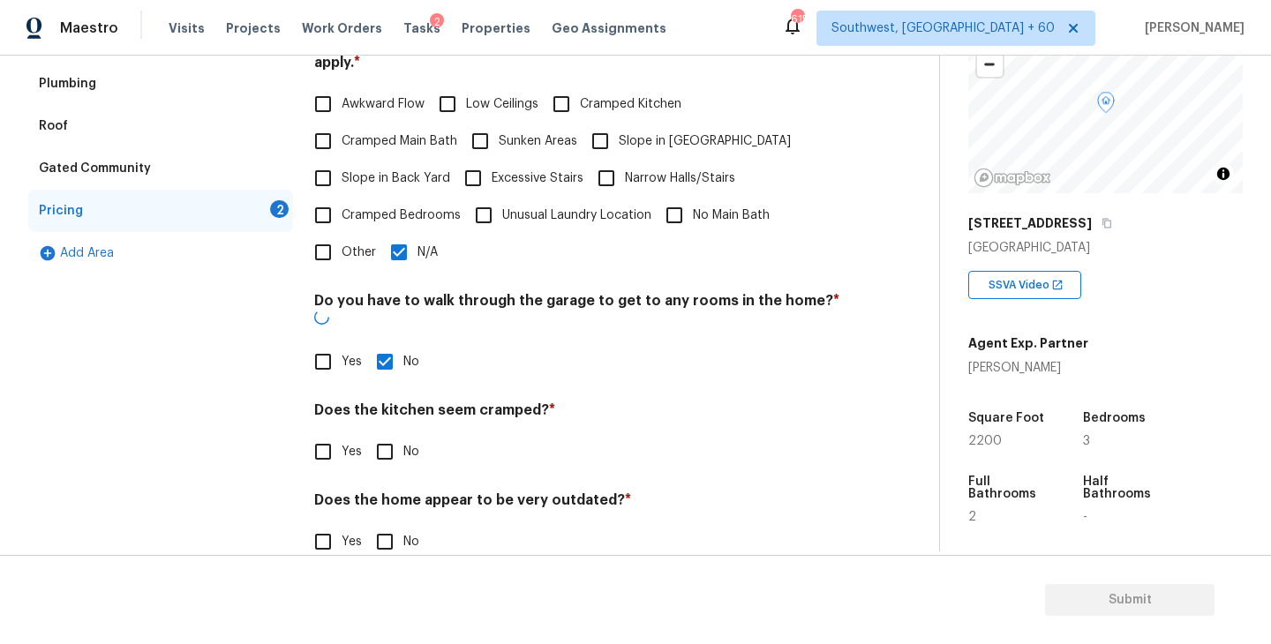
scroll to position [415, 0]
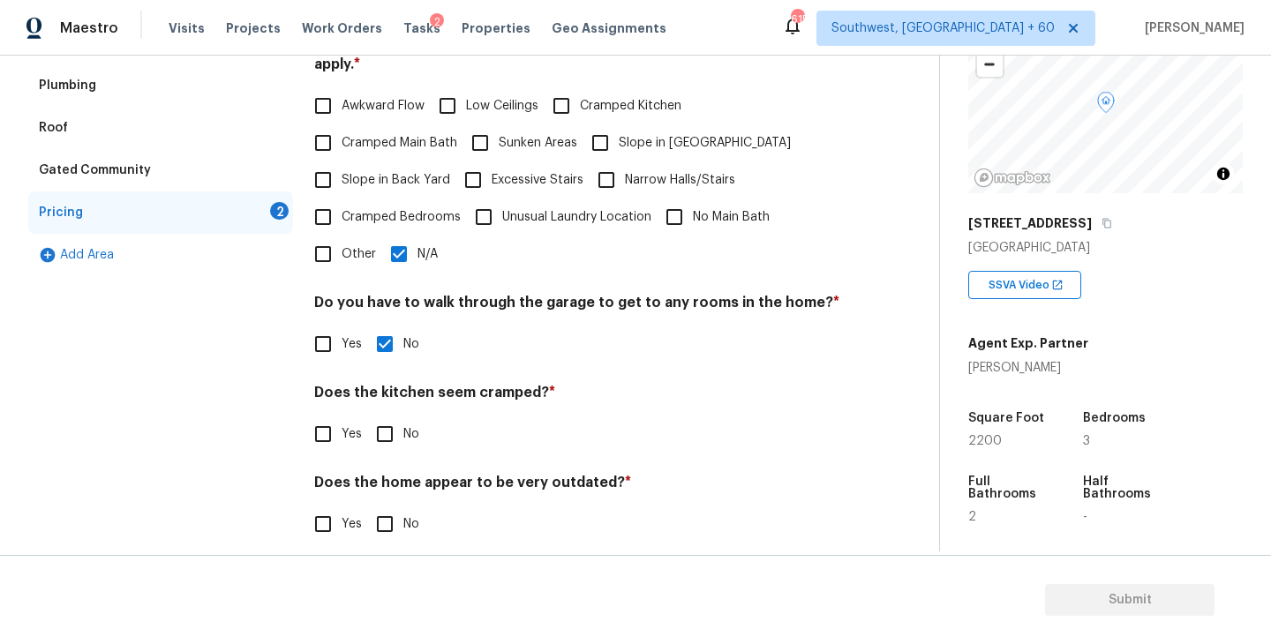
click at [376, 436] on div "Pricing Does the home have any additions? * Yes No N/A Does the home have any l…" at bounding box center [577, 229] width 526 height 669
click at [388, 425] on input "No" at bounding box center [384, 434] width 37 height 37
checkbox input "true"
click at [388, 513] on input "No" at bounding box center [384, 526] width 37 height 37
checkbox input "true"
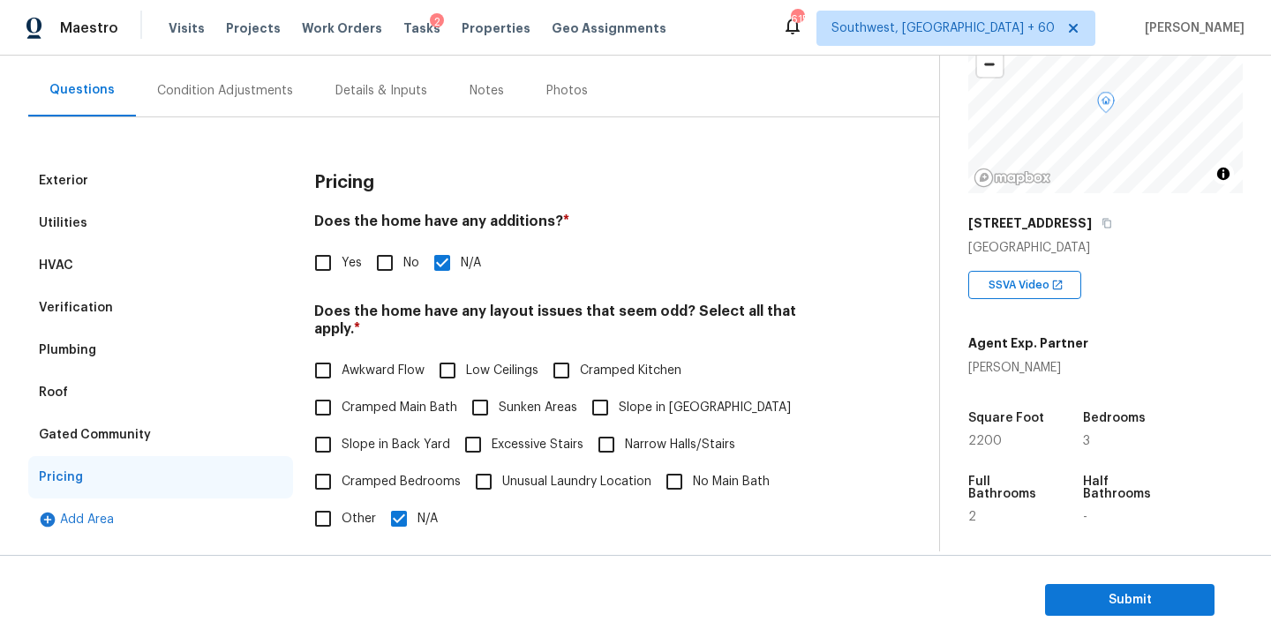
scroll to position [0, 0]
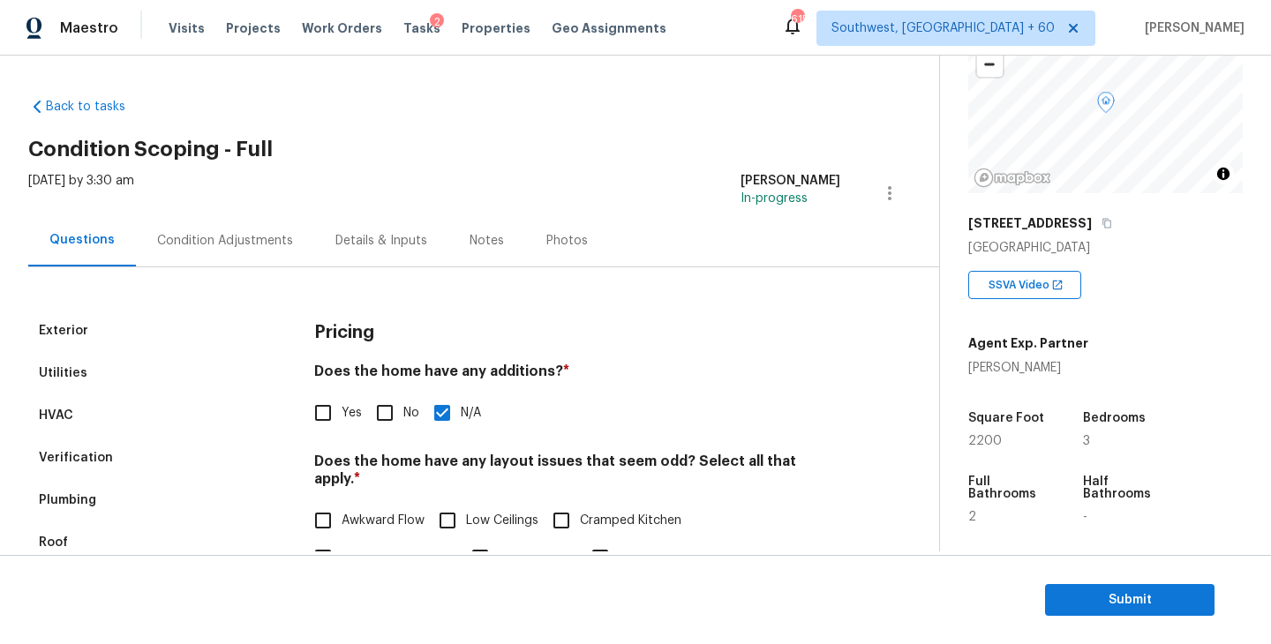
click at [225, 240] on div "Condition Adjustments" at bounding box center [225, 241] width 136 height 18
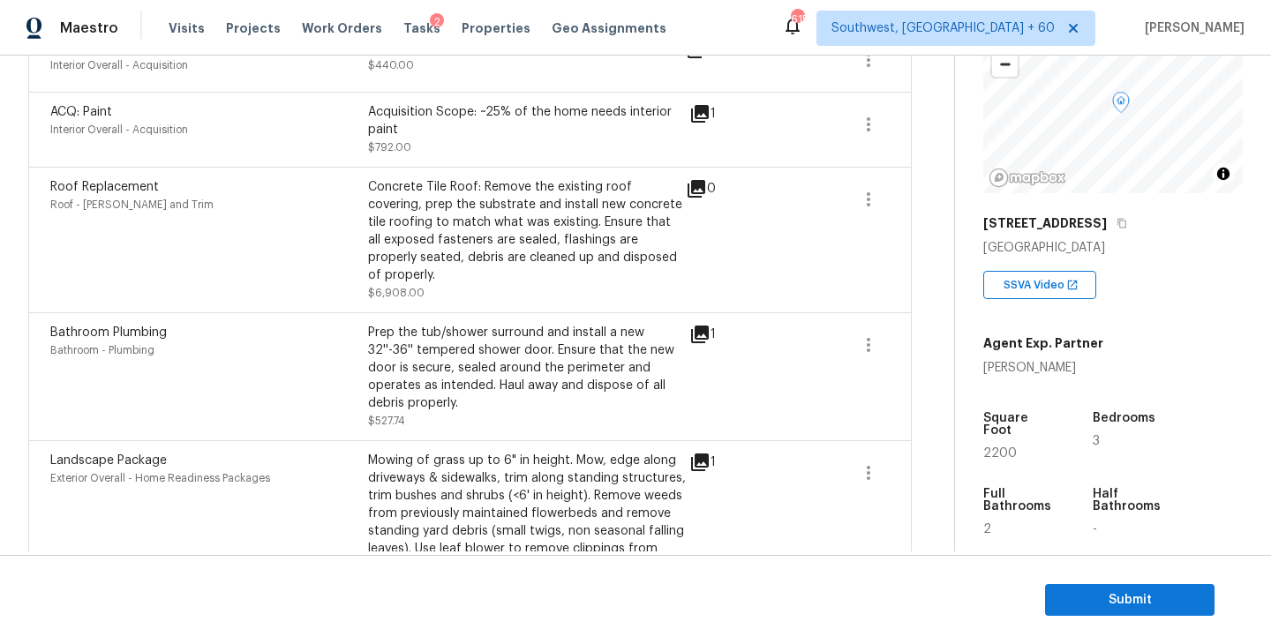
scroll to position [194, 0]
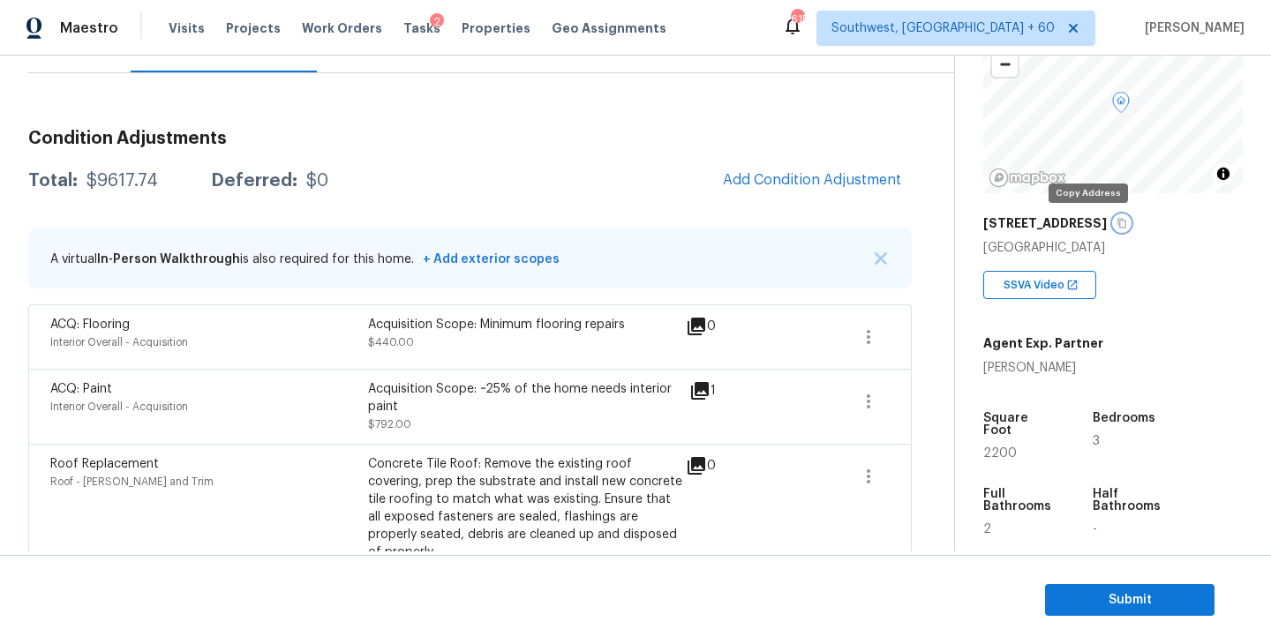
click at [1117, 223] on icon "button" at bounding box center [1122, 223] width 11 height 11
click at [541, 247] on div "A virtual In-Person Walkthrough is also required for this home. + Add exterior …" at bounding box center [304, 258] width 509 height 37
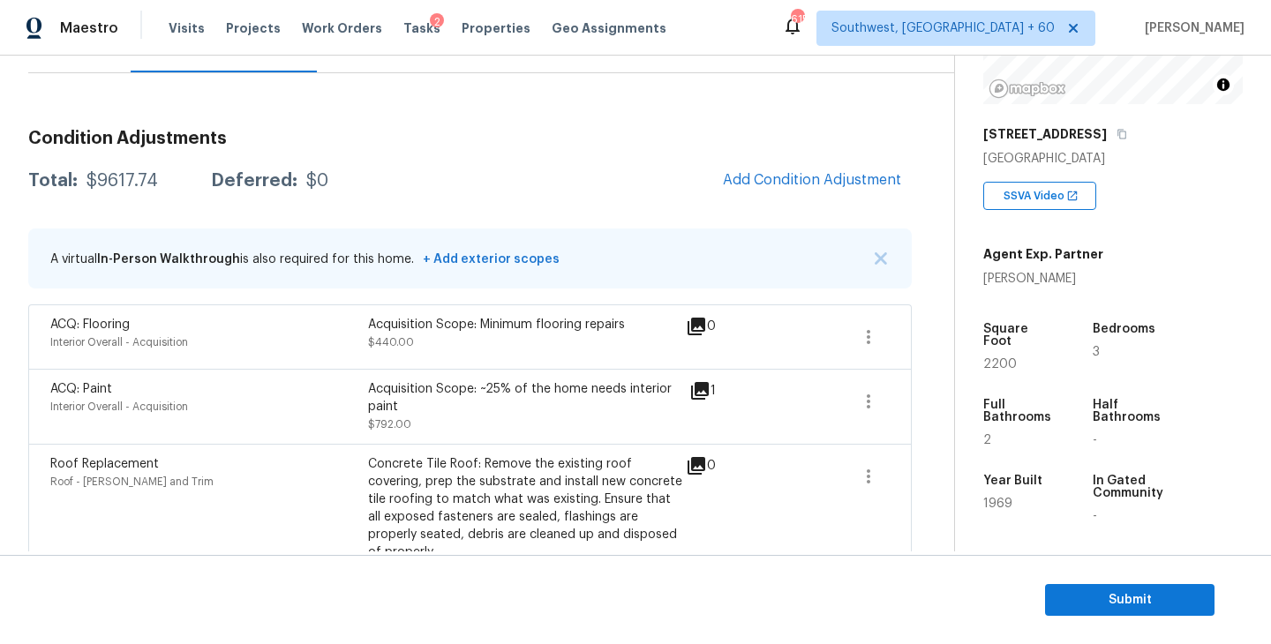
click at [132, 182] on div "$9617.74" at bounding box center [123, 181] width 72 height 18
copy div "$9617.74"
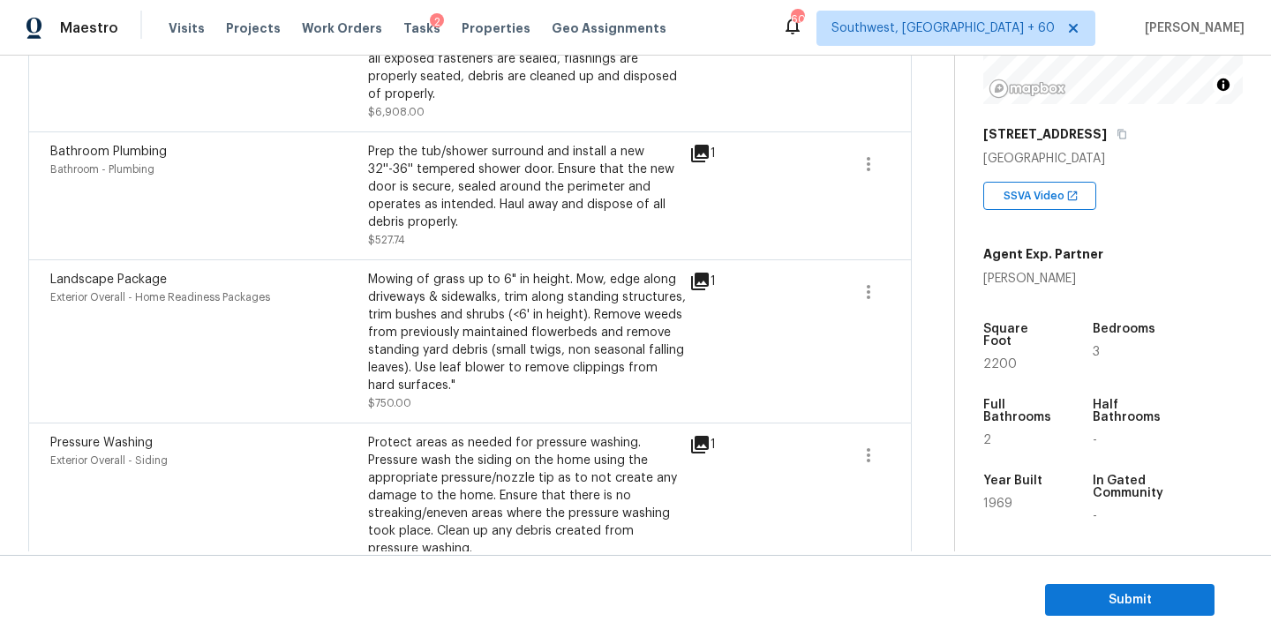
scroll to position [346, 0]
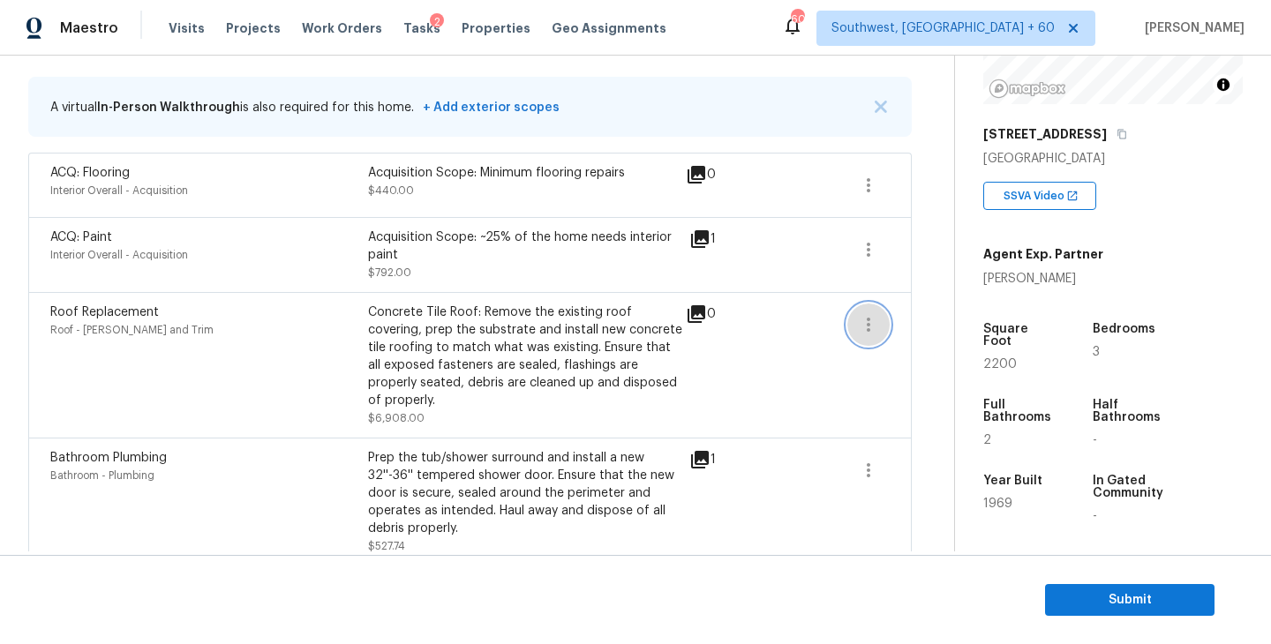
click at [849, 316] on button "button" at bounding box center [868, 325] width 42 height 42
click at [892, 318] on ul "Edit" at bounding box center [969, 321] width 159 height 35
click at [912, 328] on div "Edit" at bounding box center [969, 322] width 138 height 18
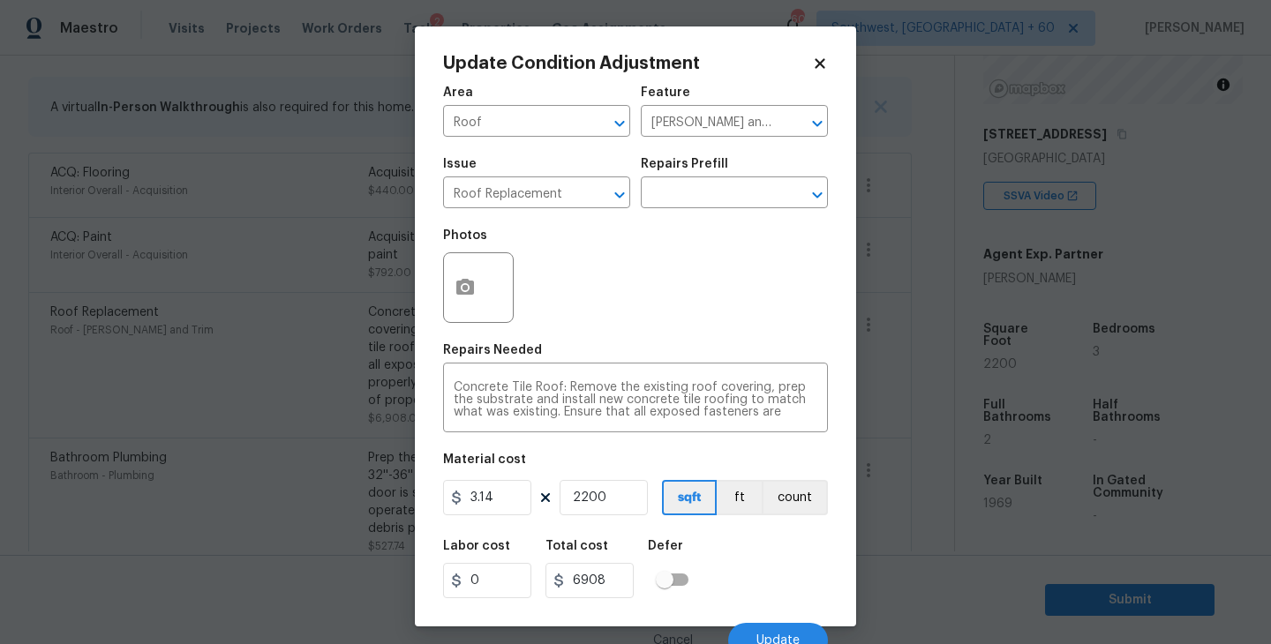
click at [910, 493] on body "Maestro Visits Projects Work Orders Tasks 2 Properties Geo Assignments 602 Sout…" at bounding box center [635, 322] width 1271 height 644
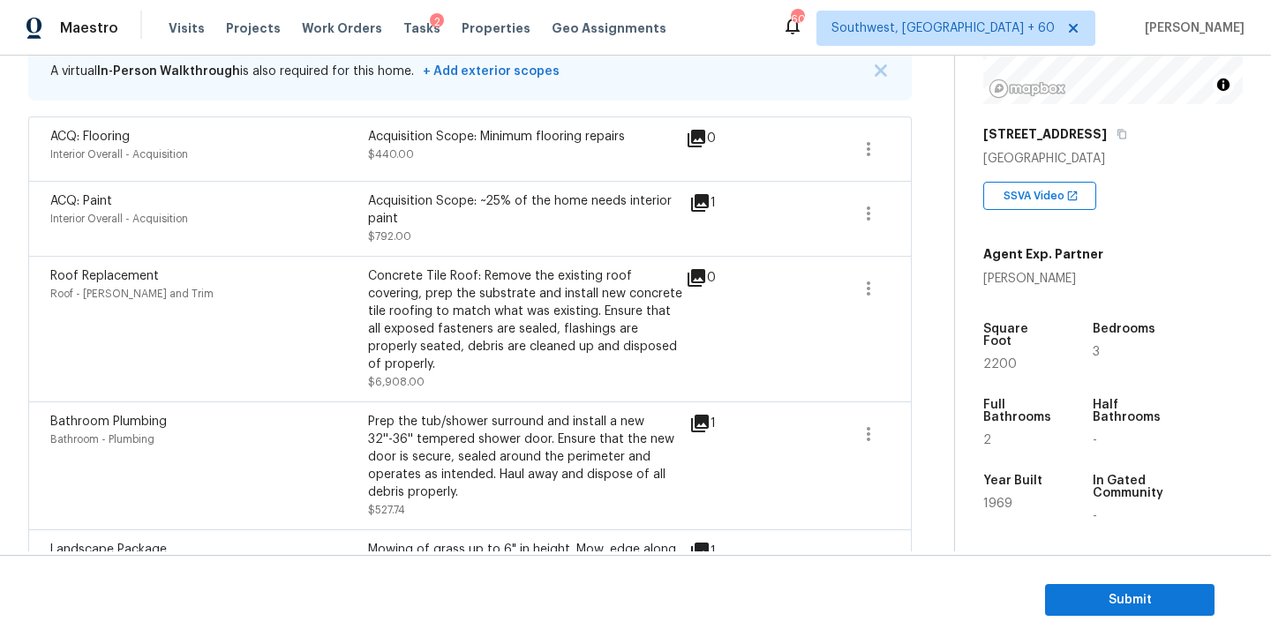
scroll to position [329, 0]
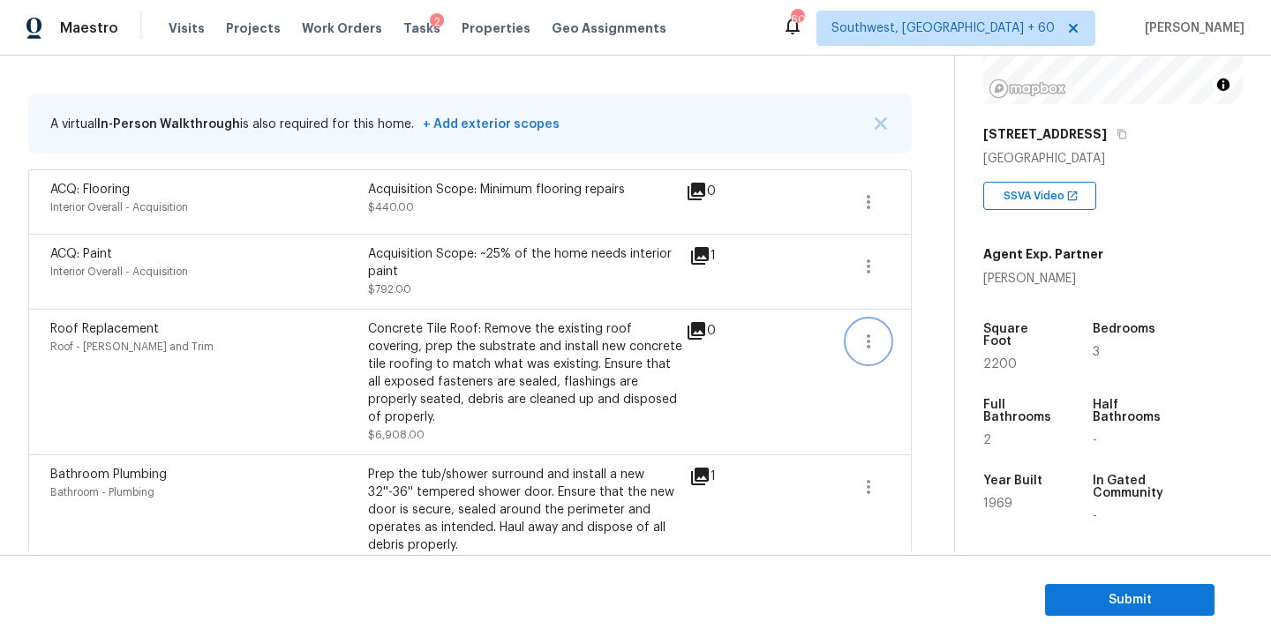
click at [867, 333] on icon "button" at bounding box center [868, 341] width 21 height 21
click at [907, 337] on div "Edit" at bounding box center [969, 338] width 138 height 18
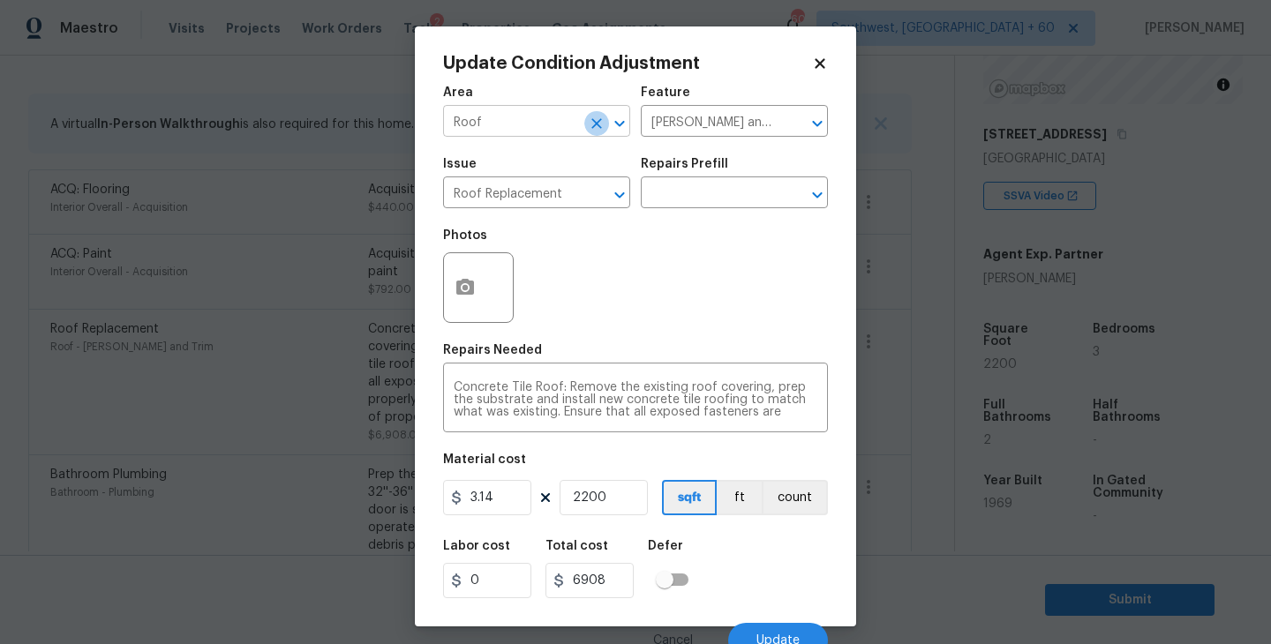
click at [593, 131] on icon "Clear" at bounding box center [597, 124] width 18 height 18
click at [585, 188] on li "Exterior Overall" at bounding box center [536, 191] width 187 height 29
click at [792, 120] on icon "Clear" at bounding box center [794, 123] width 11 height 11
type input "Exterior Overall"
click at [602, 200] on icon "Clear" at bounding box center [597, 195] width 18 height 18
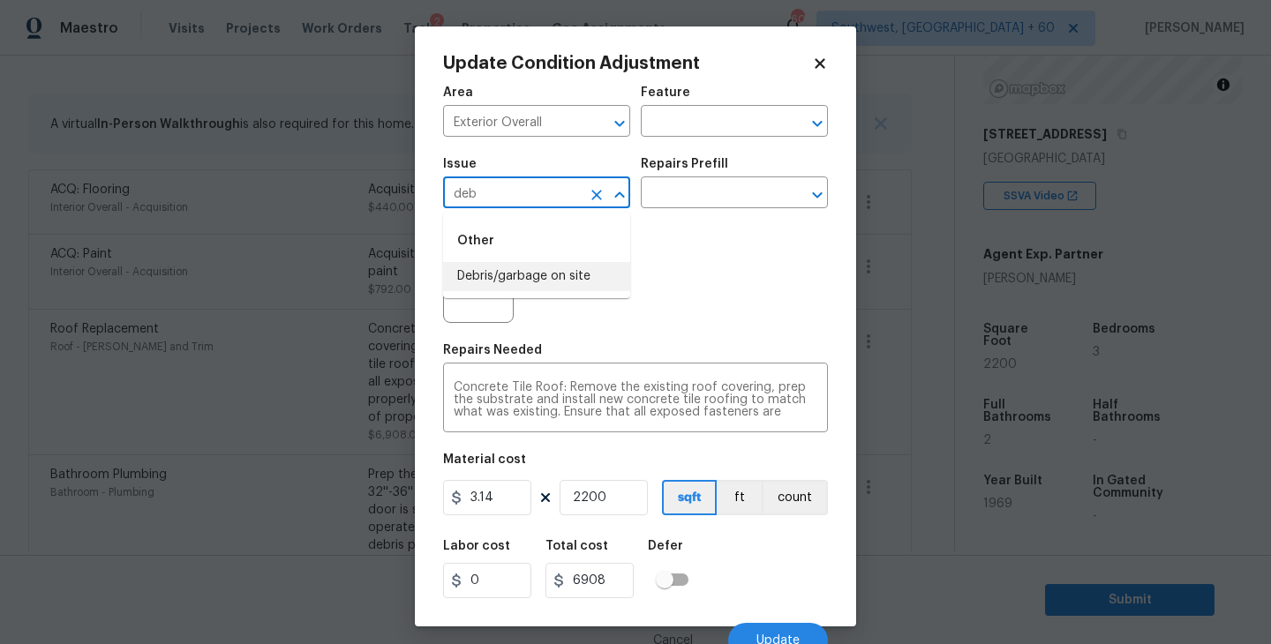
click at [577, 284] on li "Debris/garbage on site" at bounding box center [536, 276] width 187 height 29
type input "Debris/garbage on site"
click at [697, 194] on input "text" at bounding box center [710, 194] width 138 height 27
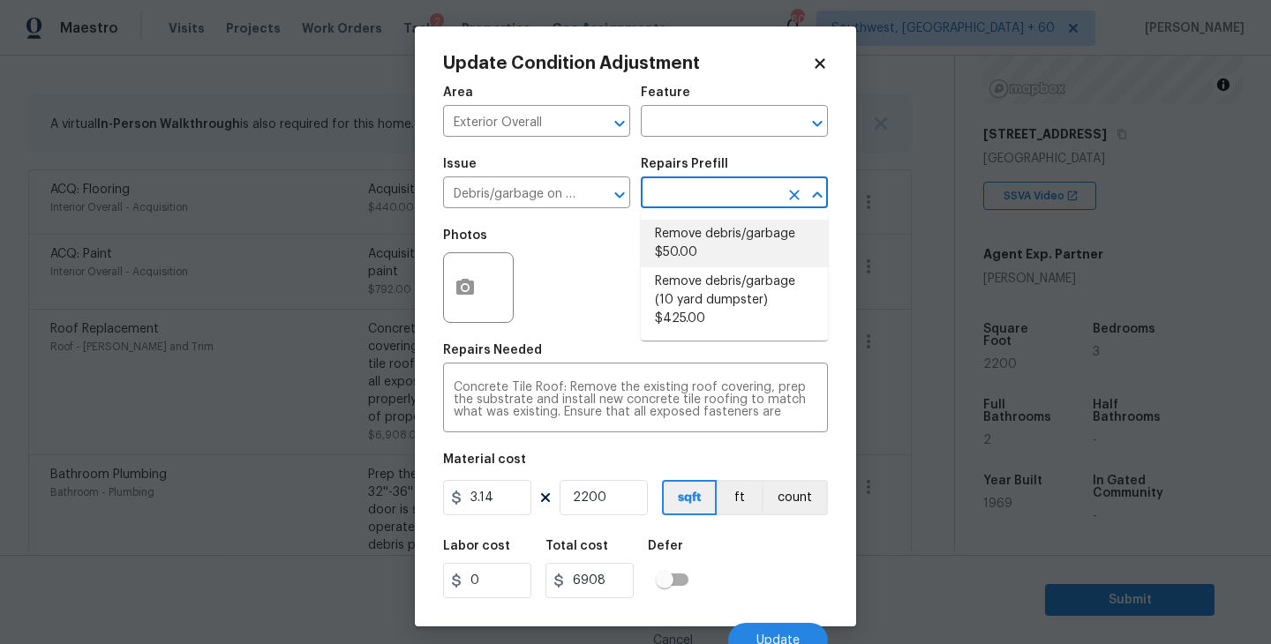
click at [703, 230] on li "Remove debris/garbage $50.00" at bounding box center [734, 244] width 187 height 48
type textarea "Remove, haul off, and properly dispose of any debris left by seller to offsite …"
type input "50"
type input "110000"
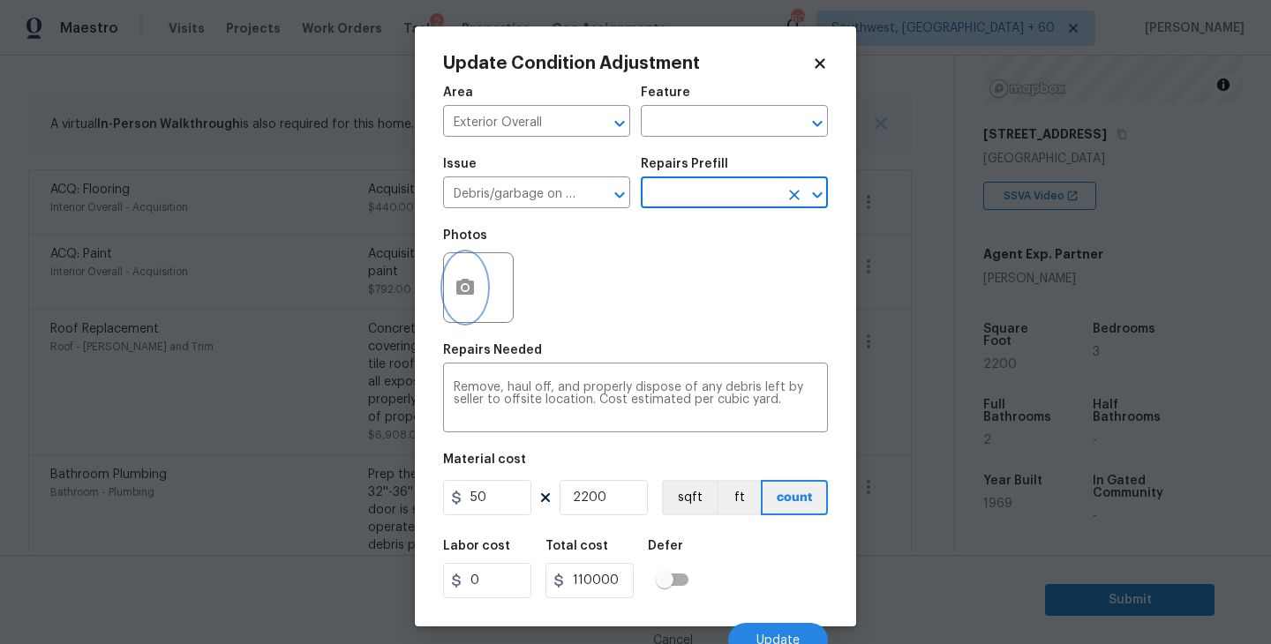
click at [474, 294] on icon "button" at bounding box center [465, 287] width 18 height 16
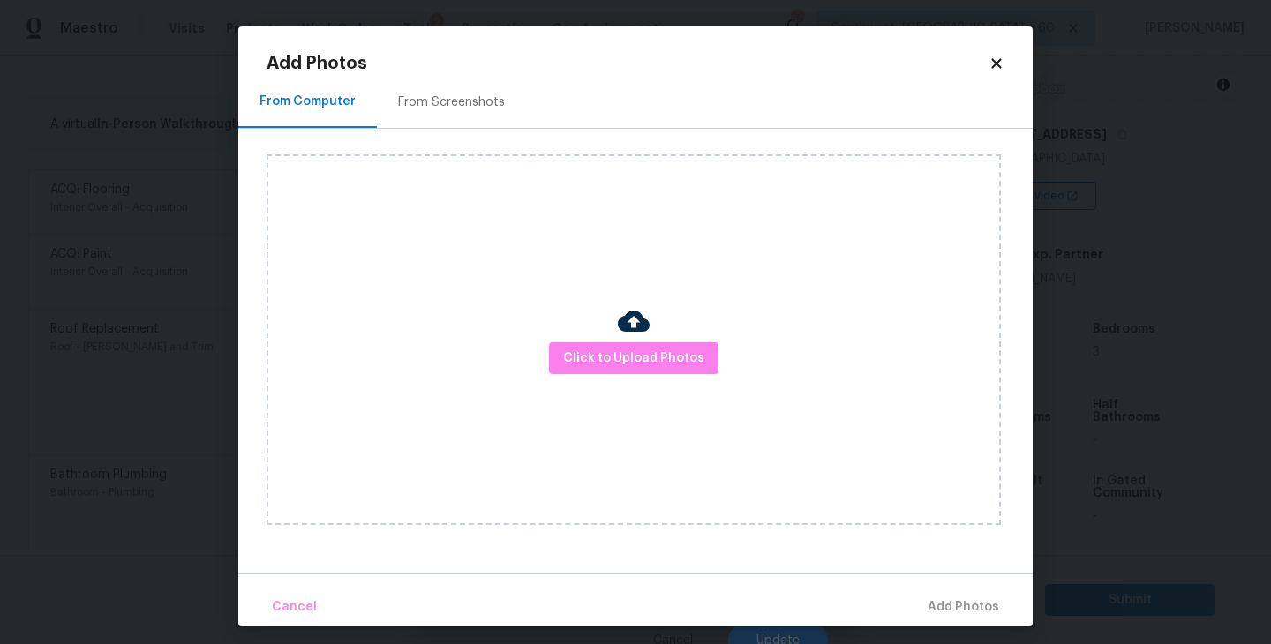
click at [554, 340] on div "Click to Upload Photos" at bounding box center [634, 339] width 734 height 371
click at [607, 365] on span "Click to Upload Photos" at bounding box center [633, 359] width 141 height 22
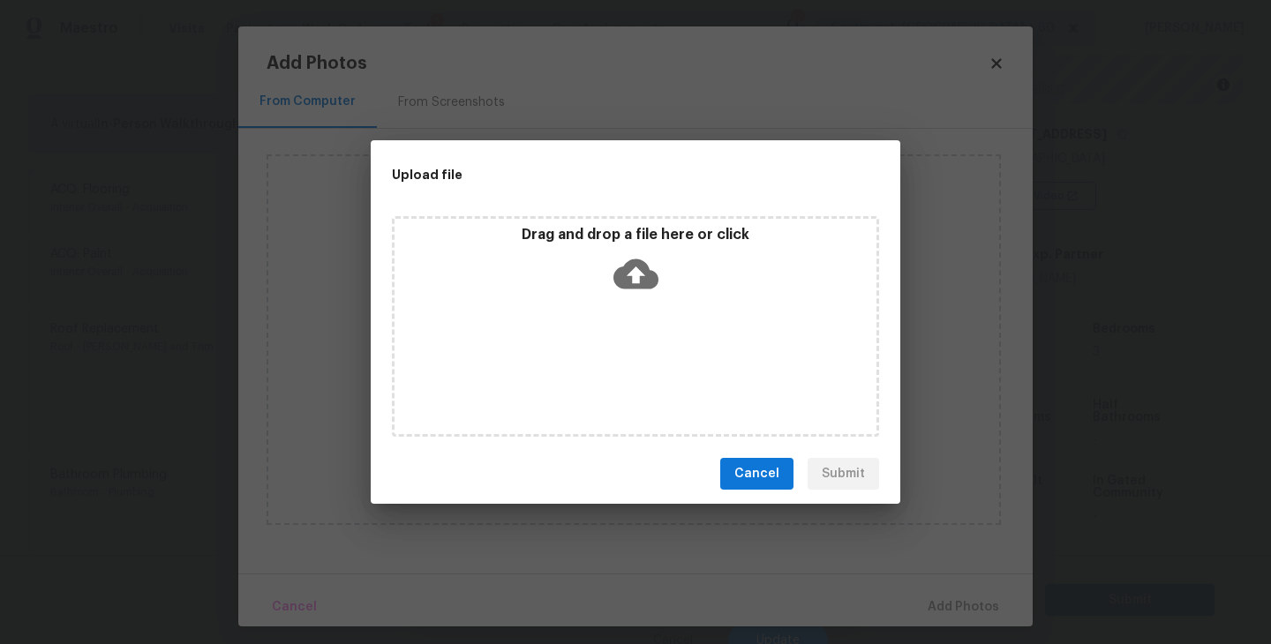
click at [629, 305] on div "Drag and drop a file here or click" at bounding box center [635, 326] width 487 height 221
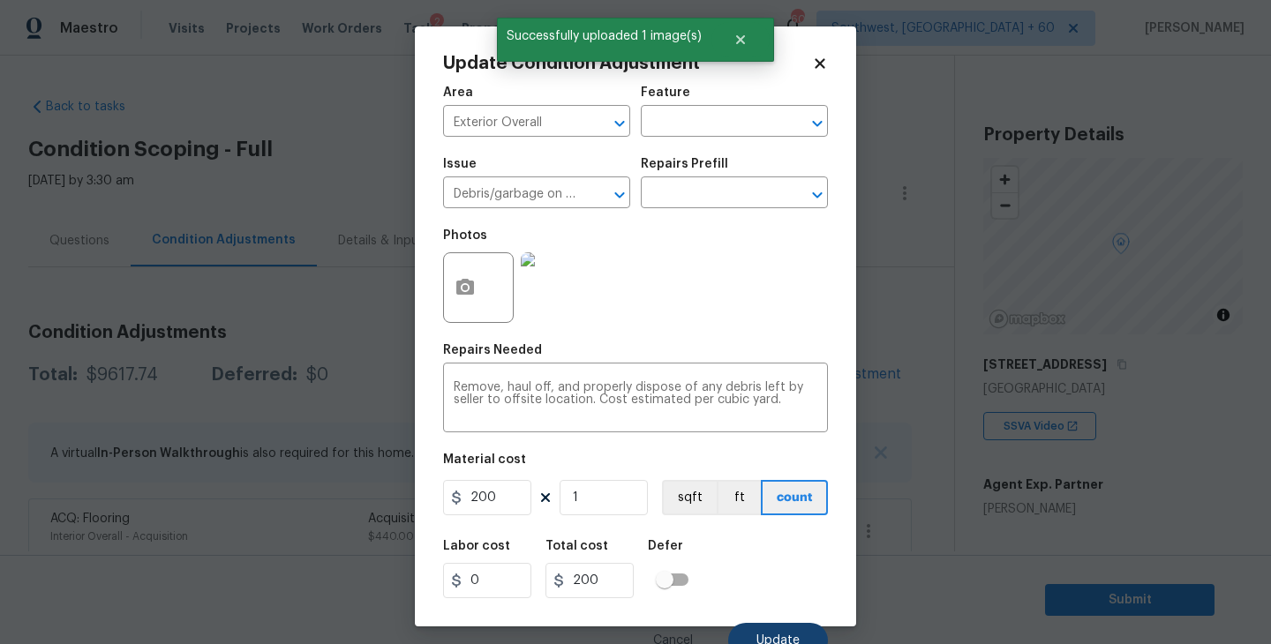
scroll to position [15, 0]
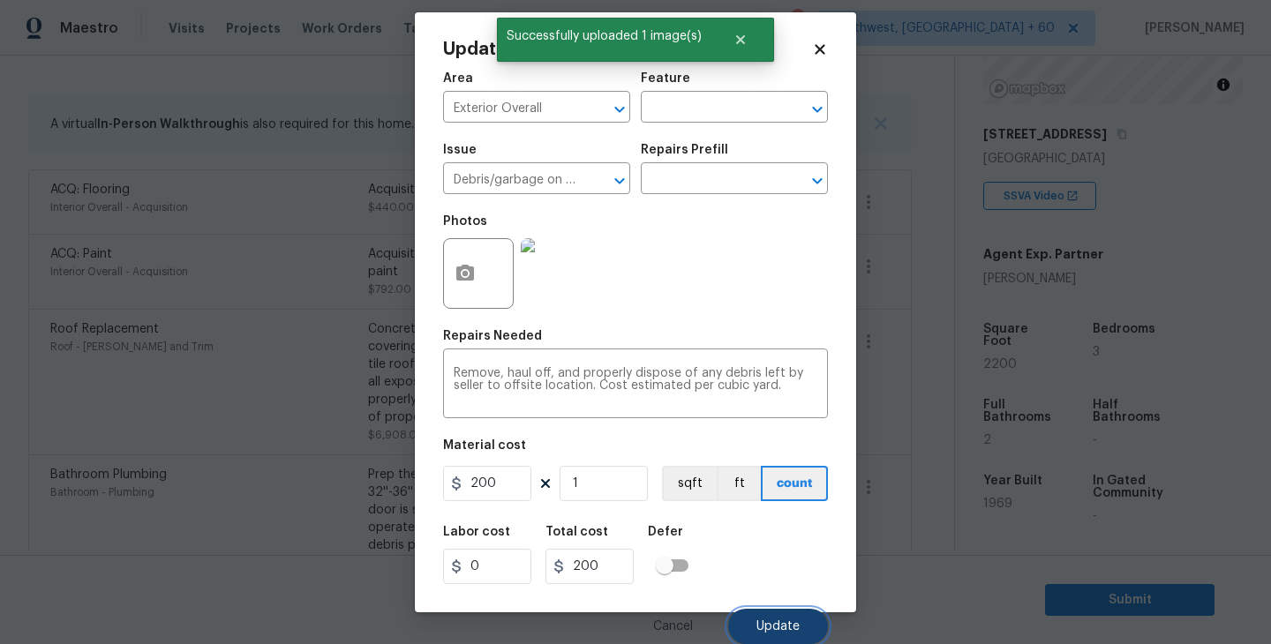
click at [771, 625] on span "Update" at bounding box center [778, 627] width 43 height 13
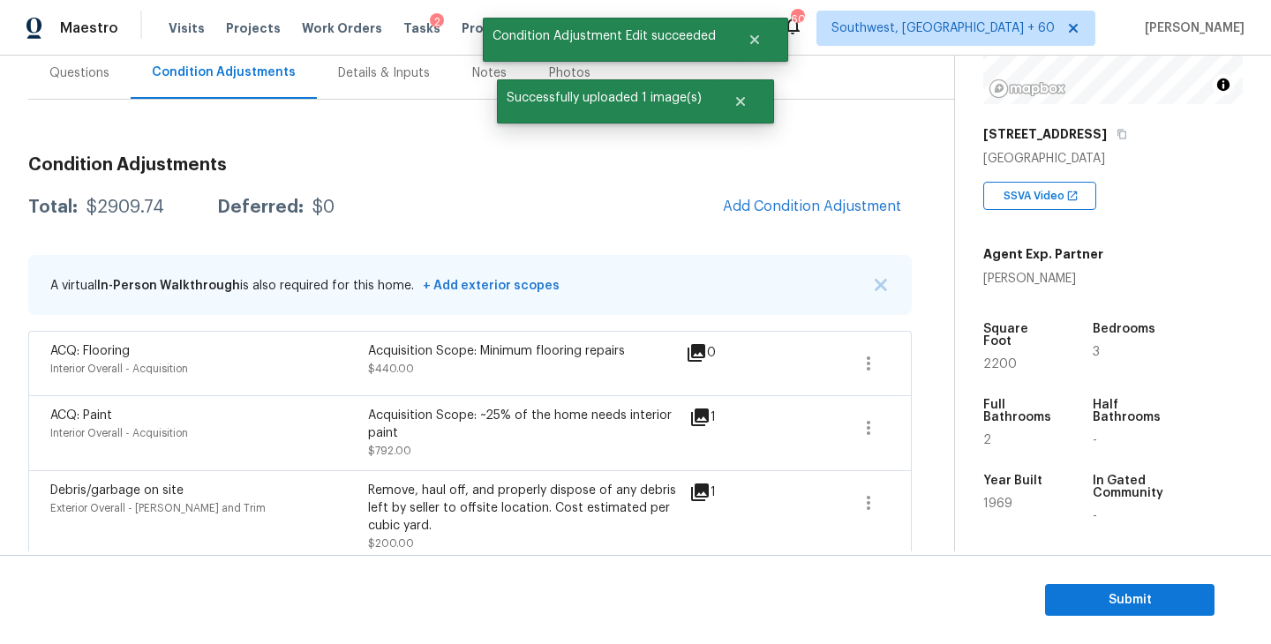
scroll to position [142, 0]
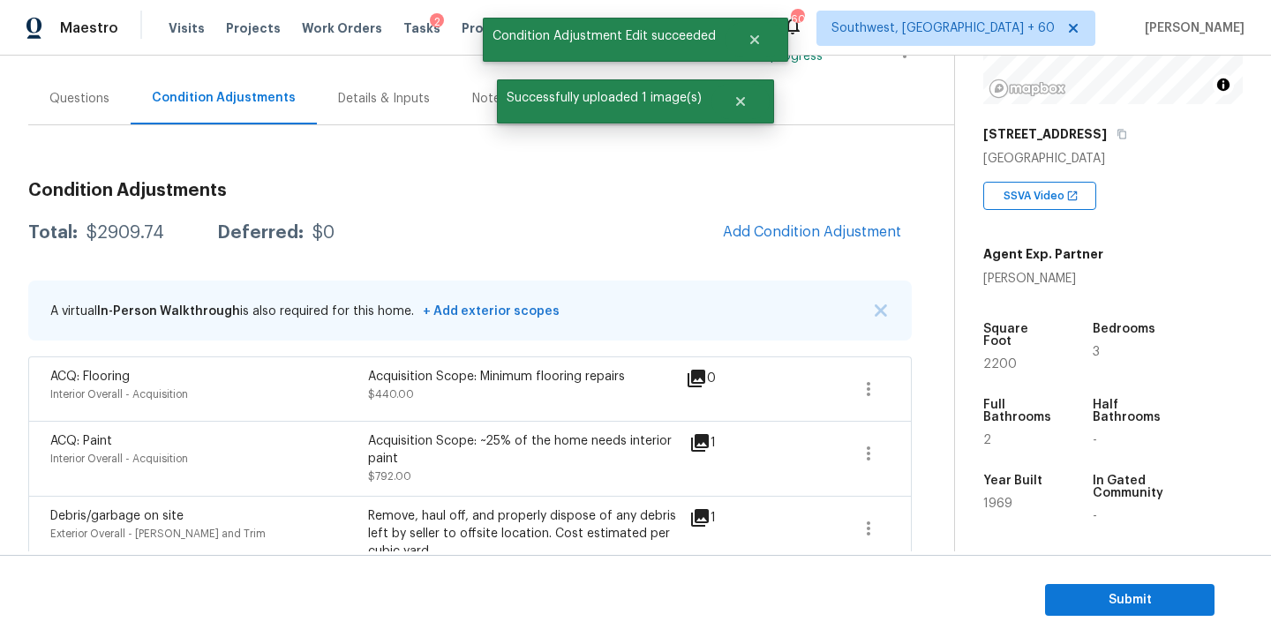
click at [69, 109] on div "Questions" at bounding box center [79, 98] width 102 height 52
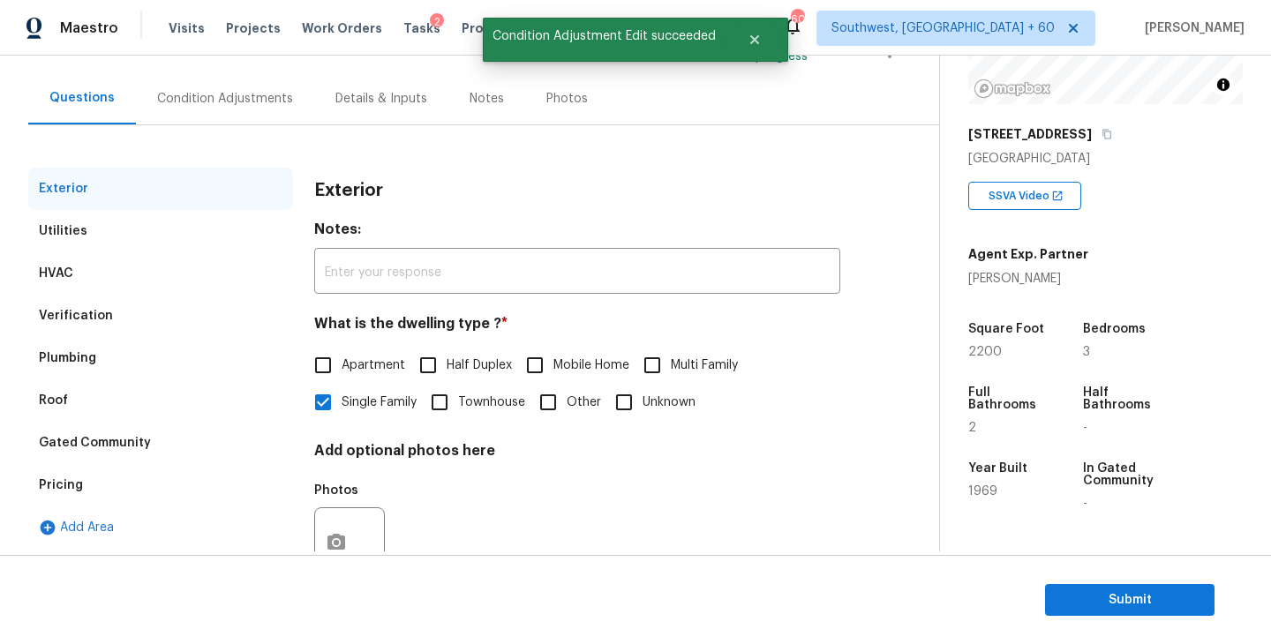
click at [270, 118] on div "Condition Adjustments" at bounding box center [225, 98] width 178 height 52
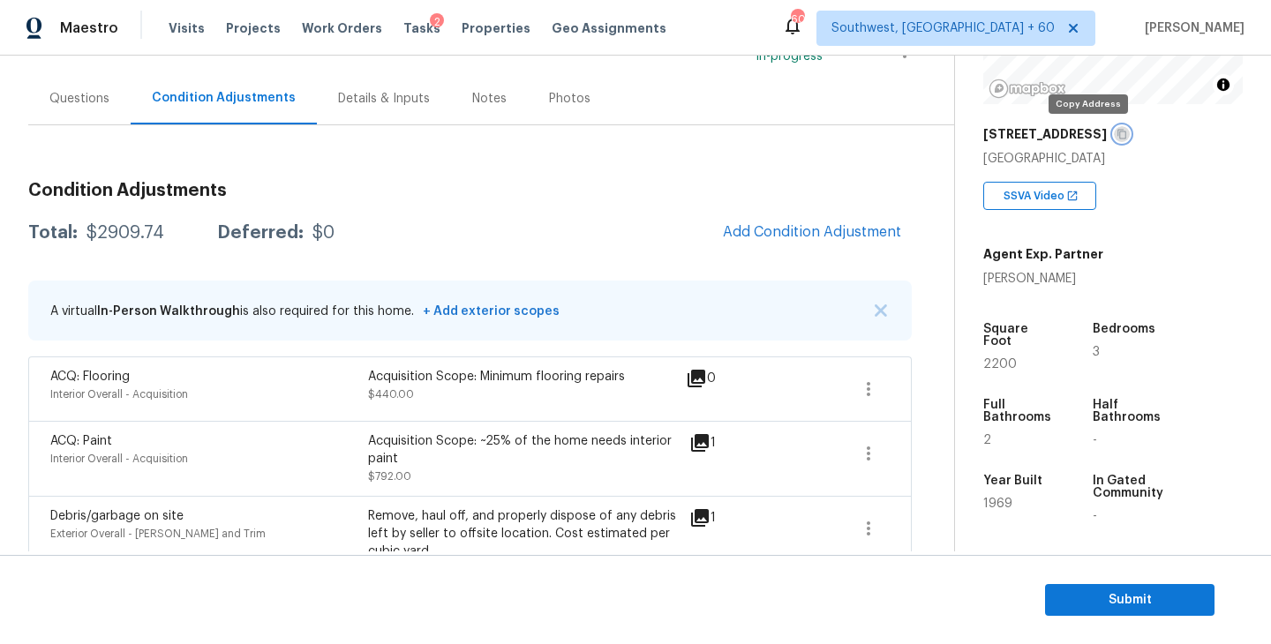
click at [1117, 132] on icon "button" at bounding box center [1122, 134] width 11 height 11
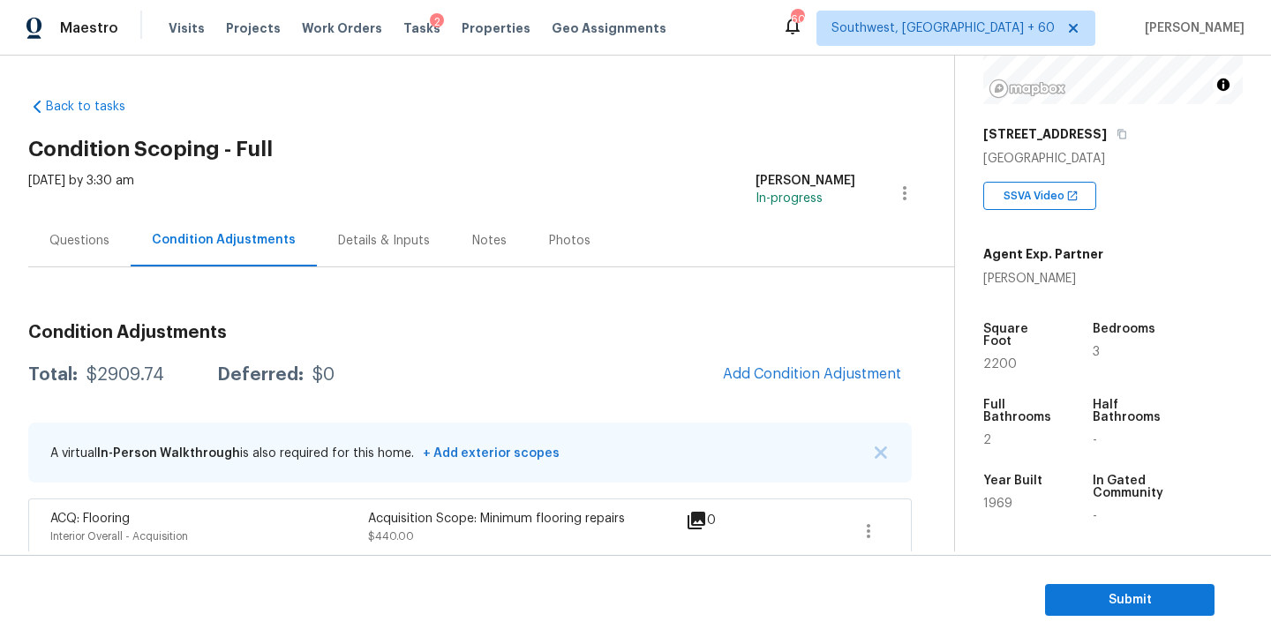
click at [73, 261] on div "Questions" at bounding box center [79, 241] width 102 height 52
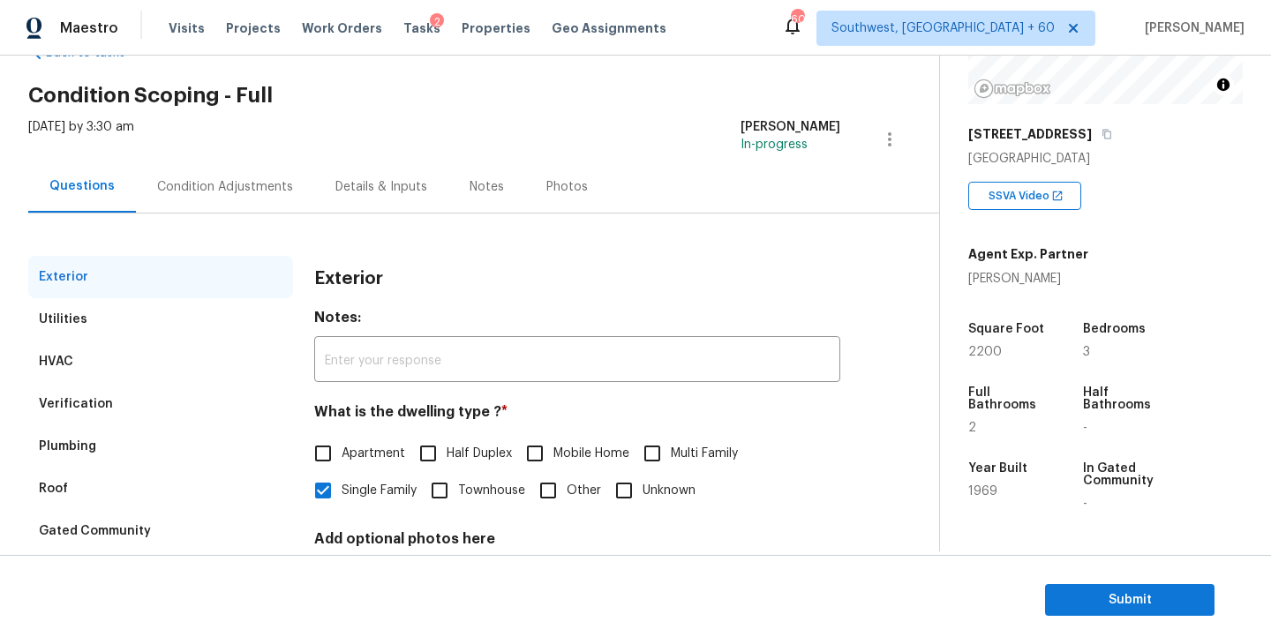
scroll to position [64, 0]
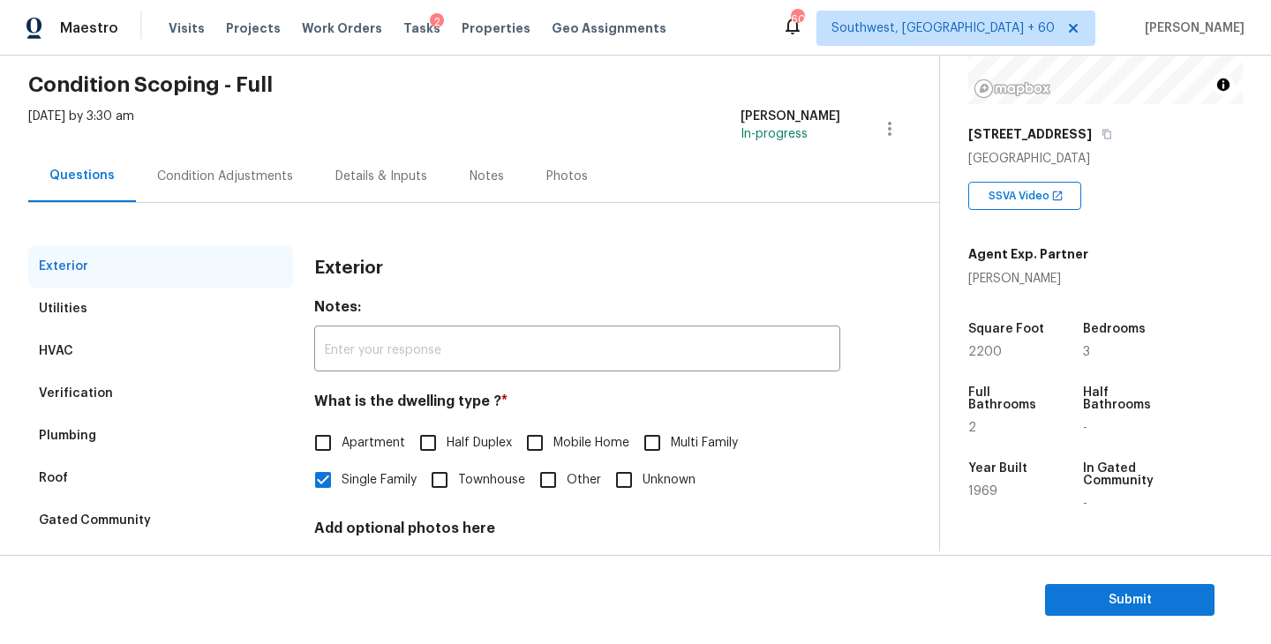
click at [254, 192] on div "Condition Adjustments" at bounding box center [225, 176] width 178 height 52
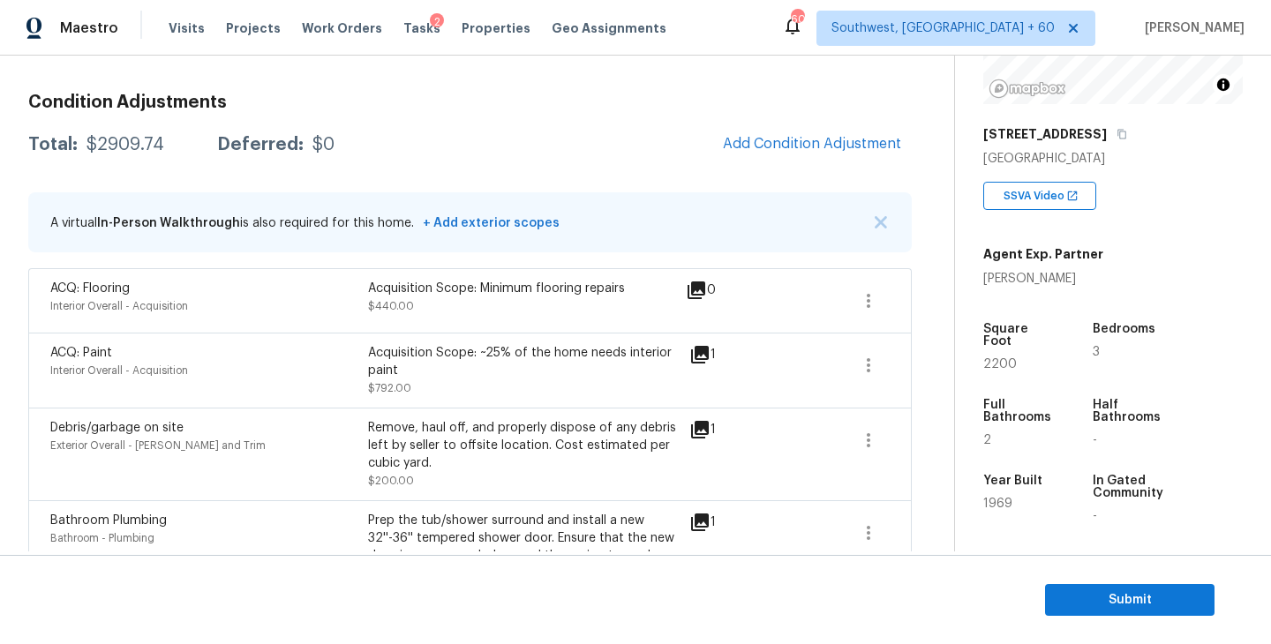
scroll to position [154, 0]
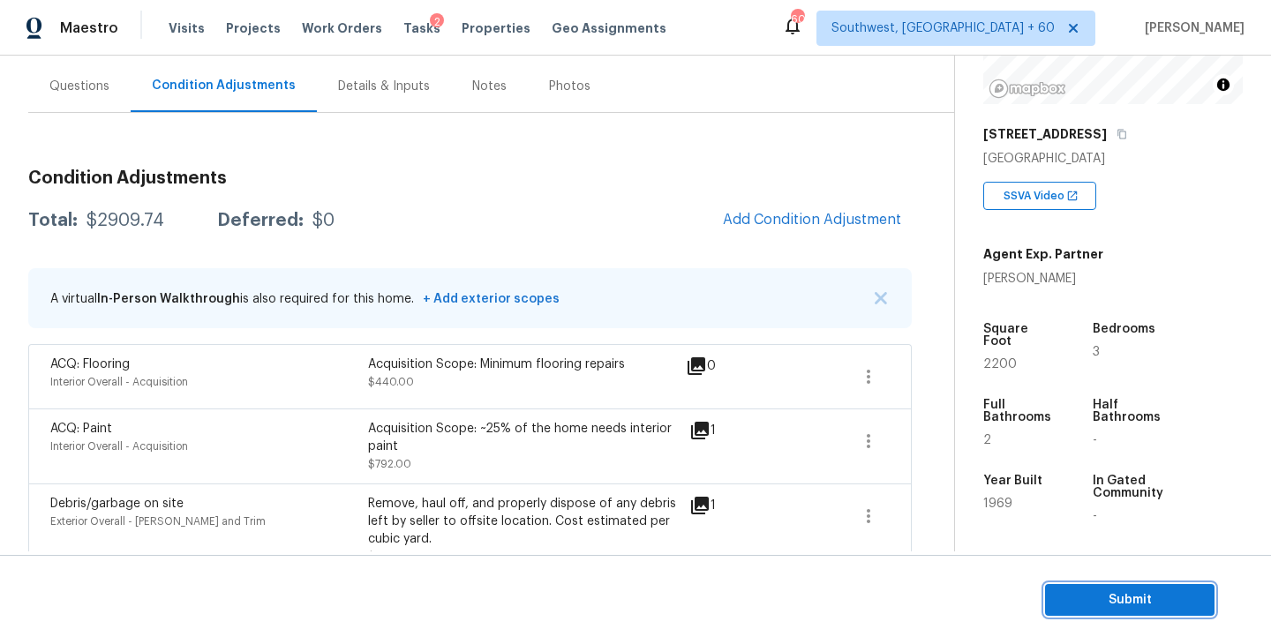
click at [1099, 594] on span "Submit" at bounding box center [1129, 601] width 141 height 22
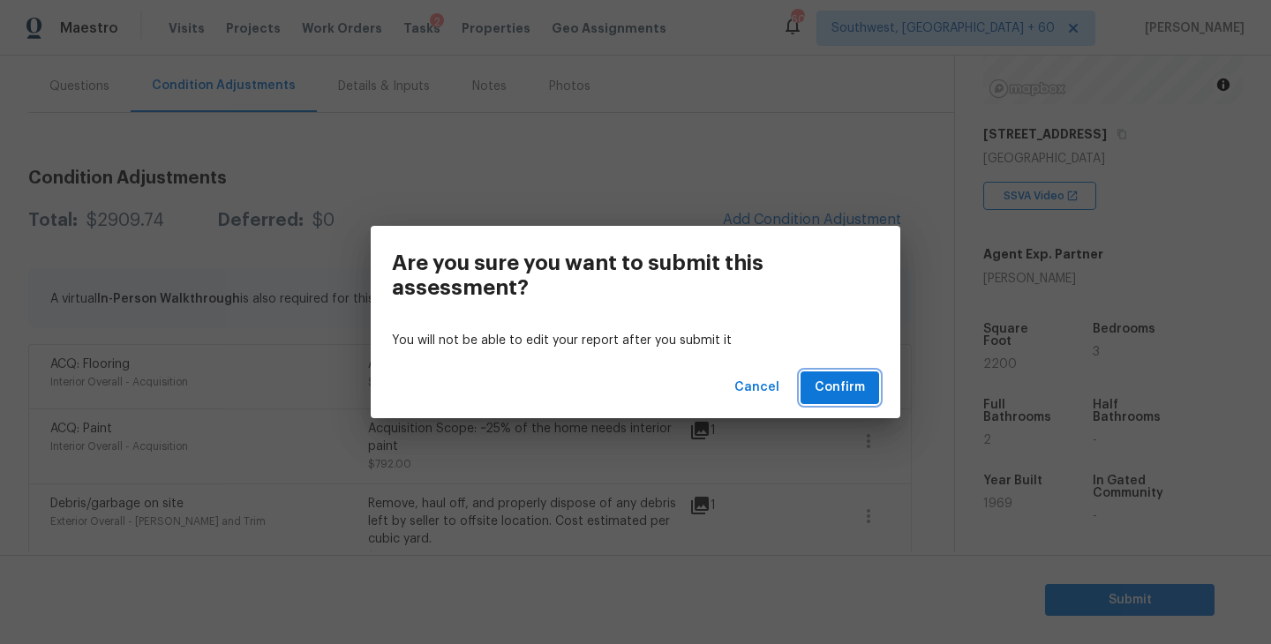
click at [858, 394] on span "Confirm" at bounding box center [840, 388] width 50 height 22
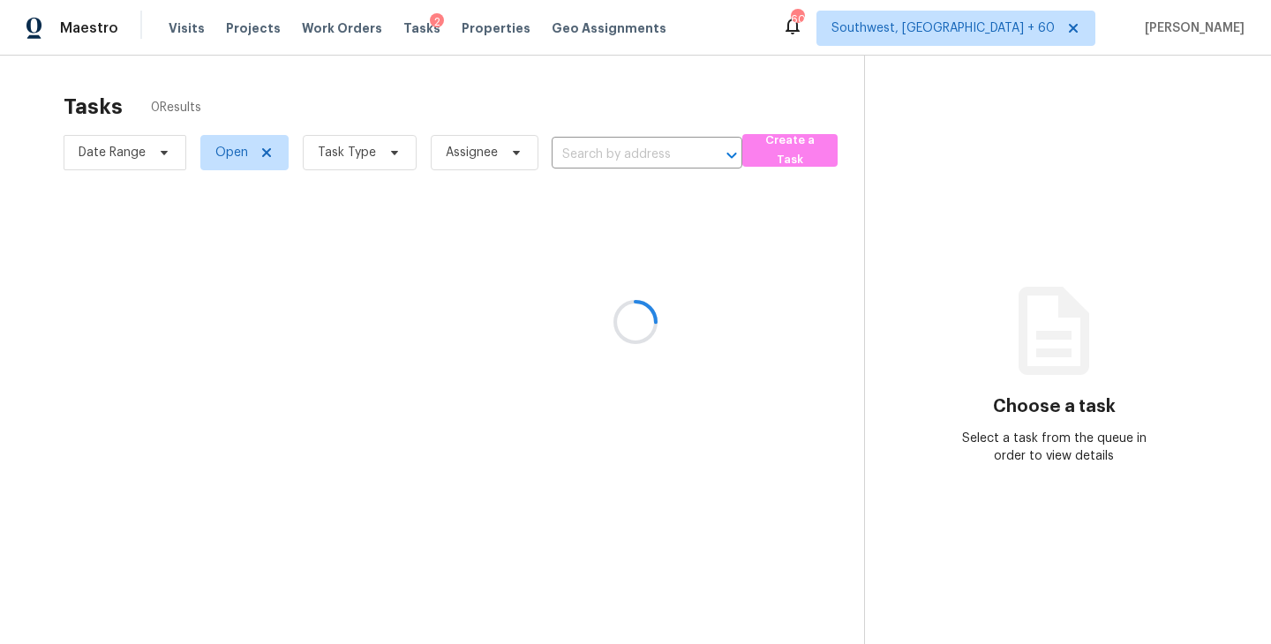
click at [373, 148] on div at bounding box center [635, 322] width 1271 height 644
click at [373, 150] on div at bounding box center [635, 322] width 1271 height 644
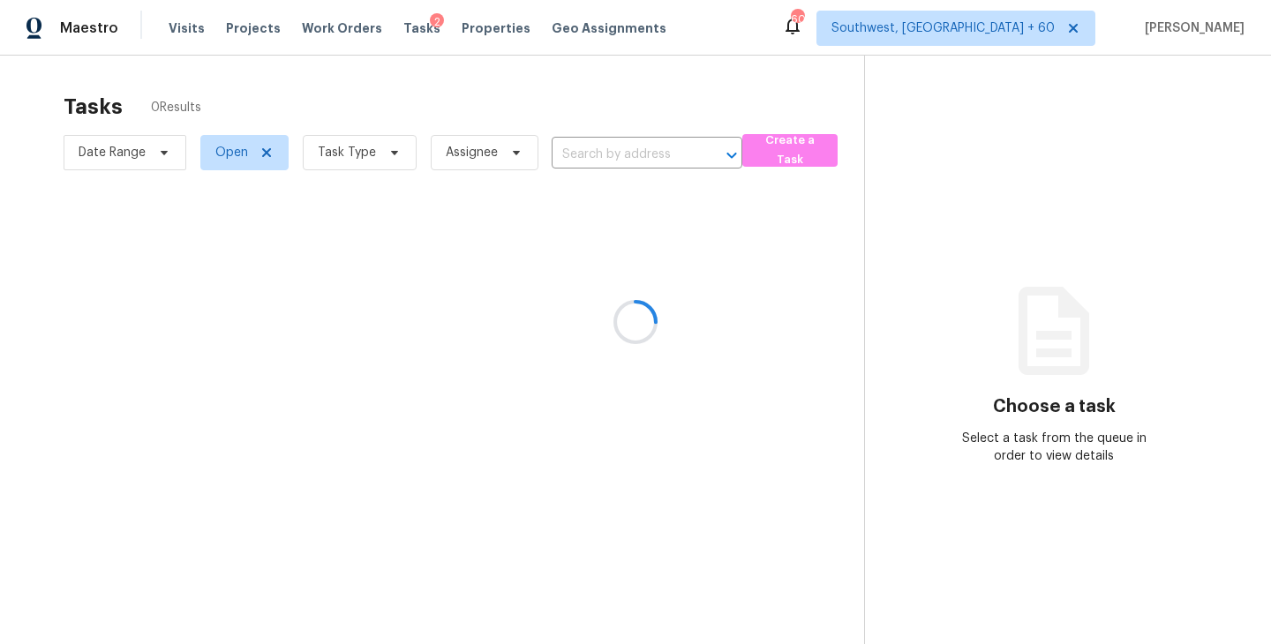
click at [373, 150] on div at bounding box center [635, 322] width 1271 height 644
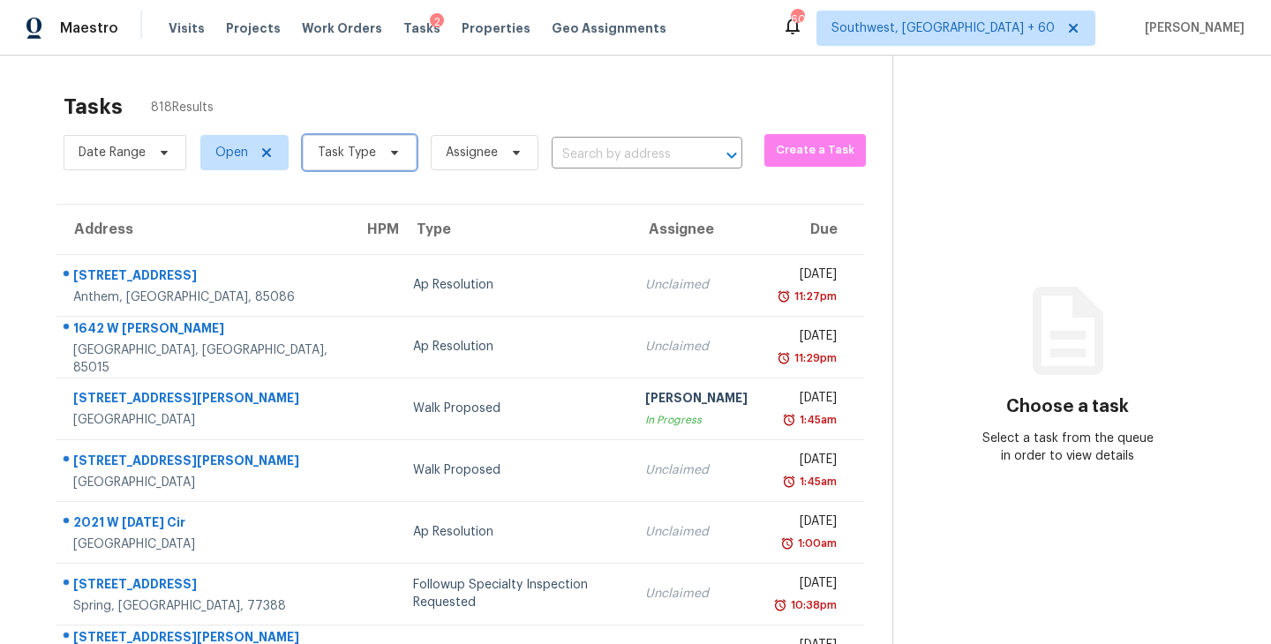
click at [377, 158] on span "Task Type" at bounding box center [360, 152] width 114 height 35
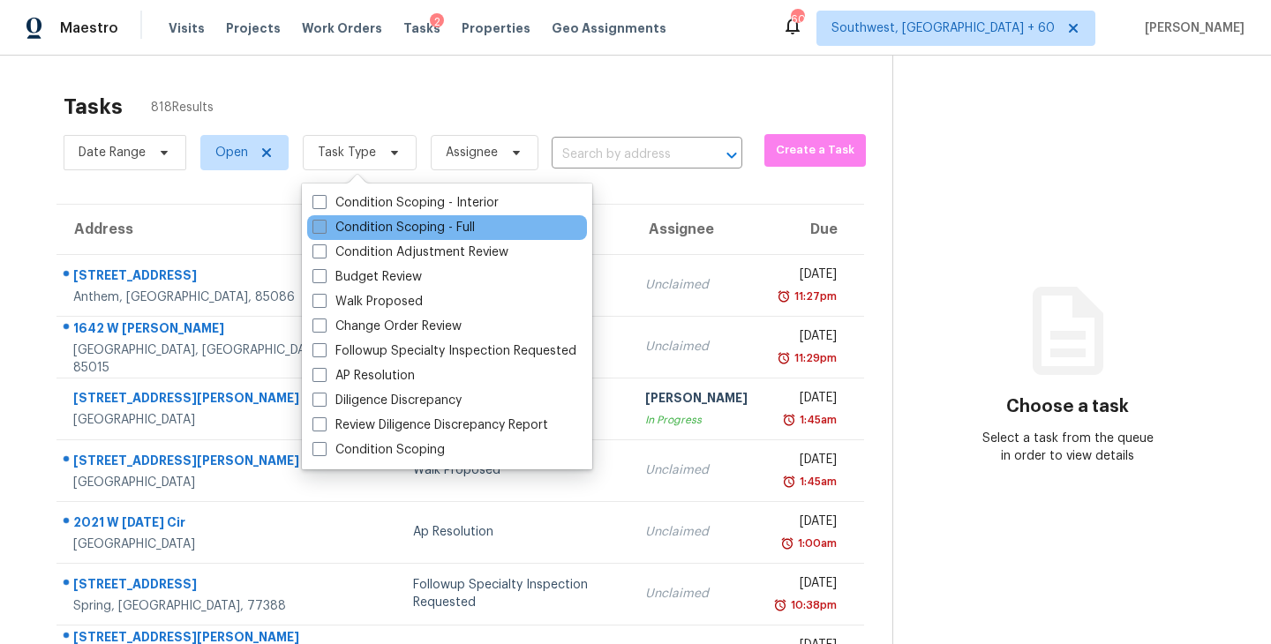
click at [397, 225] on label "Condition Scoping - Full" at bounding box center [394, 228] width 162 height 18
click at [324, 225] on input "Condition Scoping - Full" at bounding box center [318, 224] width 11 height 11
checkbox input "true"
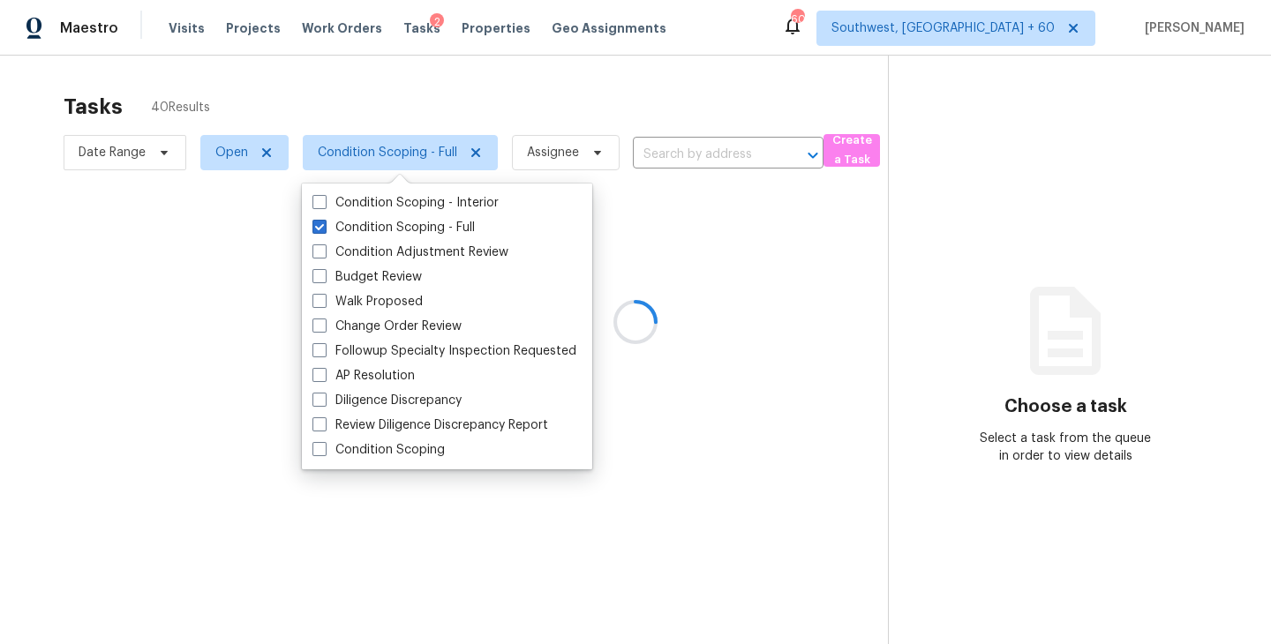
click at [547, 145] on div at bounding box center [635, 322] width 1271 height 644
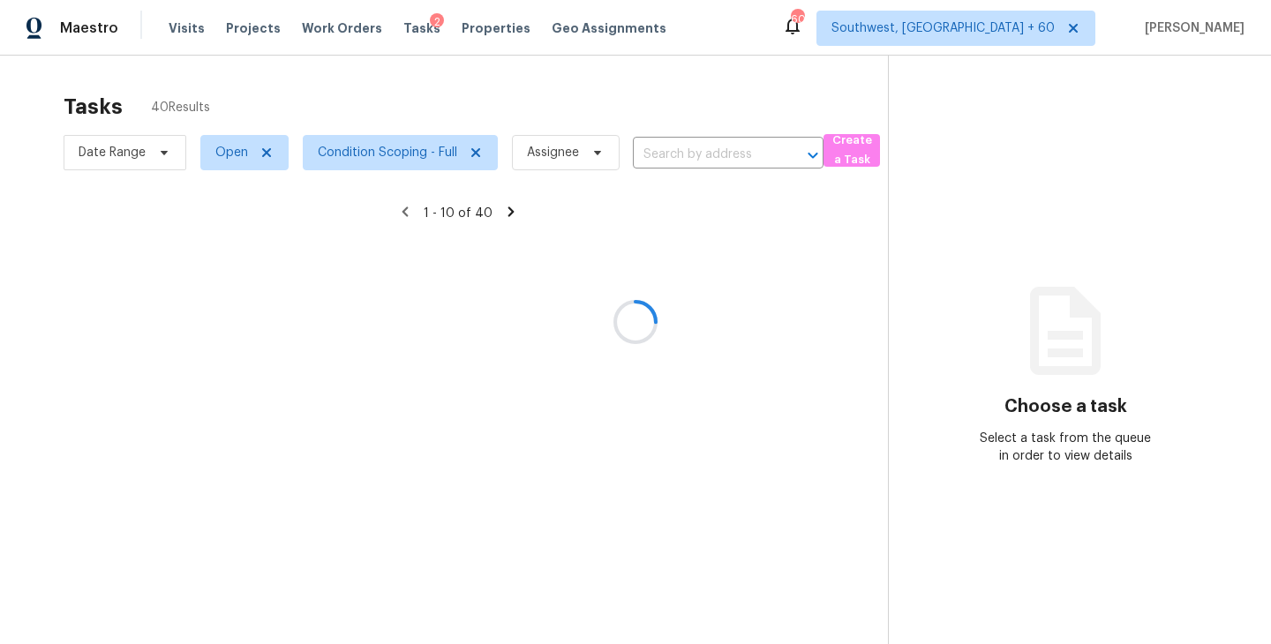
click at [554, 172] on div at bounding box center [635, 322] width 1271 height 644
click at [576, 156] on div at bounding box center [635, 322] width 1271 height 644
click at [586, 181] on div at bounding box center [635, 322] width 1271 height 644
click at [589, 163] on div at bounding box center [635, 322] width 1271 height 644
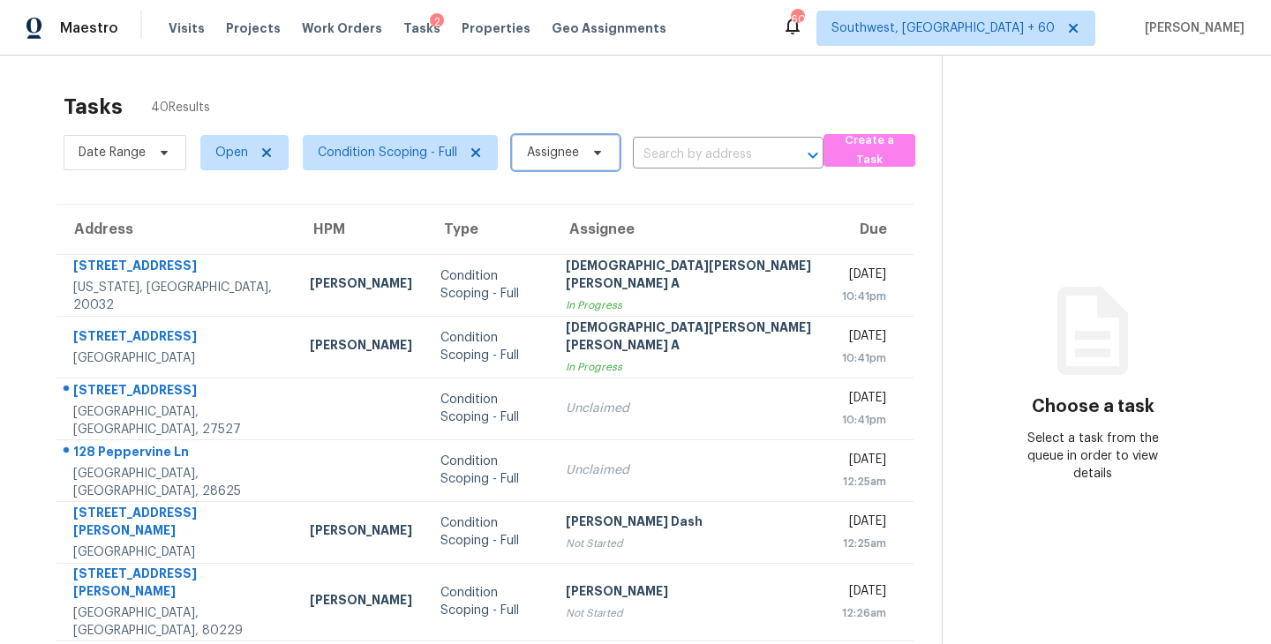
click at [589, 163] on span "Assignee" at bounding box center [566, 152] width 108 height 35
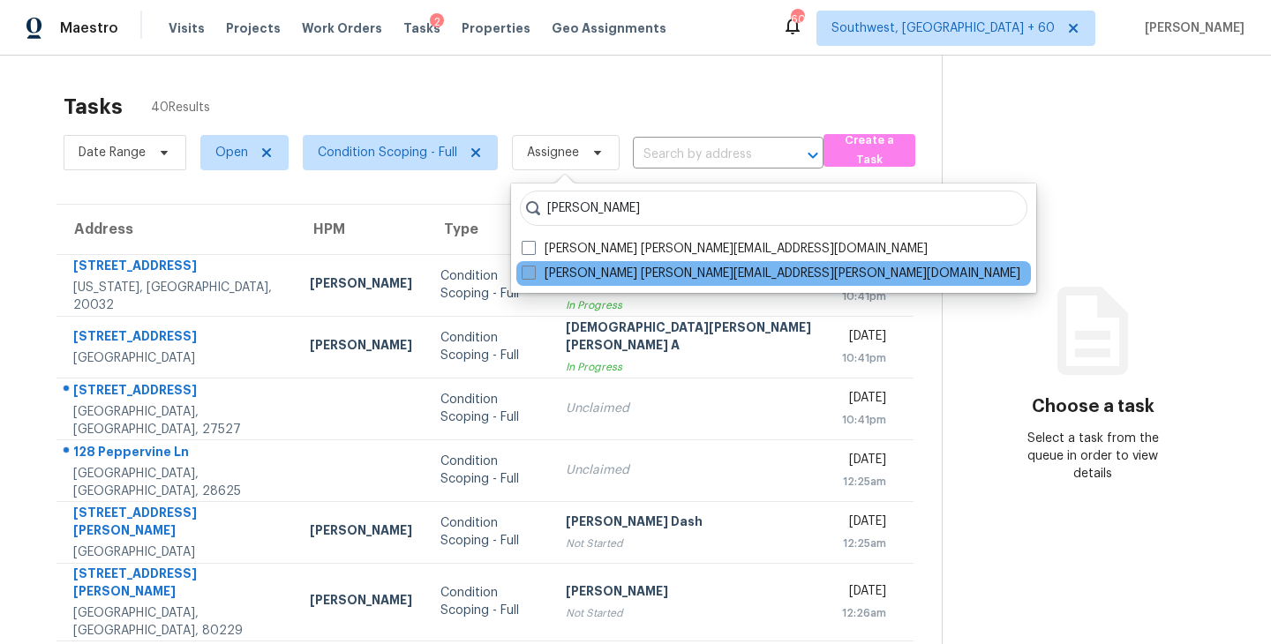
type input "[PERSON_NAME]"
click at [599, 271] on label "[PERSON_NAME] [PERSON_NAME][EMAIL_ADDRESS][PERSON_NAME][DOMAIN_NAME]" at bounding box center [771, 274] width 499 height 18
click at [533, 271] on input "[PERSON_NAME] [PERSON_NAME][EMAIL_ADDRESS][PERSON_NAME][DOMAIN_NAME]" at bounding box center [527, 270] width 11 height 11
checkbox input "true"
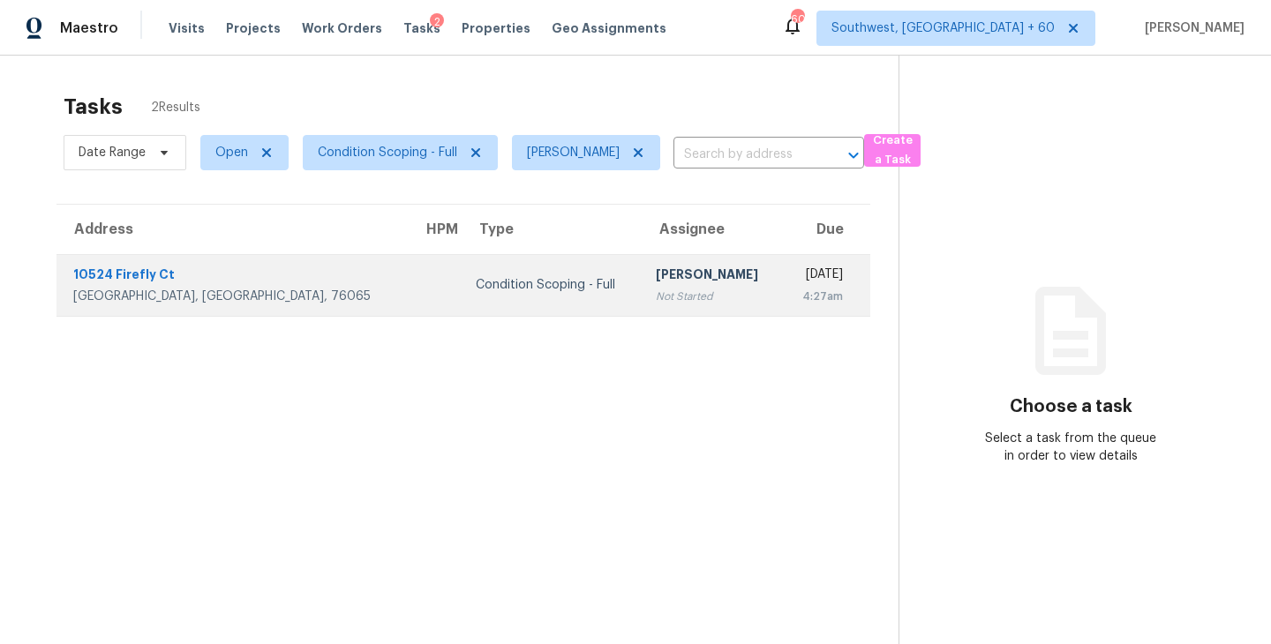
click at [656, 296] on div "Not Started" at bounding box center [712, 297] width 112 height 18
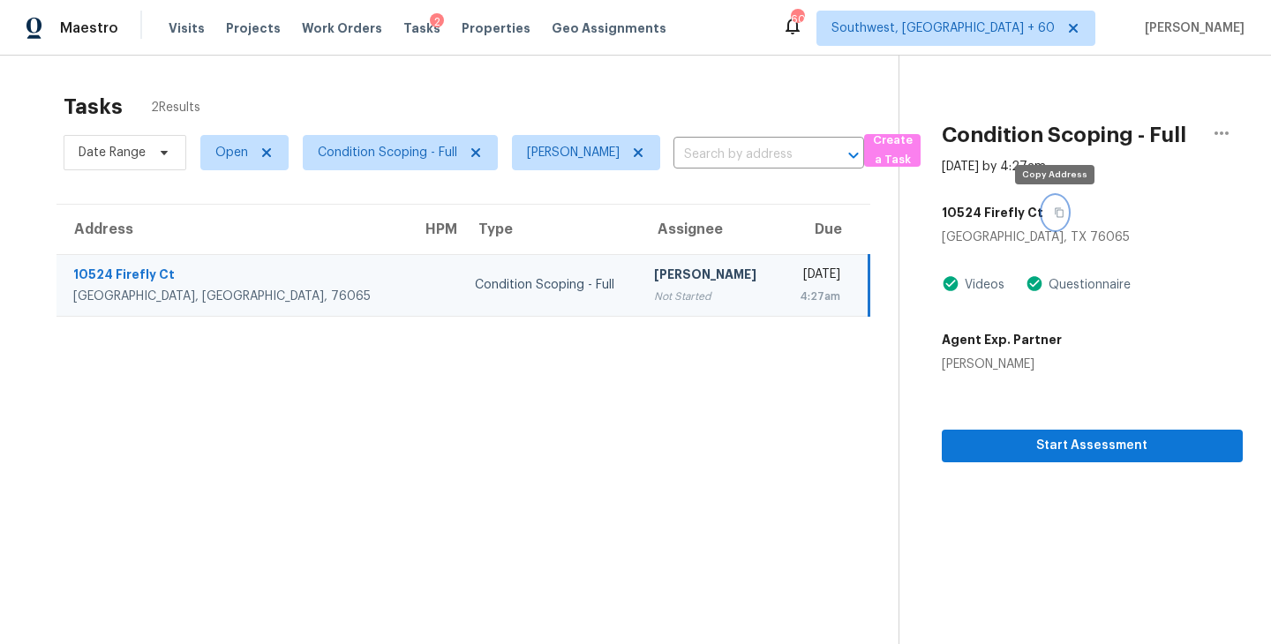
click at [1058, 211] on icon "button" at bounding box center [1059, 212] width 11 height 11
